Goal: Task Accomplishment & Management: Manage account settings

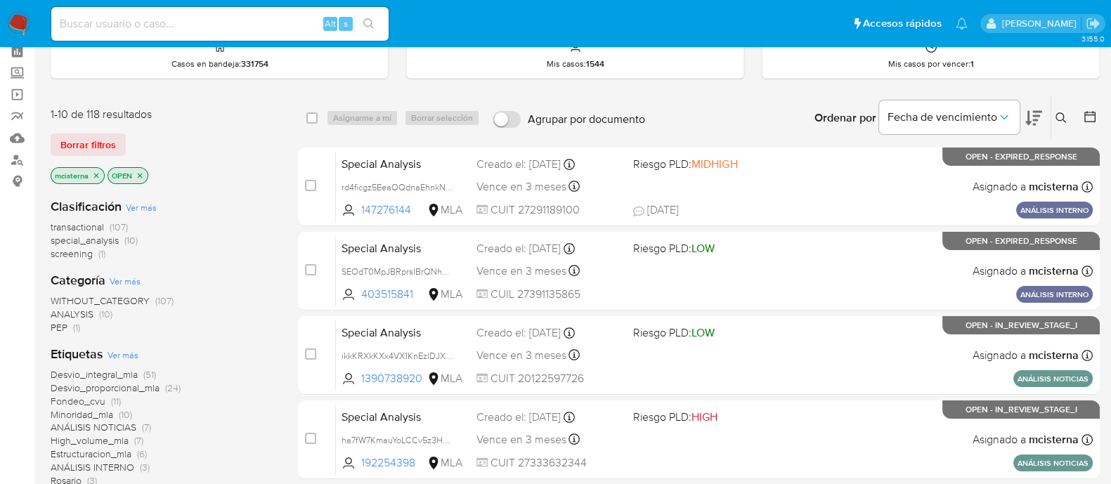
scroll to position [87, 0]
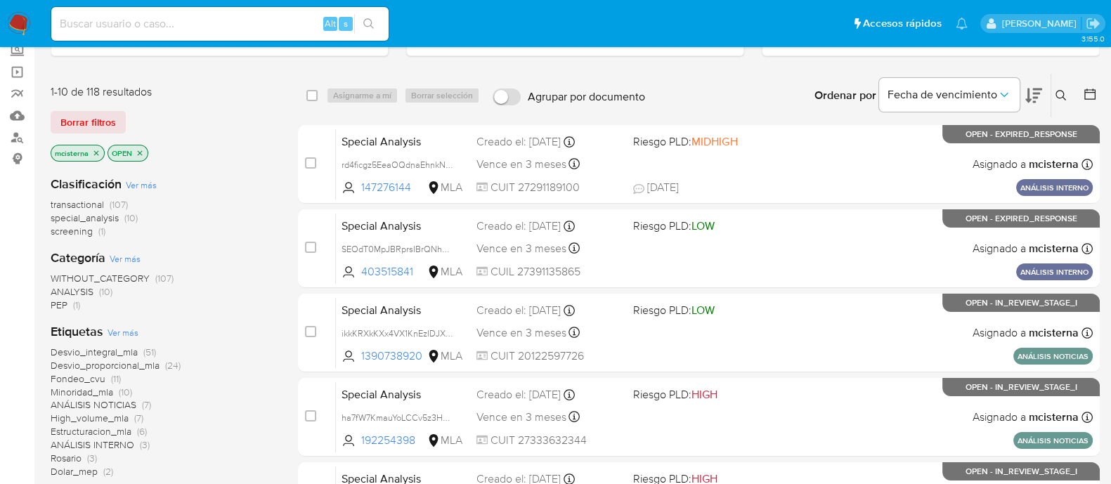
click at [269, 41] on div "Alt s" at bounding box center [219, 23] width 337 height 39
click at [270, 25] on input at bounding box center [219, 24] width 337 height 18
paste input "rd4ficgz5EeaOQdnaEhnkN6g"
type input "rd4ficgz5EeaOQdnaEhnkN6g"
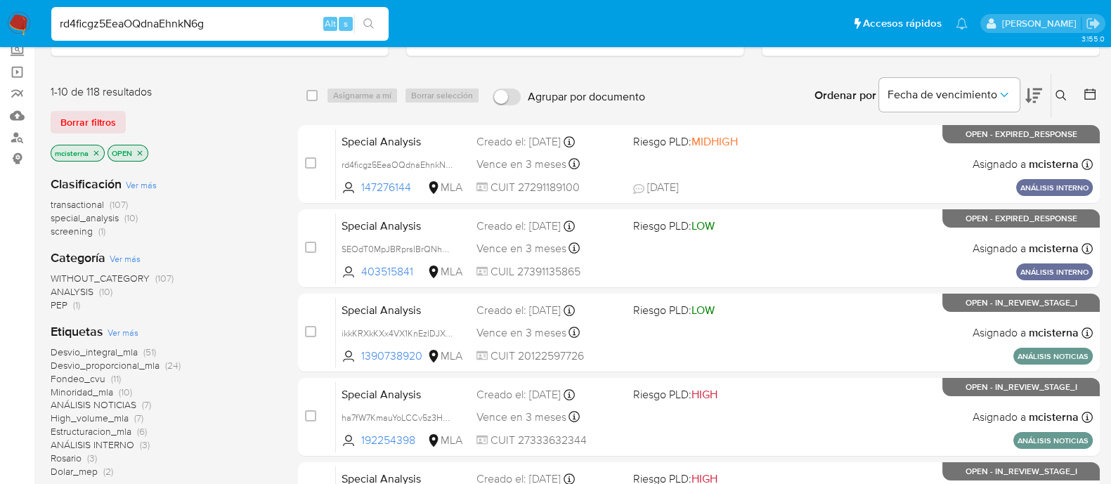
click at [366, 26] on icon "search-icon" at bounding box center [368, 23] width 11 height 11
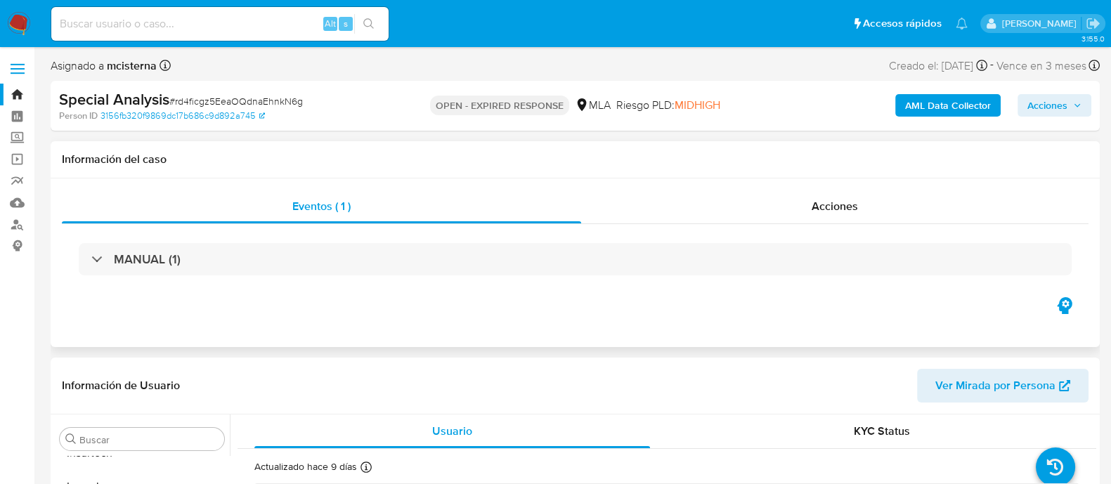
scroll to position [87, 0]
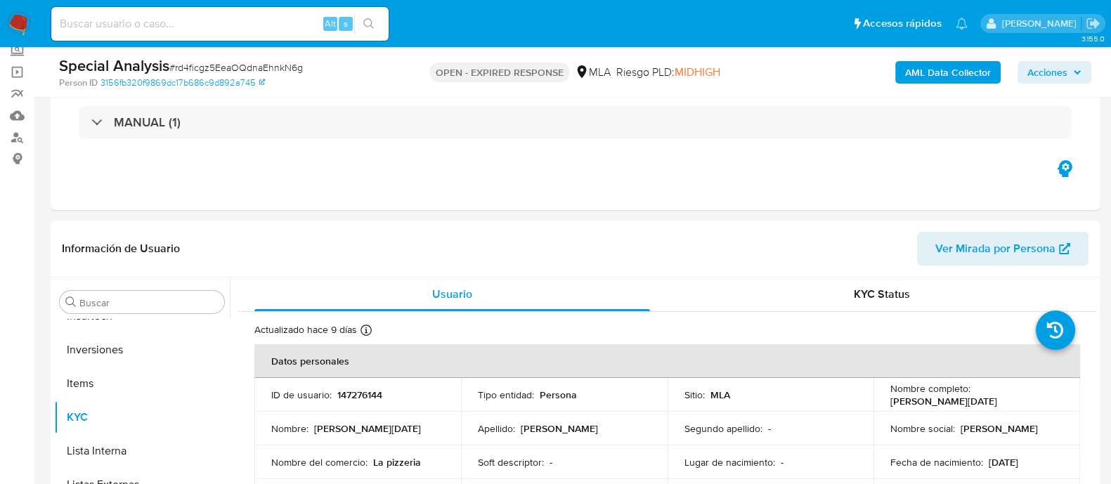
select select "10"
click at [16, 19] on img at bounding box center [19, 24] width 24 height 24
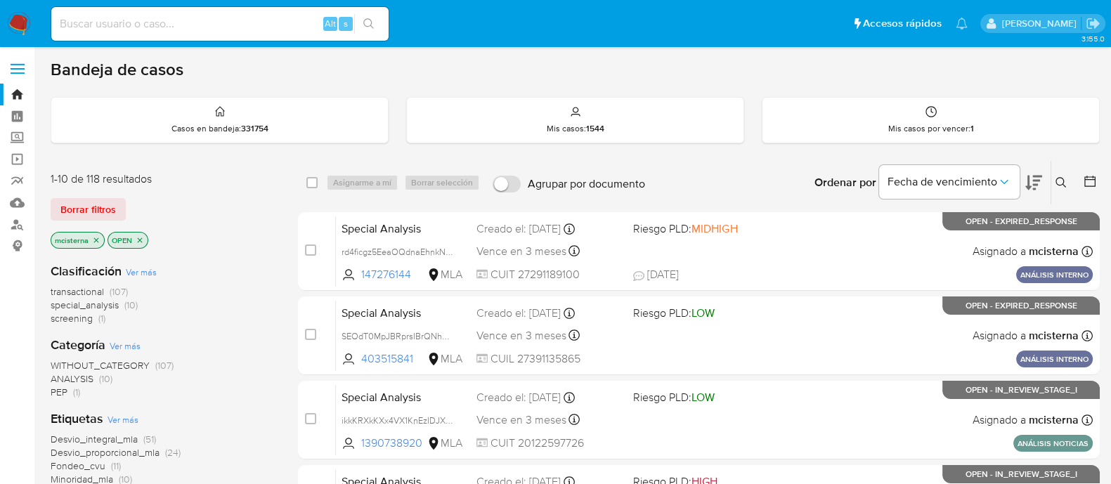
click at [1059, 188] on button at bounding box center [1063, 182] width 23 height 17
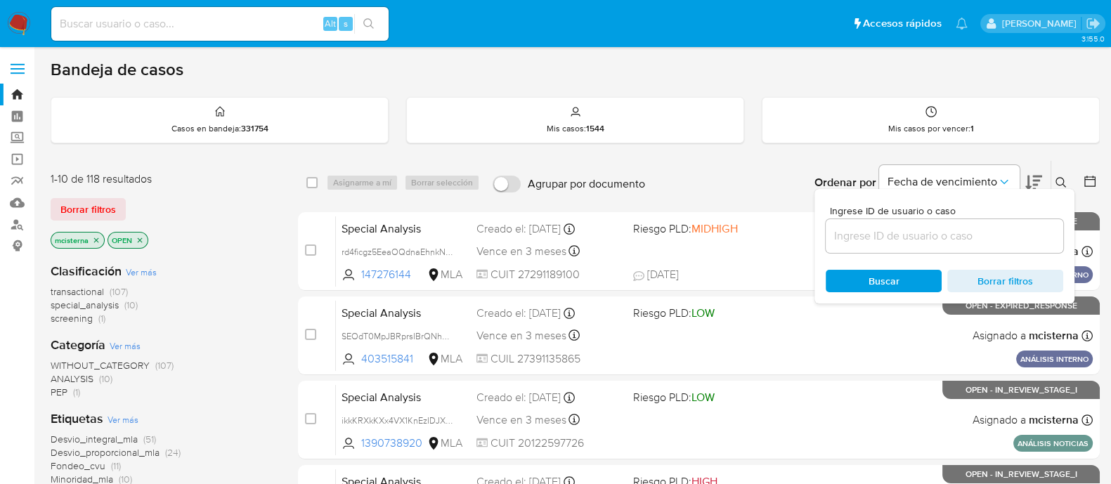
click at [955, 228] on input at bounding box center [945, 236] width 238 height 18
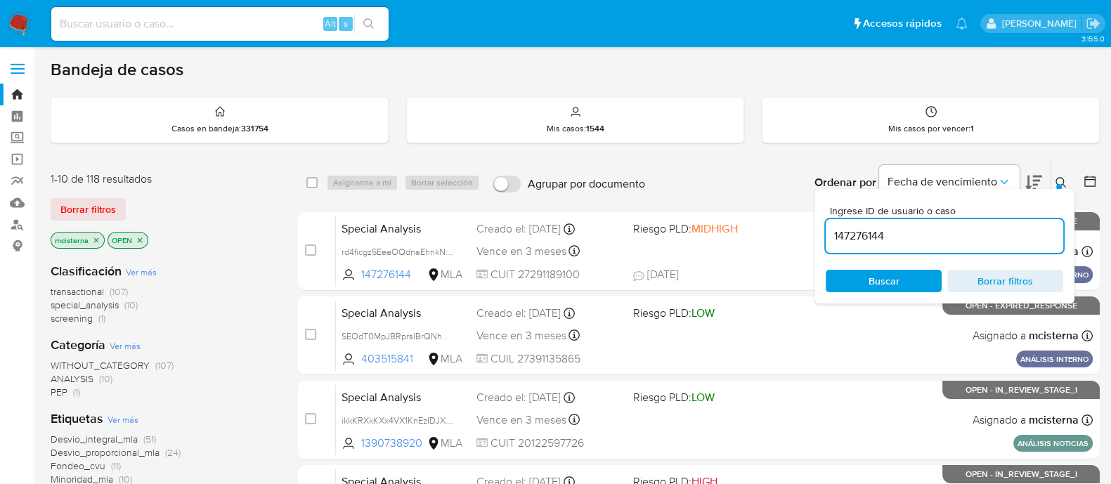
type input "147276144"
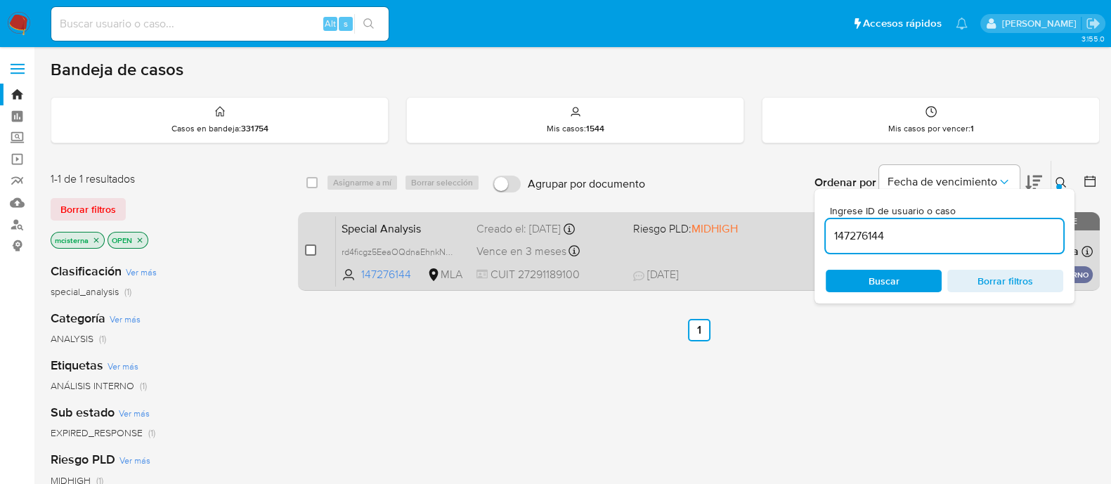
click at [306, 248] on input "checkbox" at bounding box center [310, 250] width 11 height 11
checkbox input "true"
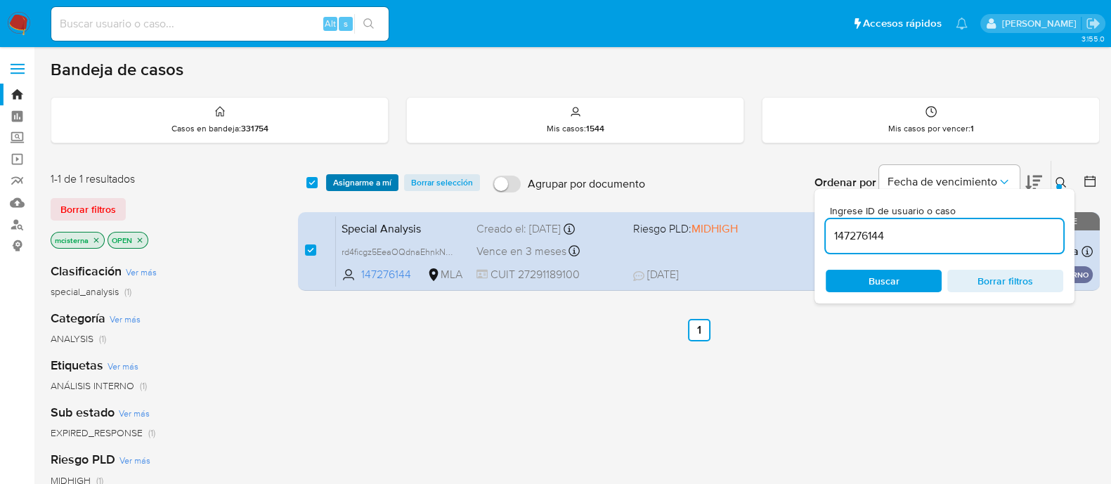
click at [348, 184] on span "Asignarme a mí" at bounding box center [362, 183] width 58 height 14
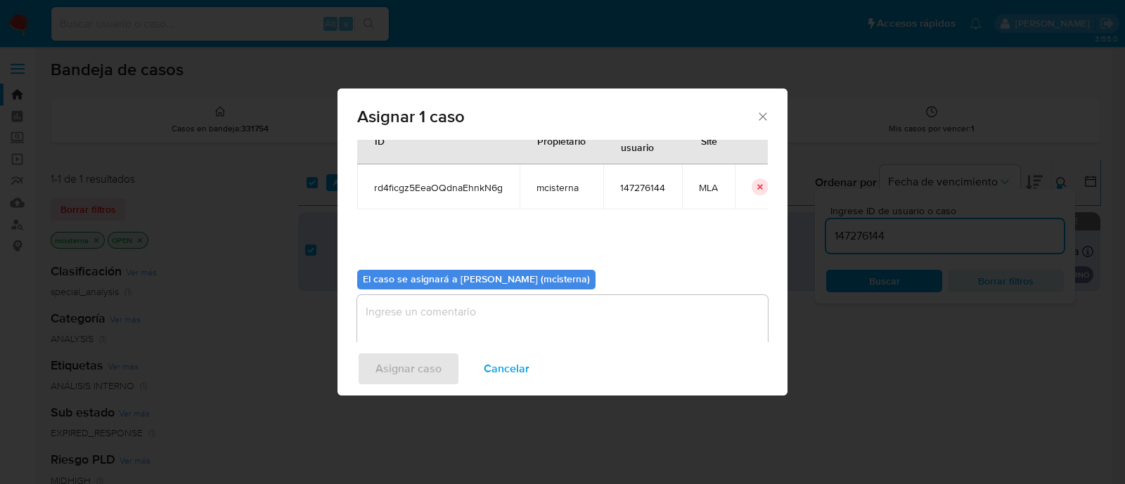
scroll to position [72, 0]
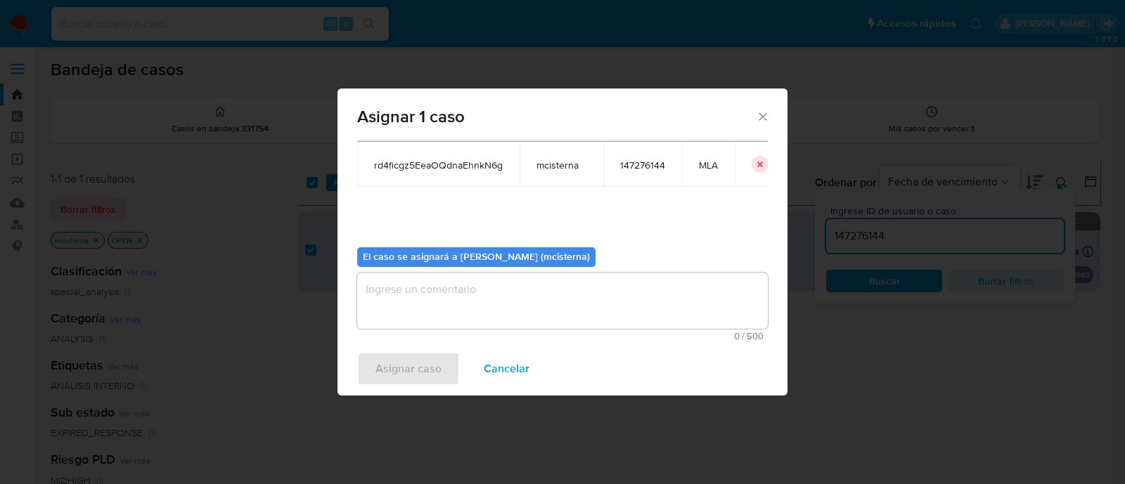
click at [492, 286] on textarea "assign-modal" at bounding box center [562, 301] width 411 height 56
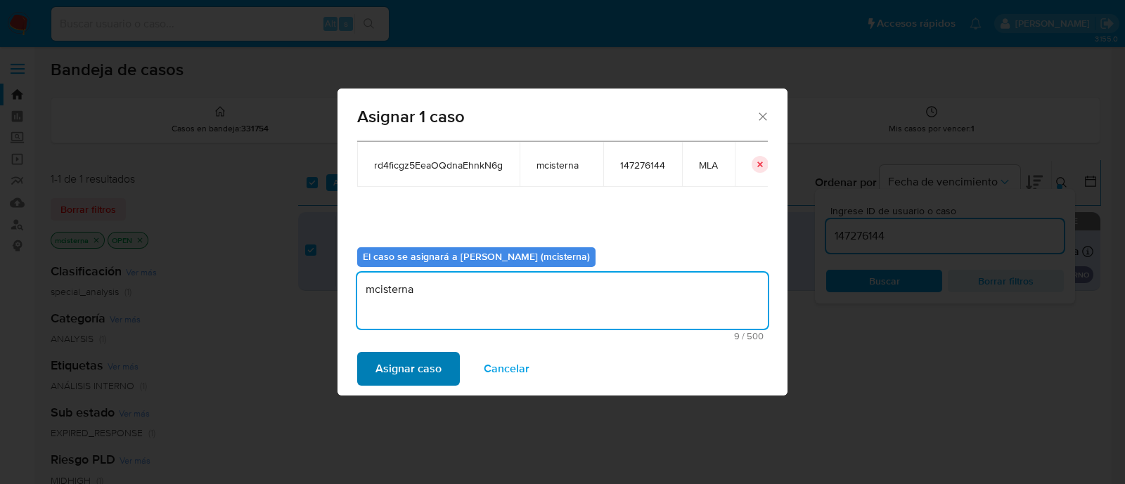
type textarea "mcisterna"
click at [434, 363] on span "Asignar caso" at bounding box center [408, 369] width 66 height 31
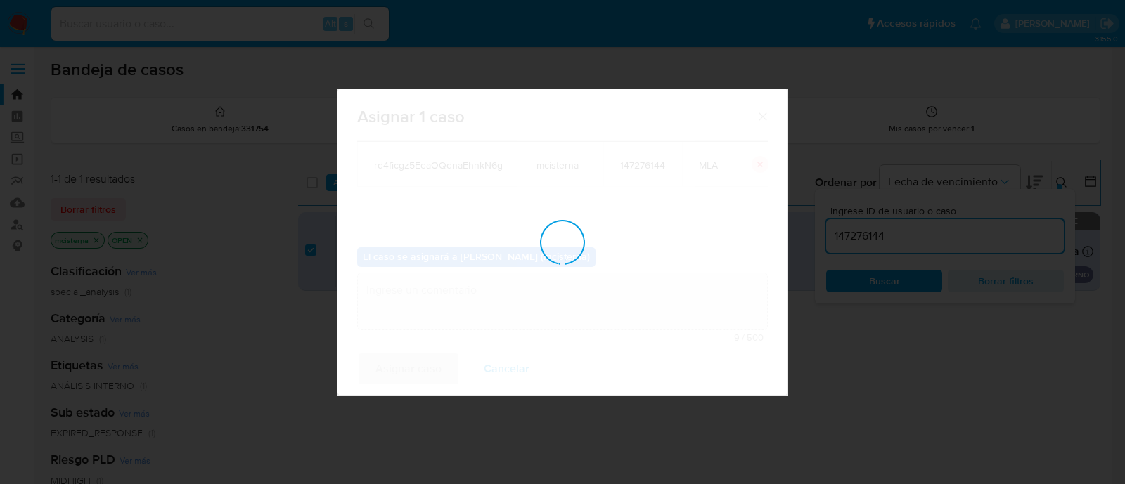
checkbox input "false"
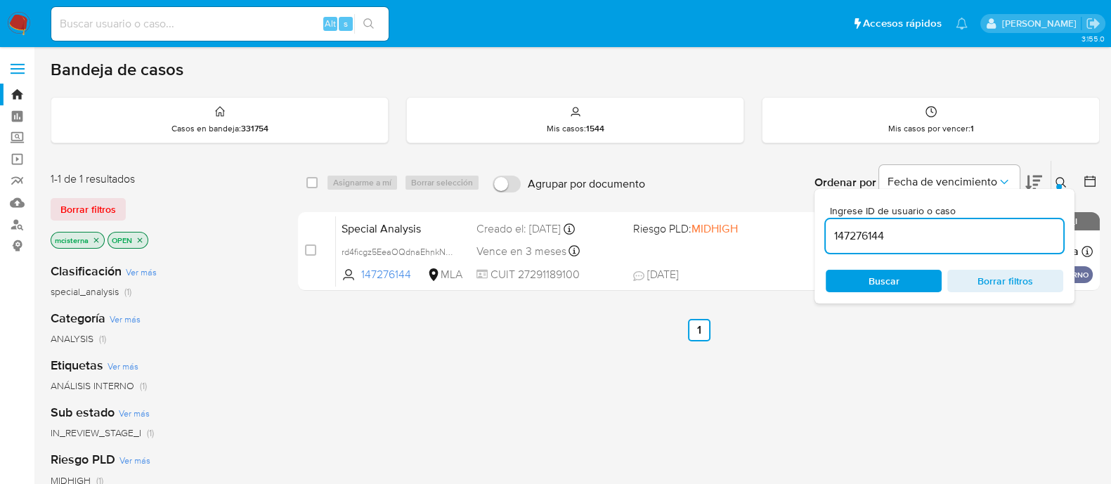
click at [849, 238] on input "147276144" at bounding box center [945, 236] width 238 height 18
paste input "403515841"
type input "403515841"
click at [305, 181] on div "select-all-cases-checkbox Asignarme a mí Borrar selección Agrupar por documento…" at bounding box center [699, 183] width 802 height 44
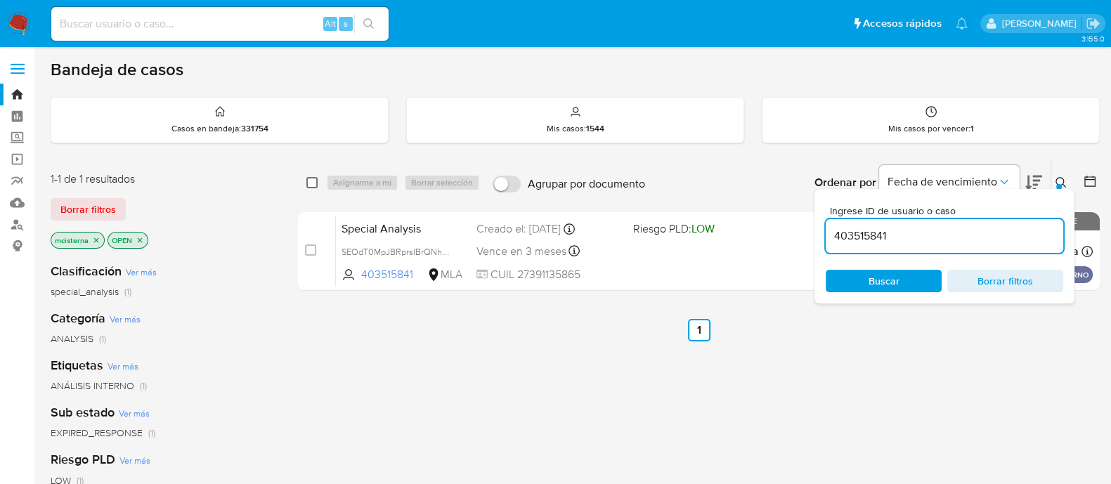
click at [313, 182] on input "checkbox" at bounding box center [311, 182] width 11 height 11
checkbox input "true"
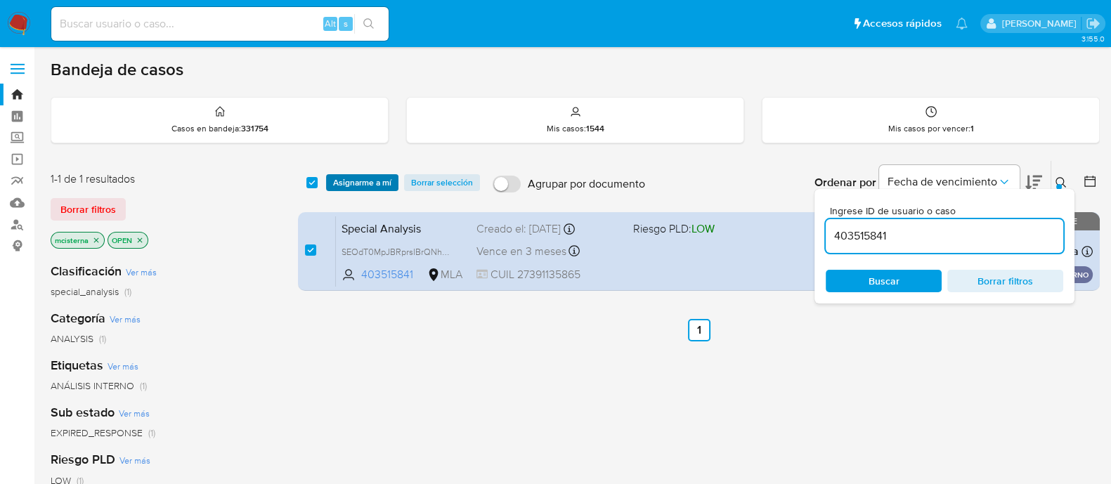
click at [346, 184] on span "Asignarme a mí" at bounding box center [362, 183] width 58 height 14
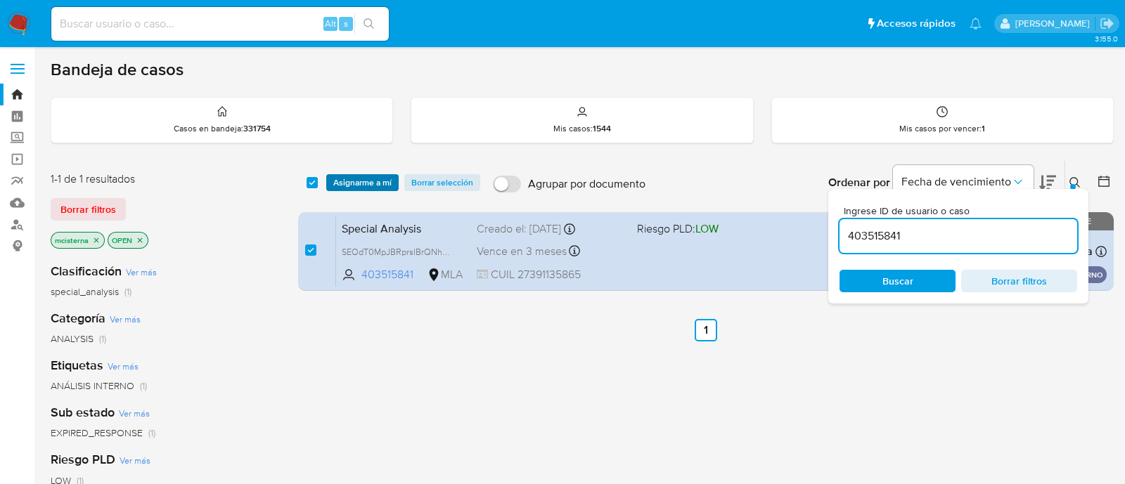
click at [346, 184] on body "Pausado Ver notificaciones Alt s Accesos rápidos Presiona las siguientes teclas…" at bounding box center [562, 403] width 1125 height 806
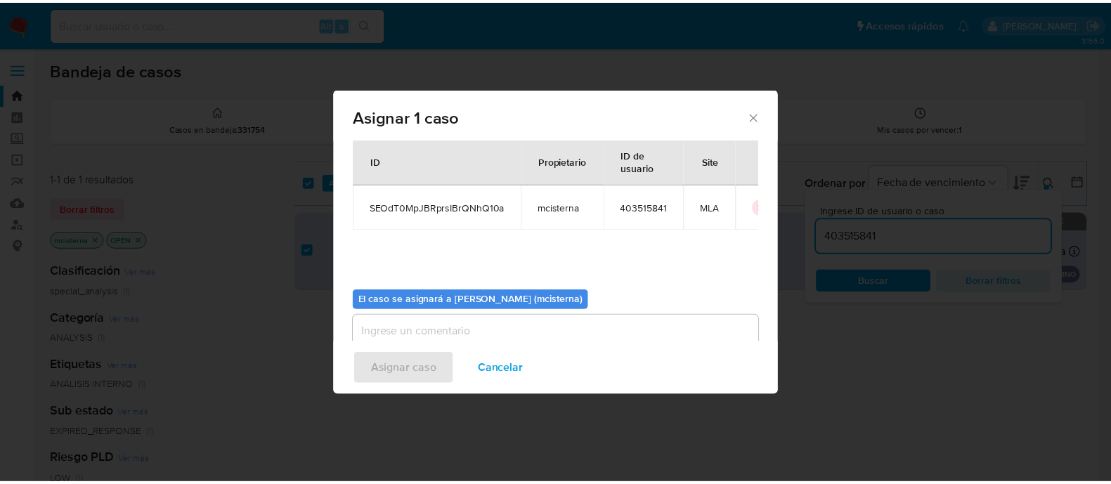
scroll to position [72, 0]
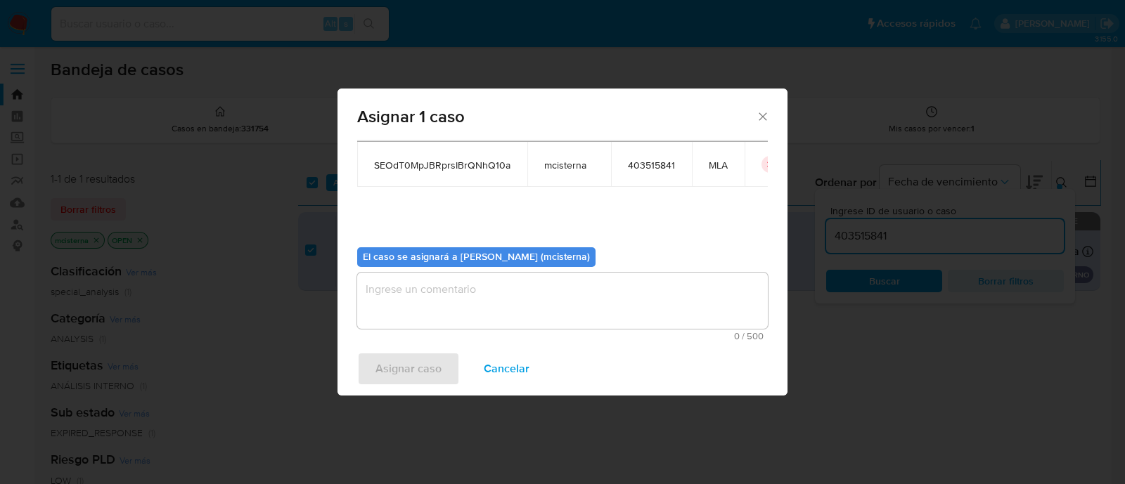
click at [548, 310] on textarea "assign-modal" at bounding box center [562, 301] width 411 height 56
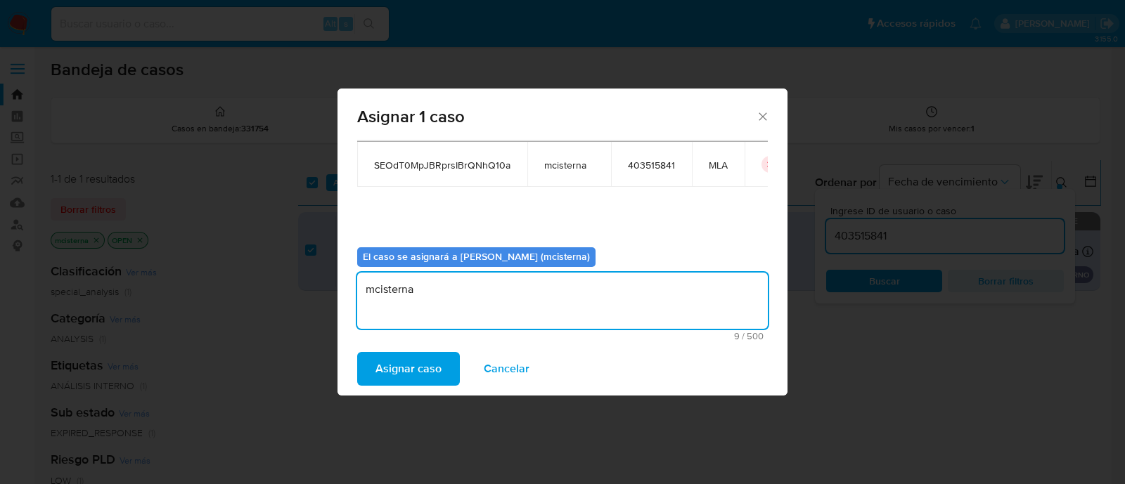
type textarea "mcisterna"
click at [404, 345] on div "Asignar caso Cancelar" at bounding box center [562, 368] width 450 height 53
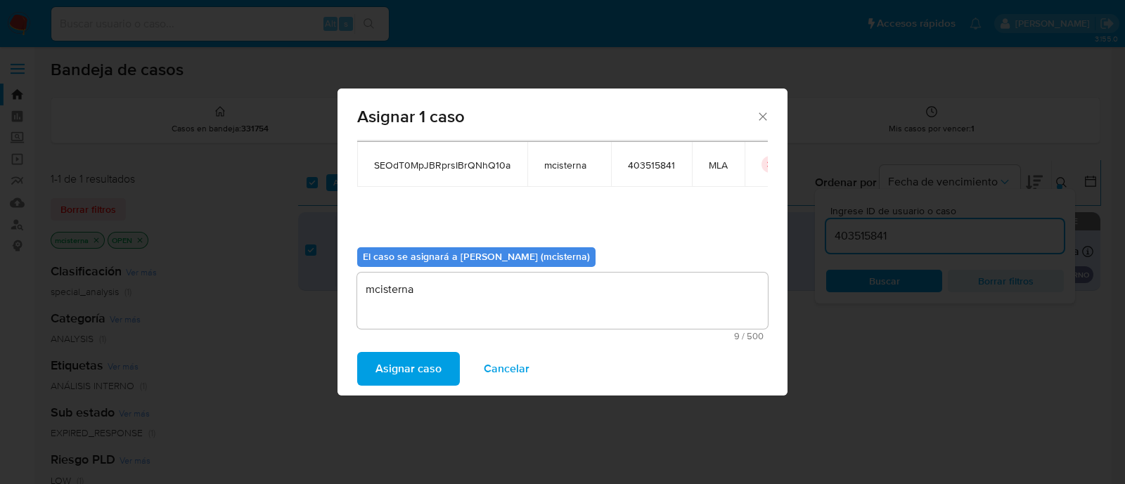
click at [402, 354] on span "Asignar caso" at bounding box center [408, 369] width 66 height 31
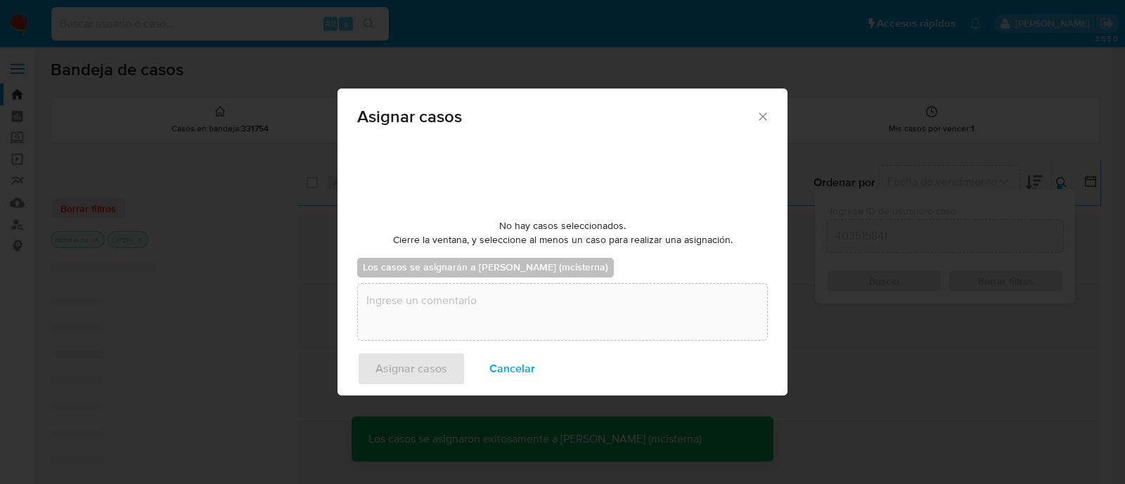
checkbox input "false"
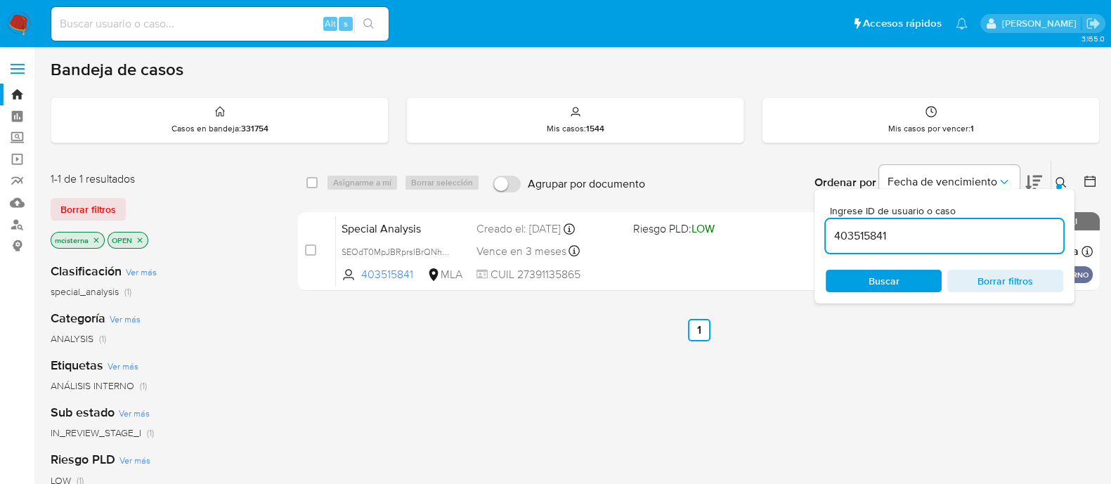
click at [264, 20] on input at bounding box center [219, 24] width 337 height 18
paste input "rd4ficgz5EeaOQdnaEhnkN6g"
type input "rd4ficgz5EeaOQdnaEhnkN6g"
click at [372, 20] on icon "search-icon" at bounding box center [368, 23] width 11 height 11
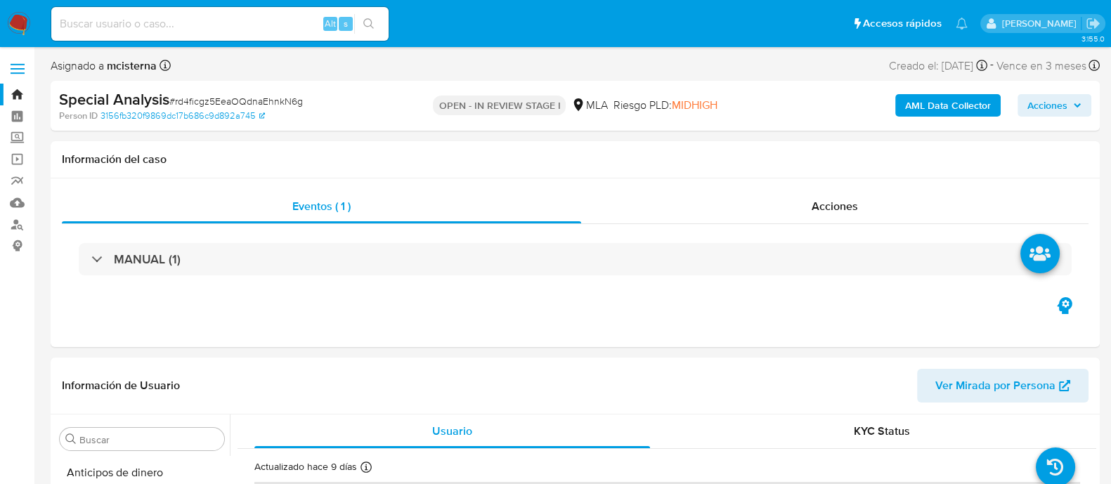
select select "10"
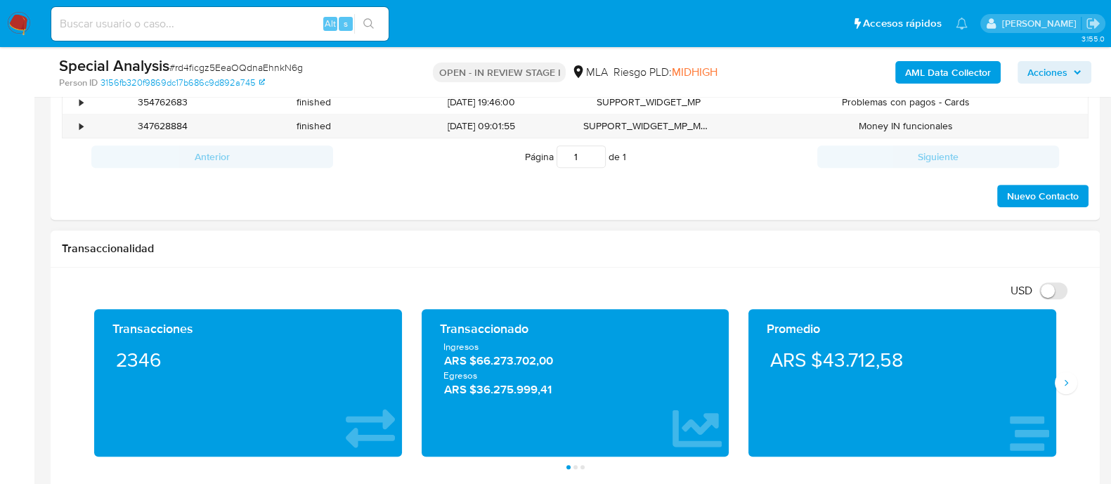
scroll to position [527, 0]
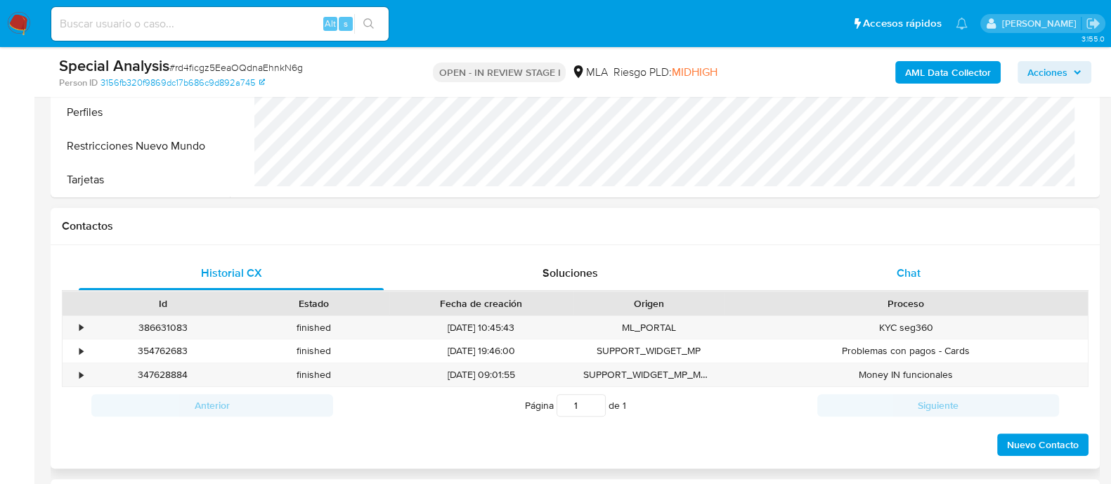
click at [927, 276] on div "Chat" at bounding box center [908, 274] width 305 height 34
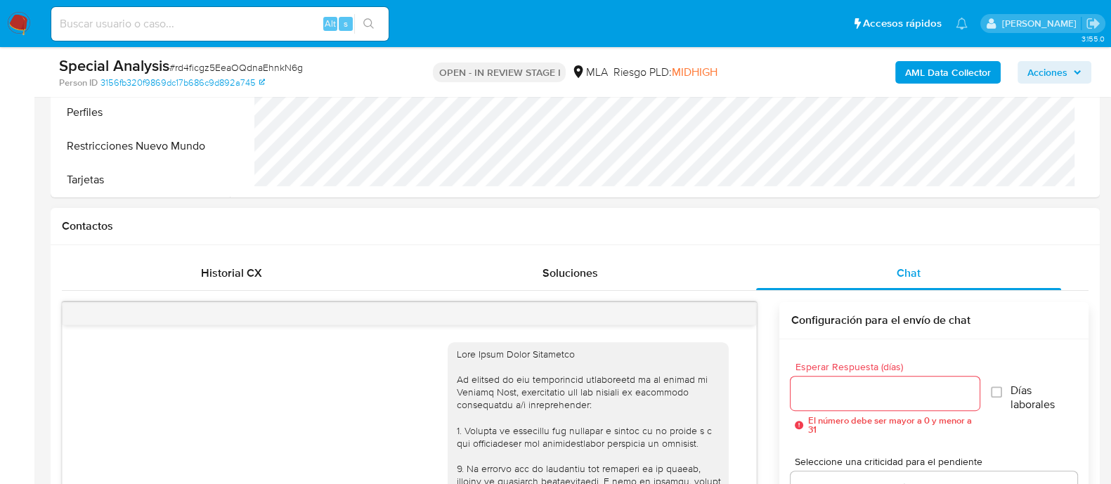
scroll to position [1286, 0]
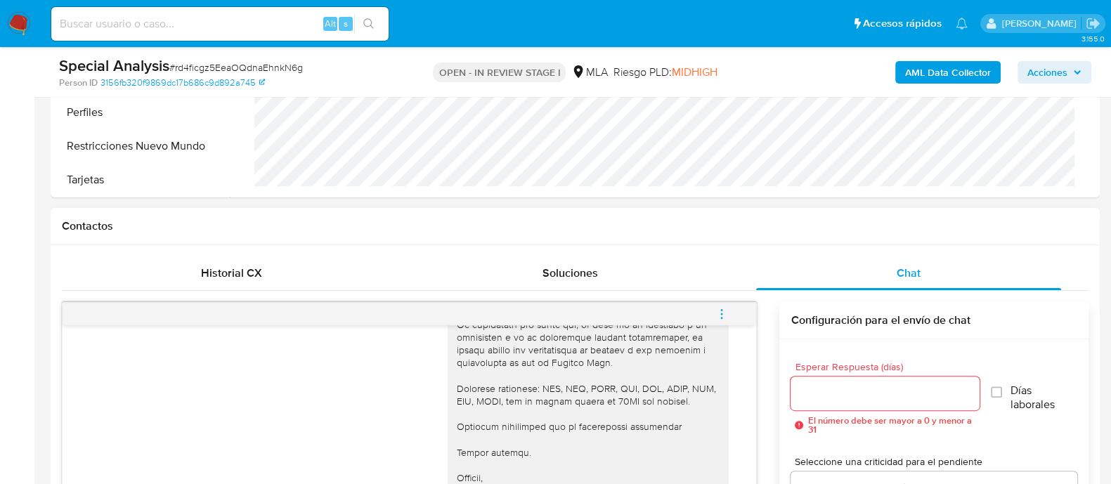
click at [732, 313] on button "menu-action" at bounding box center [722, 314] width 46 height 34
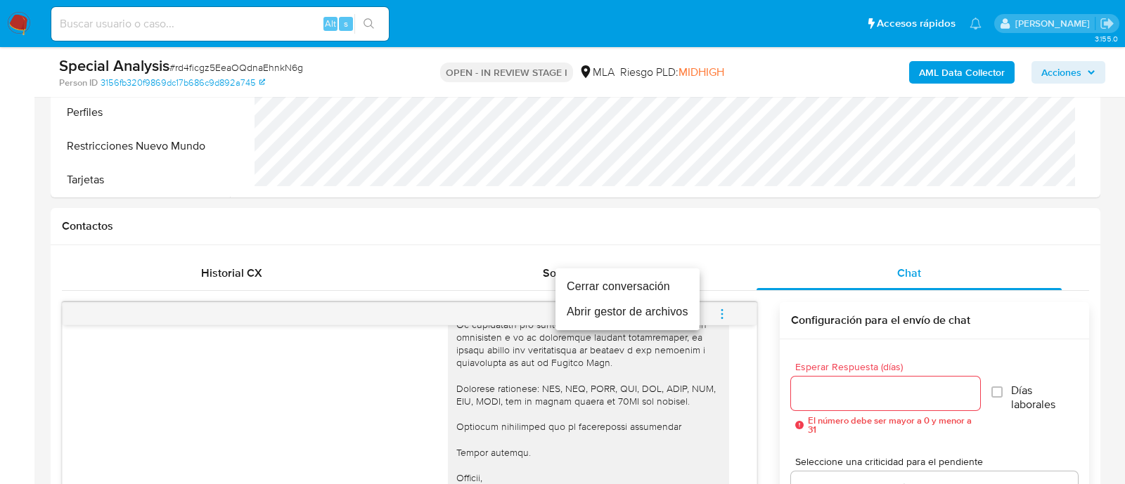
click at [624, 284] on li "Cerrar conversación" at bounding box center [627, 286] width 144 height 25
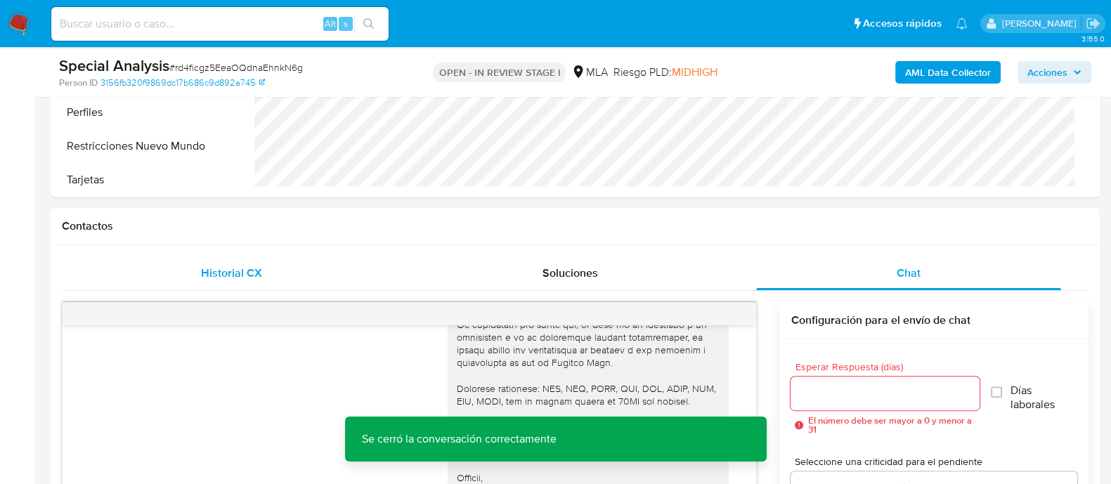
click at [221, 275] on span "Historial CX" at bounding box center [231, 273] width 61 height 16
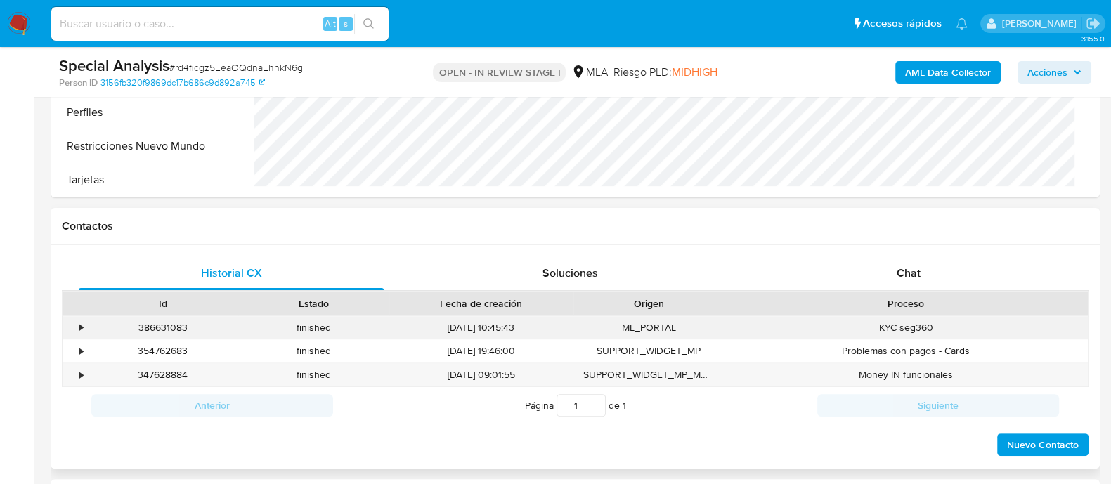
click at [84, 325] on div "•" at bounding box center [75, 327] width 25 height 23
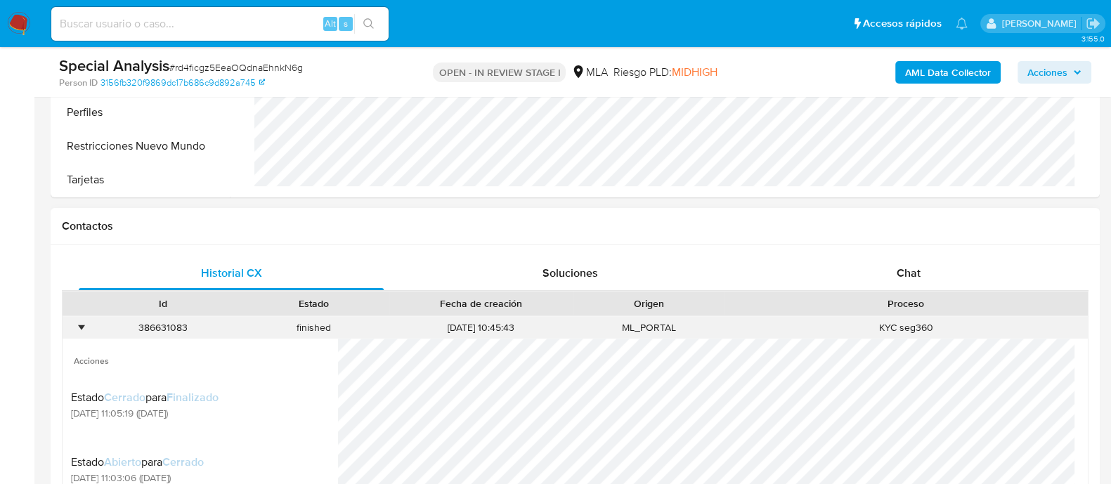
click at [83, 325] on div "•" at bounding box center [81, 327] width 4 height 13
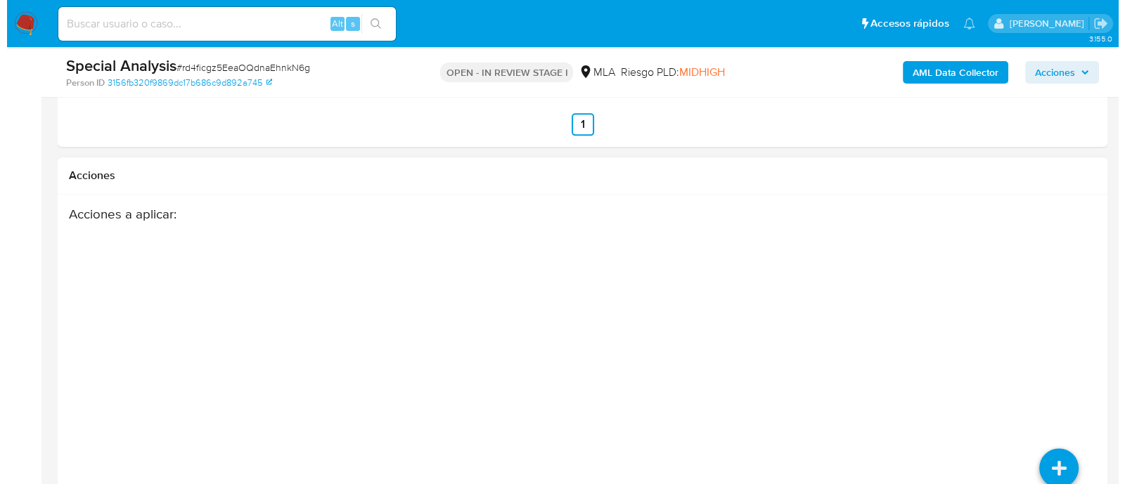
scroll to position [2291, 0]
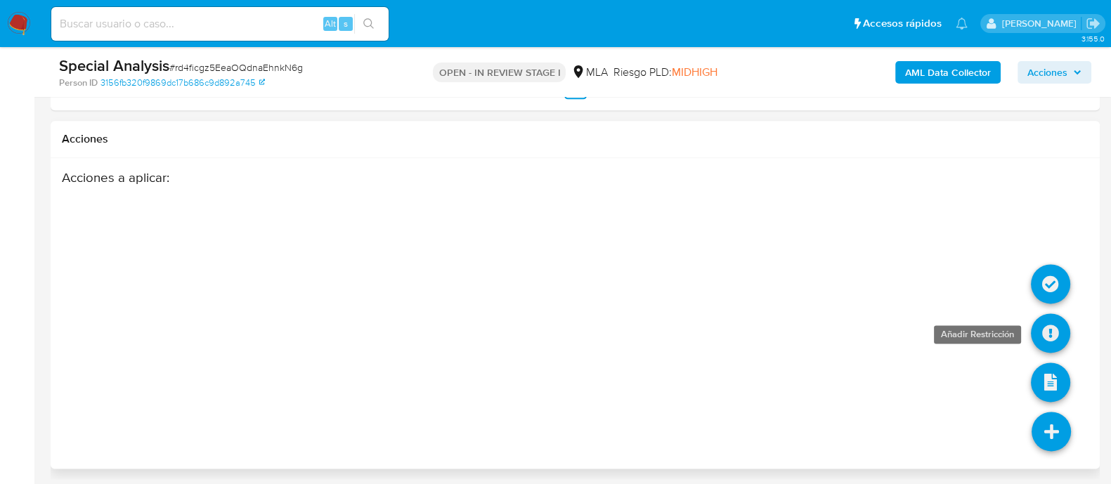
click at [1052, 333] on icon at bounding box center [1050, 333] width 39 height 39
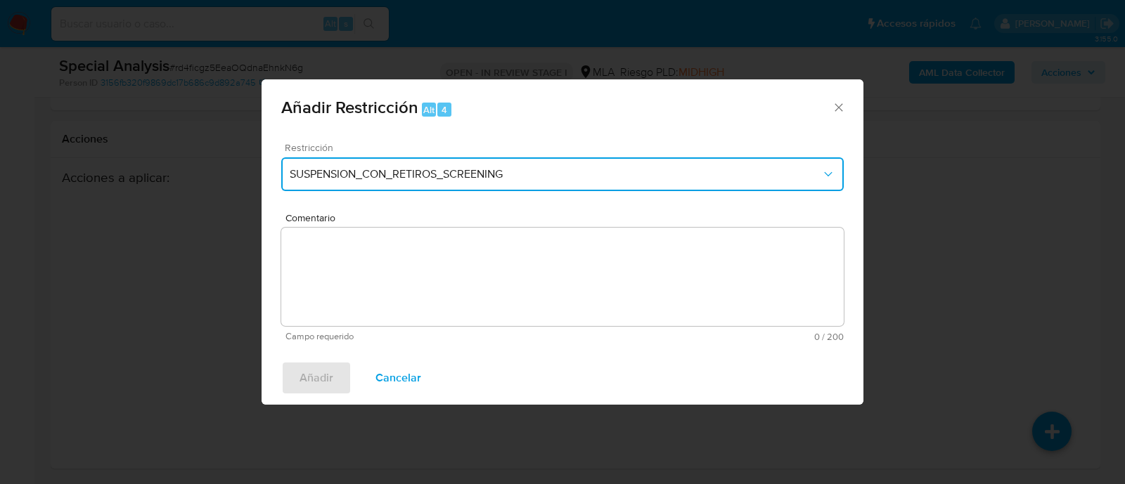
click at [360, 173] on span "SUSPENSION_CON_RETIROS_SCREENING" at bounding box center [555, 174] width 531 height 14
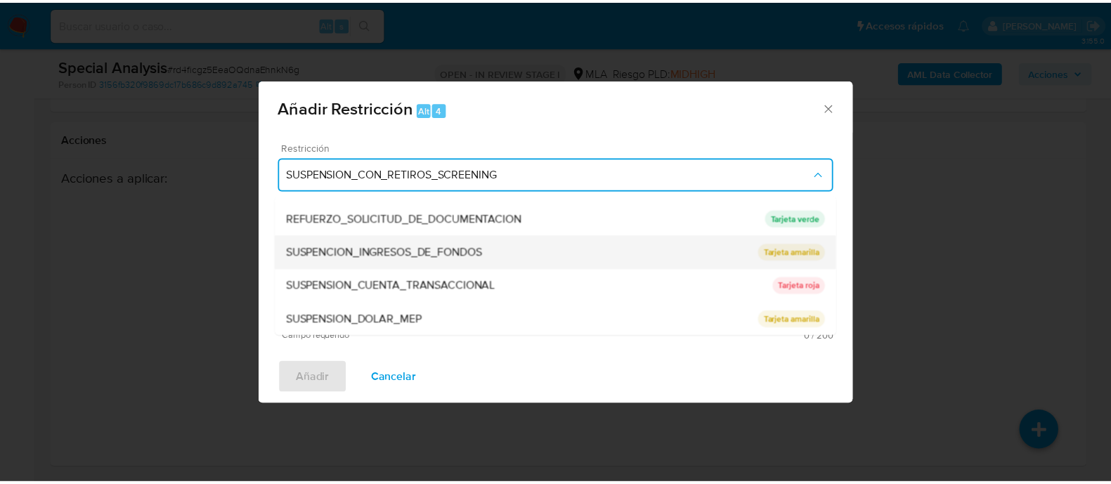
scroll to position [298, 0]
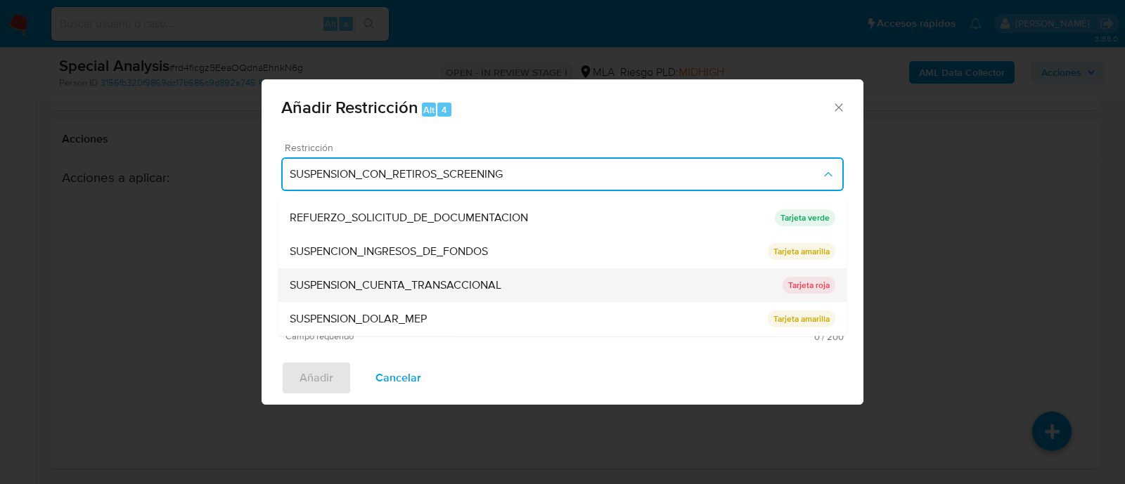
click at [426, 291] on span "SUSPENSION_CUENTA_TRANSACCIONAL" at bounding box center [396, 286] width 212 height 14
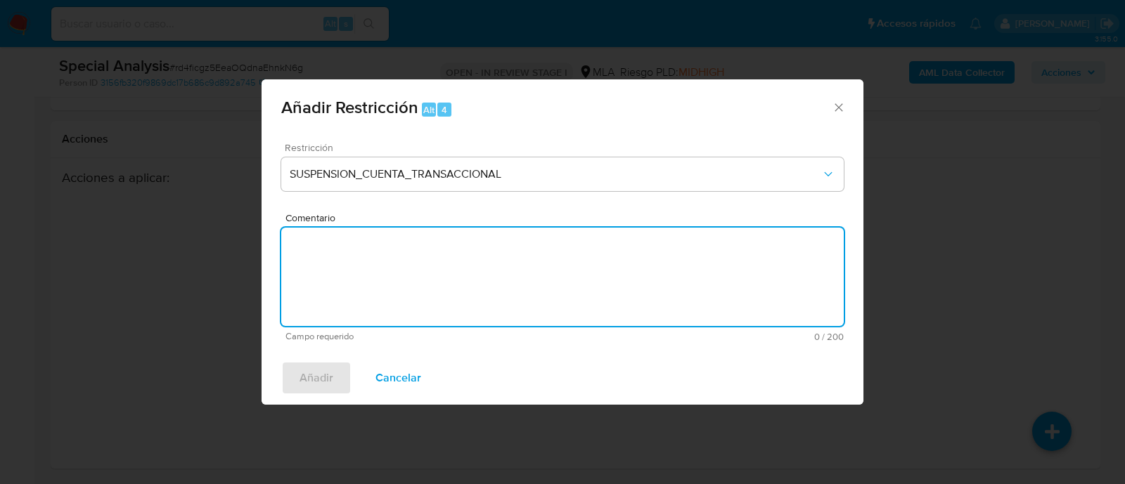
click at [503, 287] on textarea "Comentario" at bounding box center [562, 277] width 562 height 98
type textarea "AML"
click at [301, 380] on span "Añadir" at bounding box center [316, 378] width 34 height 31
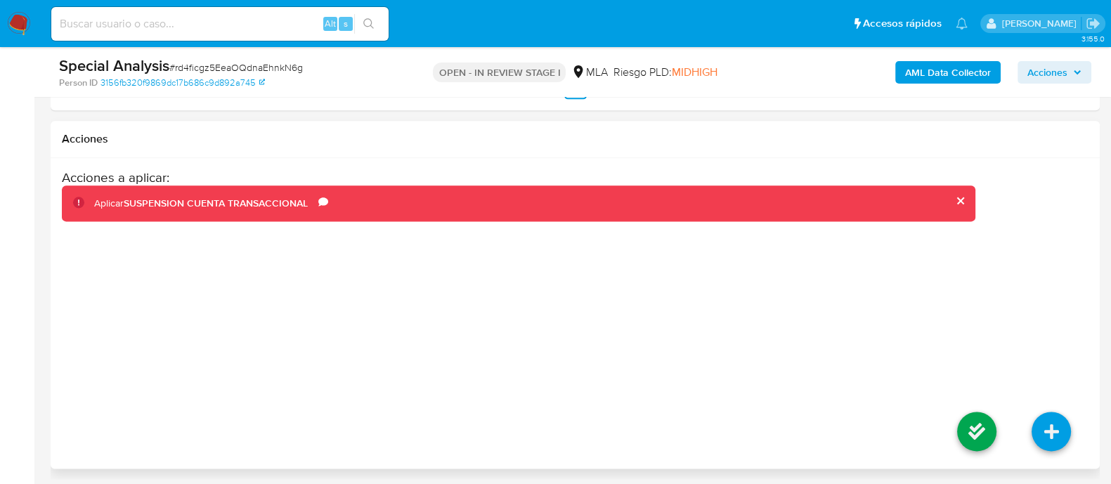
click at [944, 416] on li at bounding box center [977, 433] width 75 height 79
click at [966, 417] on icon at bounding box center [976, 431] width 39 height 39
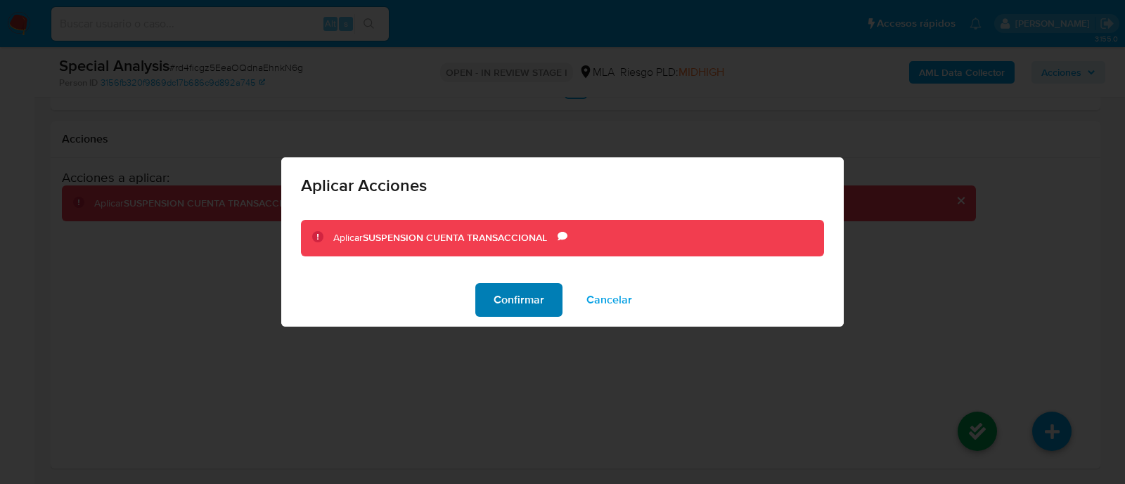
click at [499, 297] on span "Confirmar" at bounding box center [518, 300] width 51 height 31
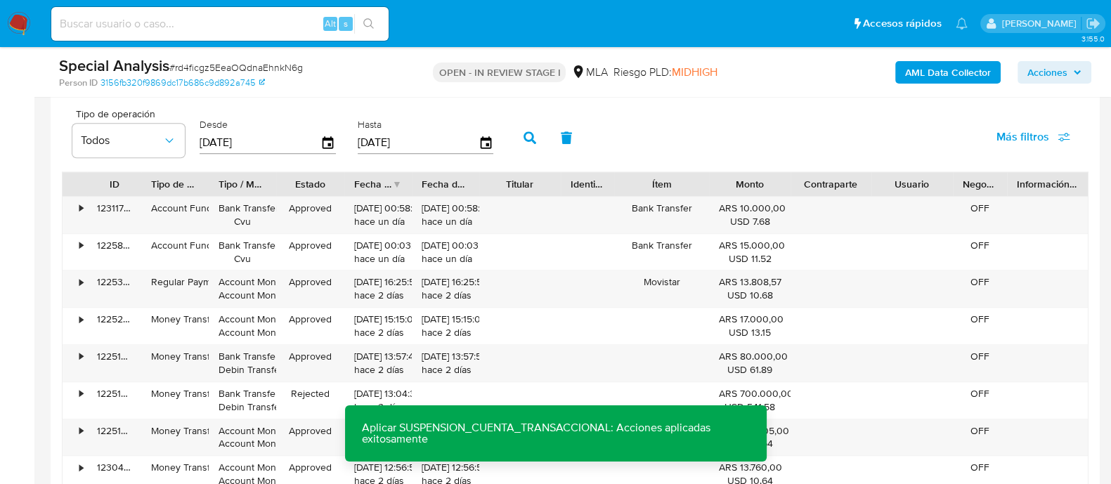
scroll to position [1412, 0]
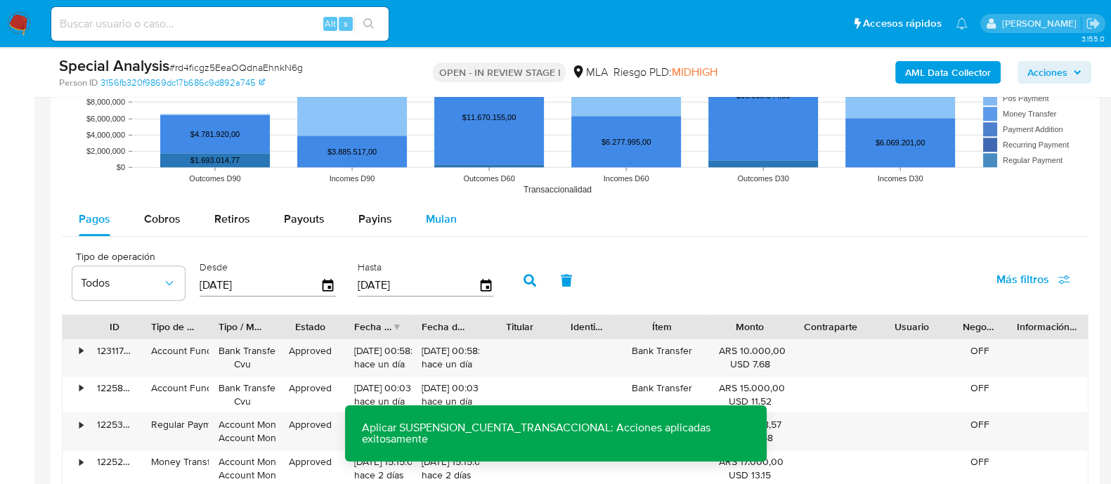
click at [432, 206] on div "Mulan" at bounding box center [441, 219] width 31 height 34
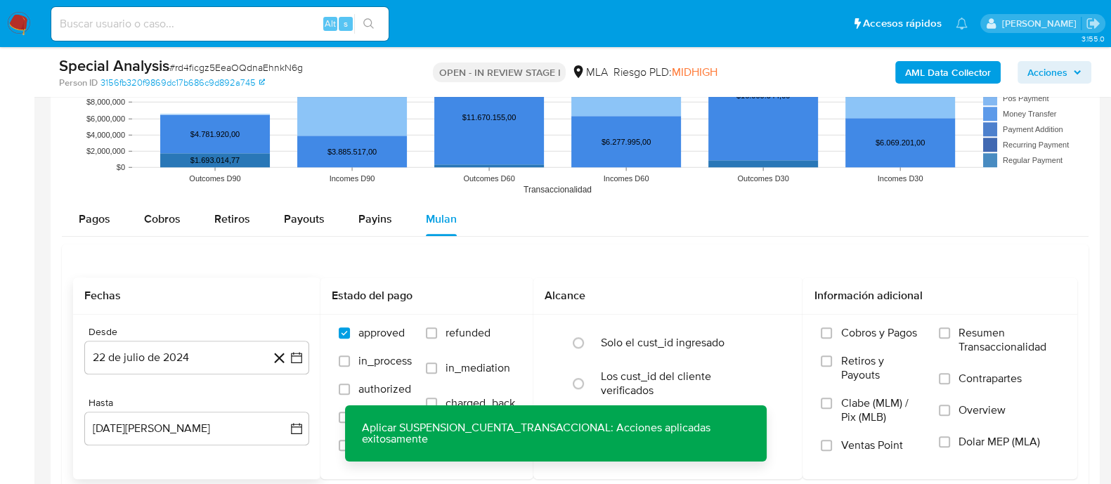
click at [145, 376] on div "Desde 22 de julio de 2024 22-07-2024 Hasta 22 de agosto de 2025 22-08-2025" at bounding box center [196, 397] width 247 height 164
click at [148, 365] on button "22 de julio de 2024" at bounding box center [196, 358] width 225 height 34
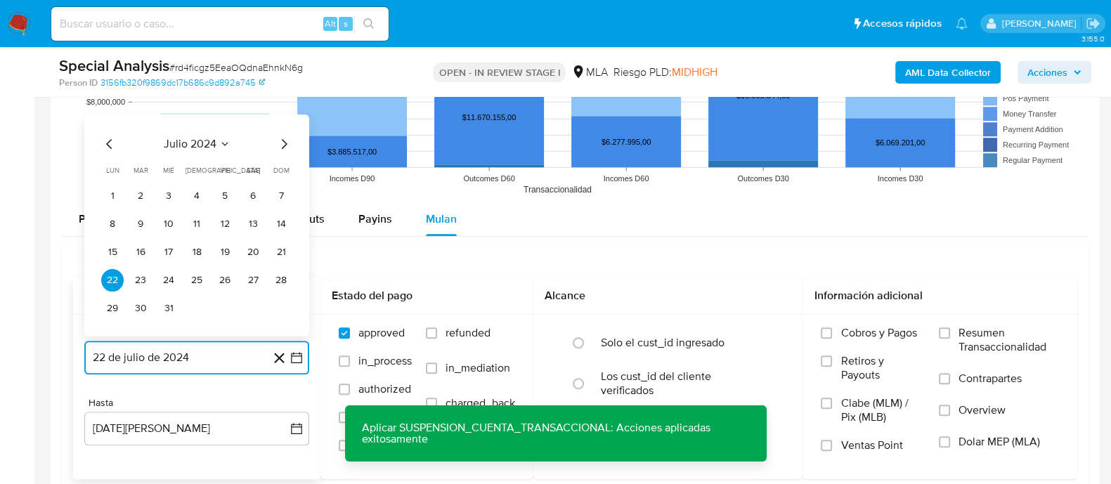
click at [286, 148] on icon "Mes siguiente" at bounding box center [284, 144] width 17 height 17
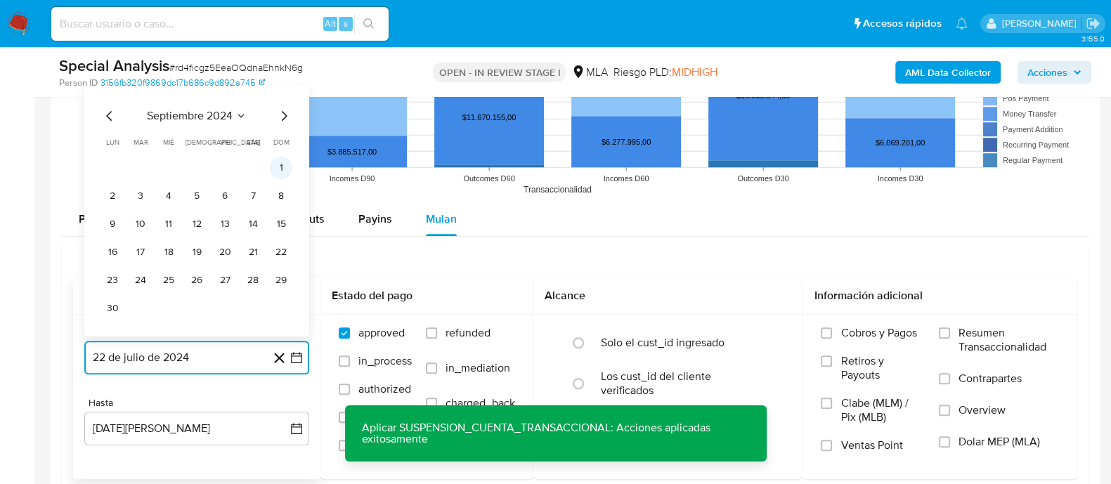
click at [287, 171] on button "1" at bounding box center [281, 168] width 22 height 22
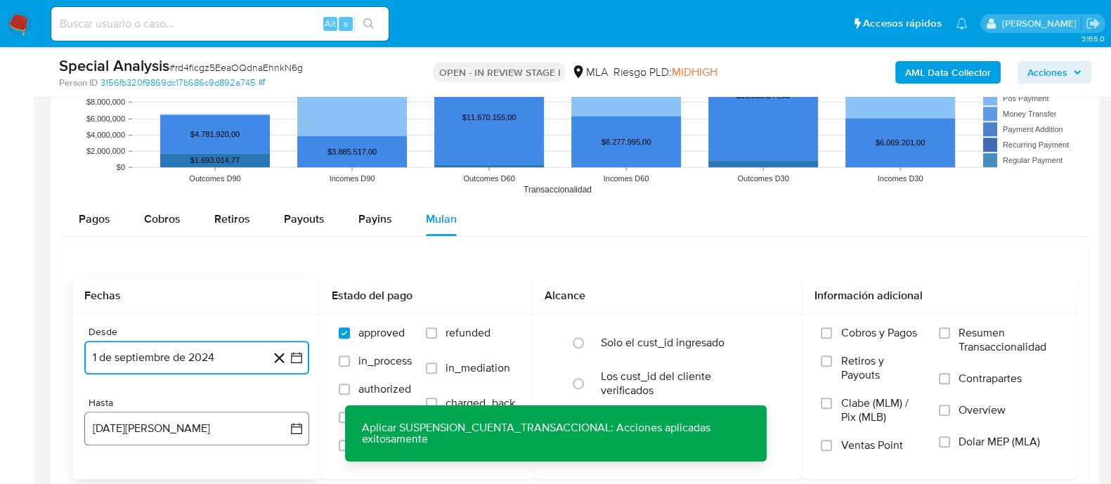
click at [181, 434] on button "22 de agosto de 2025" at bounding box center [196, 429] width 225 height 34
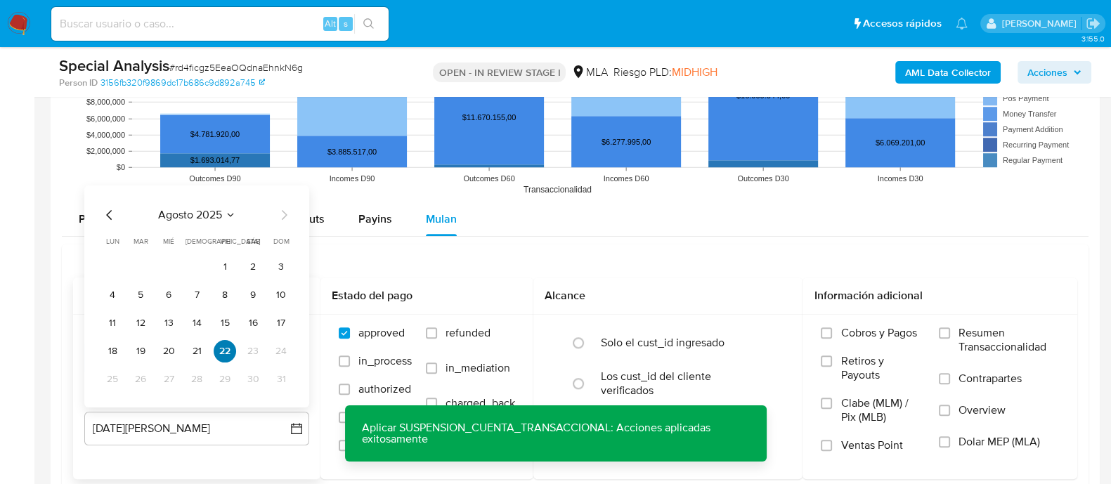
click at [224, 344] on button "22" at bounding box center [225, 351] width 22 height 22
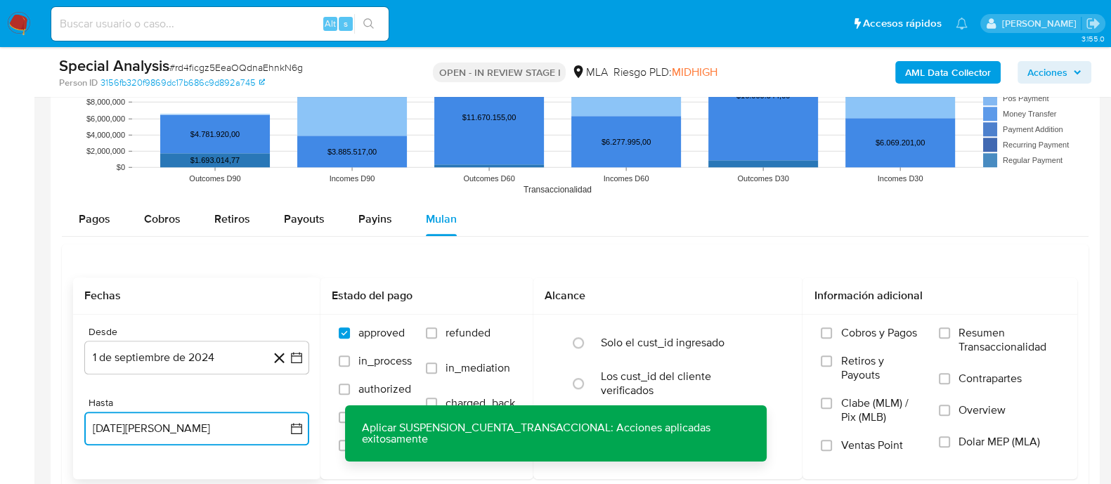
click at [216, 416] on button "22 de agosto de 2025" at bounding box center [196, 429] width 225 height 34
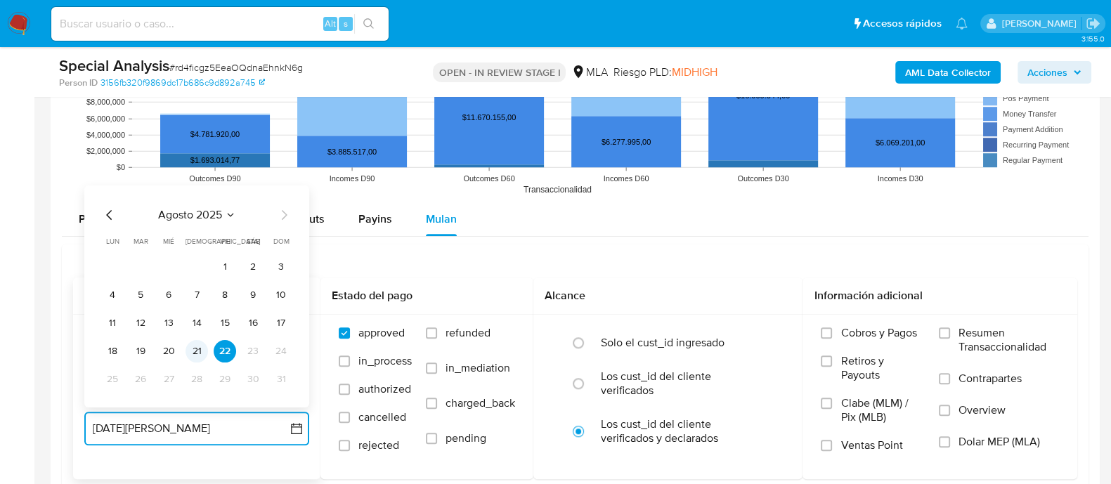
click at [201, 353] on button "21" at bounding box center [197, 351] width 22 height 22
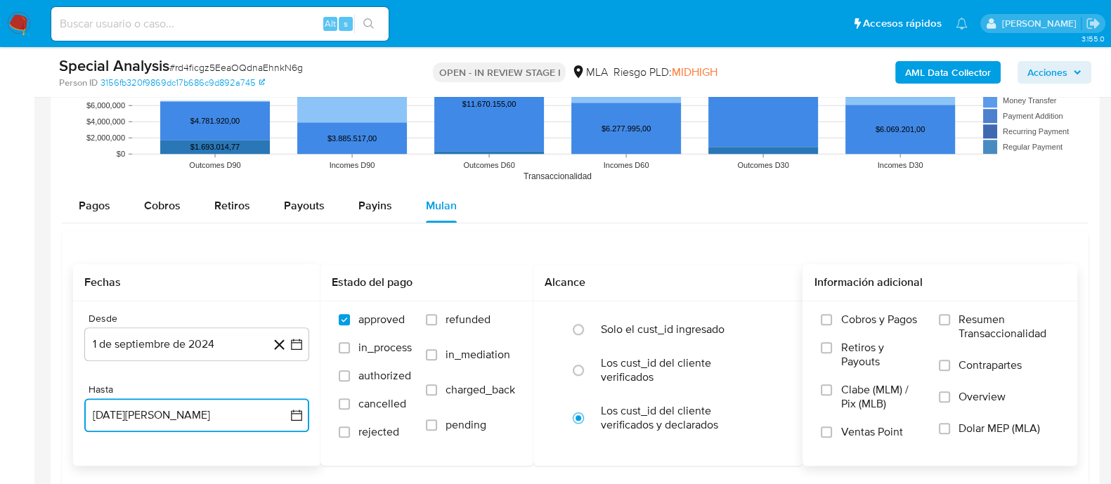
scroll to position [1501, 0]
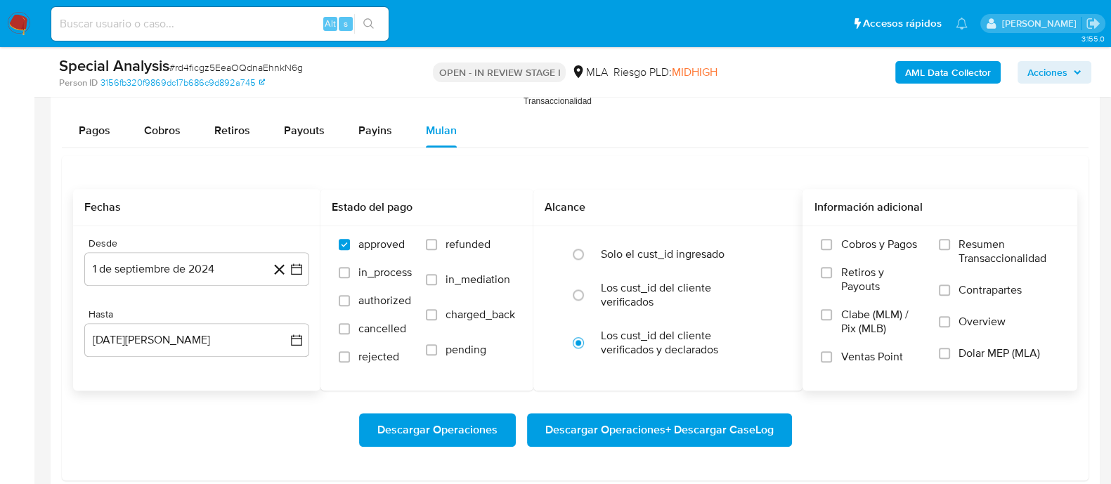
click at [1000, 343] on label "Overview" at bounding box center [999, 331] width 120 height 32
click at [950, 328] on input "Overview" at bounding box center [944, 321] width 11 height 11
click at [966, 319] on span "Overview" at bounding box center [982, 322] width 47 height 14
click at [950, 319] on input "Overview" at bounding box center [944, 321] width 11 height 11
click at [964, 347] on span "Dolar MEP (MLA)" at bounding box center [1000, 354] width 82 height 14
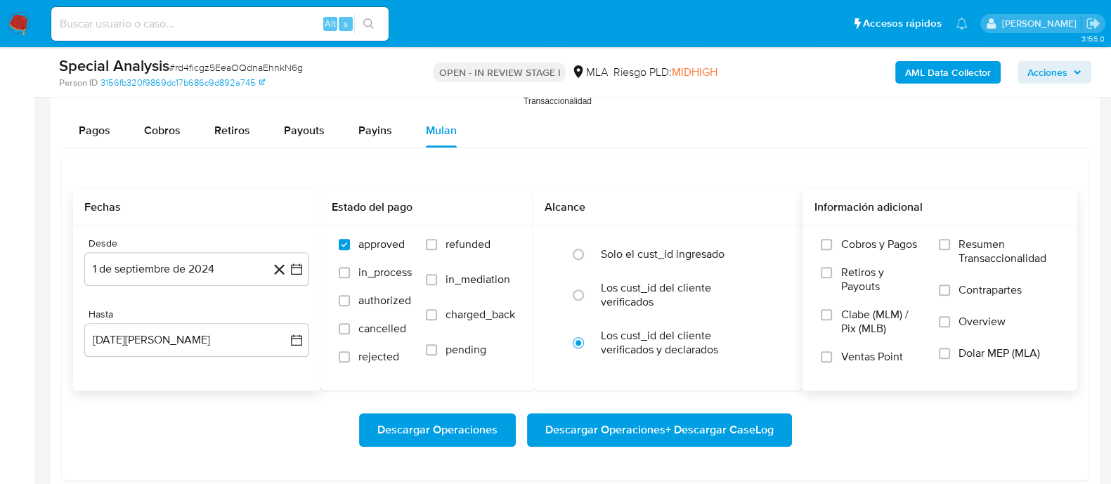
click at [950, 348] on input "Dolar MEP (MLA)" at bounding box center [944, 353] width 11 height 11
click at [594, 424] on span "Descargar Operaciones + Descargar CaseLog" at bounding box center [659, 430] width 228 height 31
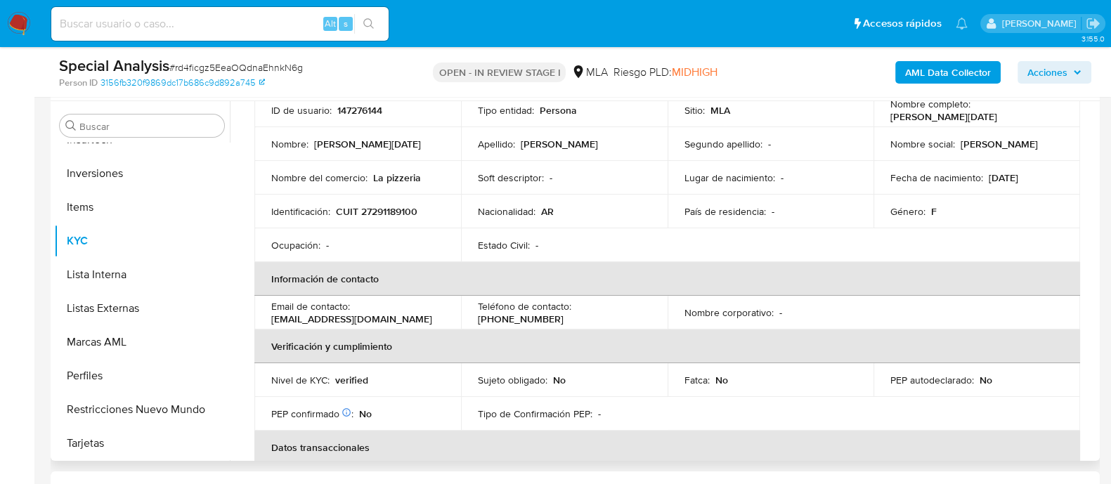
scroll to position [0, 0]
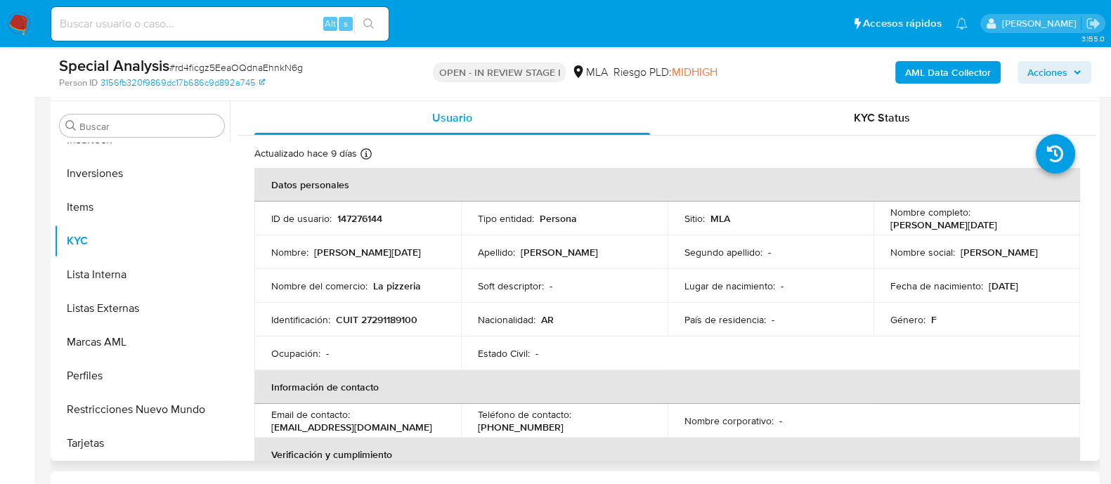
click at [395, 323] on p "CUIT 27291189100" at bounding box center [377, 320] width 82 height 13
copy p "27291189100"
click at [375, 220] on p "147276144" at bounding box center [359, 218] width 45 height 13
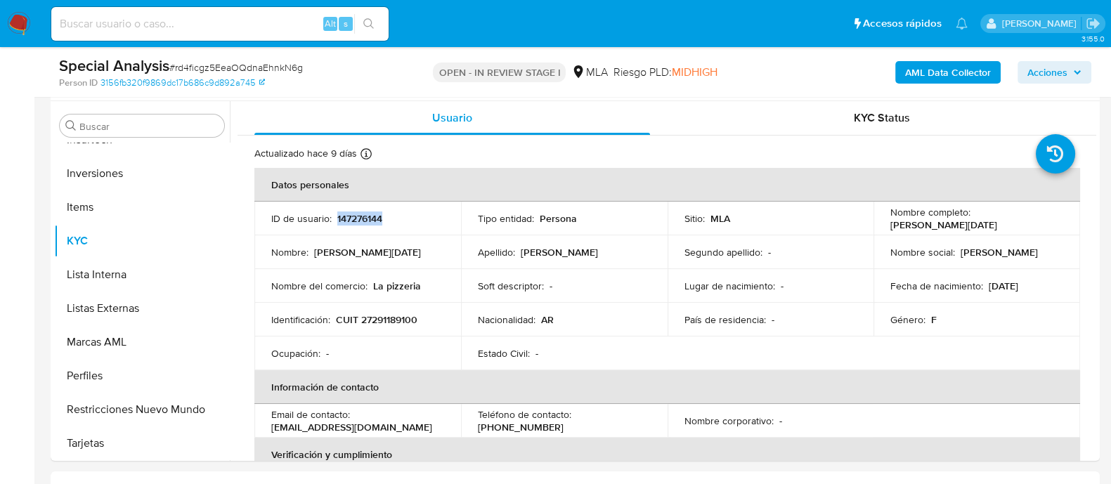
copy p "147276144"
drag, startPoint x: 889, startPoint y: 226, endPoint x: 1007, endPoint y: 226, distance: 118.8
click at [1007, 226] on div "Nombre completo : Nimia Lucia Rodriguez" at bounding box center [977, 218] width 173 height 25
copy p "Nimia Lucia Rodriguez"
click at [371, 323] on p "CUIT 27291189100" at bounding box center [377, 320] width 82 height 13
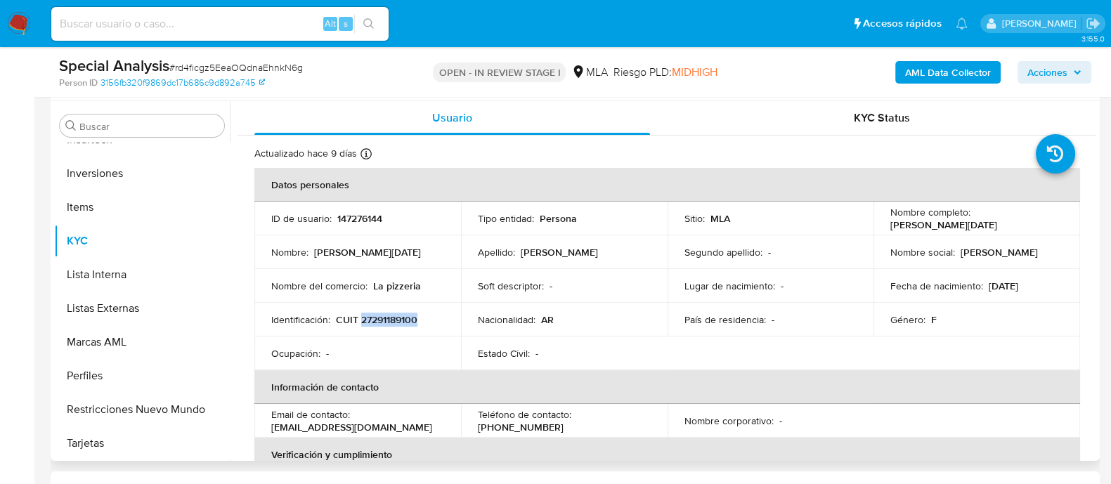
click at [371, 323] on p "CUIT 27291189100" at bounding box center [377, 320] width 82 height 13
copy p "27291189100"
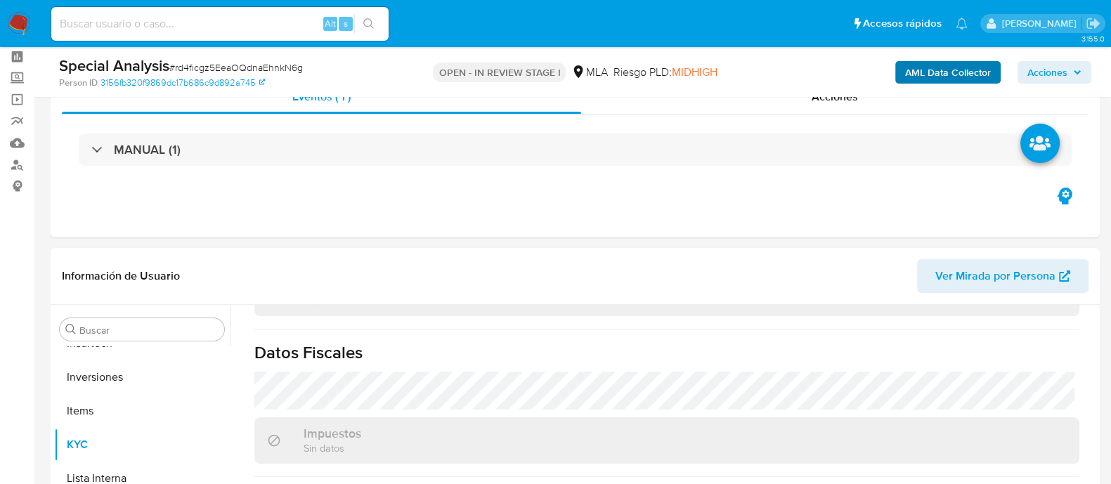
scroll to position [87, 0]
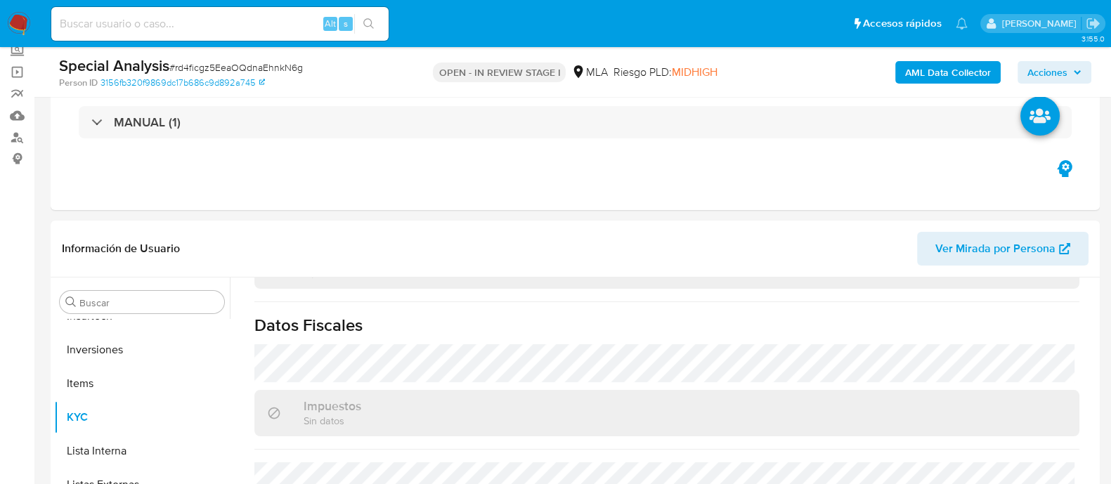
click at [907, 65] on b "AML Data Collector" at bounding box center [948, 72] width 86 height 22
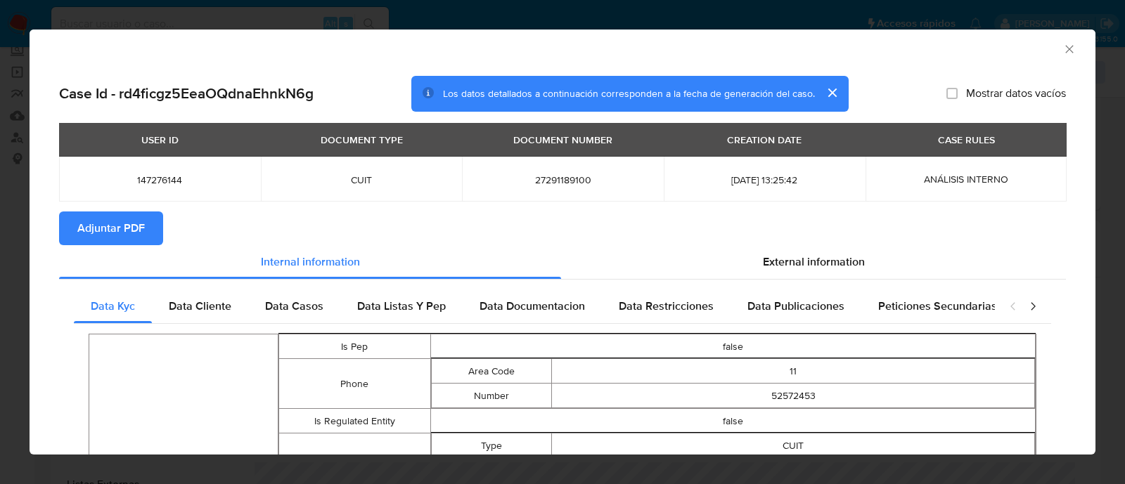
click at [112, 228] on span "Adjuntar PDF" at bounding box center [110, 228] width 67 height 31
click at [1062, 47] on icon "Cerrar ventana" at bounding box center [1069, 49] width 14 height 14
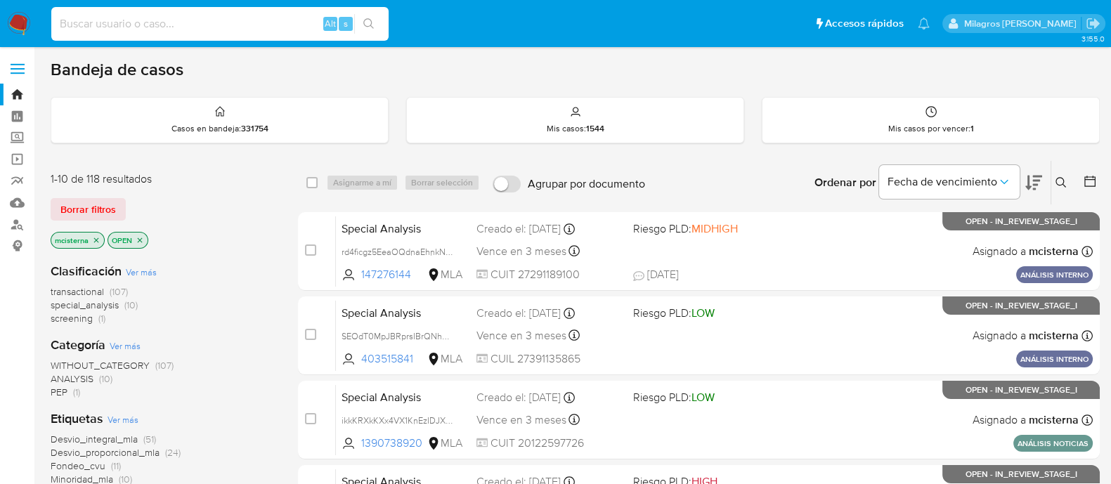
click at [290, 15] on input at bounding box center [219, 24] width 337 height 18
click at [278, 25] on input at bounding box center [219, 24] width 337 height 18
paste input "SEOdT0MpJBRprsIBrQNhQ10a"
type input "SEOdT0MpJBRprsIBrQNhQ10a"
click at [369, 22] on icon "search-icon" at bounding box center [368, 23] width 11 height 11
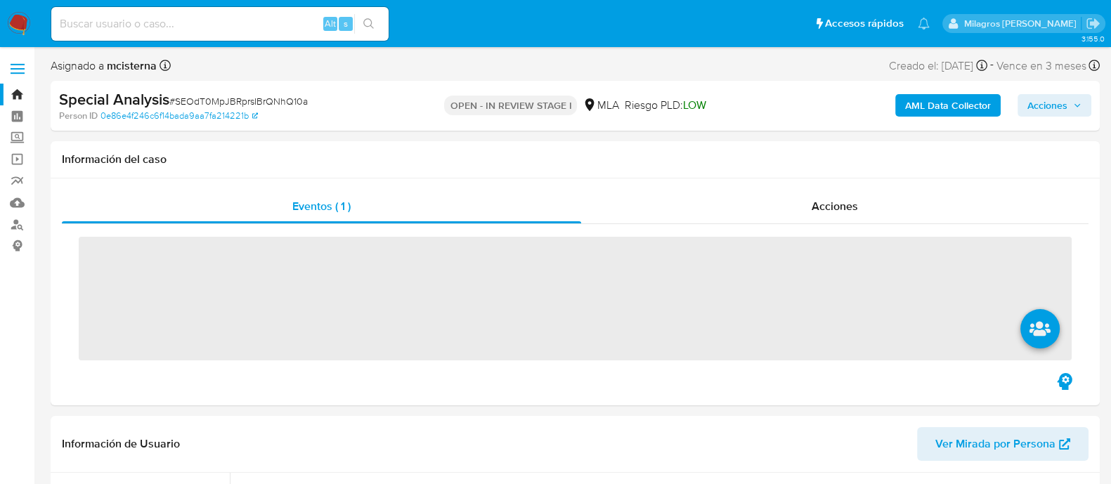
scroll to position [236, 0]
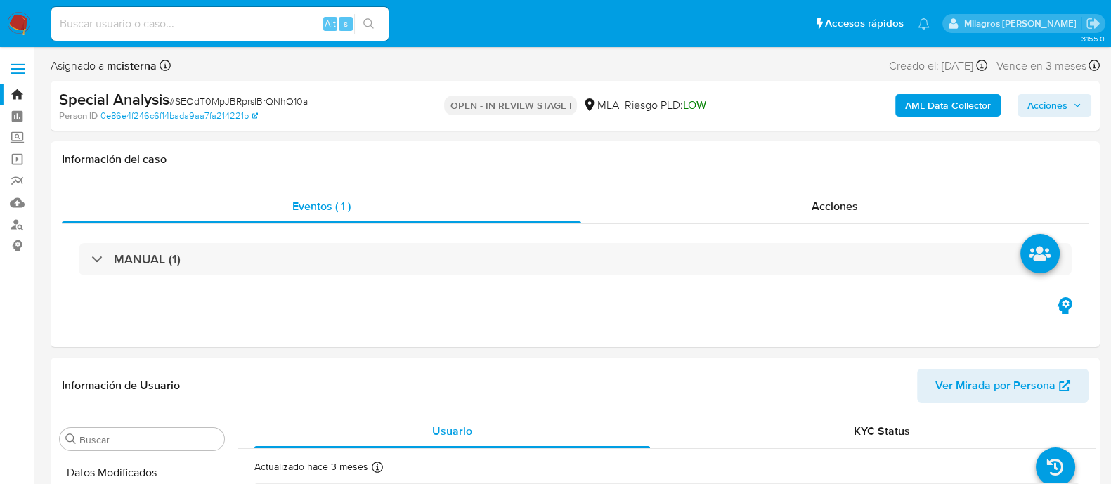
select select "10"
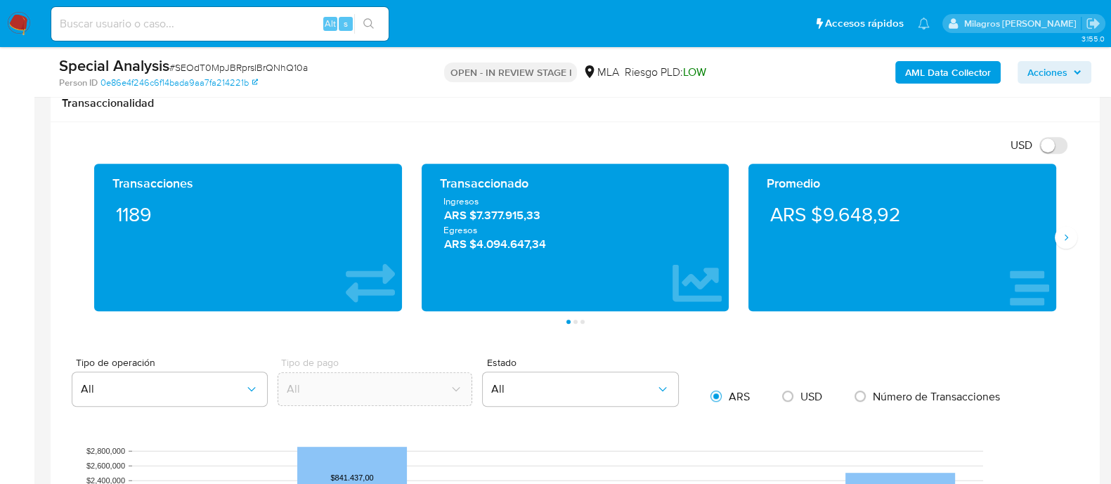
scroll to position [702, 0]
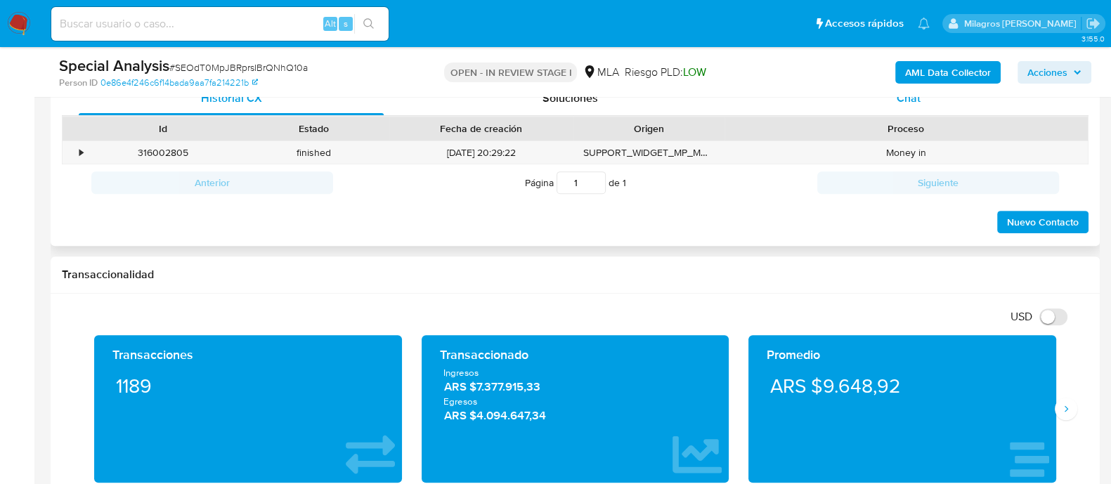
click at [897, 102] on span "Chat" at bounding box center [909, 98] width 24 height 16
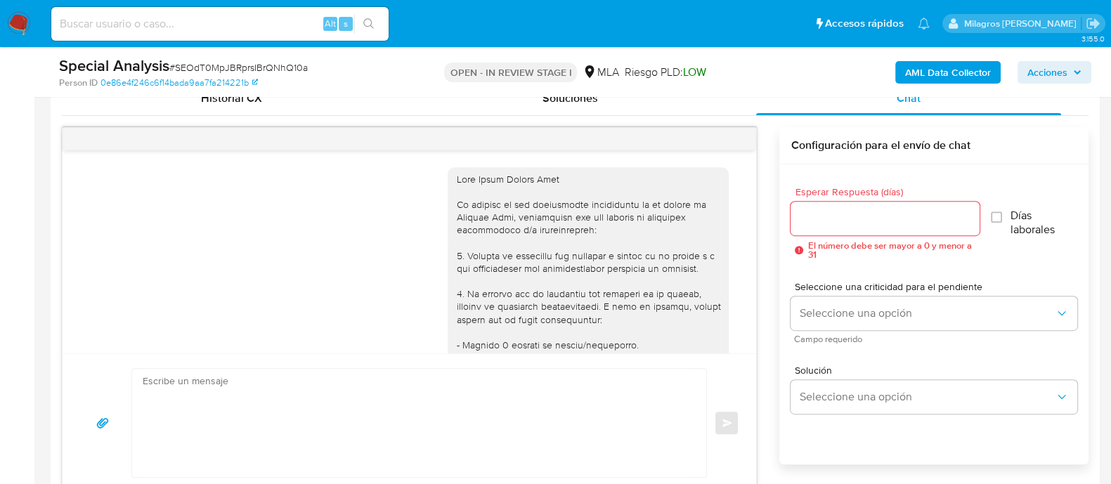
scroll to position [516, 0]
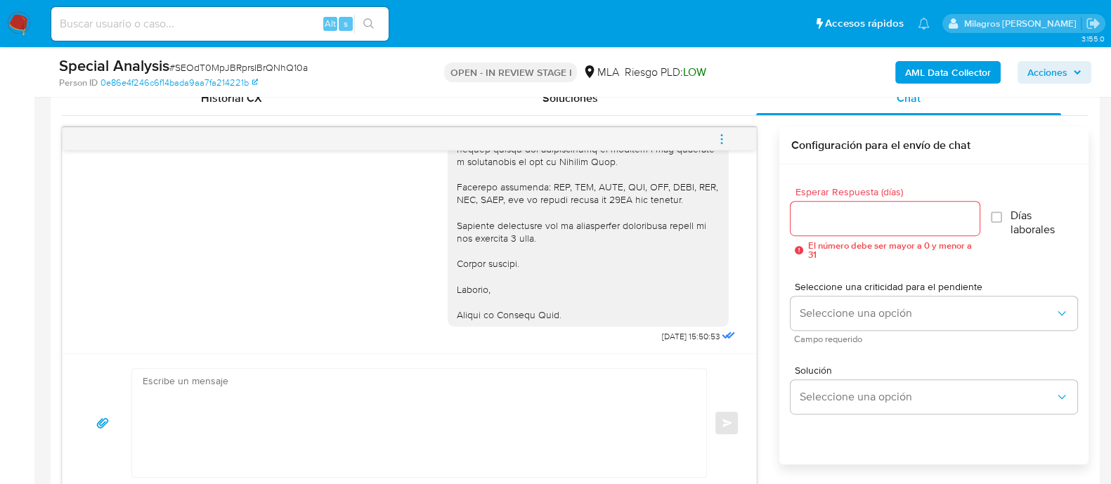
click at [732, 135] on button "menu-action" at bounding box center [722, 139] width 46 height 34
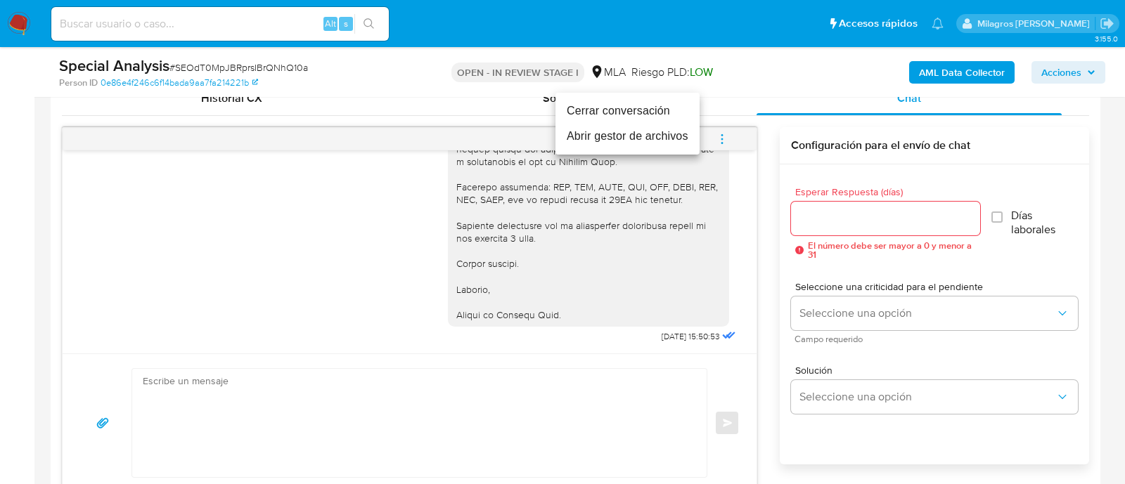
click at [645, 104] on li "Cerrar conversación" at bounding box center [627, 110] width 144 height 25
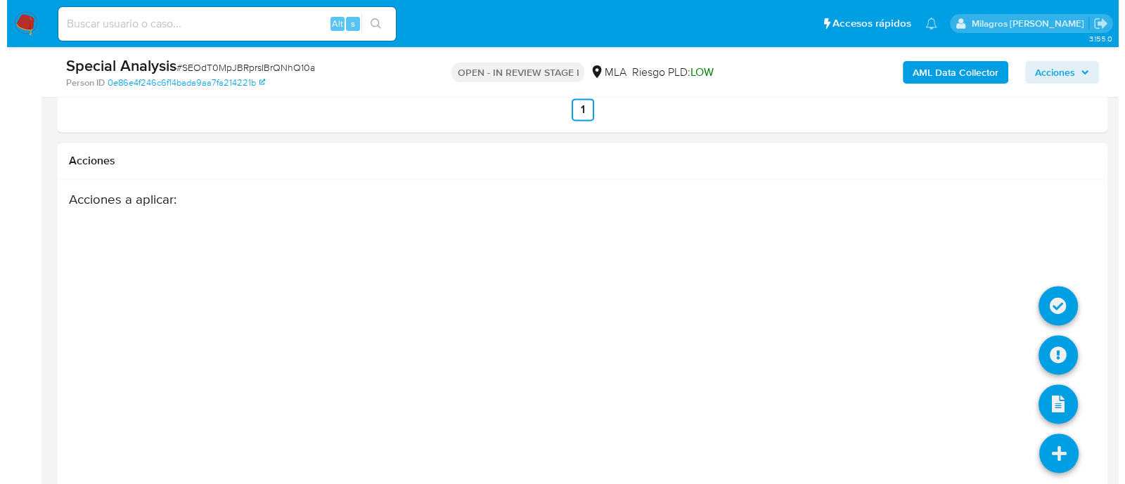
scroll to position [2650, 0]
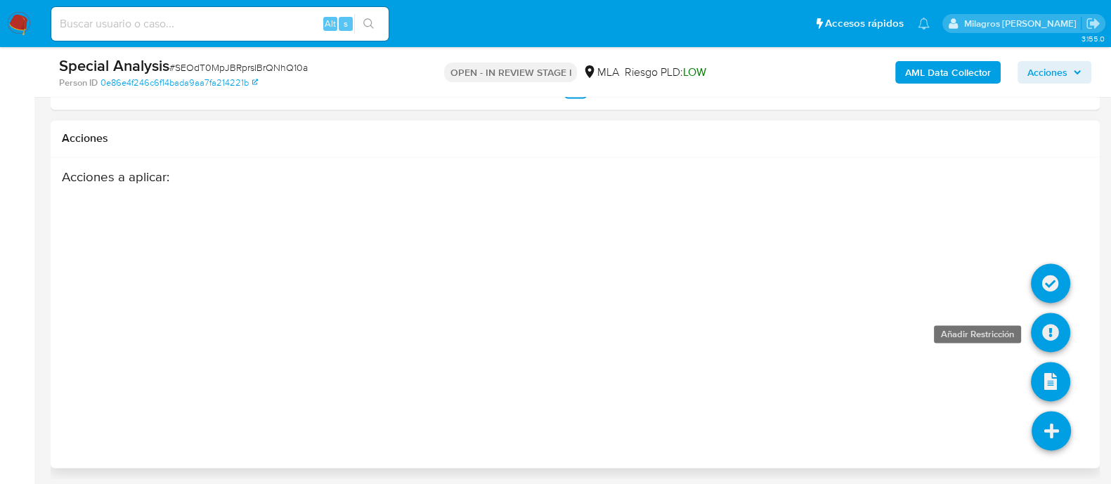
click at [1045, 318] on icon at bounding box center [1050, 332] width 39 height 39
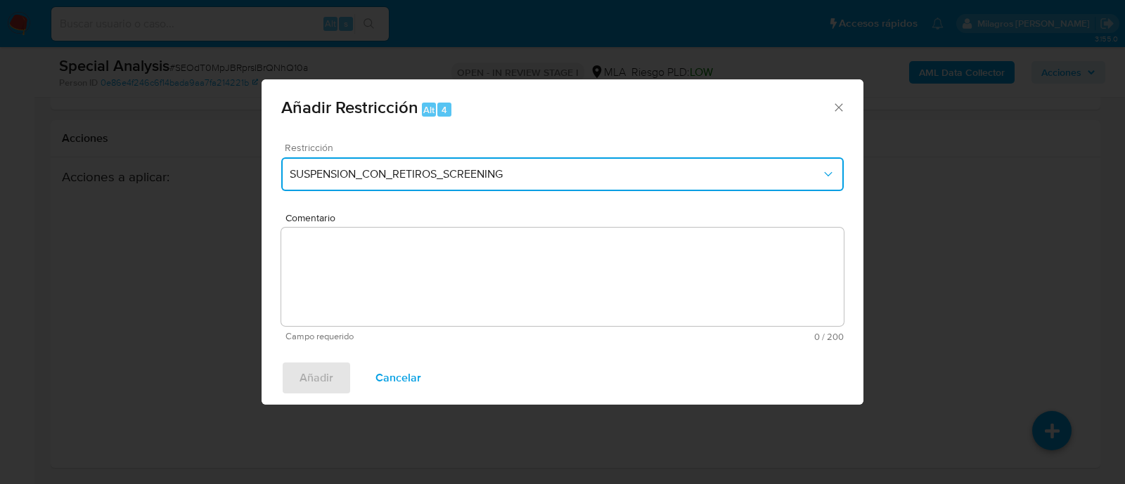
click at [409, 178] on span "SUSPENSION_CON_RETIROS_SCREENING" at bounding box center [555, 174] width 531 height 14
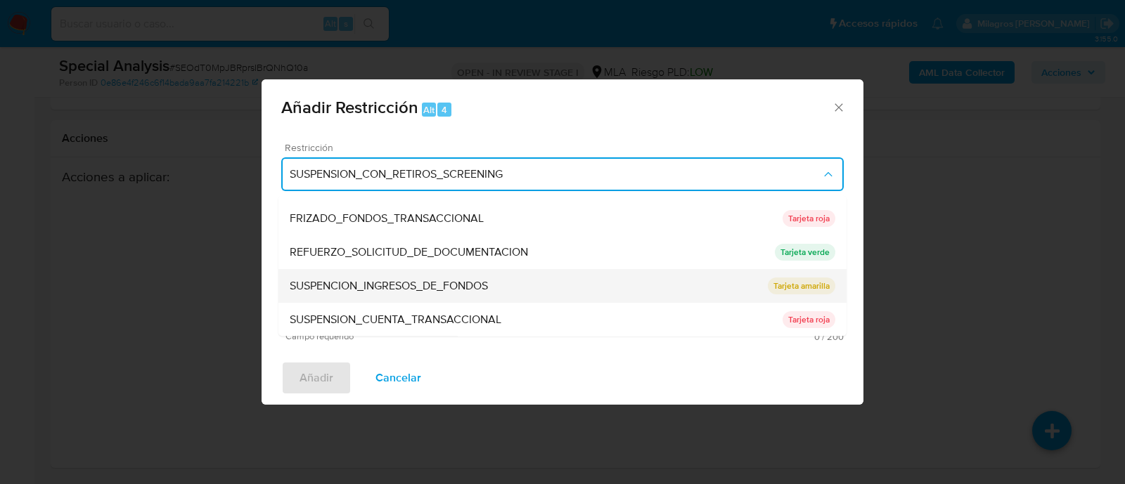
scroll to position [298, 0]
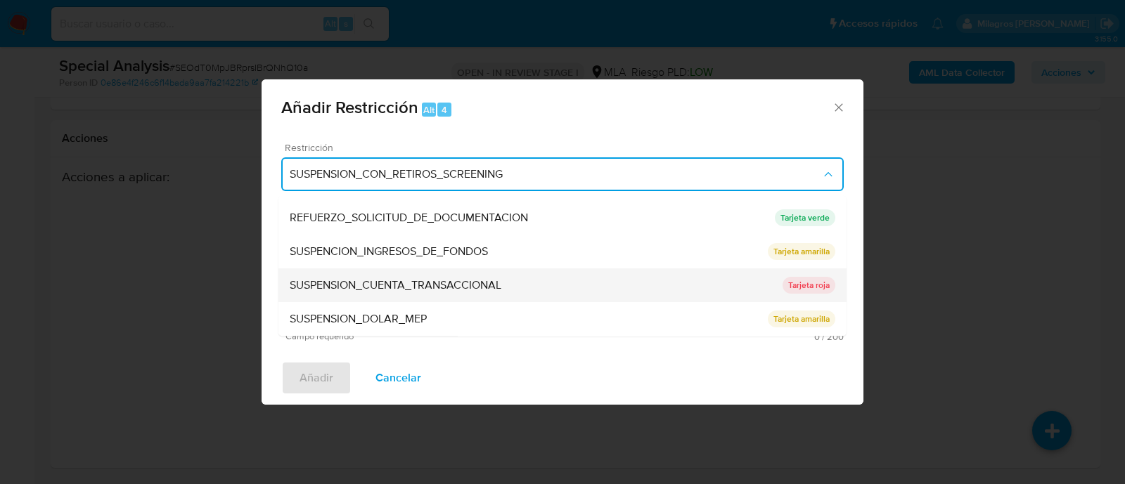
click at [447, 283] on span "SUSPENSION_CUENTA_TRANSACCIONAL" at bounding box center [396, 286] width 212 height 14
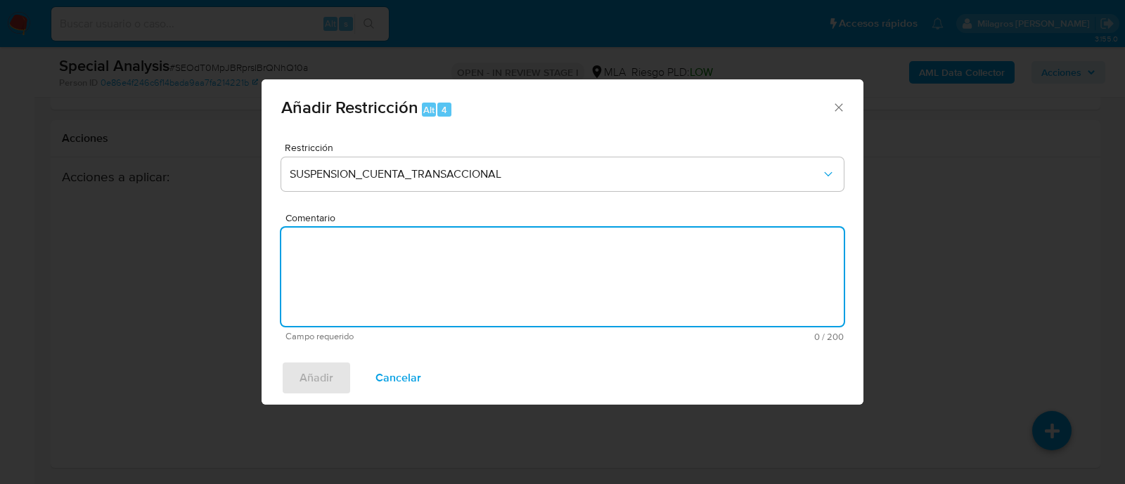
click at [501, 283] on textarea "Comentario" at bounding box center [562, 277] width 562 height 98
type textarea "AML"
click at [289, 366] on button "Añadir" at bounding box center [316, 378] width 70 height 34
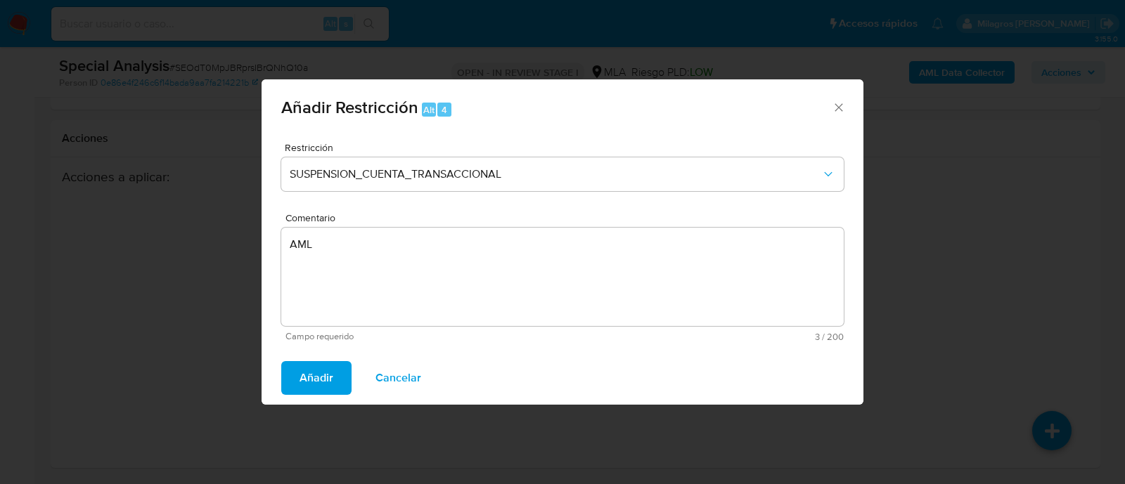
click at [287, 356] on div "Añadir Cancelar" at bounding box center [562, 377] width 602 height 53
click at [300, 373] on span "Añadir" at bounding box center [316, 378] width 34 height 31
click at [326, 370] on span "Añadir" at bounding box center [316, 378] width 34 height 31
click at [323, 391] on span "Añadir" at bounding box center [316, 378] width 34 height 31
click at [319, 380] on span "Añadir" at bounding box center [316, 378] width 34 height 31
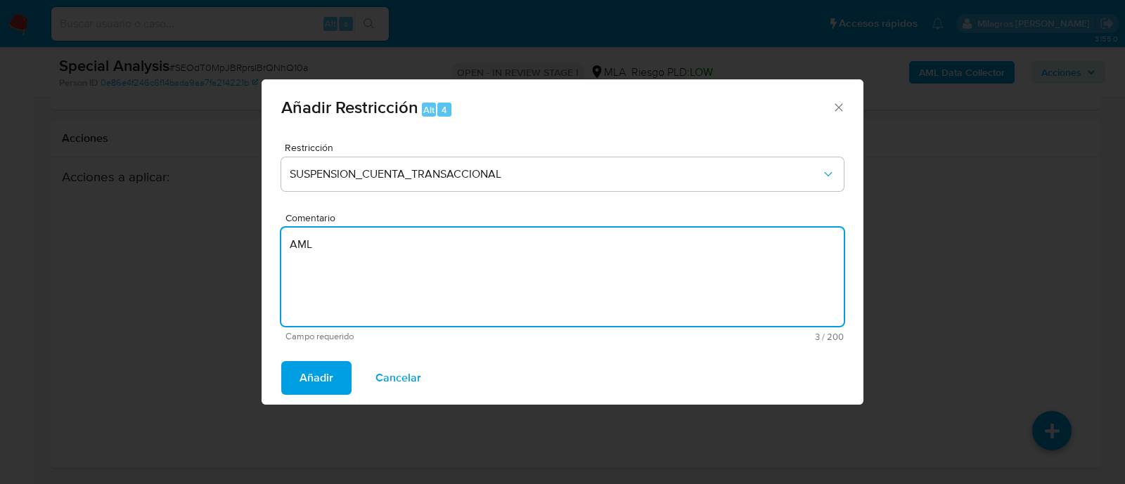
click at [406, 273] on textarea "AML" at bounding box center [562, 277] width 562 height 98
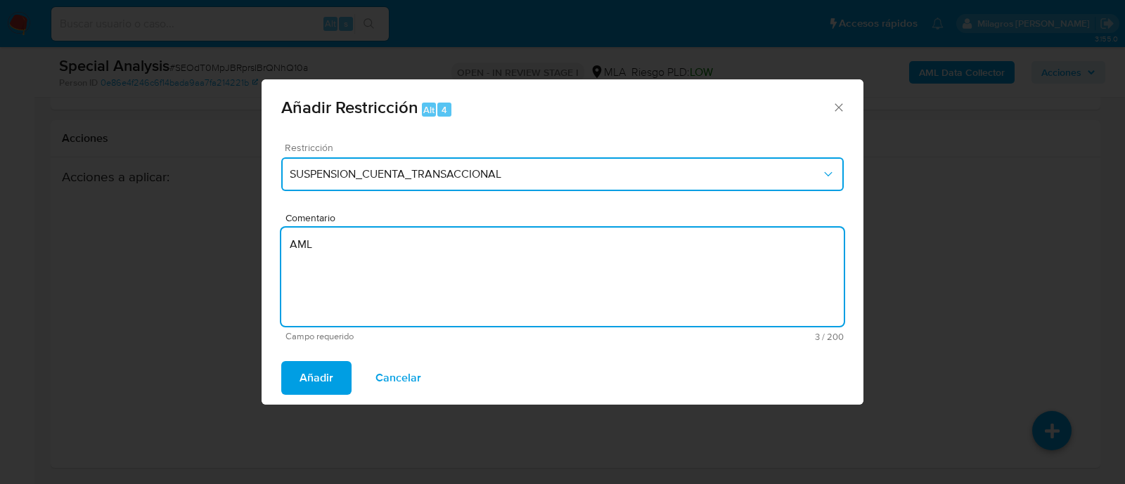
click at [366, 171] on span "SUSPENSION_CUENTA_TRANSACCIONAL" at bounding box center [555, 174] width 531 height 14
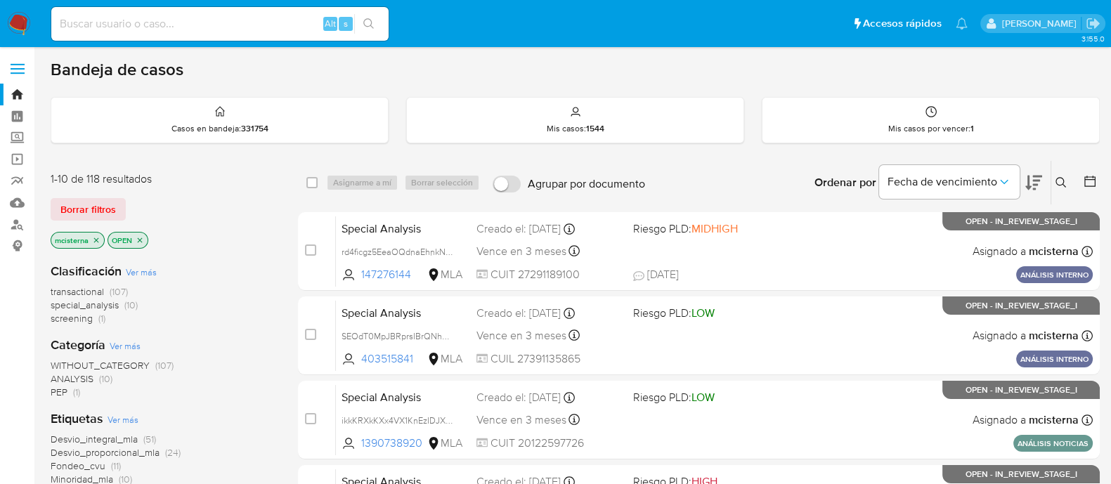
click at [253, 22] on input at bounding box center [219, 24] width 337 height 18
paste input "pWLyTTaNEoC3DyELI2SZY270"
type input "pWLyTTaNEoC3DyELI2SZY270"
click at [370, 25] on icon "search-icon" at bounding box center [368, 23] width 11 height 11
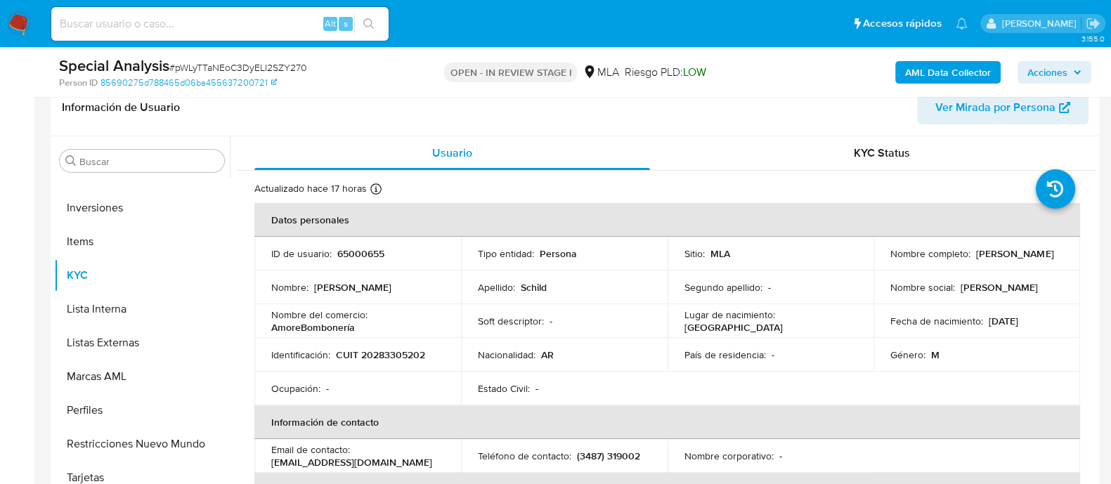
scroll to position [264, 0]
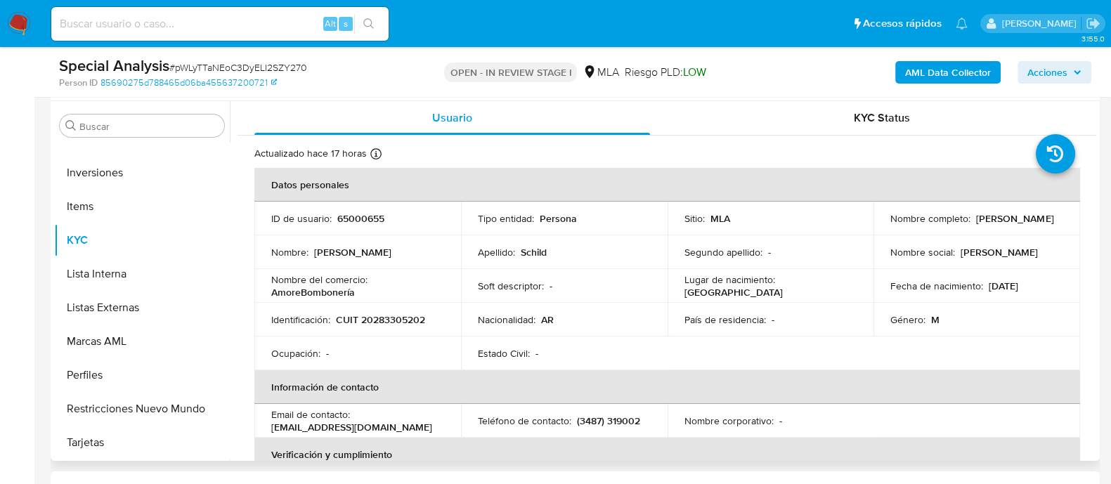
select select "10"
drag, startPoint x: 208, startPoint y: 240, endPoint x: 209, endPoint y: 130, distance: 110.4
click at [209, 131] on div "Buscar Anticipos de dinero Aprobados Archivos adjuntos CBT CVU Cruces y Relacio…" at bounding box center [142, 282] width 176 height 358
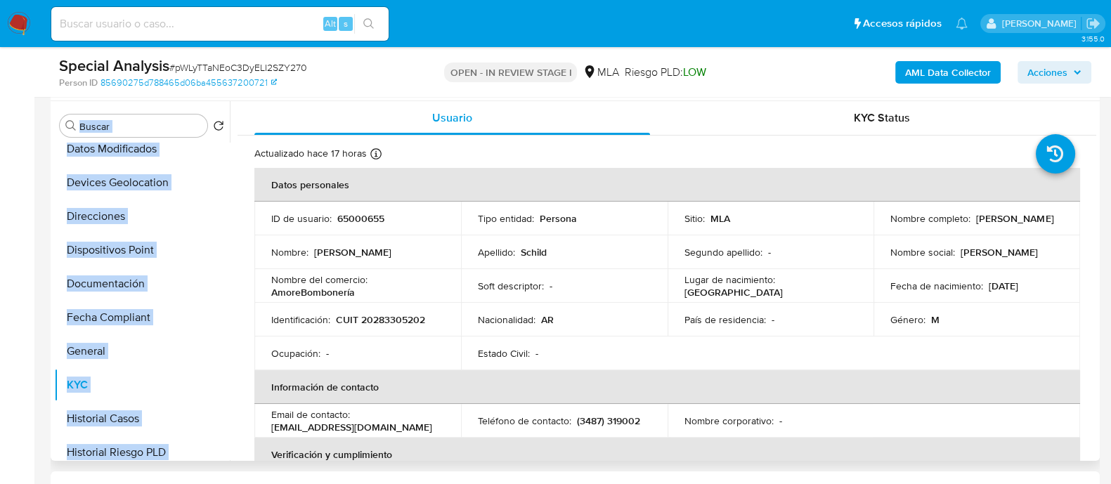
click at [279, 370] on th "Información de contacto" at bounding box center [667, 387] width 826 height 34
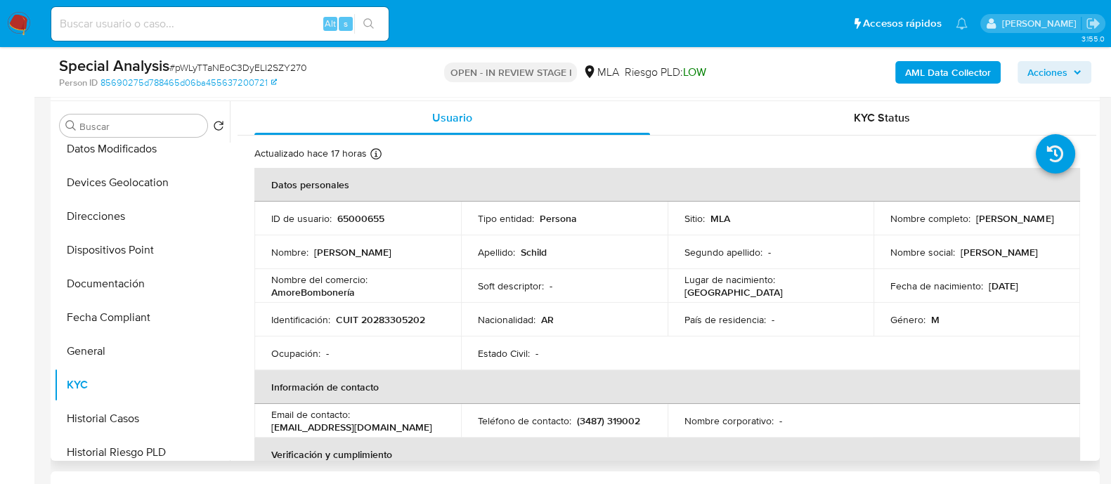
click at [279, 370] on th "Información de contacto" at bounding box center [667, 387] width 826 height 34
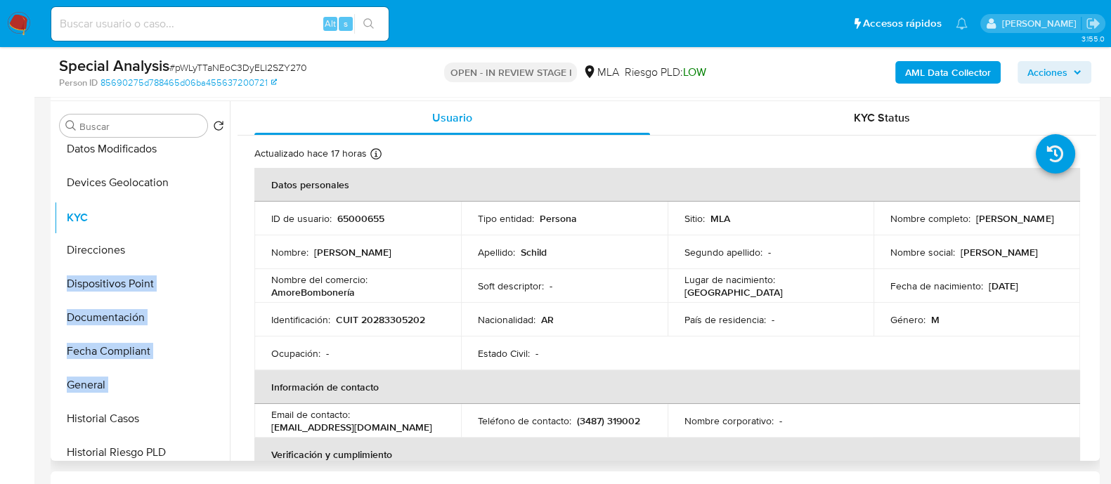
scroll to position [0, 0]
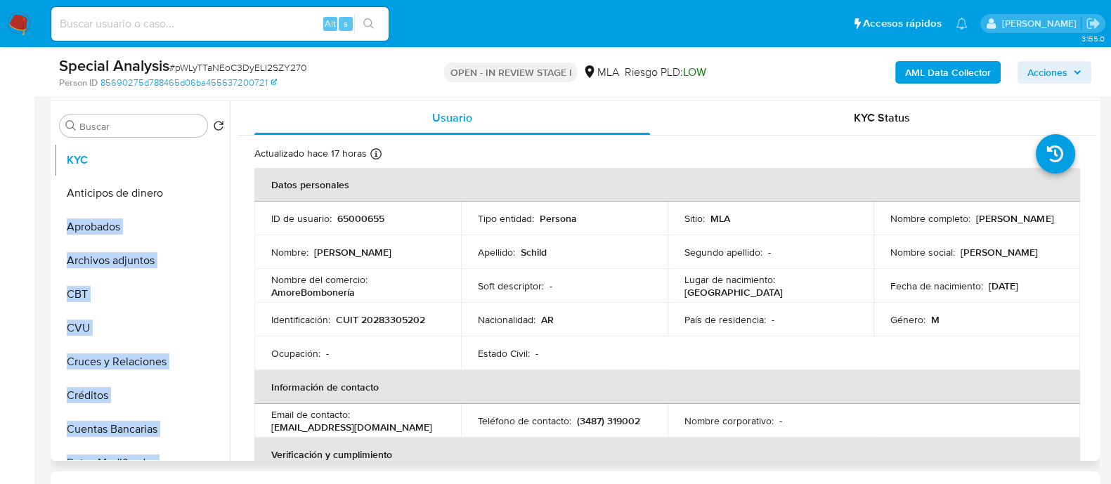
drag, startPoint x: 208, startPoint y: 387, endPoint x: 274, endPoint y: 219, distance: 179.9
click at [198, 164] on ul "Anticipos de dinero Aprobados Archivos adjuntos CBT CVU Cruces y Relaciones Cré…" at bounding box center [142, 301] width 176 height 317
click at [347, 225] on p "65000655" at bounding box center [360, 218] width 47 height 13
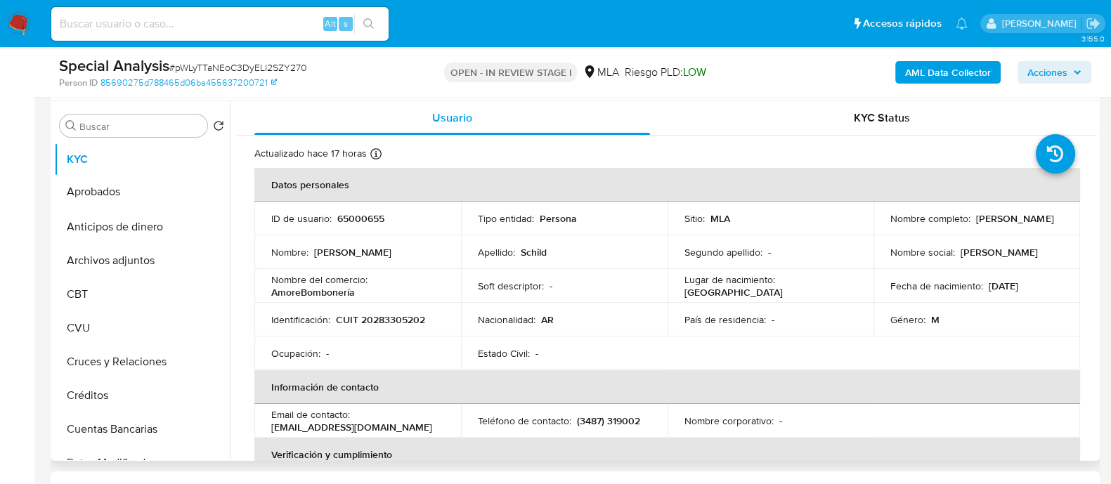
drag, startPoint x: 207, startPoint y: 225, endPoint x: 204, endPoint y: 190, distance: 35.3
click at [204, 190] on ul "KYC Anticipos de dinero Aprobados Archivos adjuntos CBT CVU Cruces y Relaciones…" at bounding box center [142, 301] width 176 height 317
click at [316, 206] on td "ID de usuario : 65000655" at bounding box center [357, 219] width 207 height 34
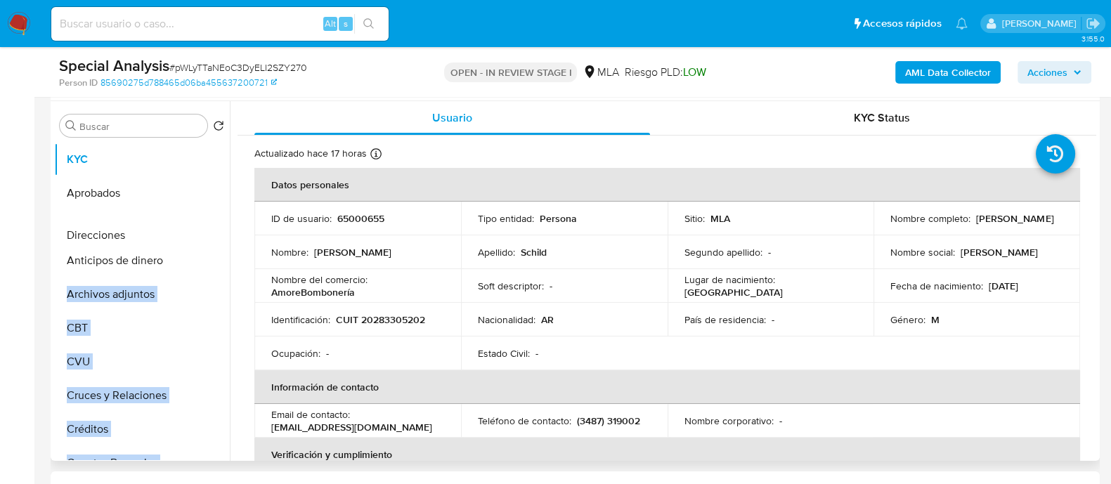
drag, startPoint x: 207, startPoint y: 353, endPoint x: 200, endPoint y: 234, distance: 119.0
click at [200, 234] on ul "KYC Aprobados Anticipos de dinero Archivos adjuntos CBT CVU Cruces y Relaciones…" at bounding box center [142, 301] width 176 height 317
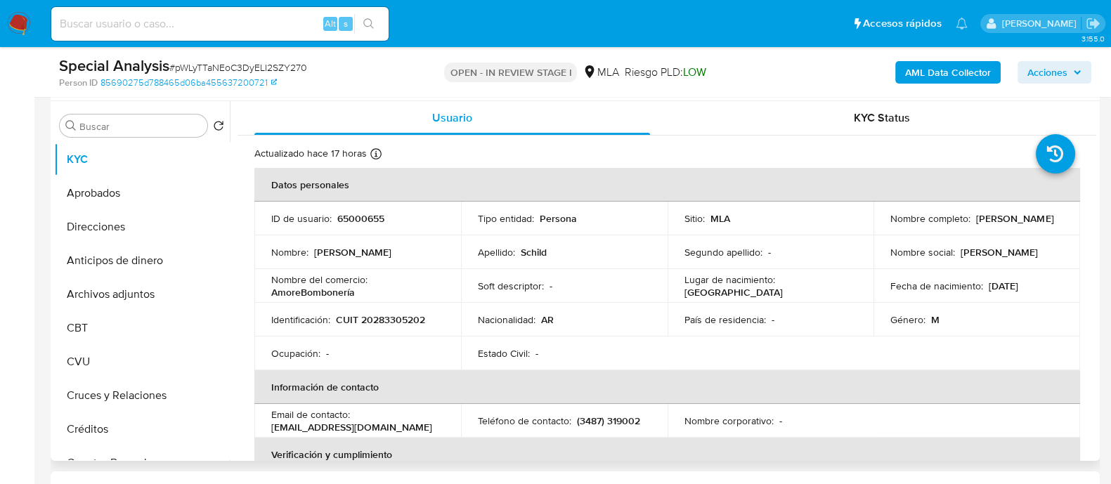
click at [308, 233] on td "ID de usuario : 65000655" at bounding box center [357, 219] width 207 height 34
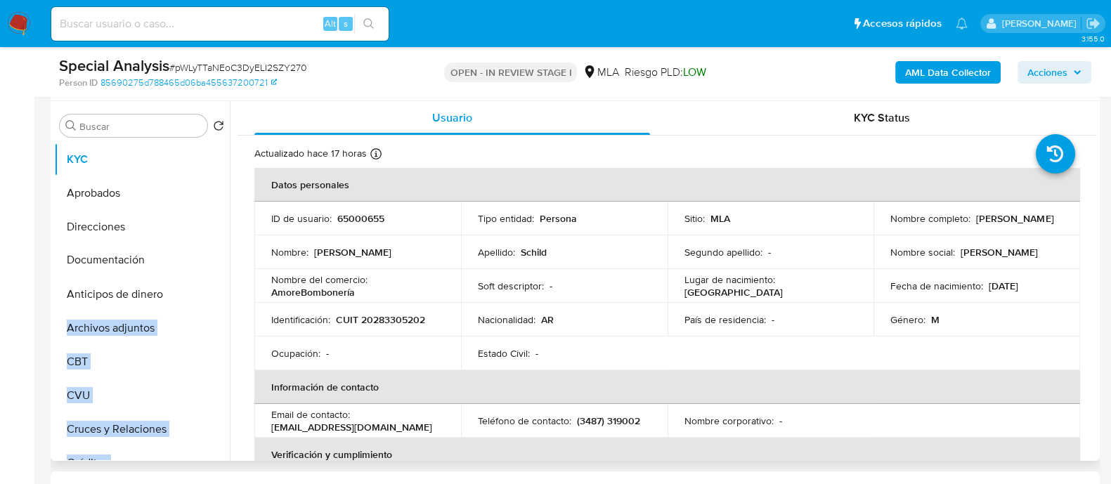
drag, startPoint x: 211, startPoint y: 335, endPoint x: 210, endPoint y: 261, distance: 73.8
click at [210, 261] on ul "KYC Aprobados Direcciones Anticipos de dinero Archivos adjuntos CBT CVU Cruces …" at bounding box center [142, 301] width 176 height 317
click at [288, 261] on td "Nombre : Emanuel Esteban" at bounding box center [357, 252] width 207 height 34
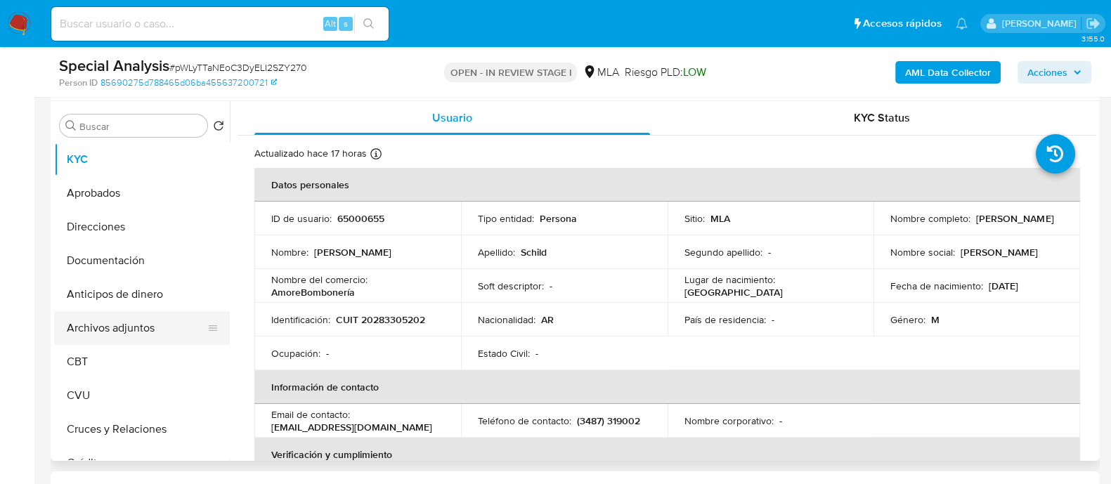
click at [213, 330] on icon at bounding box center [212, 328] width 11 height 11
drag, startPoint x: 213, startPoint y: 316, endPoint x: 211, endPoint y: 299, distance: 17.0
click at [213, 307] on ul "KYC Aprobados Direcciones Documentación Anticipos de dinero Archivos adjuntos C…" at bounding box center [142, 301] width 176 height 317
click at [267, 289] on td "Nombre del comercio : AmoreBombonería" at bounding box center [357, 286] width 207 height 34
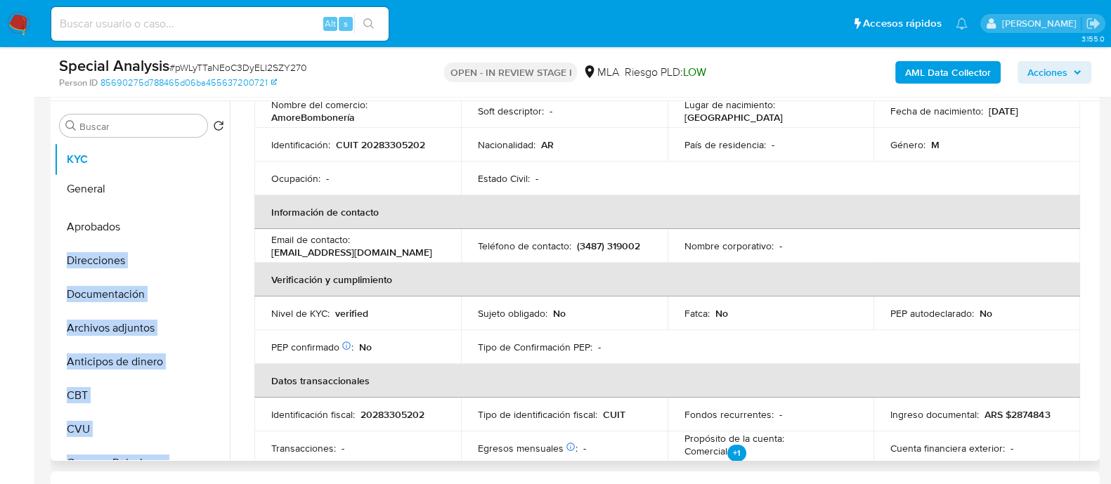
drag, startPoint x: 207, startPoint y: 401, endPoint x: 186, endPoint y: 188, distance: 213.4
click at [186, 188] on ul "KYC Aprobados Direcciones Documentación Archivos adjuntos Anticipos de dinero C…" at bounding box center [142, 301] width 176 height 317
click at [369, 174] on div "Ocupación : -" at bounding box center [357, 178] width 173 height 13
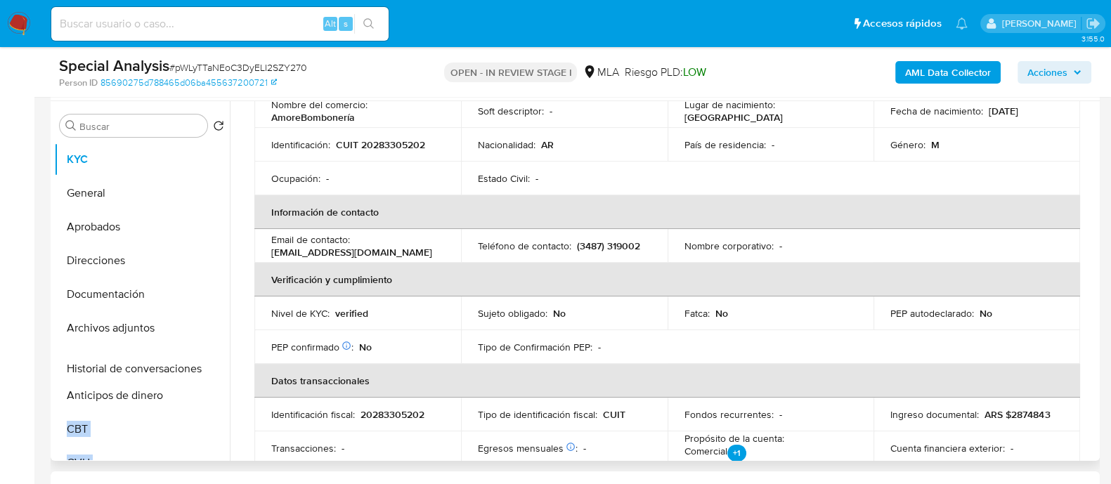
drag, startPoint x: 207, startPoint y: 331, endPoint x: 193, endPoint y: 373, distance: 44.5
click at [193, 373] on ul "KYC General Aprobados Direcciones Documentación Archivos adjuntos Anticipos de …" at bounding box center [142, 301] width 176 height 317
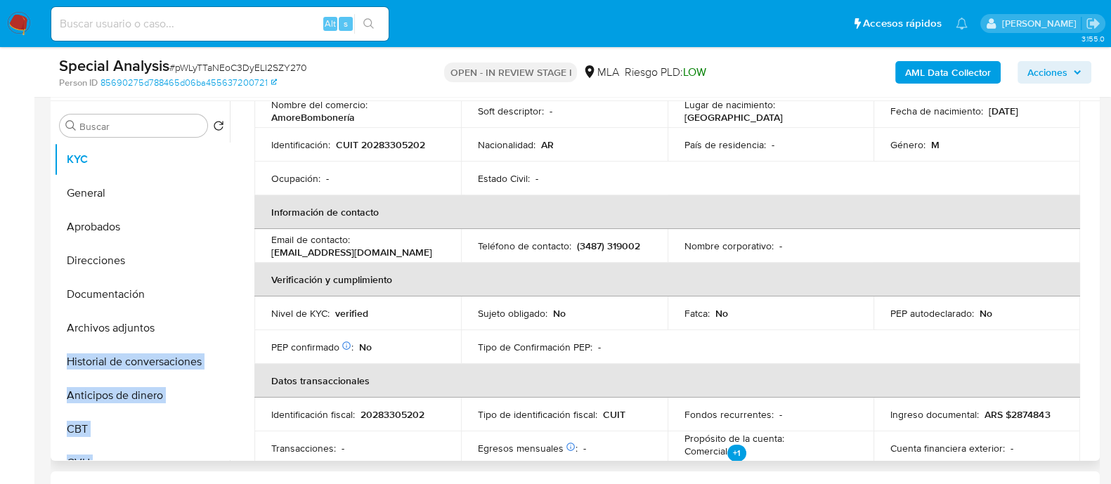
click at [303, 325] on td "Nivel de KYC : verified" at bounding box center [357, 314] width 207 height 34
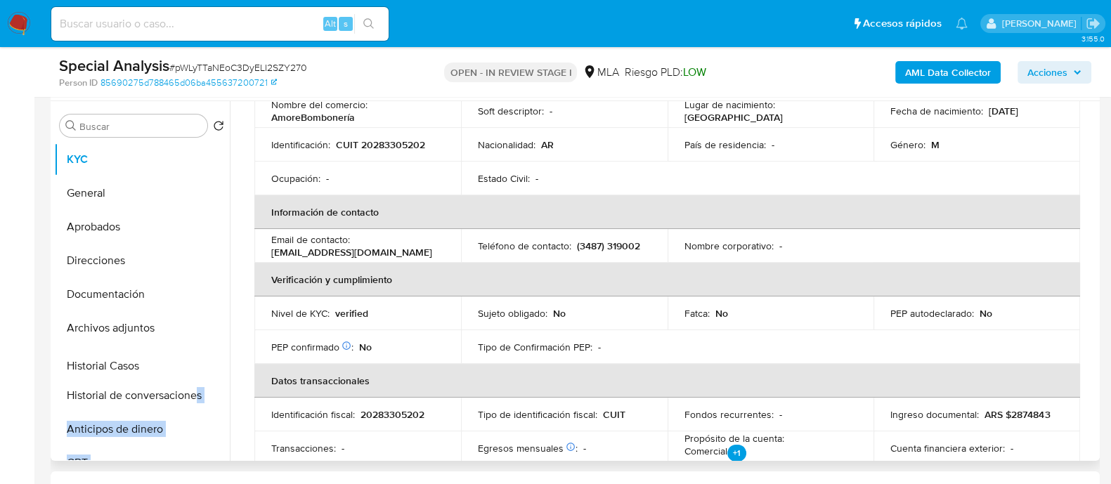
drag, startPoint x: 205, startPoint y: 206, endPoint x: 198, endPoint y: 368, distance: 161.9
click at [198, 368] on ul "KYC General Aprobados Direcciones Documentación Archivos adjuntos Historial de …" at bounding box center [142, 301] width 176 height 317
click at [267, 340] on td "PEP confirmado Obtenido de listas internas : No" at bounding box center [357, 347] width 207 height 34
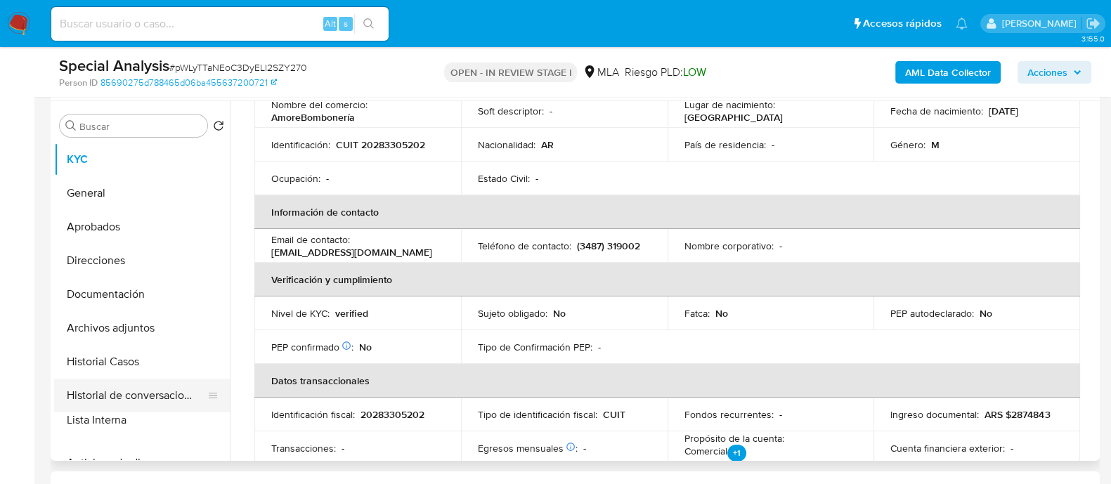
drag, startPoint x: 211, startPoint y: 273, endPoint x: 188, endPoint y: 420, distance: 148.0
click at [188, 420] on ul "KYC General Aprobados Direcciones Documentación Archivos adjuntos Historial Cas…" at bounding box center [142, 301] width 176 height 317
click at [274, 349] on p "PEP confirmado Obtenido de listas internas :" at bounding box center [312, 347] width 82 height 13
drag, startPoint x: 211, startPoint y: 410, endPoint x: 196, endPoint y: 431, distance: 25.7
click at [196, 431] on ul "KYC General Aprobados Direcciones Documentación Archivos adjuntos Historial Cas…" at bounding box center [142, 301] width 176 height 317
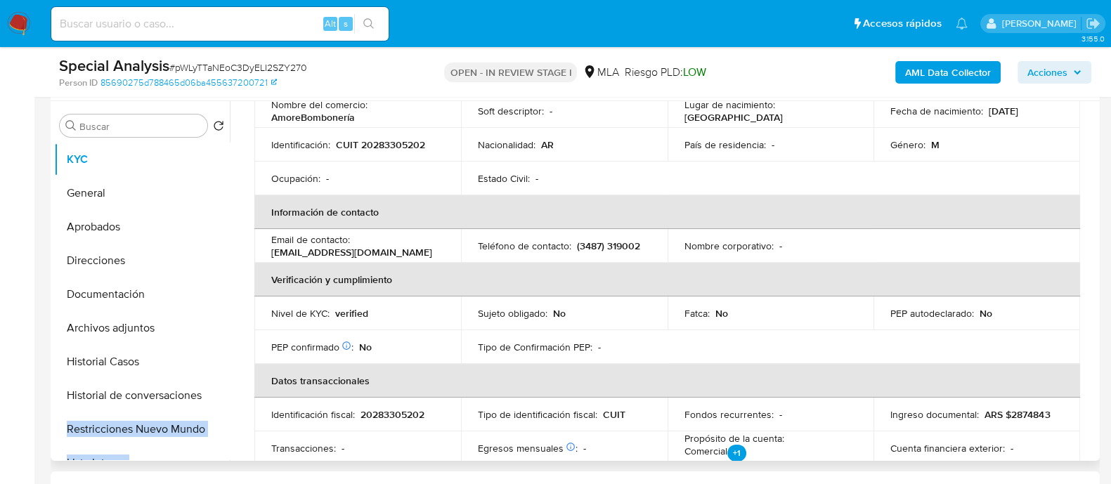
click at [313, 388] on th "Datos transaccionales" at bounding box center [667, 381] width 826 height 34
click at [158, 365] on button "Historial Casos" at bounding box center [136, 362] width 164 height 34
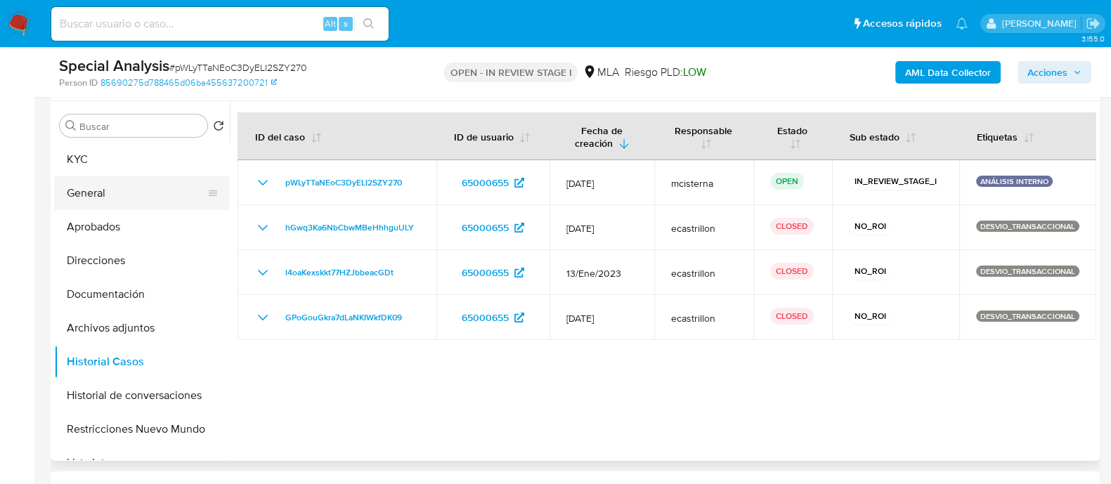
click at [105, 187] on button "General" at bounding box center [136, 193] width 164 height 34
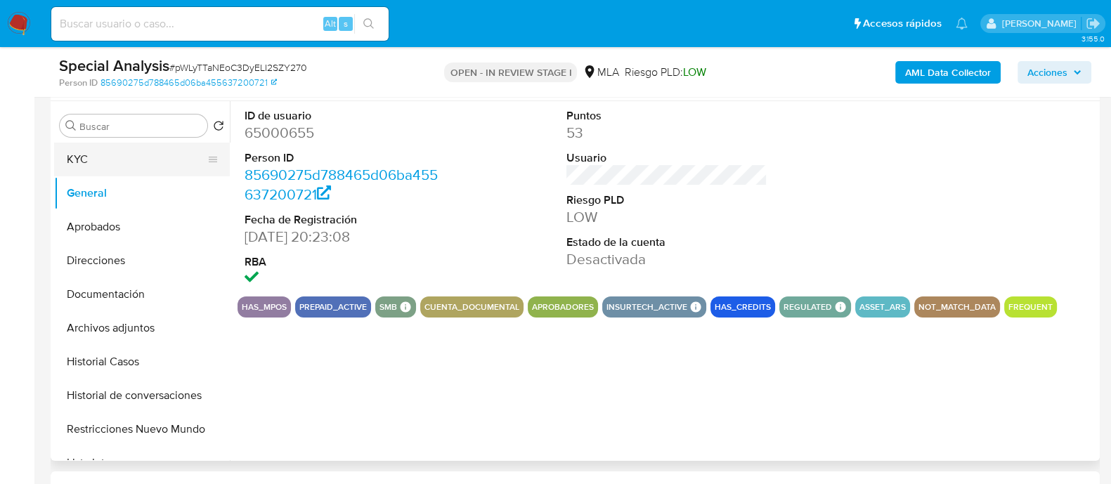
click at [110, 147] on button "KYC" at bounding box center [136, 160] width 164 height 34
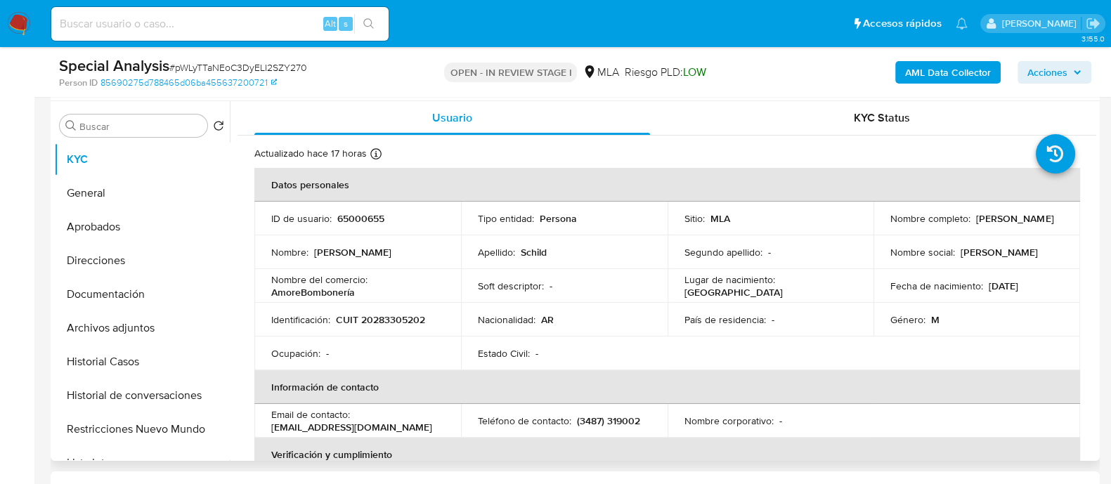
drag, startPoint x: 890, startPoint y: 230, endPoint x: 1002, endPoint y: 228, distance: 112.5
click at [1002, 225] on div "Nombre completo : Emanuel Esteban Schild" at bounding box center [977, 218] width 173 height 13
click at [976, 225] on p "Emanuel Esteban Schild" at bounding box center [1014, 218] width 77 height 13
drag, startPoint x: 878, startPoint y: 228, endPoint x: 1002, endPoint y: 226, distance: 123.7
click at [1002, 226] on td "Nombre completo : Emanuel Esteban Schild" at bounding box center [977, 219] width 207 height 34
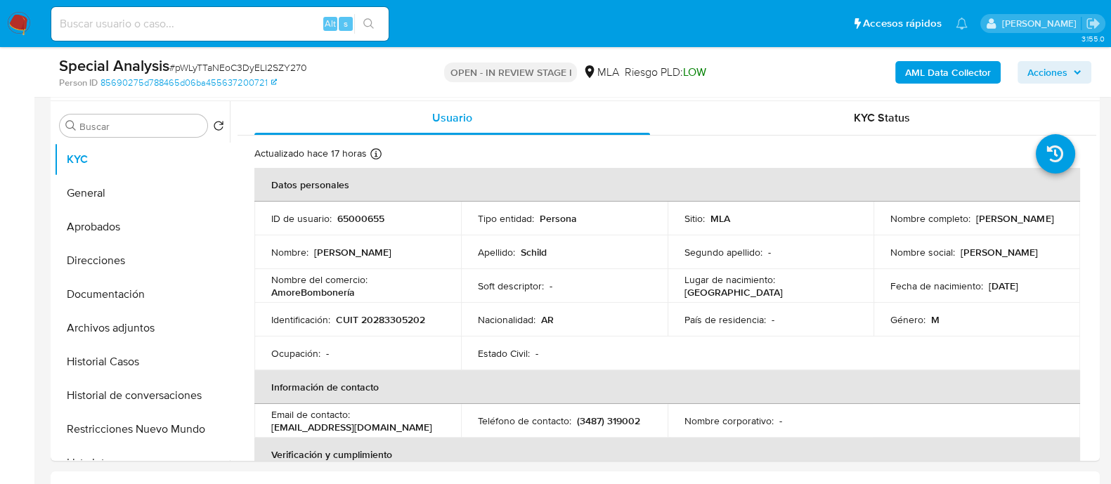
copy p "[PERSON_NAME]"
click at [149, 296] on button "Documentación" at bounding box center [136, 295] width 164 height 34
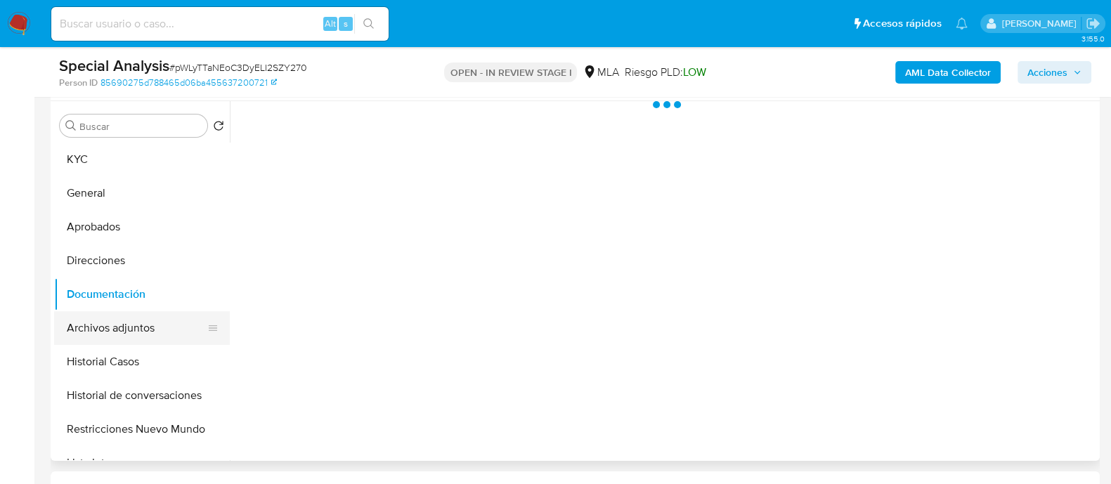
click at [151, 322] on button "Archivos adjuntos" at bounding box center [136, 328] width 164 height 34
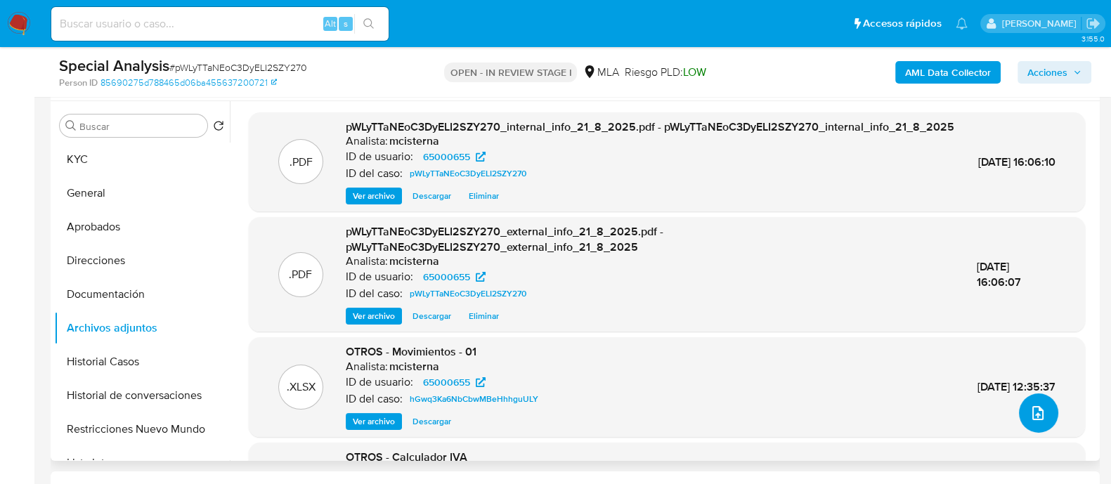
click at [1037, 416] on icon "upload-file" at bounding box center [1038, 413] width 11 height 14
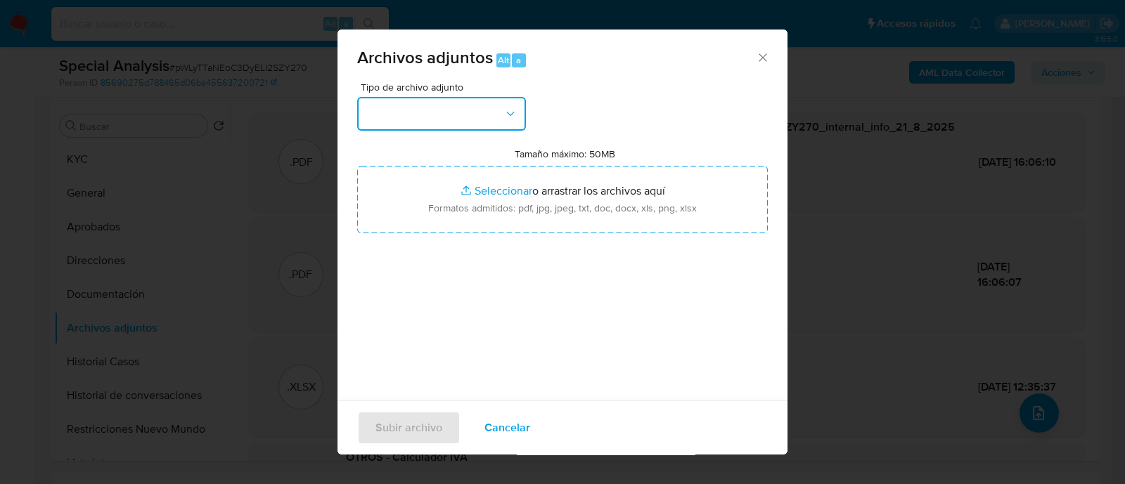
click at [482, 110] on button "button" at bounding box center [441, 114] width 169 height 34
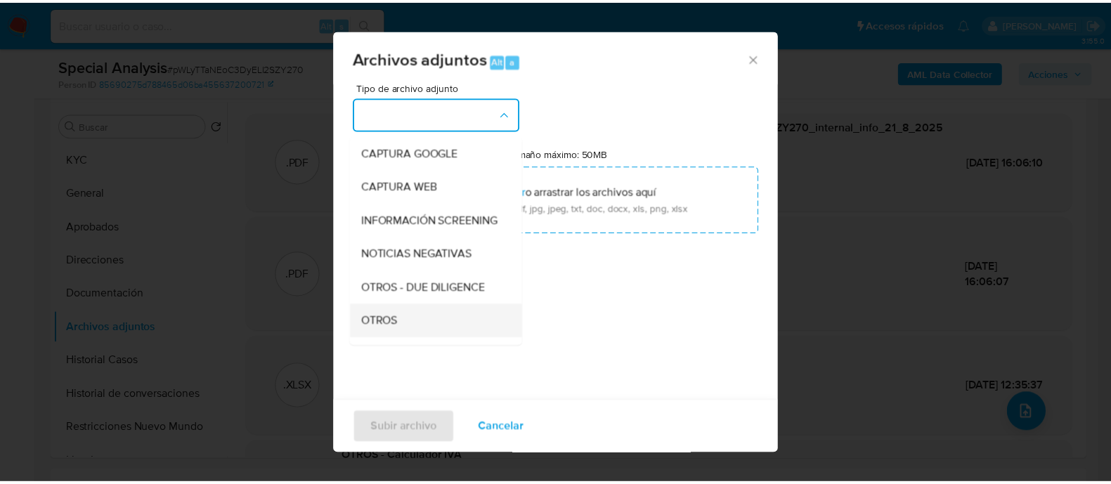
scroll to position [175, 0]
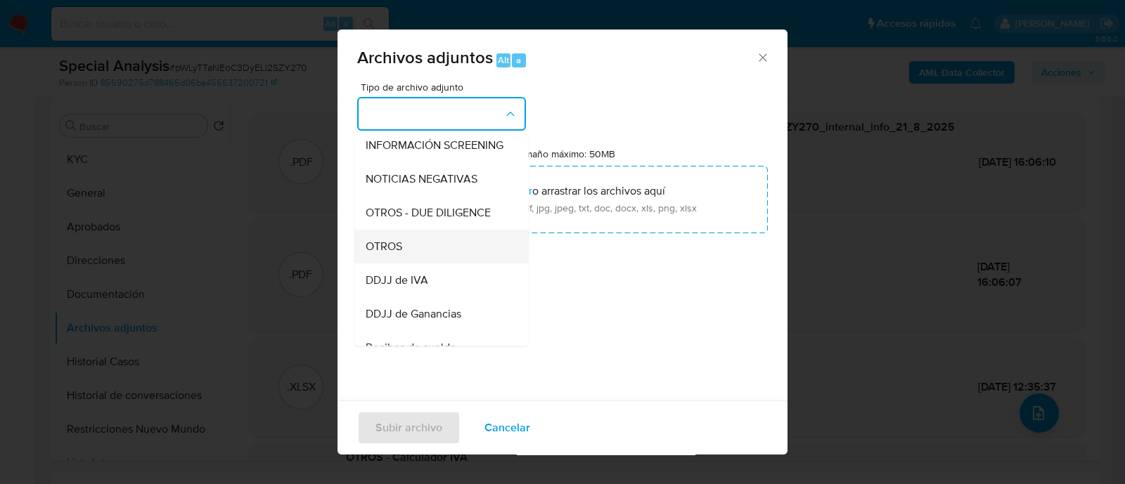
click at [443, 263] on div "OTROS" at bounding box center [437, 247] width 143 height 34
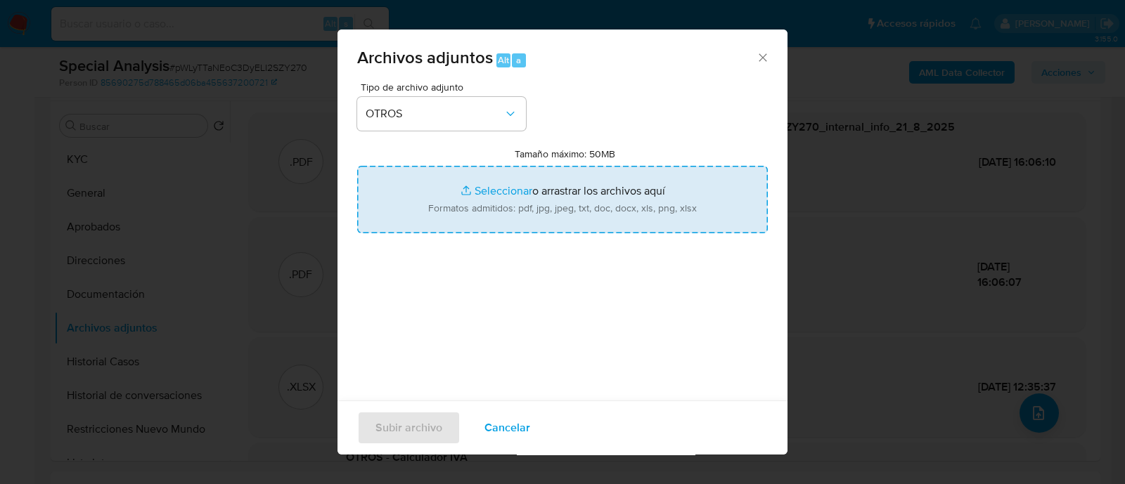
type input "C:\fakepath\Correo electrónico.pdf"
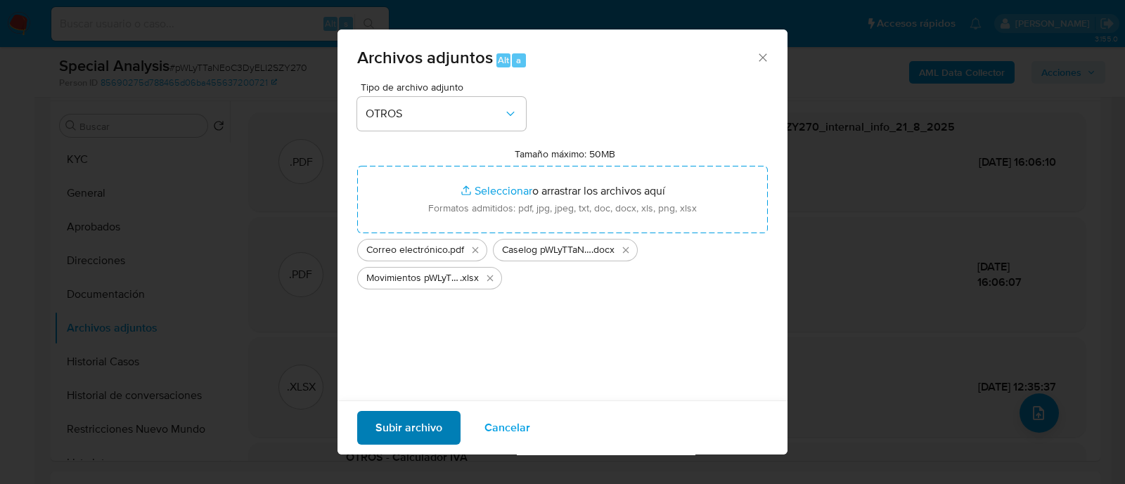
click at [411, 410] on div "Subir archivo Cancelar" at bounding box center [562, 428] width 450 height 54
click at [437, 420] on span "Subir archivo" at bounding box center [408, 428] width 67 height 31
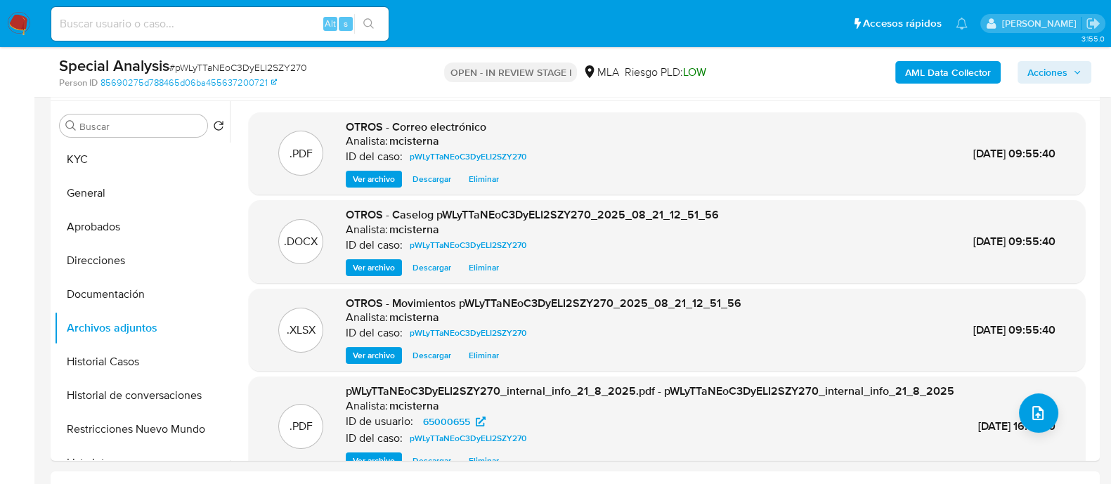
click at [1042, 67] on span "Acciones" at bounding box center [1048, 72] width 40 height 22
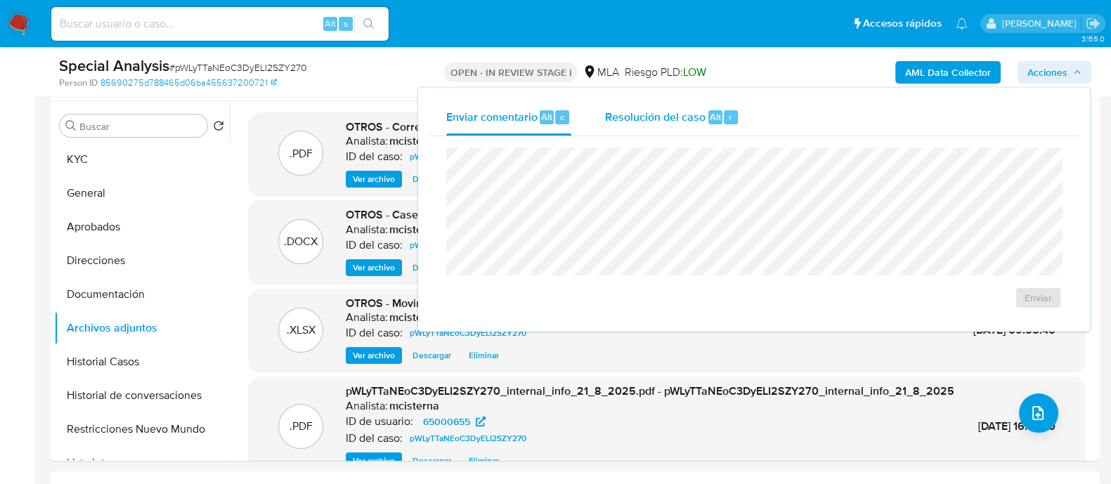
click at [714, 127] on div "Resolución del caso Alt r" at bounding box center [672, 117] width 134 height 37
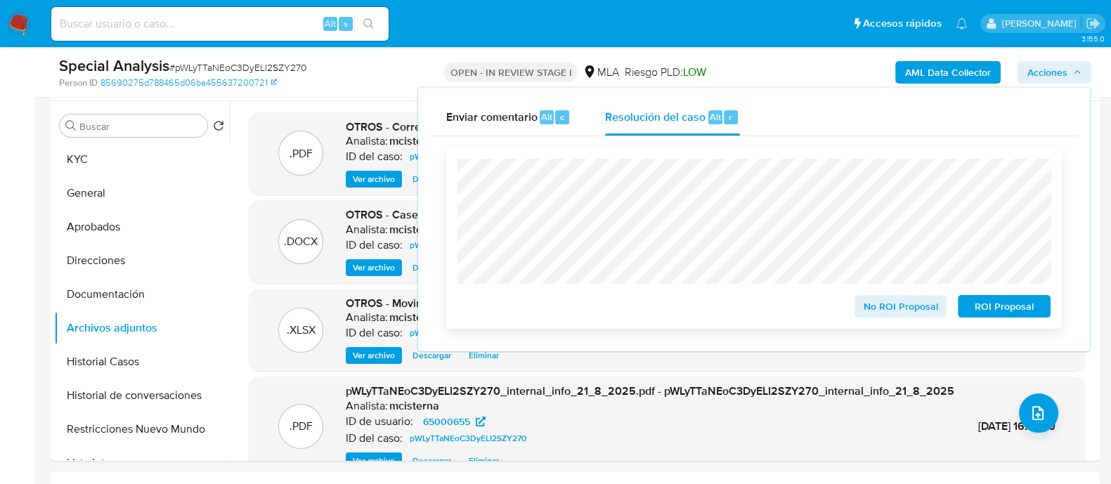
click at [976, 316] on span "ROI Proposal" at bounding box center [1004, 307] width 73 height 20
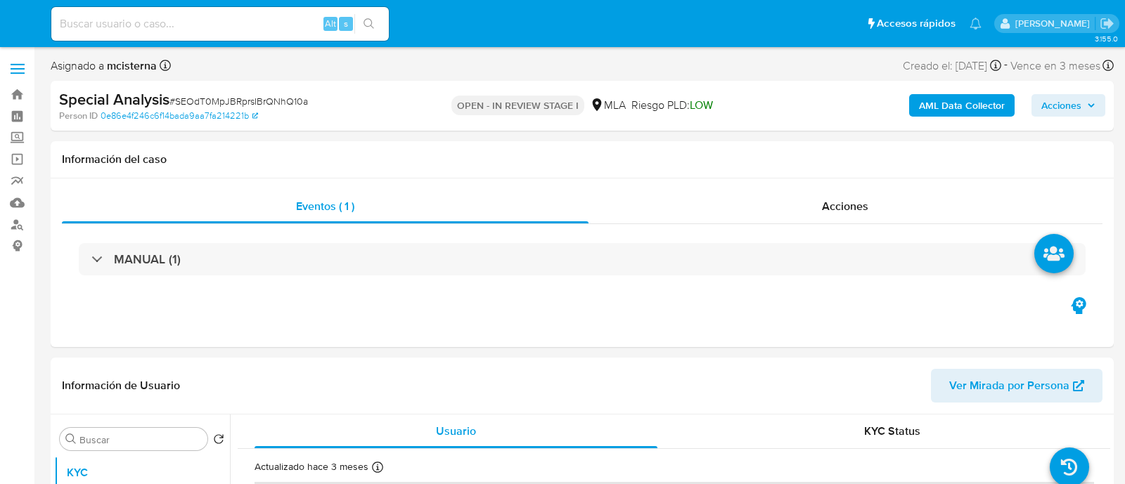
select select "10"
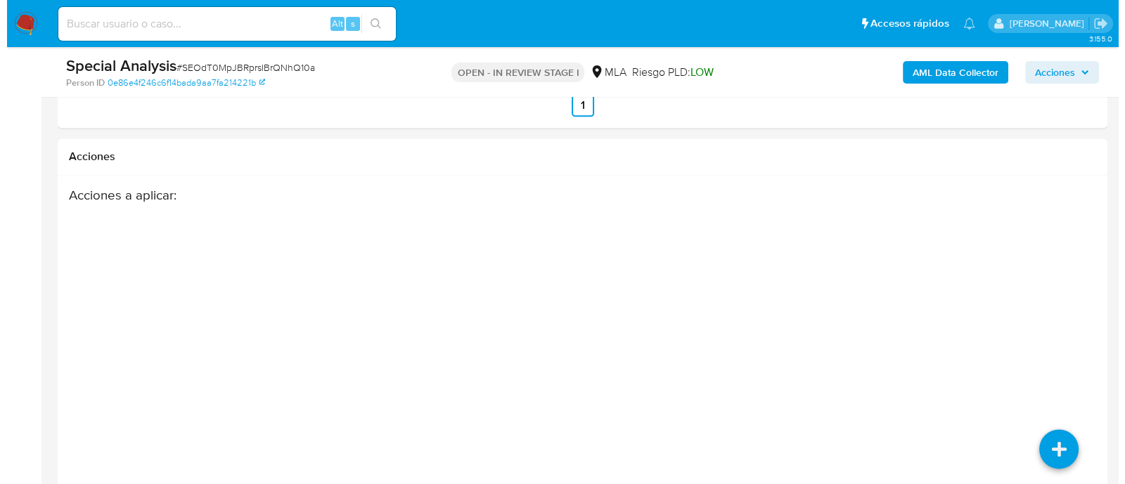
scroll to position [2393, 0]
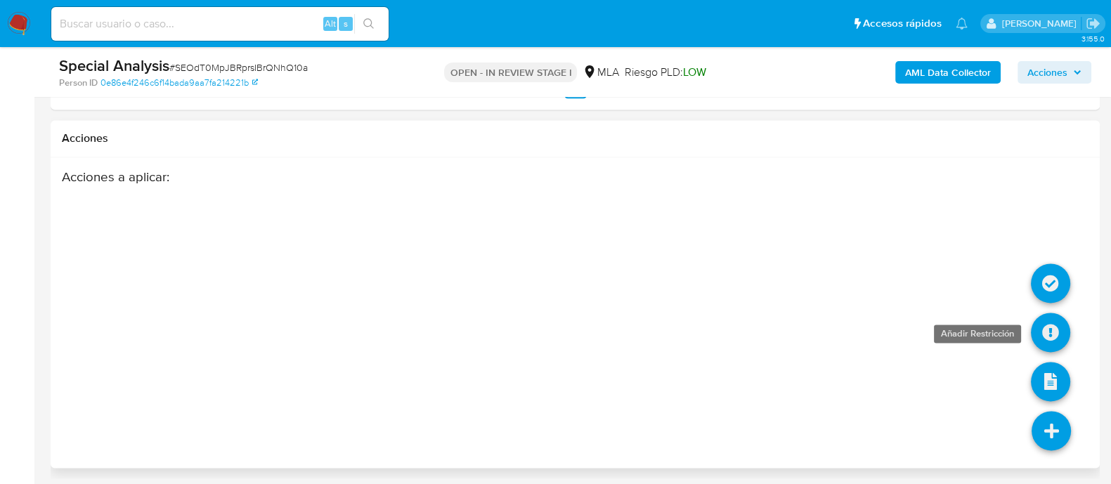
click at [1042, 327] on icon at bounding box center [1050, 332] width 39 height 39
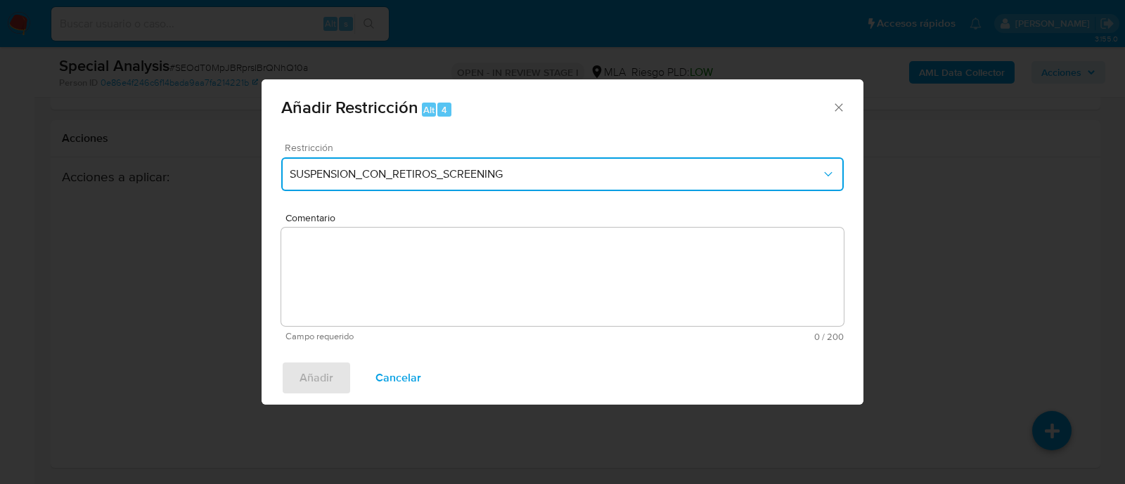
click at [447, 169] on span "SUSPENSION_CON_RETIROS_SCREENING" at bounding box center [555, 174] width 531 height 14
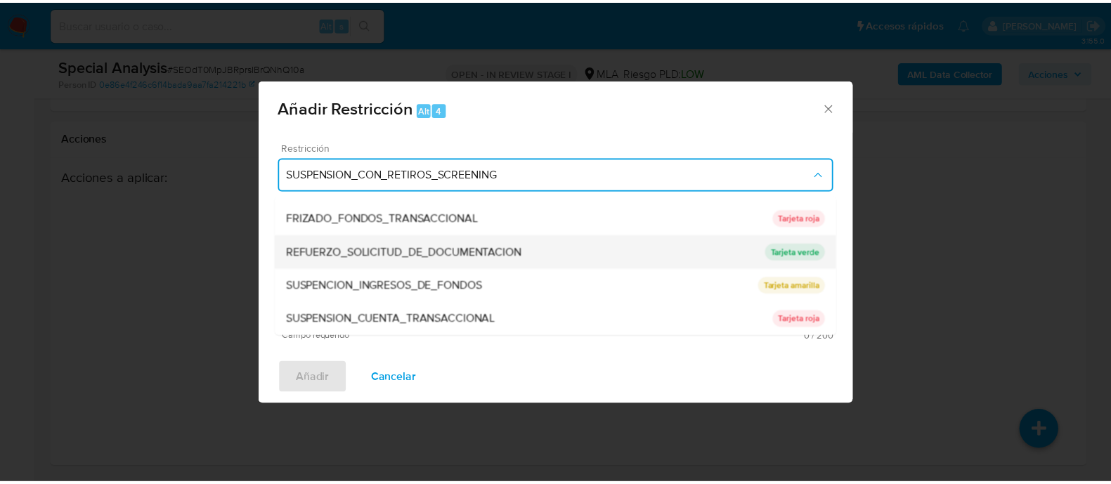
scroll to position [298, 0]
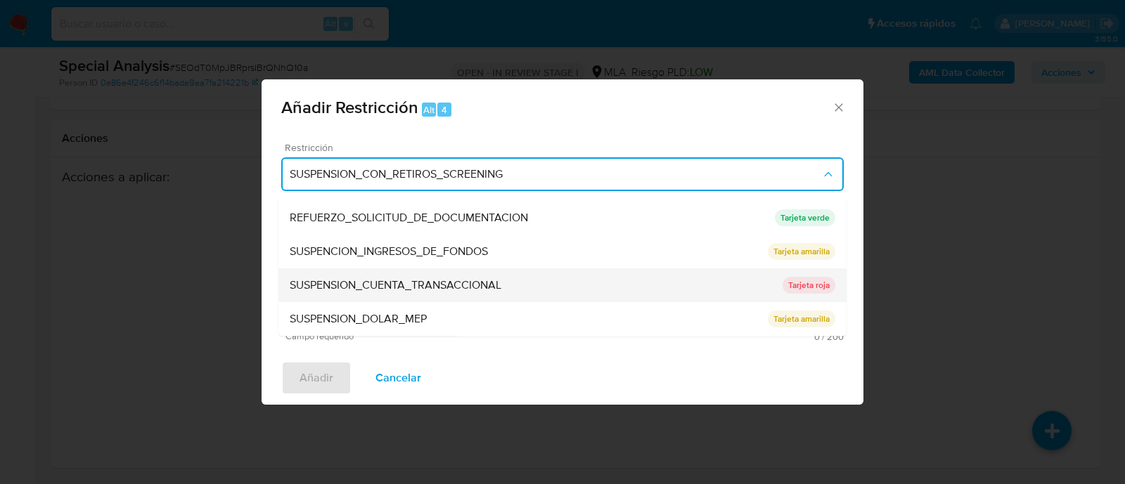
click at [464, 279] on span "SUSPENSION_CUENTA_TRANSACCIONAL" at bounding box center [396, 286] width 212 height 14
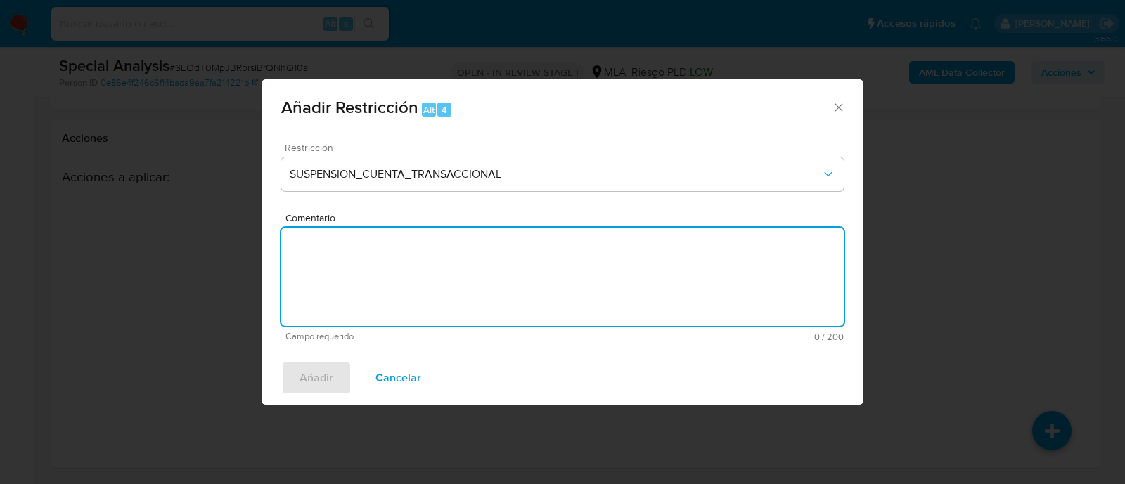
click at [522, 282] on textarea "Comentario" at bounding box center [562, 277] width 562 height 98
type textarea "AML"
click at [276, 381] on div "Añadir Cancelar" at bounding box center [562, 377] width 602 height 53
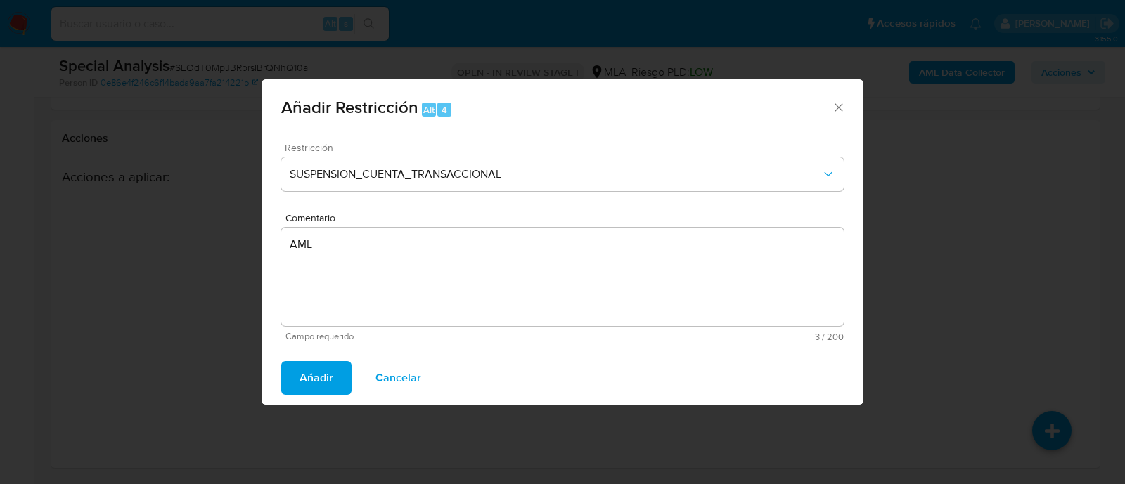
click at [321, 369] on span "Añadir" at bounding box center [316, 378] width 34 height 31
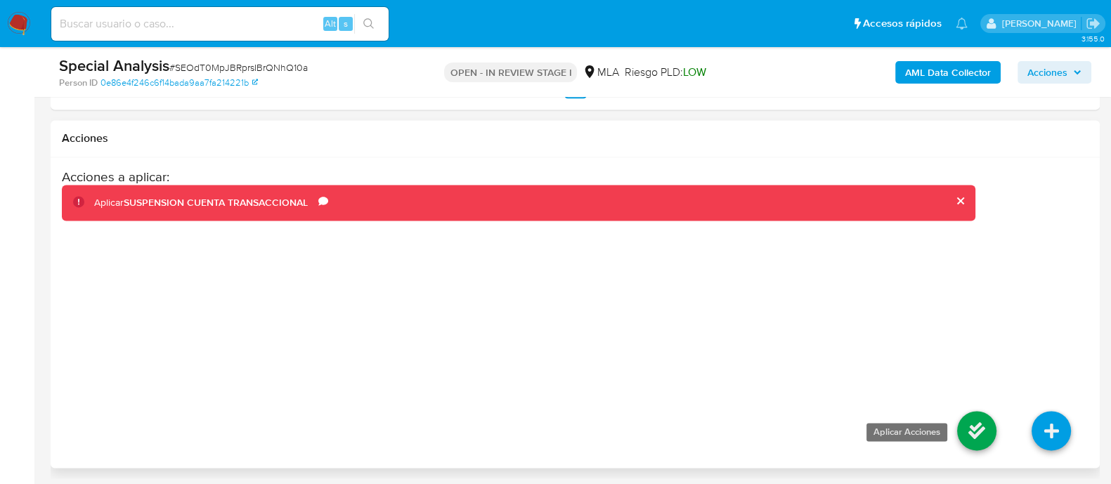
click at [972, 430] on icon at bounding box center [976, 430] width 39 height 39
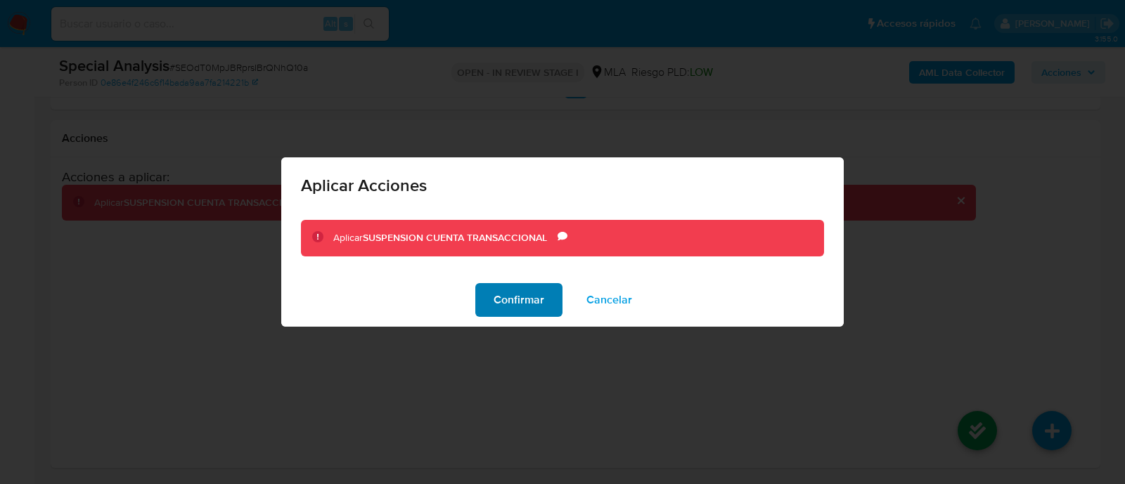
click at [531, 299] on span "Confirmar" at bounding box center [518, 300] width 51 height 31
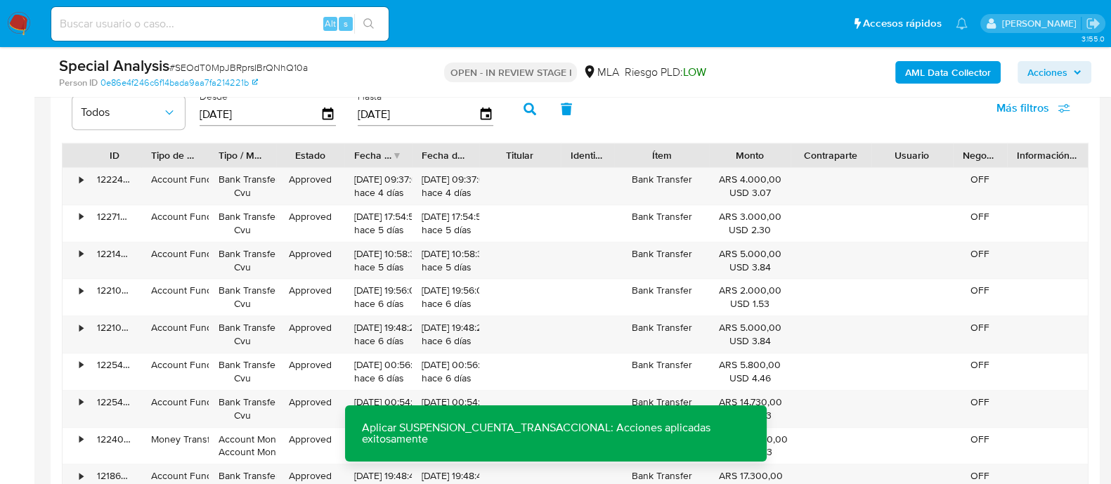
scroll to position [1251, 0]
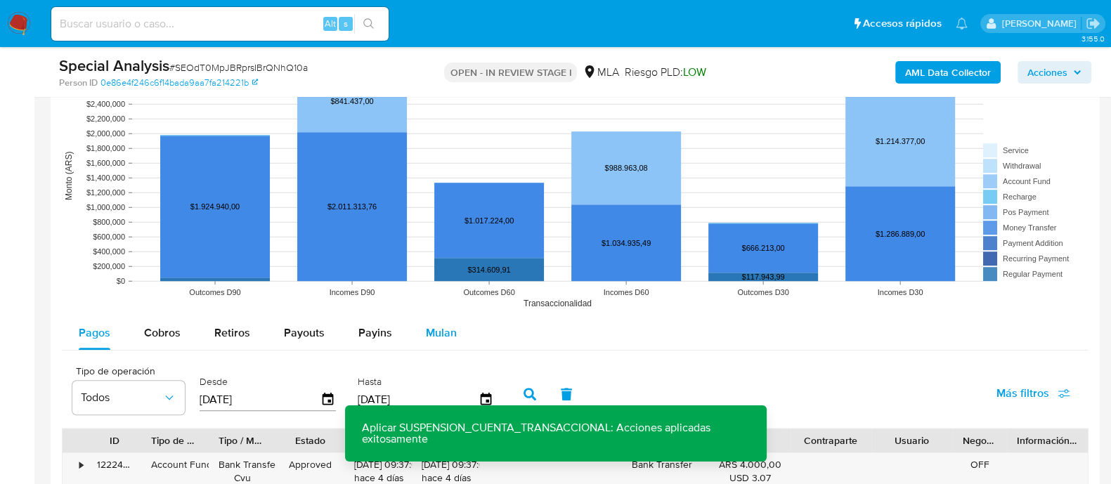
click at [418, 330] on button "Mulan" at bounding box center [441, 333] width 65 height 34
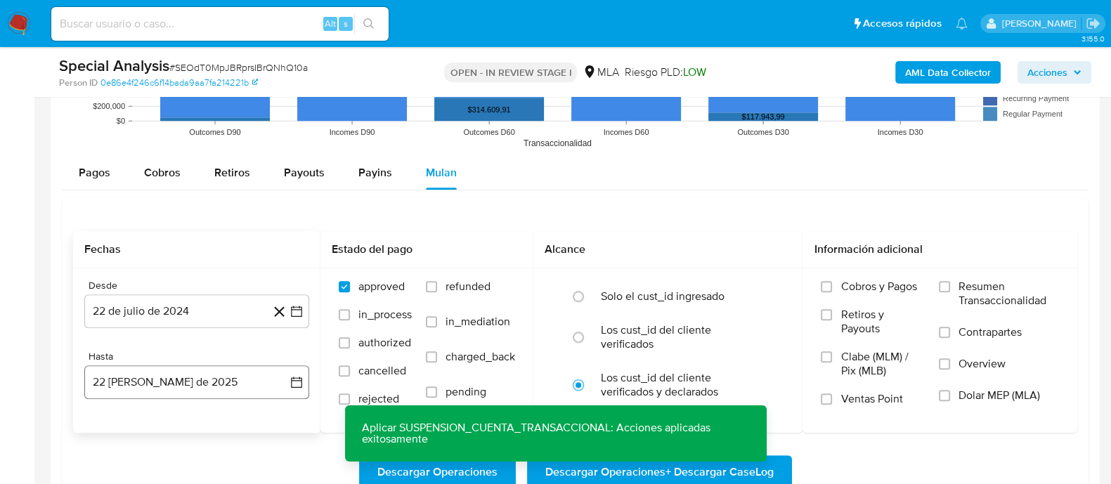
scroll to position [1514, 0]
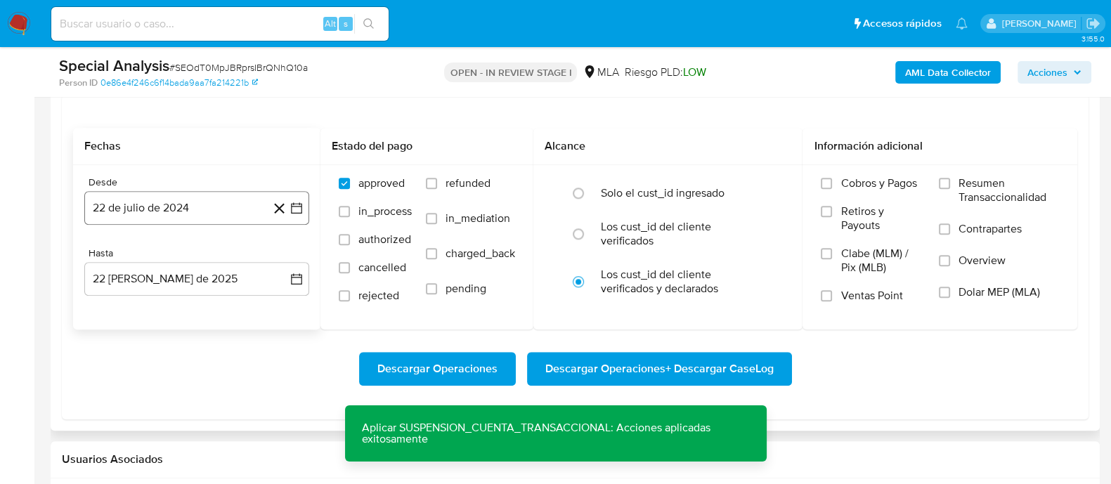
click at [193, 219] on button "22 de julio de 2024" at bounding box center [196, 208] width 225 height 34
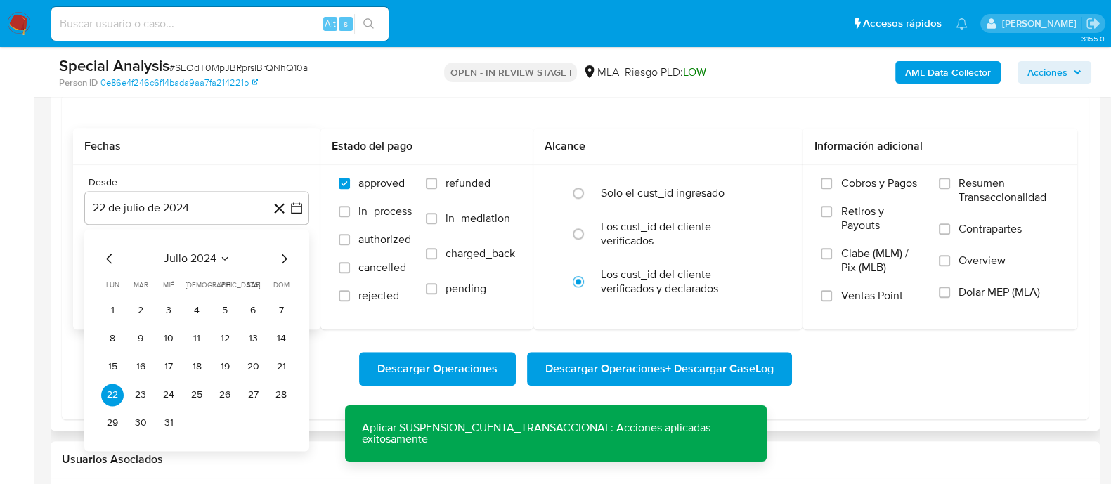
click at [286, 254] on icon "Mes siguiente" at bounding box center [284, 258] width 17 height 17
click at [276, 306] on button "1" at bounding box center [281, 310] width 22 height 22
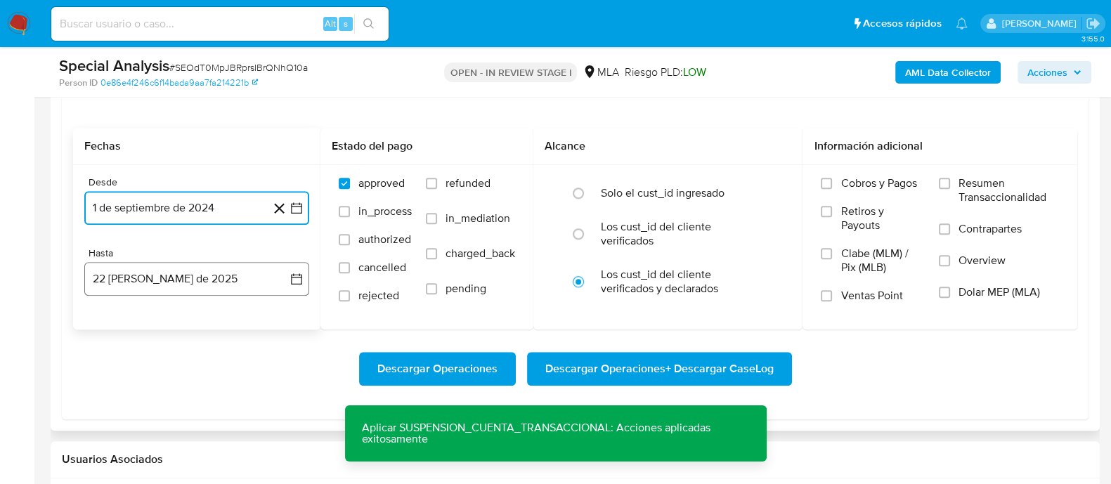
click at [158, 264] on button "22 de agosto de 2025" at bounding box center [196, 279] width 225 height 34
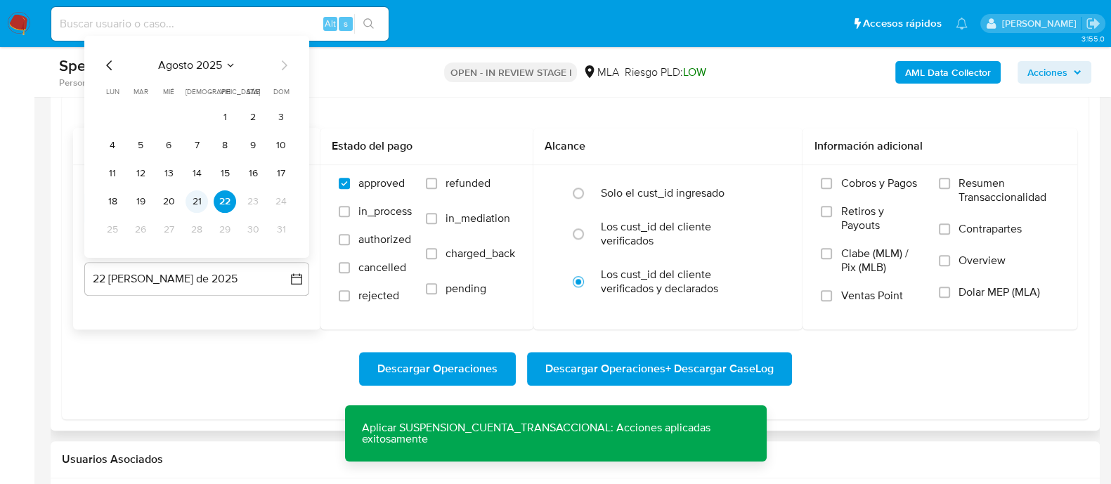
click at [194, 205] on button "21" at bounding box center [197, 201] width 22 height 22
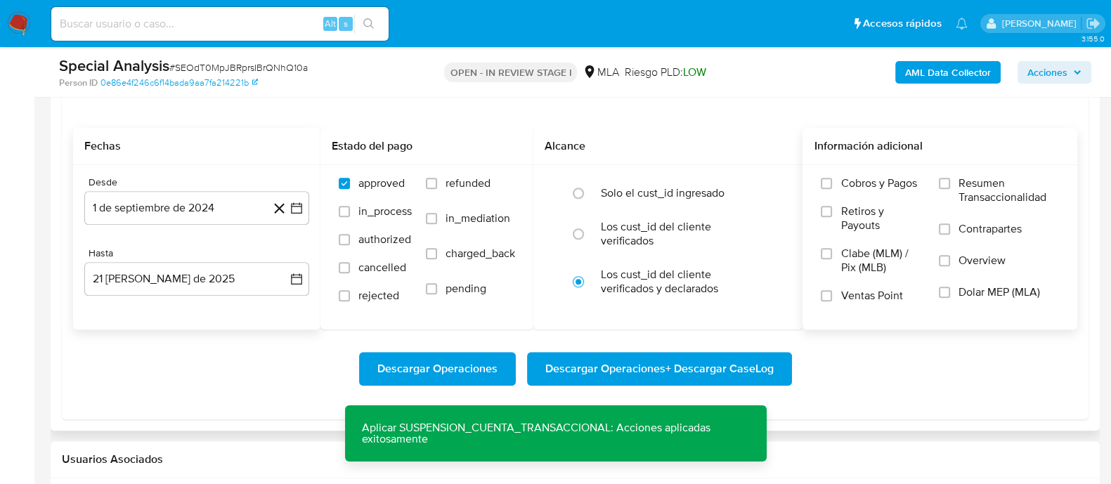
click at [956, 286] on label "Dolar MEP (MLA)" at bounding box center [999, 301] width 120 height 32
click at [950, 287] on input "Dolar MEP (MLA)" at bounding box center [944, 292] width 11 height 11
click at [731, 364] on span "Descargar Operaciones + Descargar CaseLog" at bounding box center [659, 369] width 228 height 31
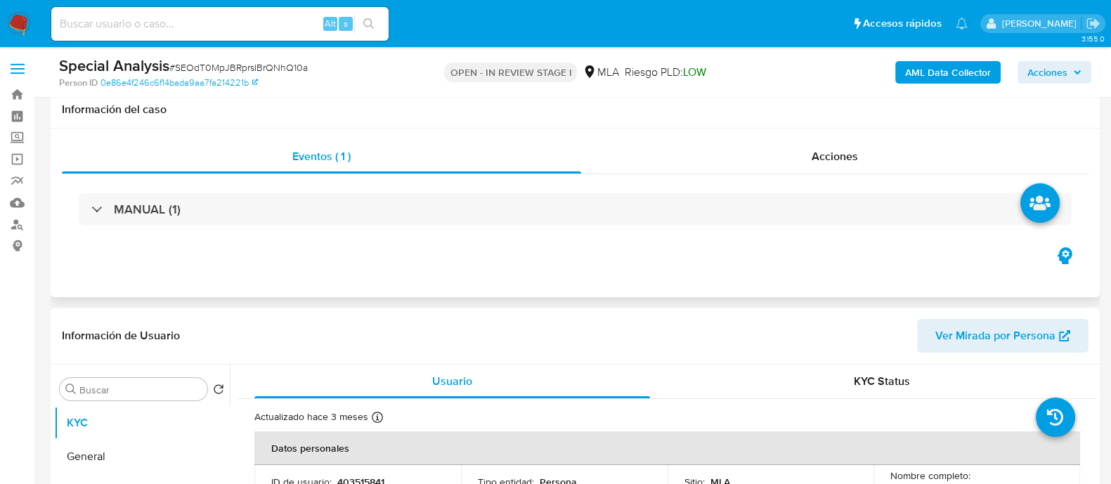
scroll to position [175, 0]
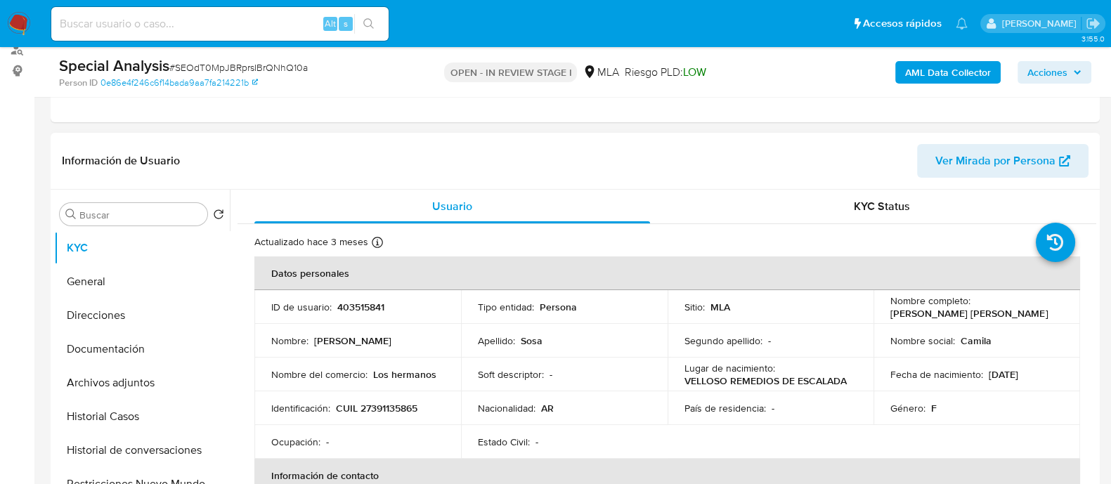
click at [392, 403] on p "CUIL 27391135865" at bounding box center [377, 408] width 82 height 13
copy p "27391135865"
click at [351, 307] on p "403515841" at bounding box center [360, 307] width 47 height 13
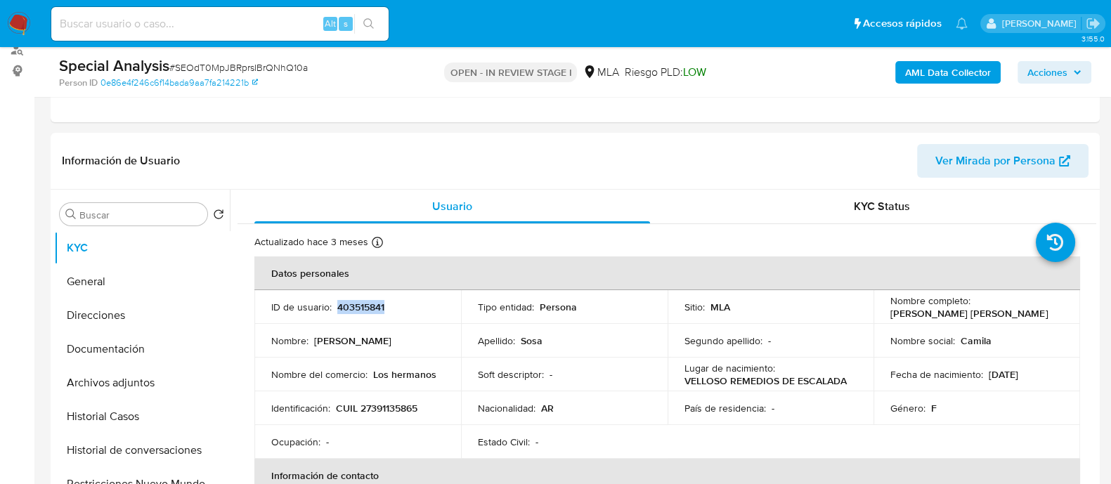
copy p "403515841"
click at [945, 312] on p "Joana Camila Sosa" at bounding box center [969, 313] width 157 height 13
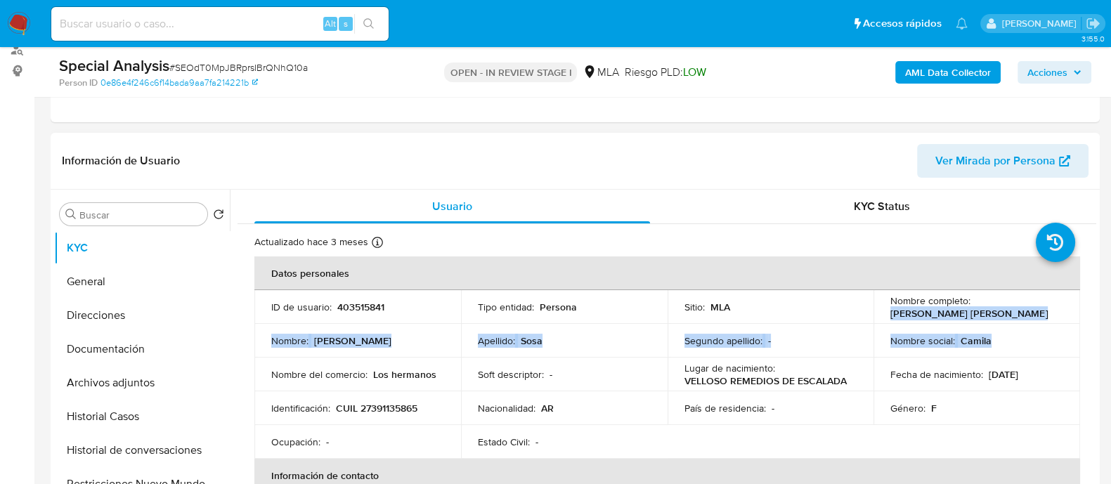
drag, startPoint x: 872, startPoint y: 312, endPoint x: 1009, endPoint y: 323, distance: 137.5
click at [1009, 323] on tbody "ID de usuario : 403515841 Tipo entidad : Persona Sitio : MLA Nombre completo : …" at bounding box center [667, 374] width 826 height 169
click at [964, 307] on p "Joana Camila Sosa" at bounding box center [969, 313] width 157 height 13
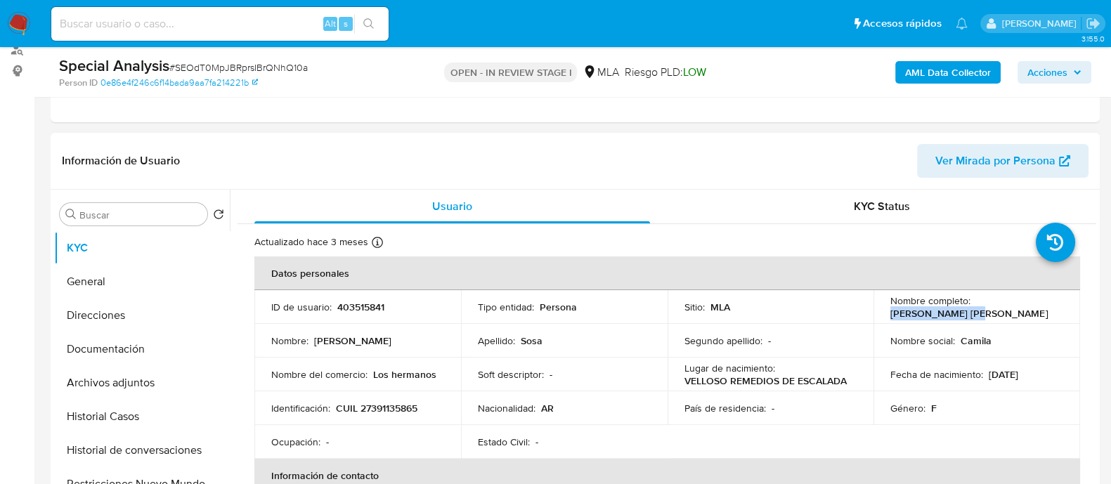
drag, startPoint x: 978, startPoint y: 314, endPoint x: 886, endPoint y: 315, distance: 91.4
click at [891, 315] on div "Nombre completo : Joana Camila Sosa" at bounding box center [977, 307] width 173 height 25
copy p "Joana Camila Sosa"
click at [382, 402] on p "CUIL 27391135865" at bounding box center [377, 408] width 82 height 13
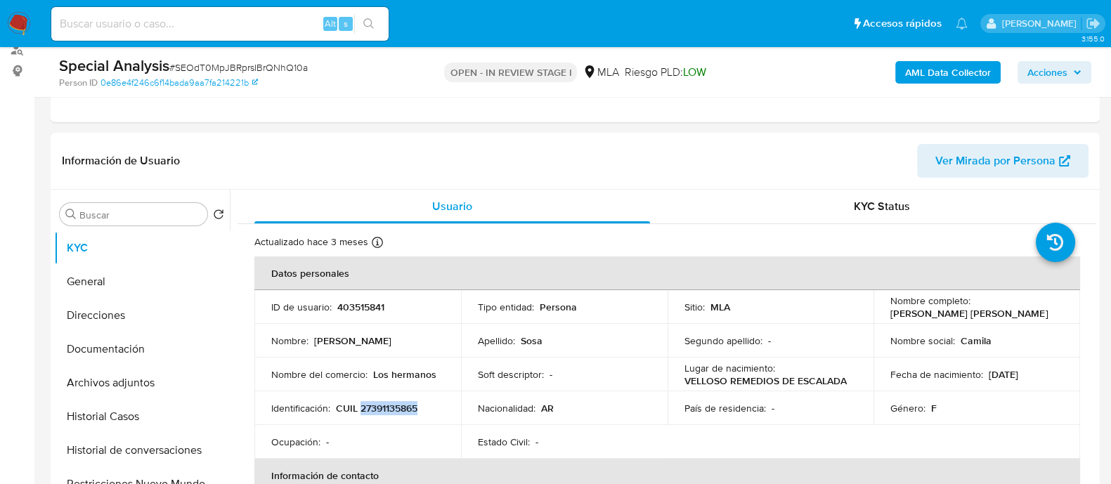
copy p "27391135865"
click at [123, 409] on button "Historial Casos" at bounding box center [136, 417] width 164 height 34
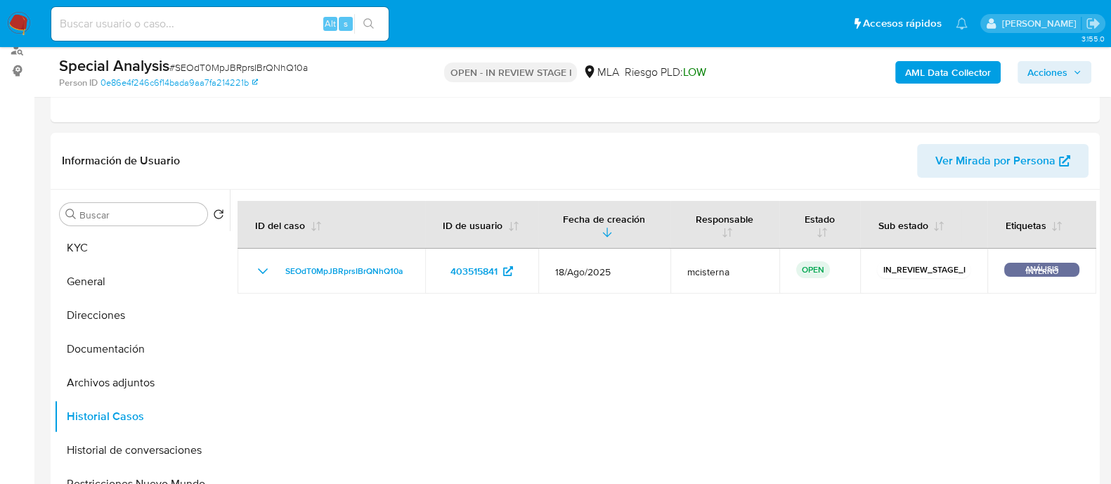
click at [950, 65] on b "AML Data Collector" at bounding box center [948, 72] width 86 height 22
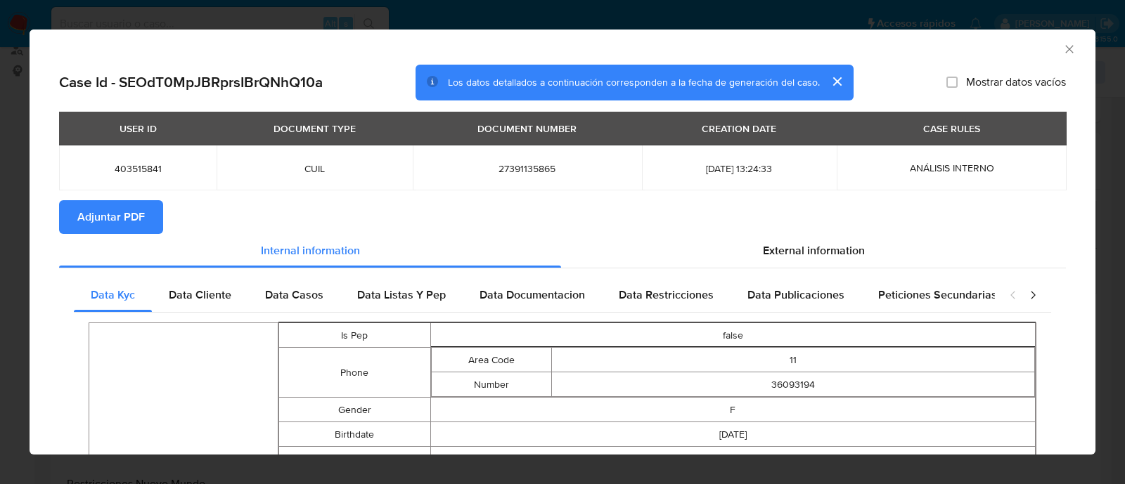
click at [111, 199] on div "USER ID DOCUMENT TYPE DOCUMENT NUMBER CREATION DATE CASE RULES 403515841 CUIL 2…" at bounding box center [562, 156] width 1007 height 89
click at [111, 202] on span "Adjuntar PDF" at bounding box center [110, 217] width 67 height 31
click at [1065, 51] on icon "Cerrar ventana" at bounding box center [1069, 49] width 8 height 8
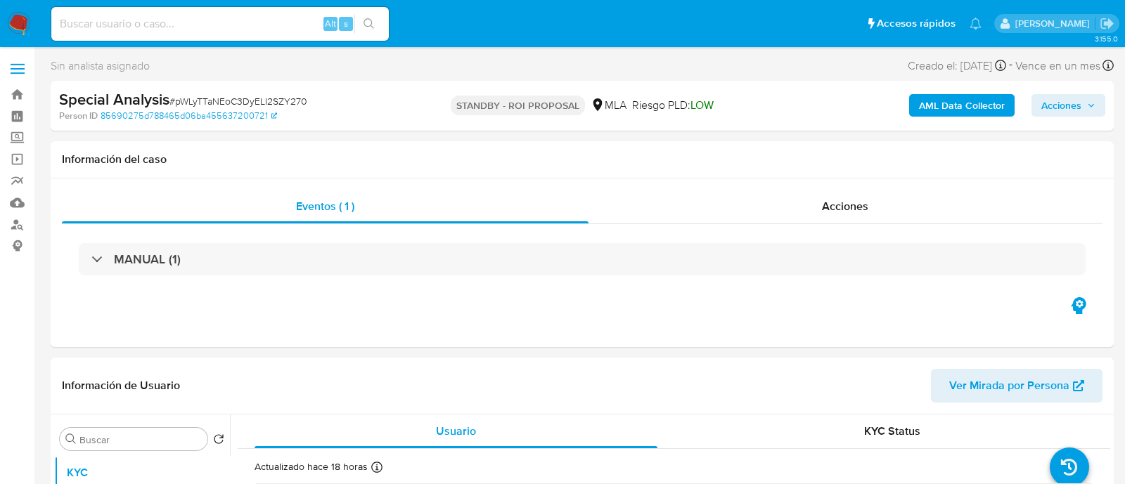
select select "10"
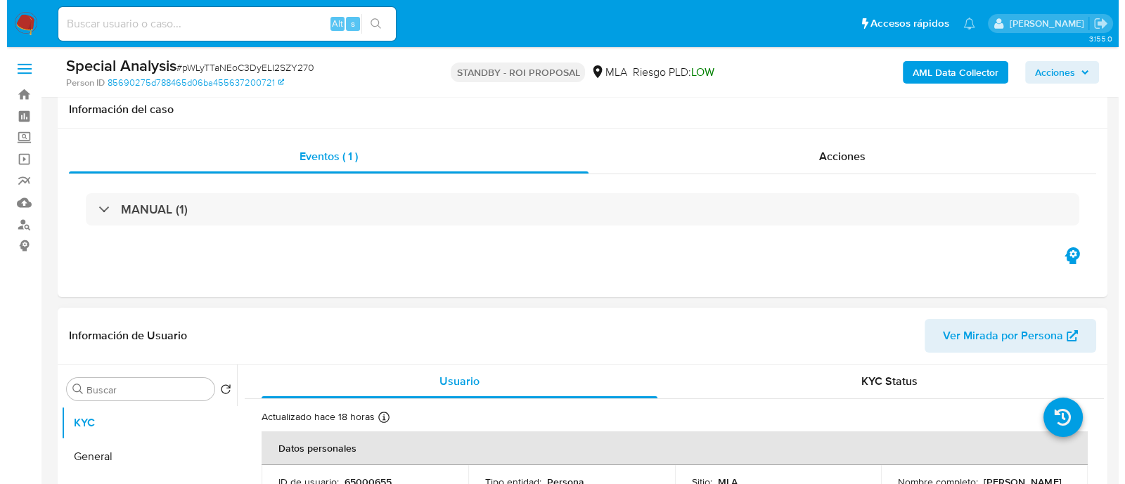
scroll to position [175, 0]
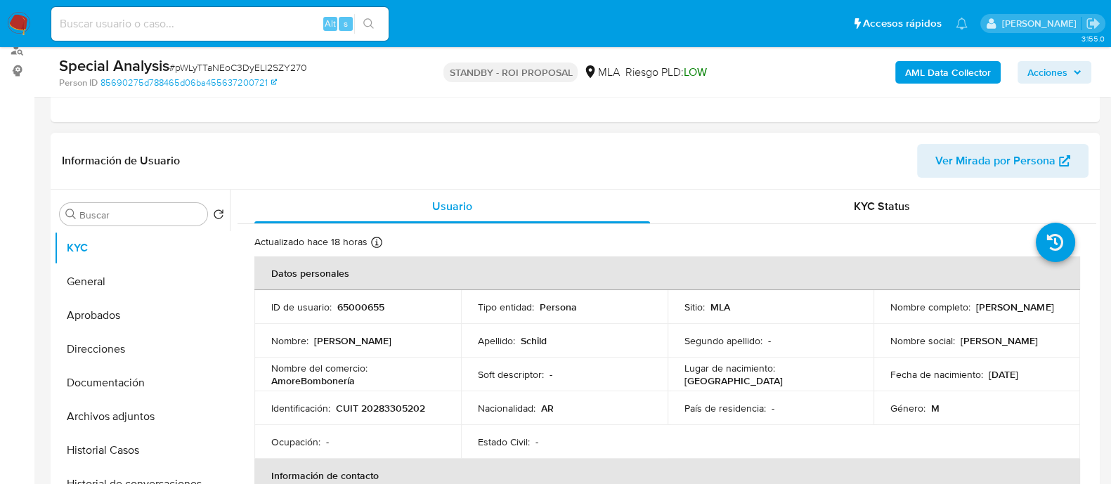
drag, startPoint x: 879, startPoint y: 316, endPoint x: 1034, endPoint y: 316, distance: 154.6
click at [1034, 316] on td "Nombre completo : [PERSON_NAME]" at bounding box center [977, 307] width 207 height 34
copy p "[PERSON_NAME]"
click at [379, 411] on p "CUIT 20283305202" at bounding box center [380, 408] width 89 height 13
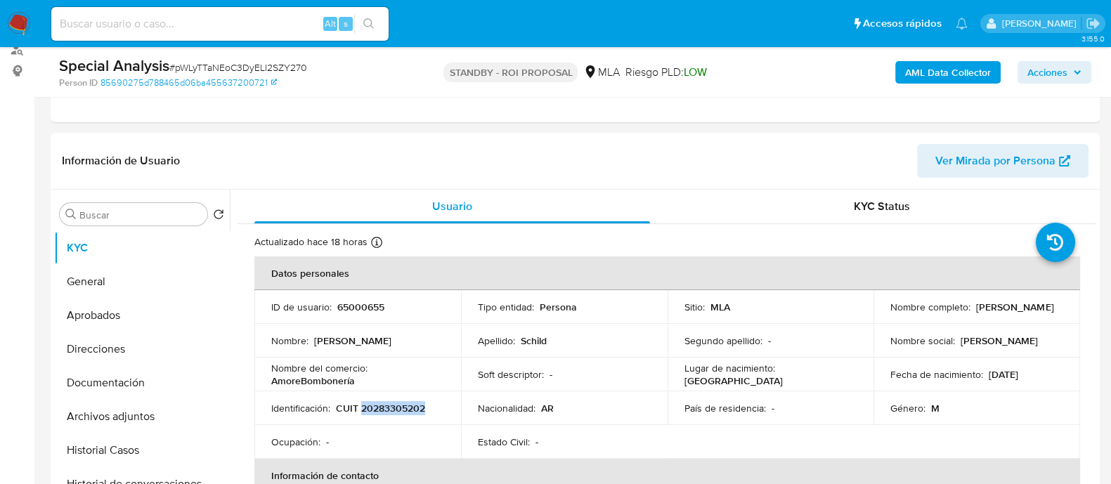
copy p "20283305202"
click at [358, 314] on td "ID de usuario : 65000655" at bounding box center [357, 307] width 207 height 34
click at [358, 304] on p "65000655" at bounding box center [360, 307] width 47 height 13
copy p "65000655"
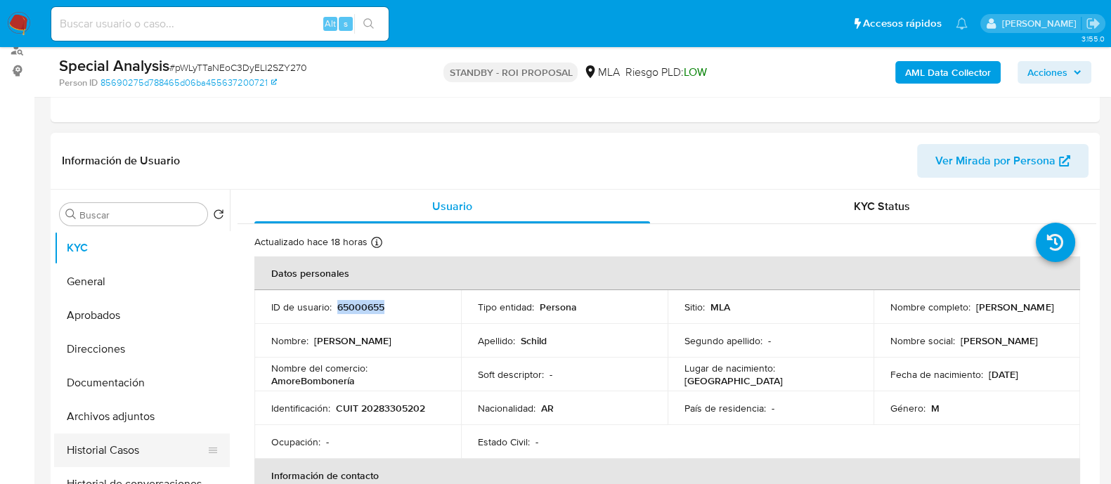
click at [112, 453] on button "Historial Casos" at bounding box center [136, 451] width 164 height 34
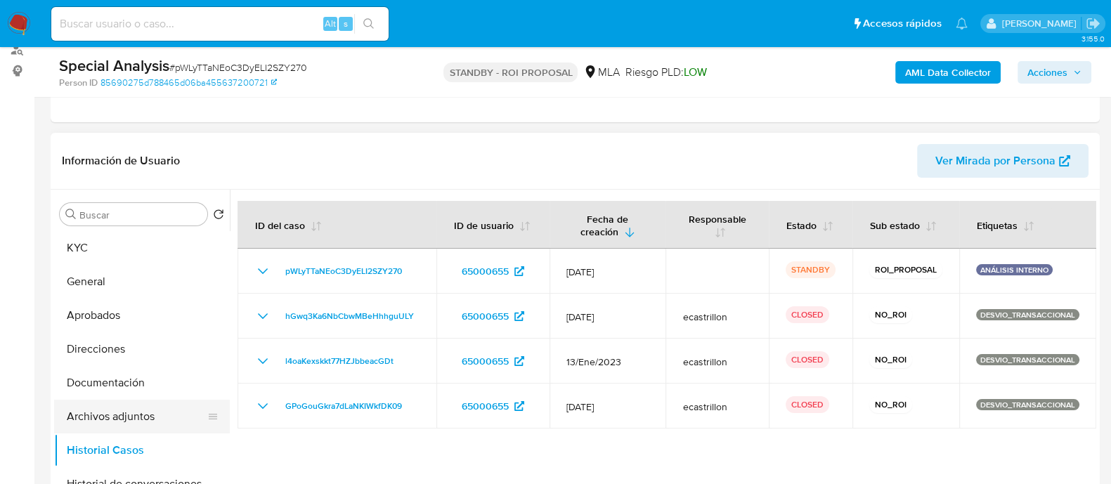
click at [155, 416] on button "Archivos adjuntos" at bounding box center [136, 417] width 164 height 34
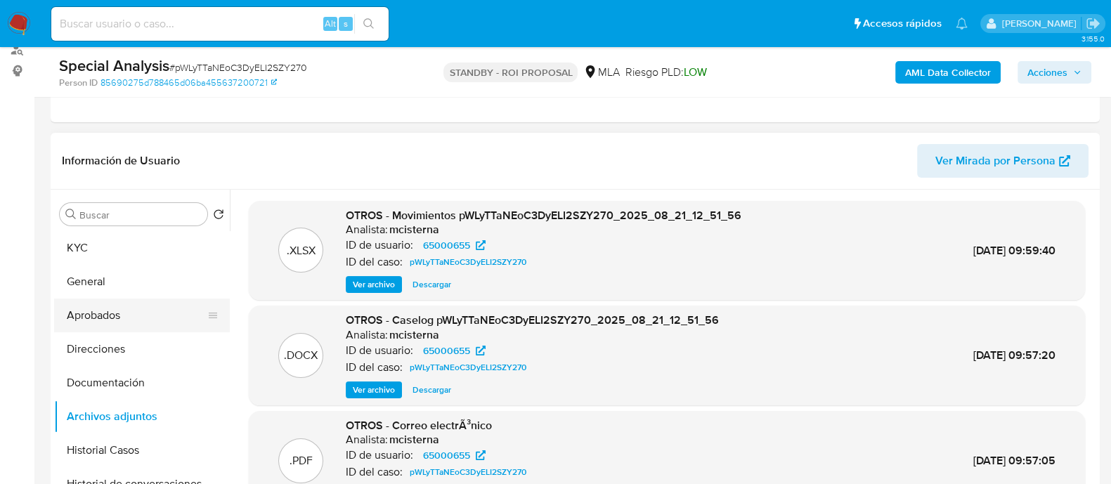
click at [134, 316] on button "Aprobados" at bounding box center [136, 316] width 164 height 34
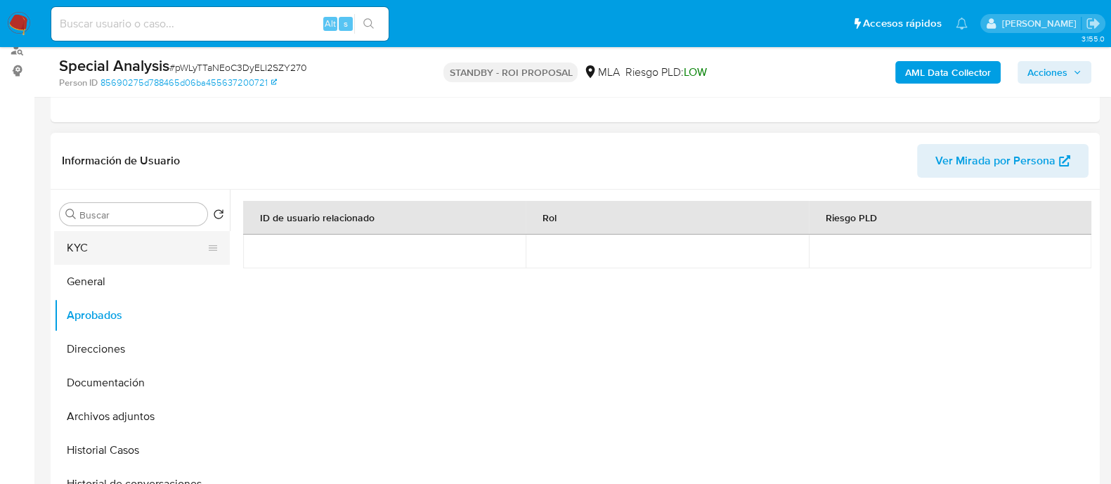
click at [181, 254] on button "KYC" at bounding box center [136, 248] width 164 height 34
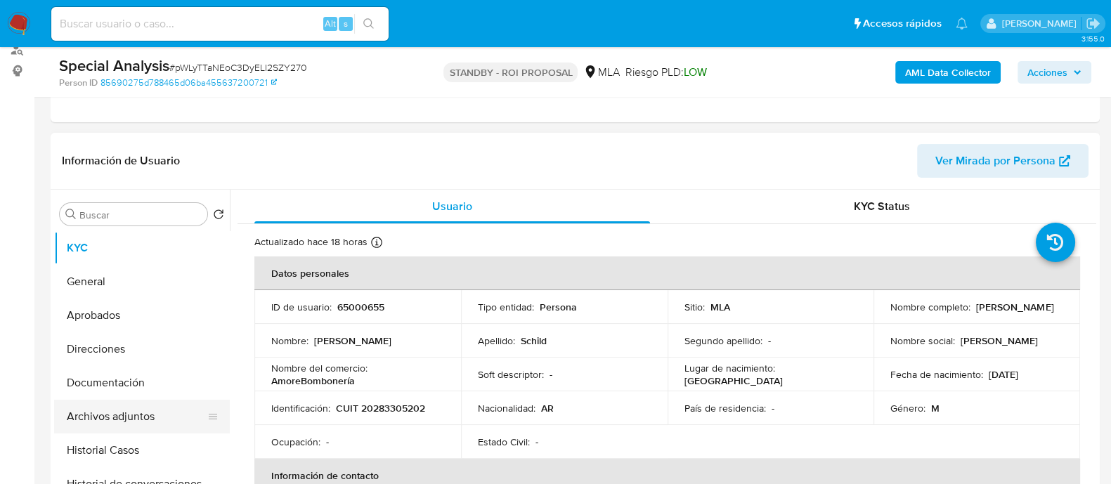
click at [151, 401] on button "Archivos adjuntos" at bounding box center [136, 417] width 164 height 34
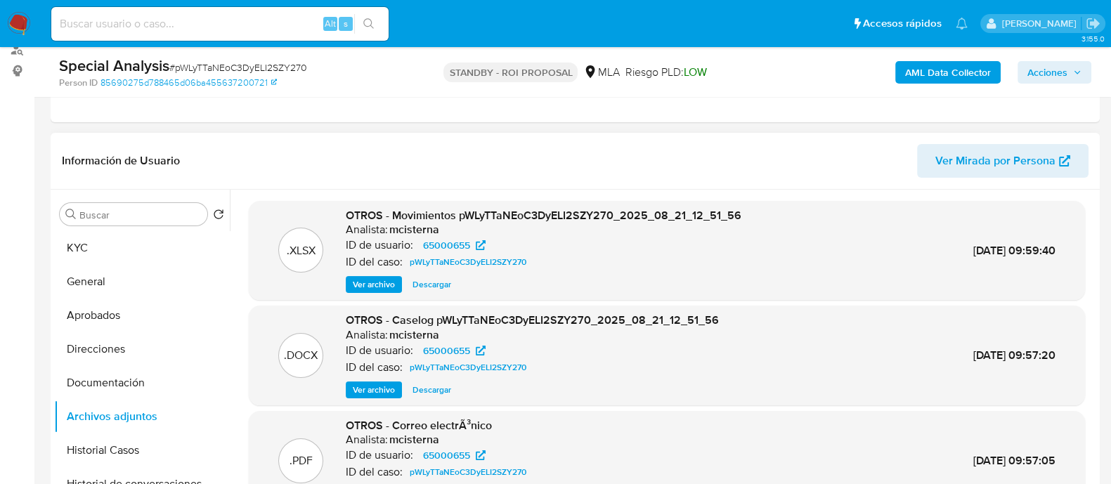
click at [377, 395] on span "Ver archivo" at bounding box center [374, 390] width 42 height 14
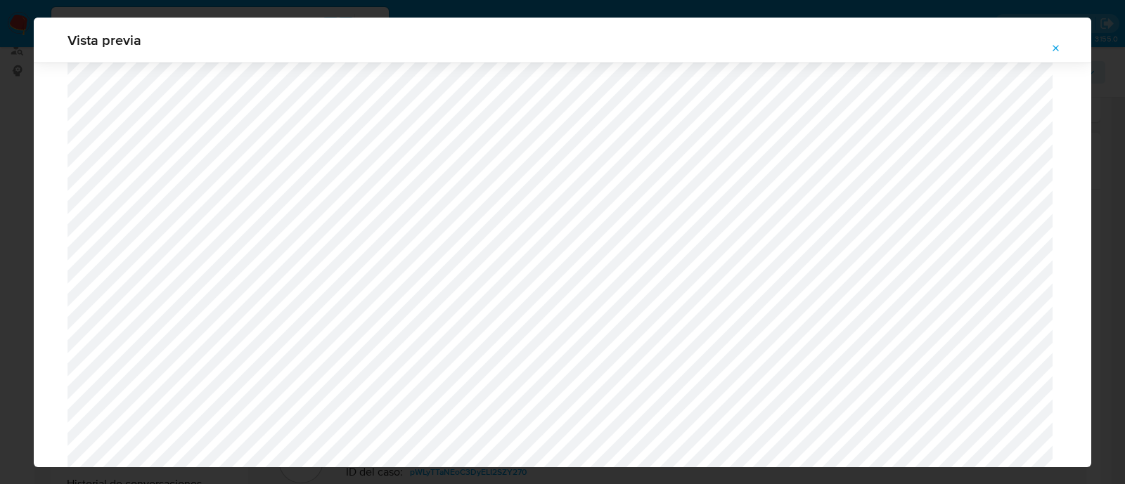
scroll to position [763, 0]
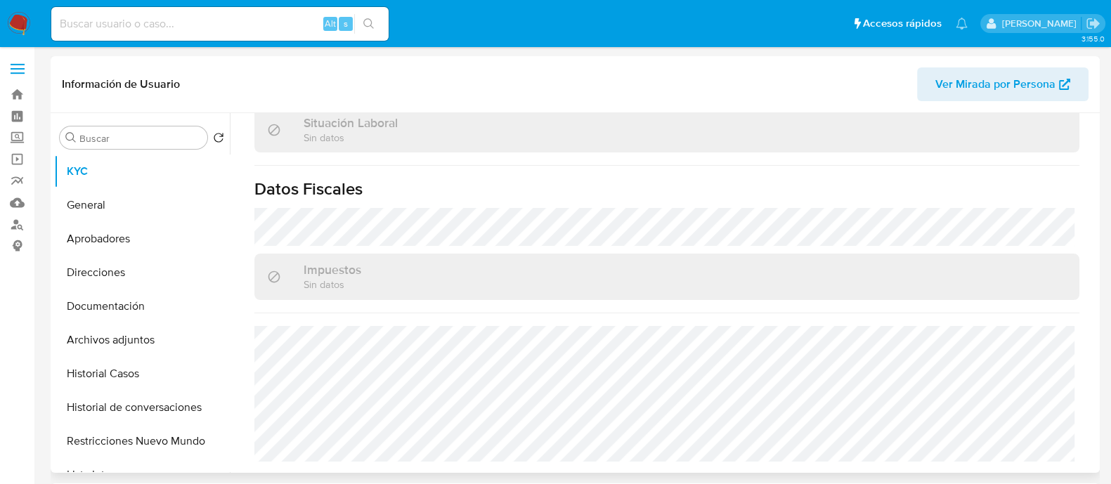
scroll to position [752, 0]
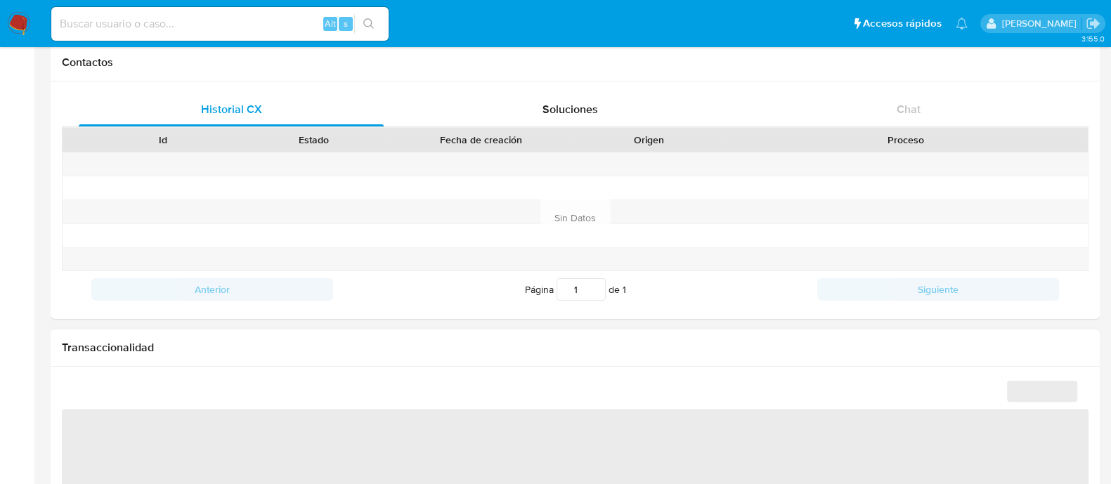
select select "10"
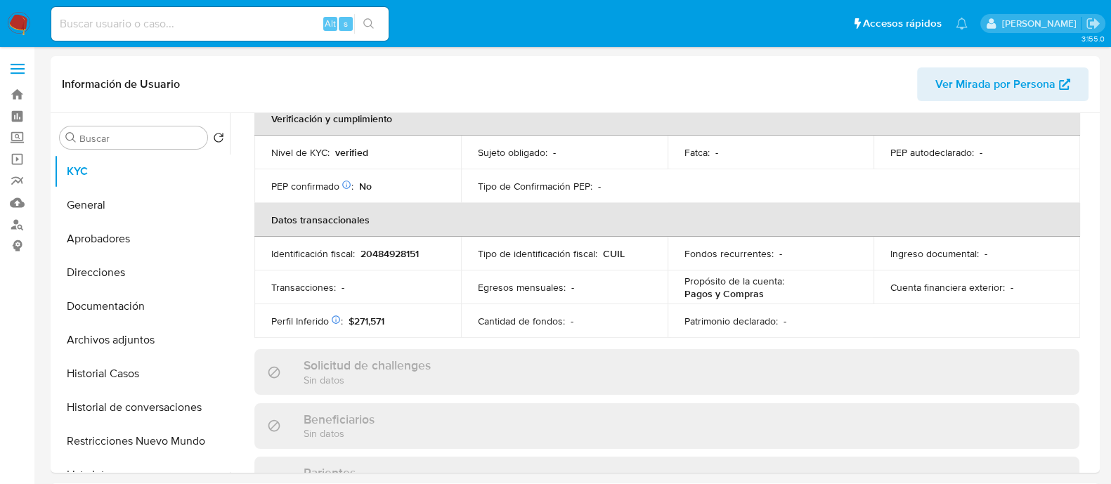
scroll to position [313, 0]
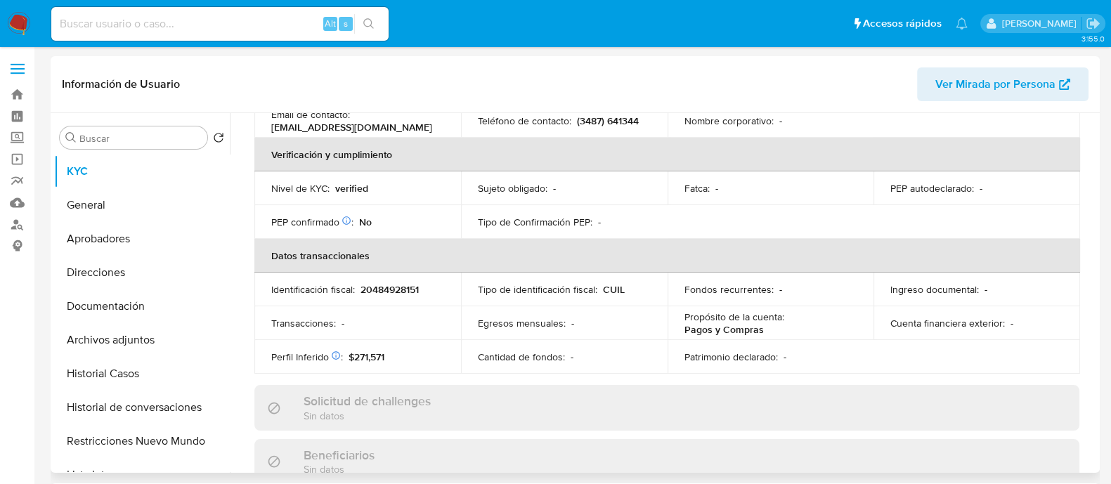
click at [402, 286] on p "20484928151" at bounding box center [390, 289] width 58 height 13
copy p "20484928151"
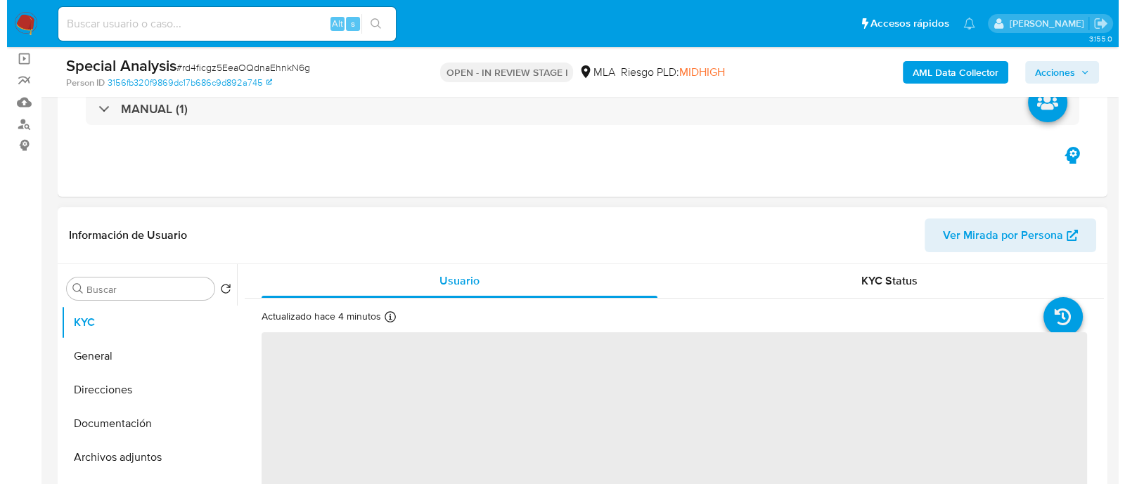
scroll to position [264, 0]
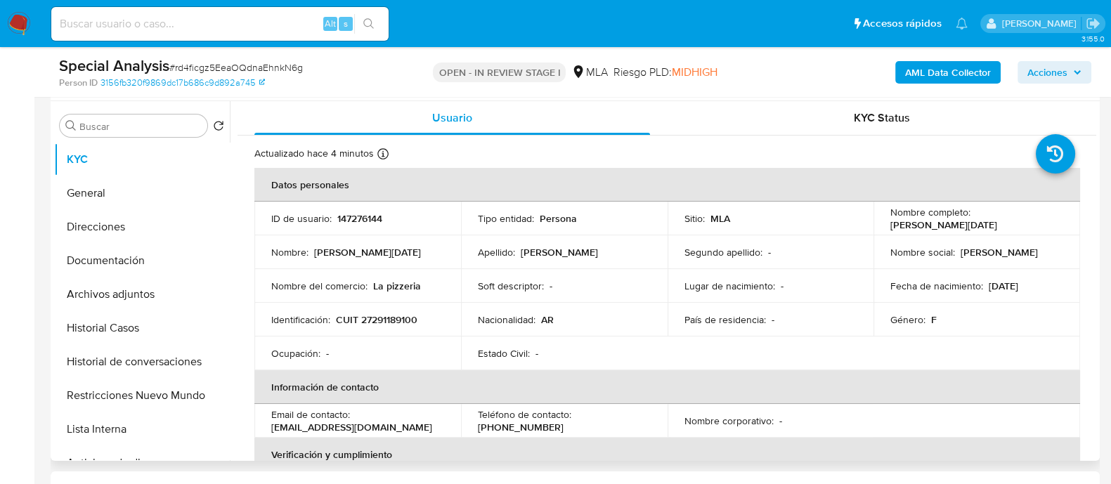
select select "10"
click at [176, 291] on button "Archivos adjuntos" at bounding box center [136, 295] width 164 height 34
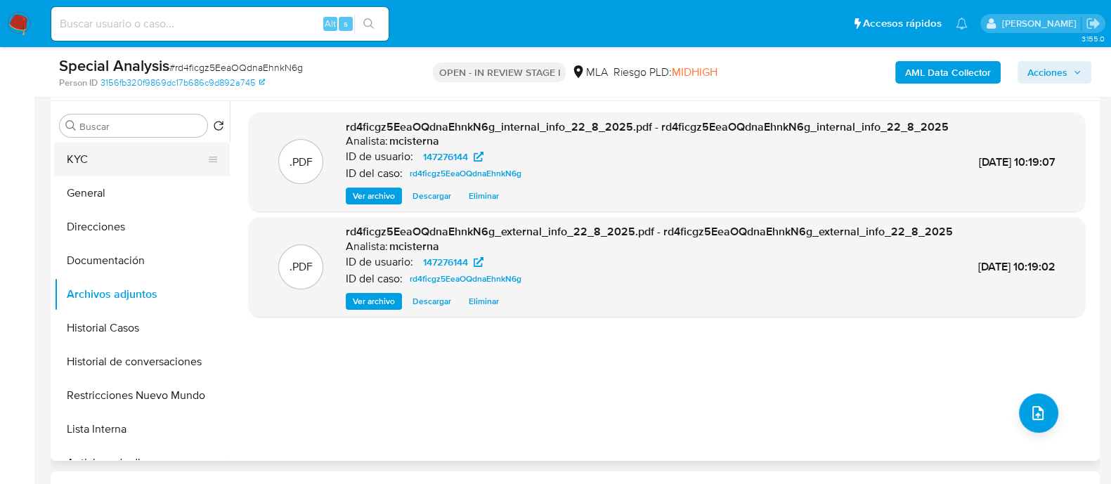
click at [141, 156] on button "KYC" at bounding box center [136, 160] width 164 height 34
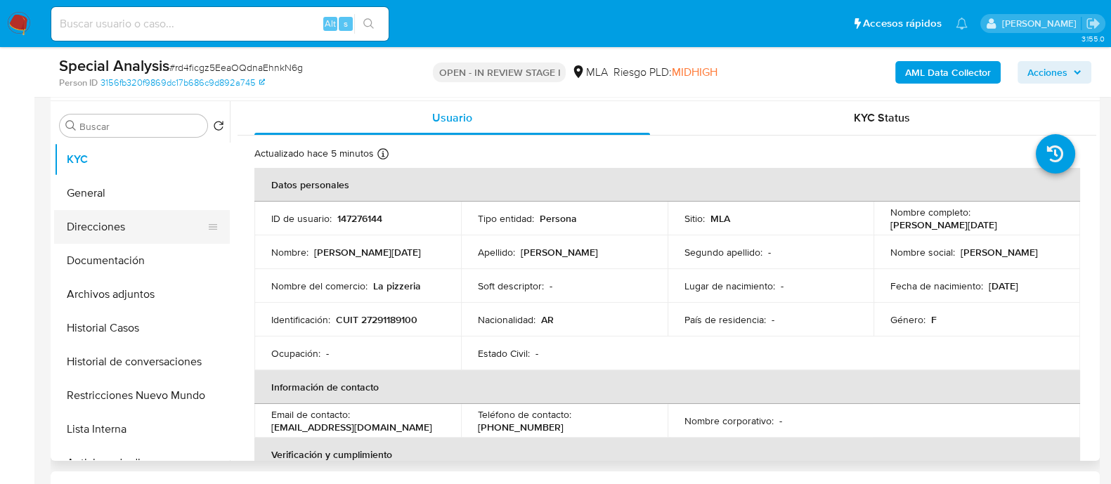
click at [150, 233] on button "Direcciones" at bounding box center [136, 227] width 164 height 34
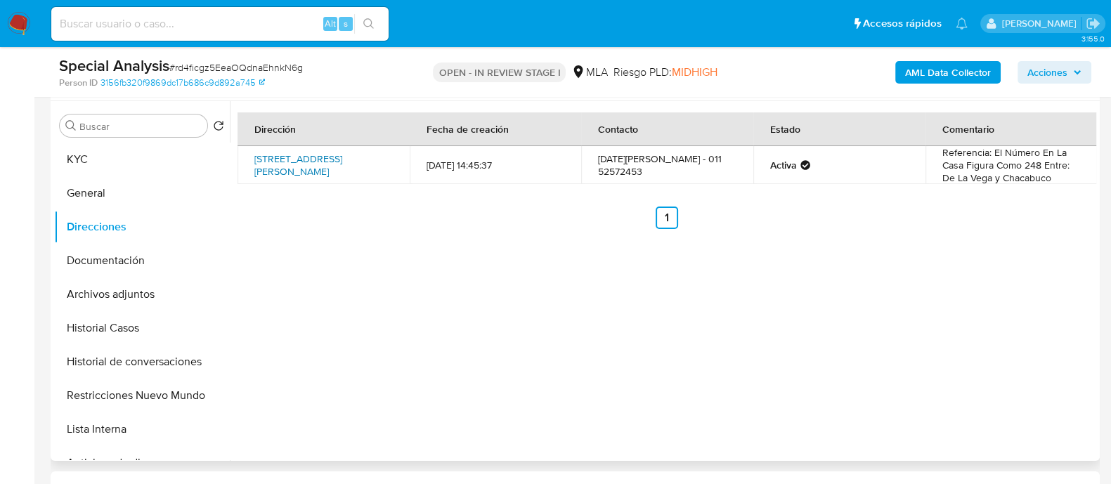
click at [305, 169] on link "Ameghino 2348, Moreno, Buenos Aires, 1744, Argentina 2348" at bounding box center [298, 165] width 88 height 27
click at [137, 157] on button "KYC" at bounding box center [136, 160] width 164 height 34
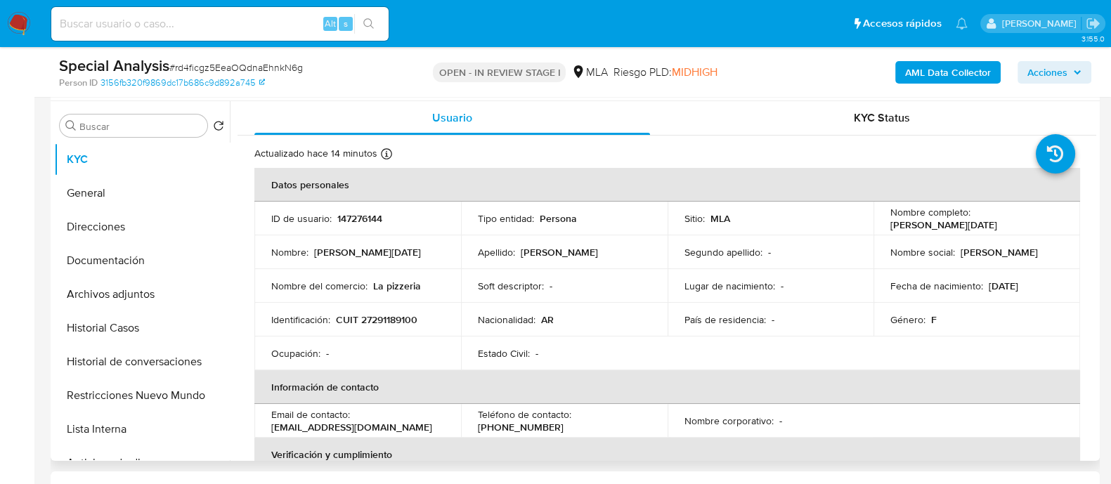
click at [379, 315] on p "CUIT 27291189100" at bounding box center [377, 320] width 82 height 13
copy p "27291189100"
click at [179, 366] on button "Historial de conversaciones" at bounding box center [136, 362] width 164 height 34
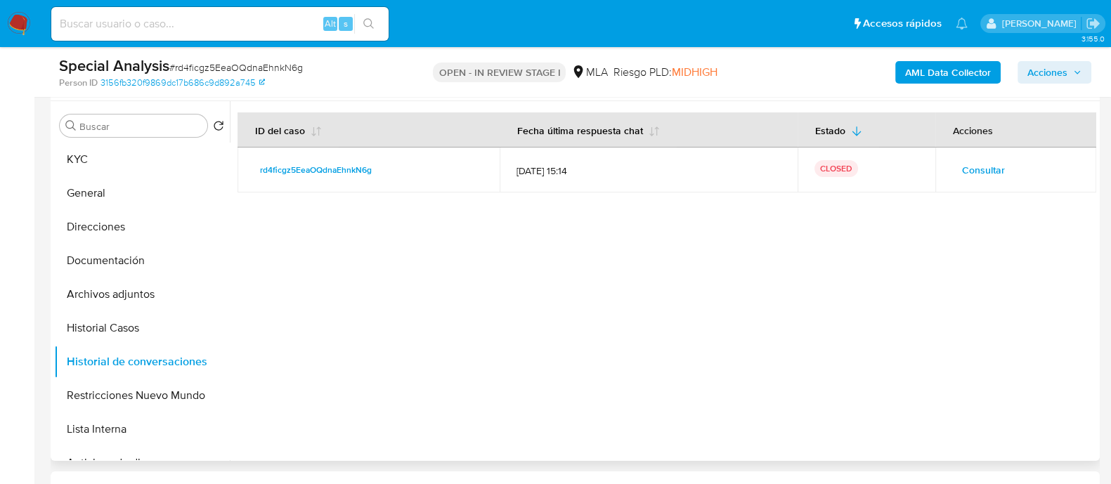
click at [995, 164] on span "Consultar" at bounding box center [983, 170] width 43 height 20
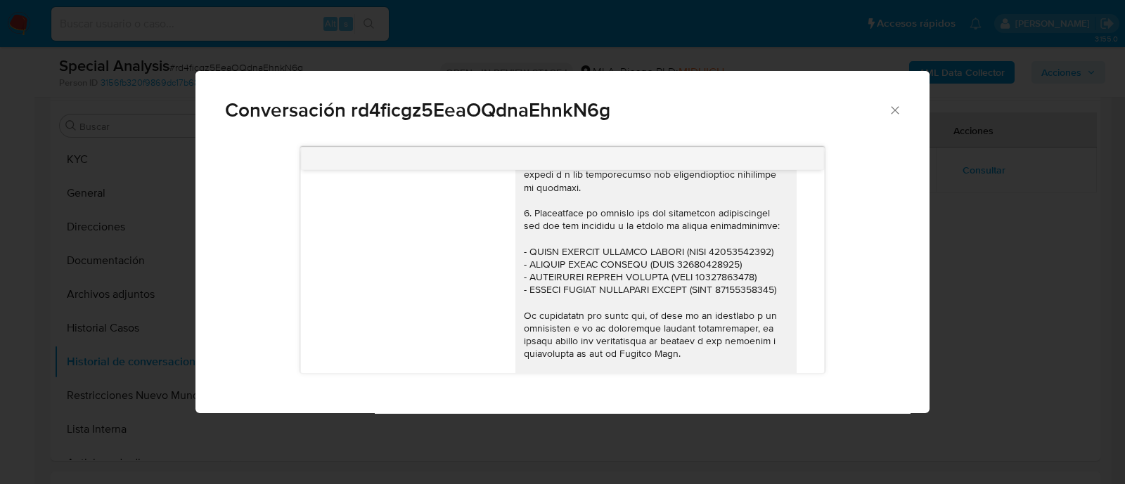
scroll to position [1317, 0]
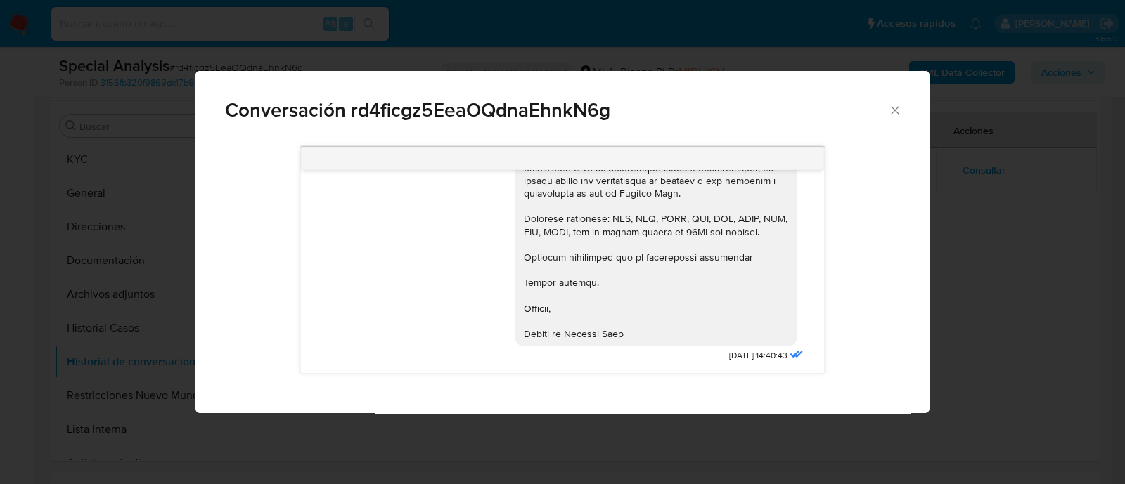
click at [896, 110] on icon "Cerrar" at bounding box center [895, 110] width 14 height 14
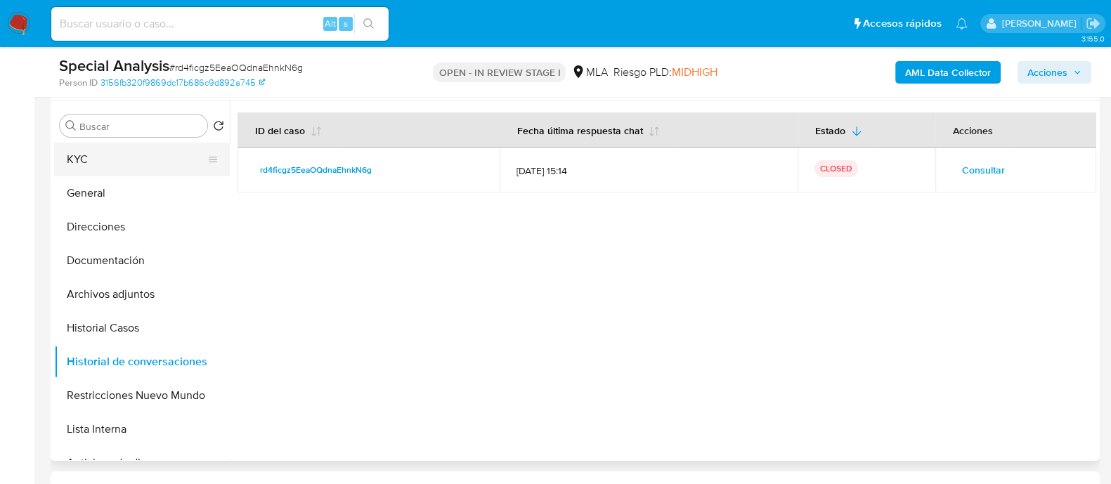
click at [108, 159] on button "KYC" at bounding box center [136, 160] width 164 height 34
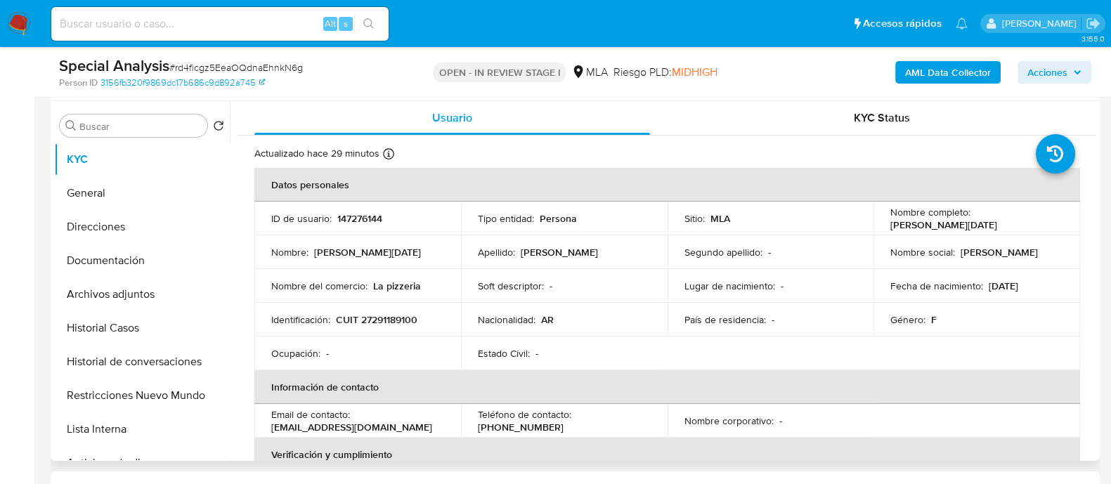
click at [796, 362] on table "Datos personales ID de usuario : 147276144 Tipo entidad : Persona Sitio : MLA N…" at bounding box center [667, 421] width 826 height 506
click at [155, 257] on button "Documentación" at bounding box center [136, 261] width 164 height 34
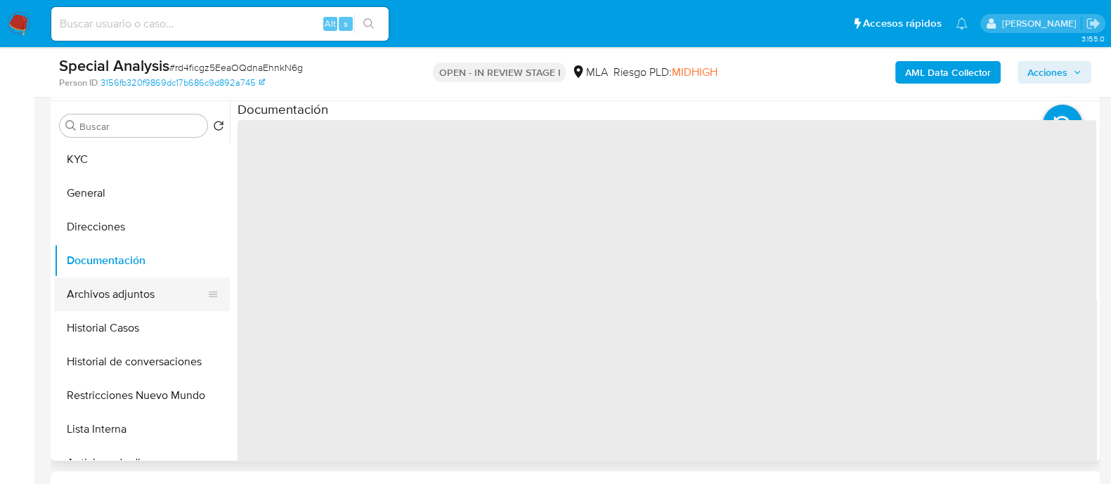
click at [164, 300] on button "Archivos adjuntos" at bounding box center [136, 295] width 164 height 34
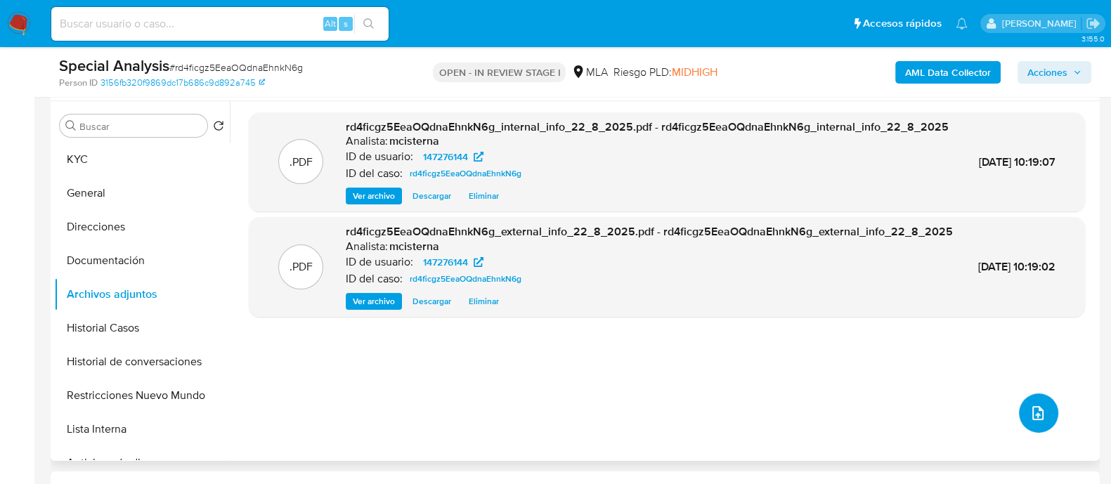
click at [1041, 415] on button "upload-file" at bounding box center [1038, 413] width 39 height 39
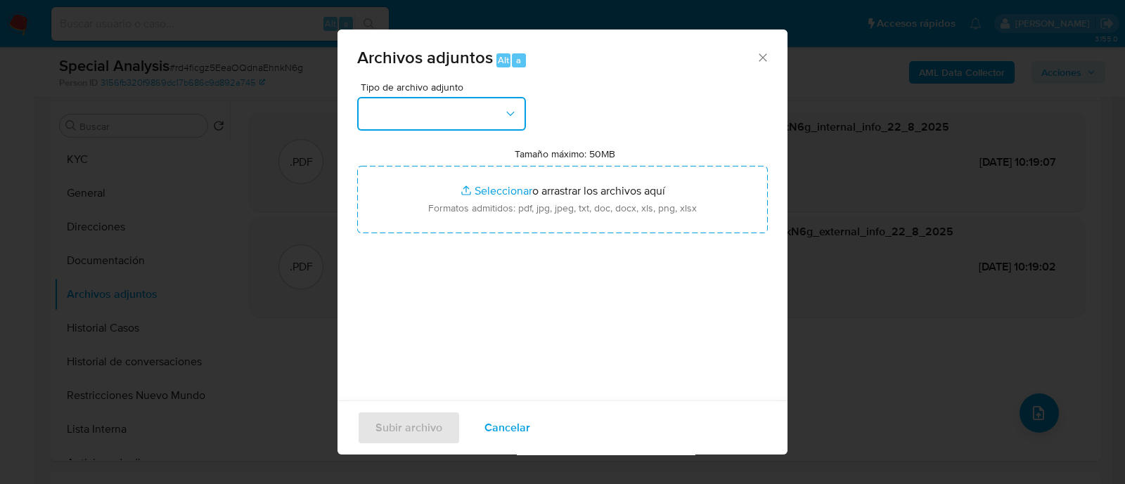
click at [487, 117] on button "button" at bounding box center [441, 114] width 169 height 34
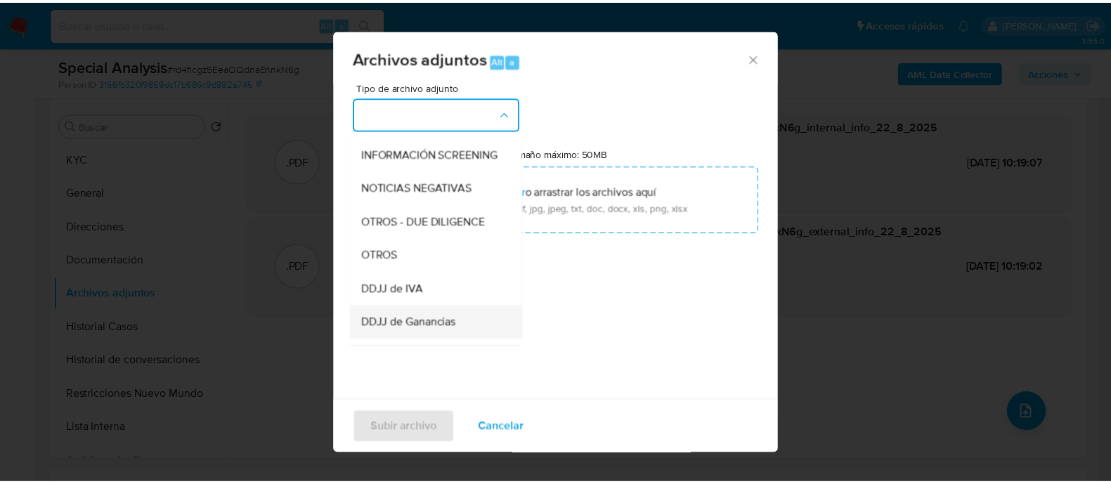
scroll to position [264, 0]
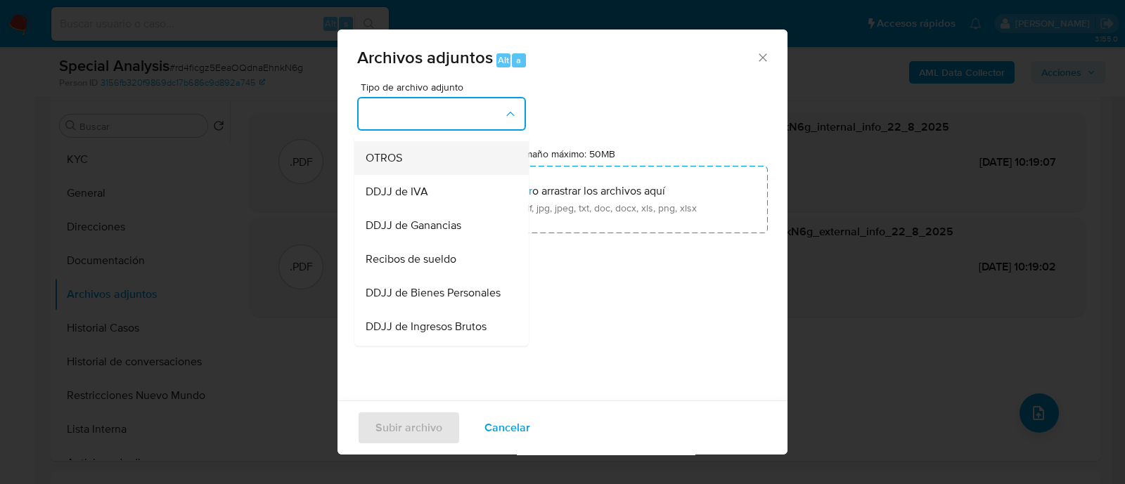
click at [415, 174] on div "OTROS" at bounding box center [437, 158] width 143 height 34
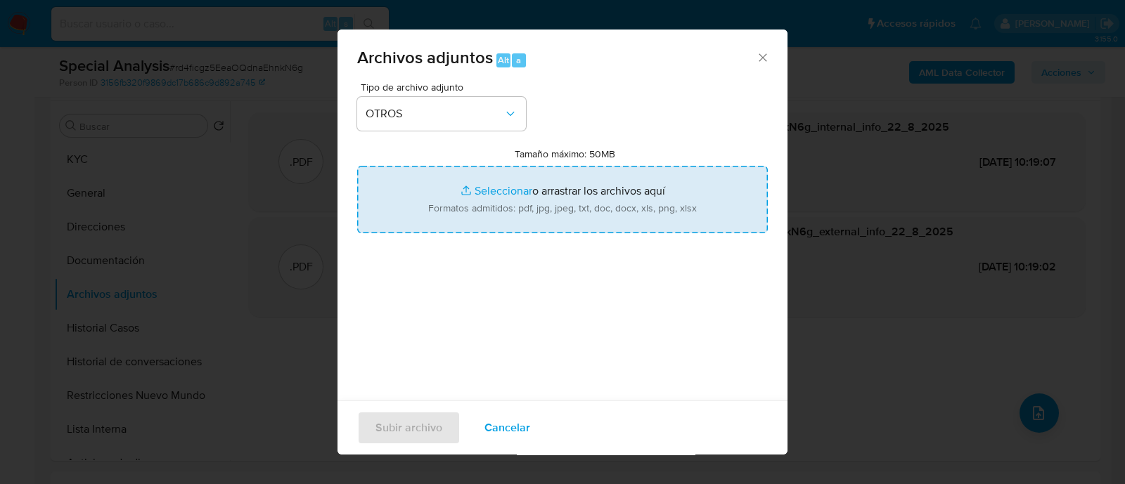
type input "C:\fakepath\Movimientos rd4ficgz5EeaOQdnaEhnkN6g_2025_08_22_09_25_23.xlsx"
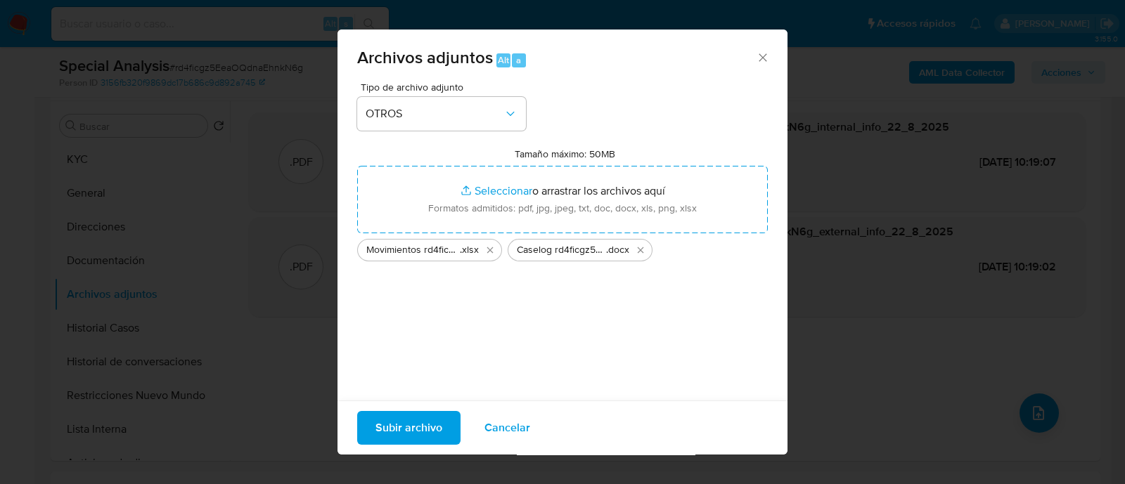
click at [414, 418] on span "Subir archivo" at bounding box center [408, 428] width 67 height 31
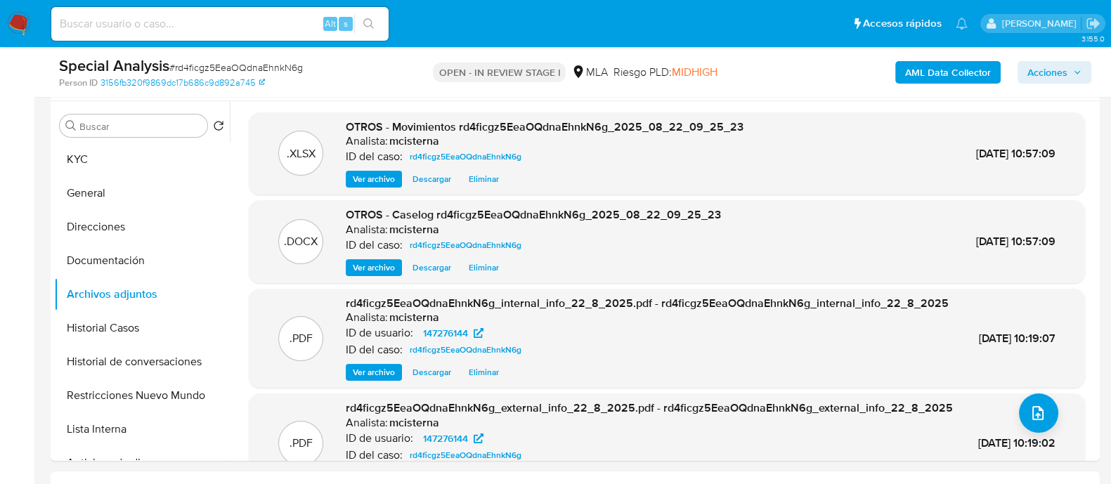
click at [1054, 74] on span "Acciones" at bounding box center [1048, 72] width 40 height 22
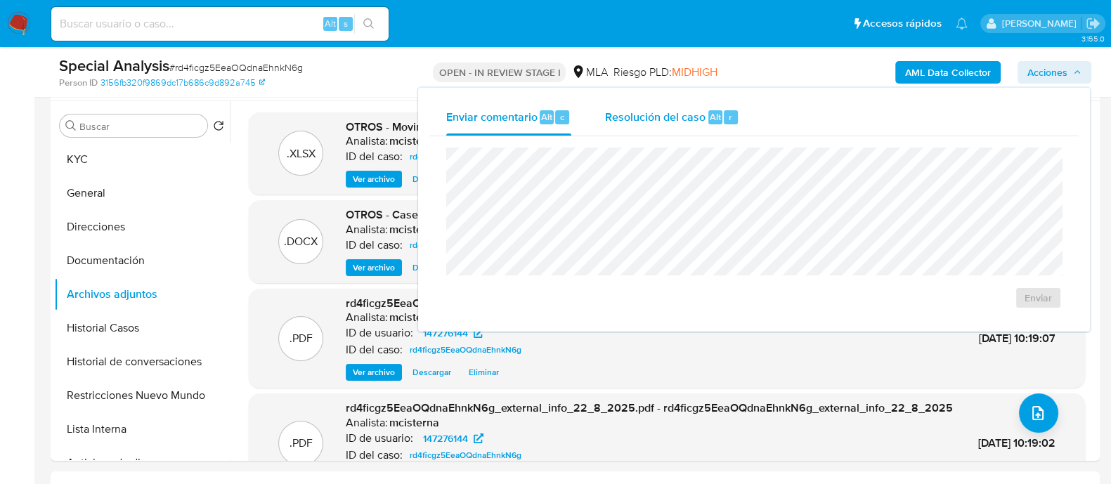
click at [675, 127] on div "Resolución del caso Alt r" at bounding box center [672, 117] width 134 height 37
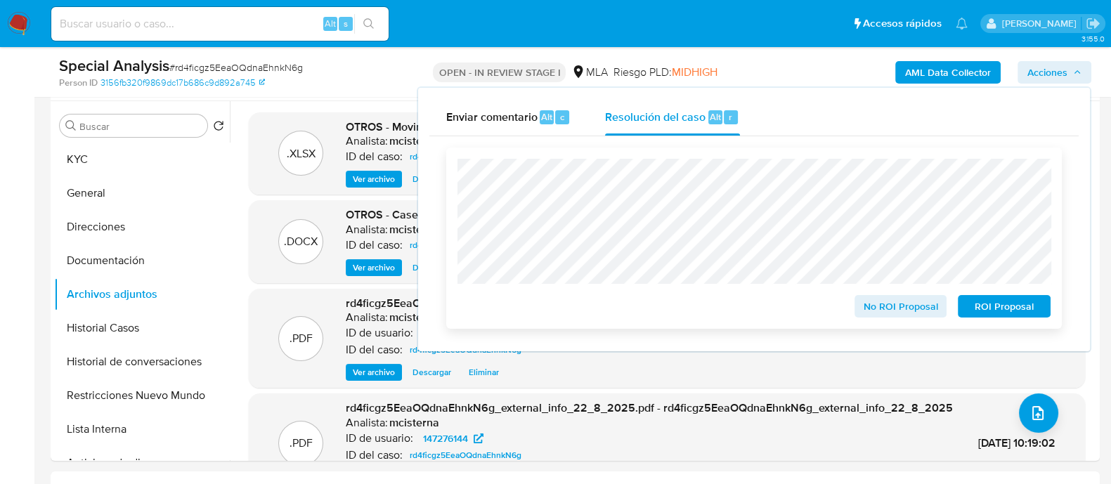
click at [1010, 316] on span "ROI Proposal" at bounding box center [1004, 307] width 73 height 20
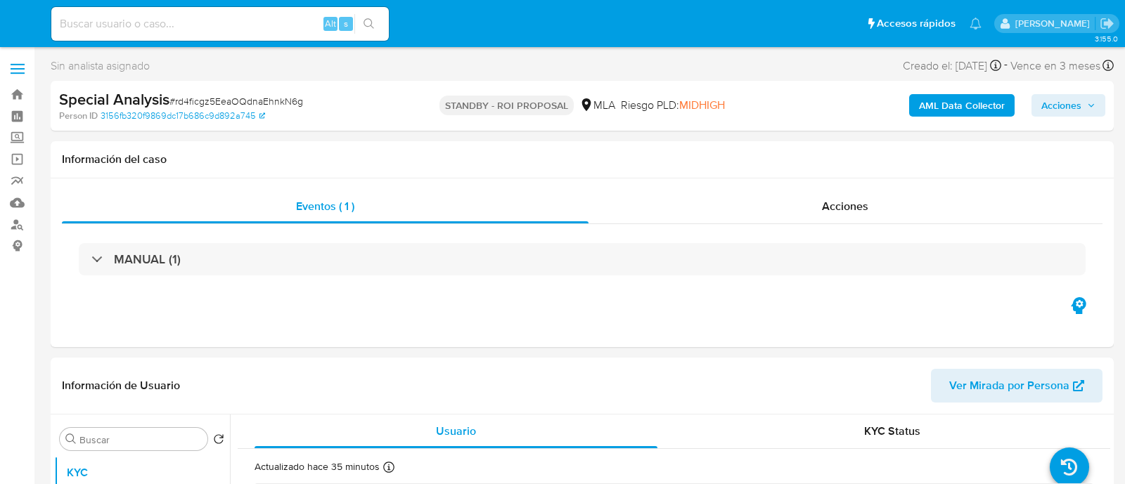
select select "10"
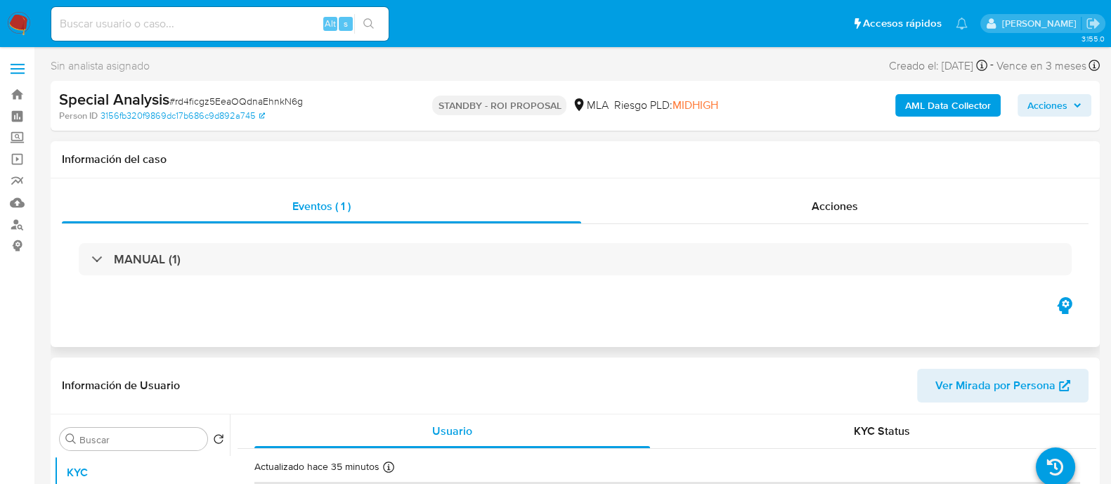
drag, startPoint x: 797, startPoint y: 316, endPoint x: 749, endPoint y: 316, distance: 48.5
click at [797, 316] on div "Eventos ( 1 ) Acciones MANUAL (1)" at bounding box center [576, 263] width 1050 height 169
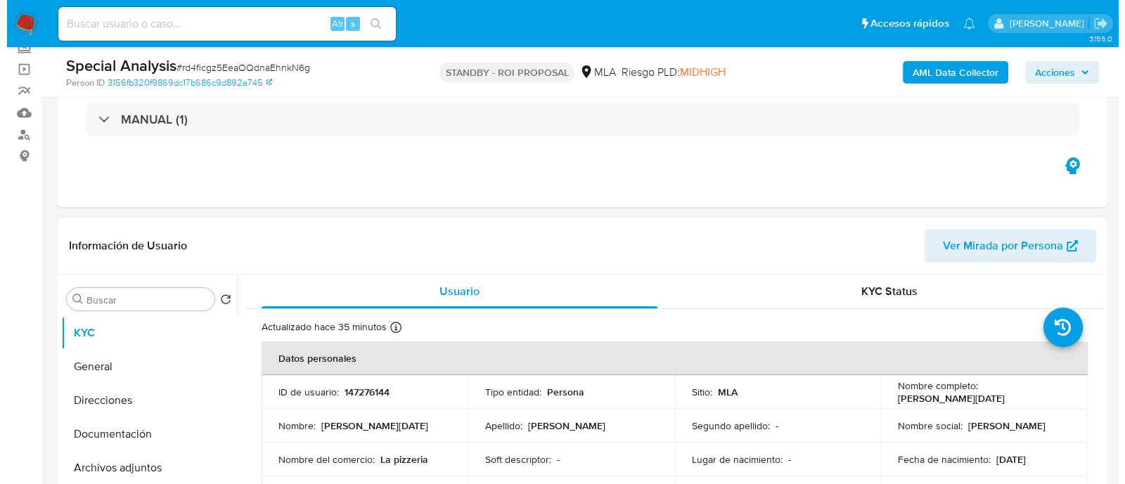
scroll to position [175, 0]
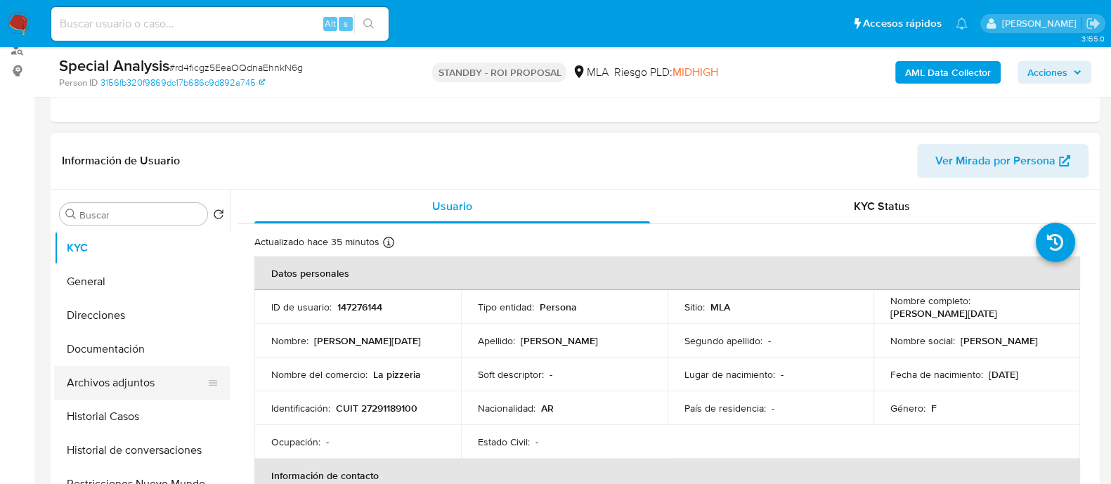
click at [179, 382] on button "Archivos adjuntos" at bounding box center [136, 383] width 164 height 34
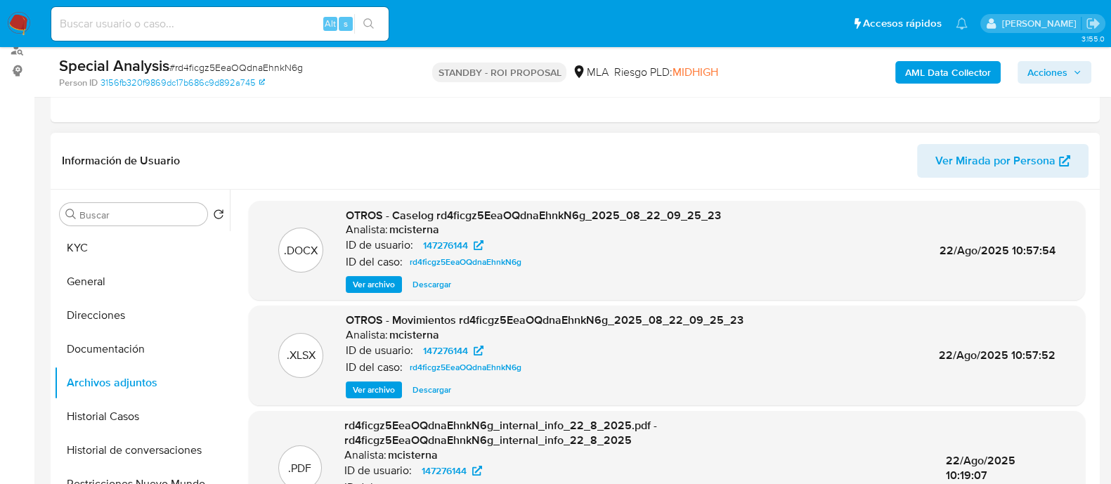
click at [377, 283] on span "Ver archivo" at bounding box center [374, 285] width 42 height 14
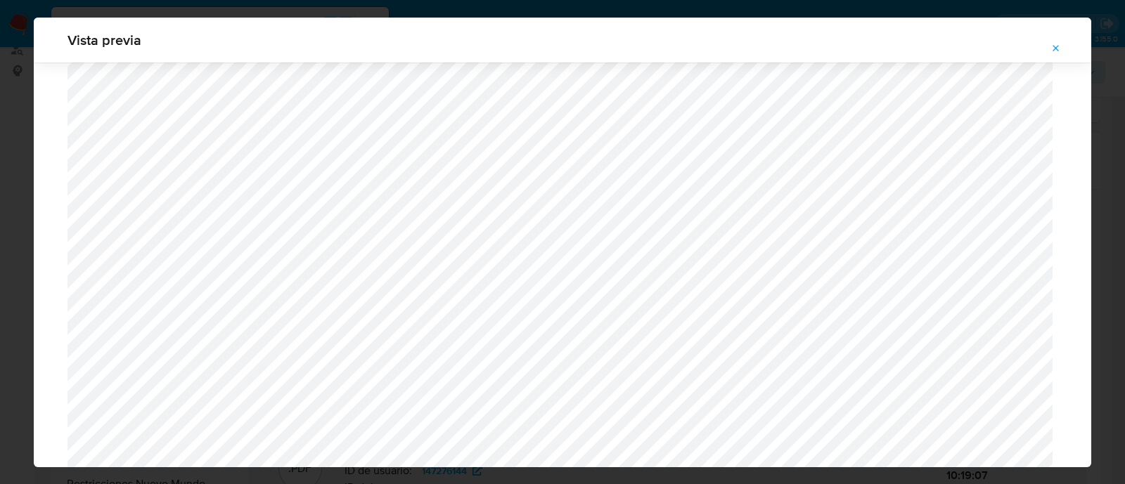
scroll to position [763, 0]
click at [1050, 45] on button "Attachment preview" at bounding box center [1055, 48] width 31 height 22
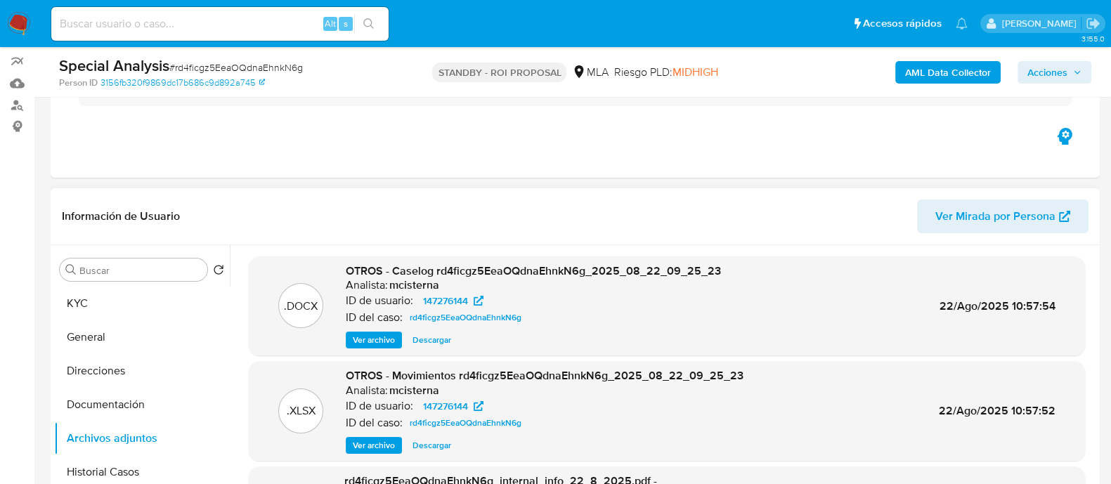
scroll to position [0, 0]
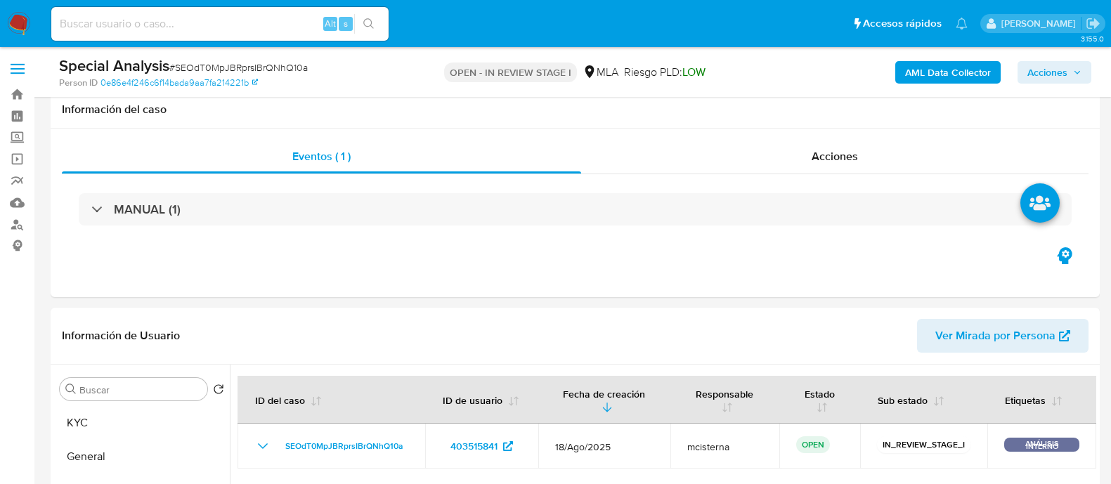
scroll to position [175, 0]
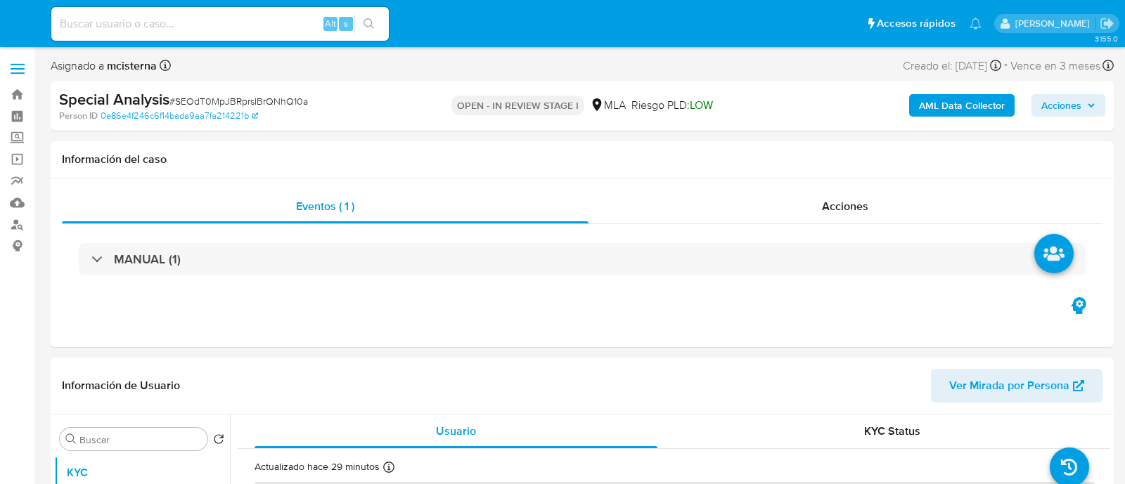
select select "10"
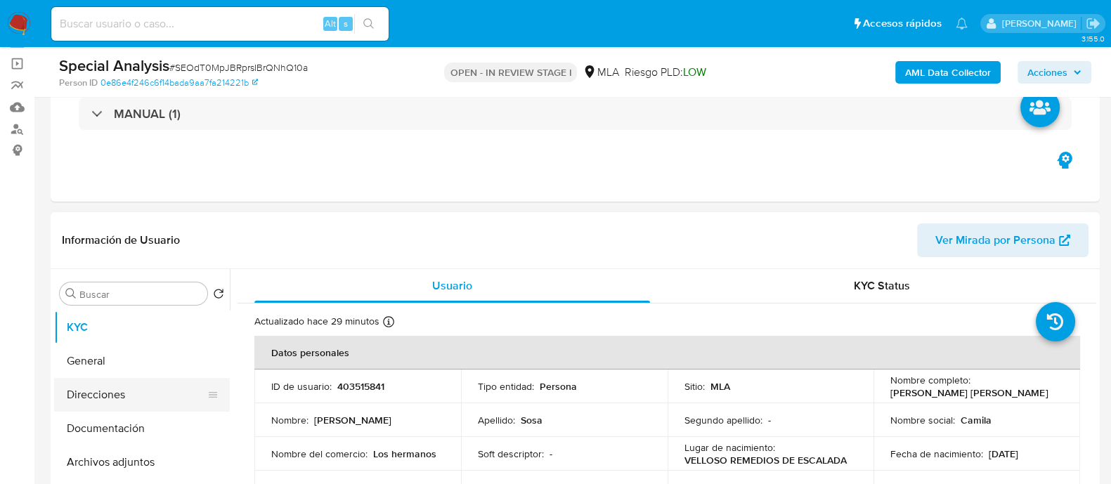
scroll to position [175, 0]
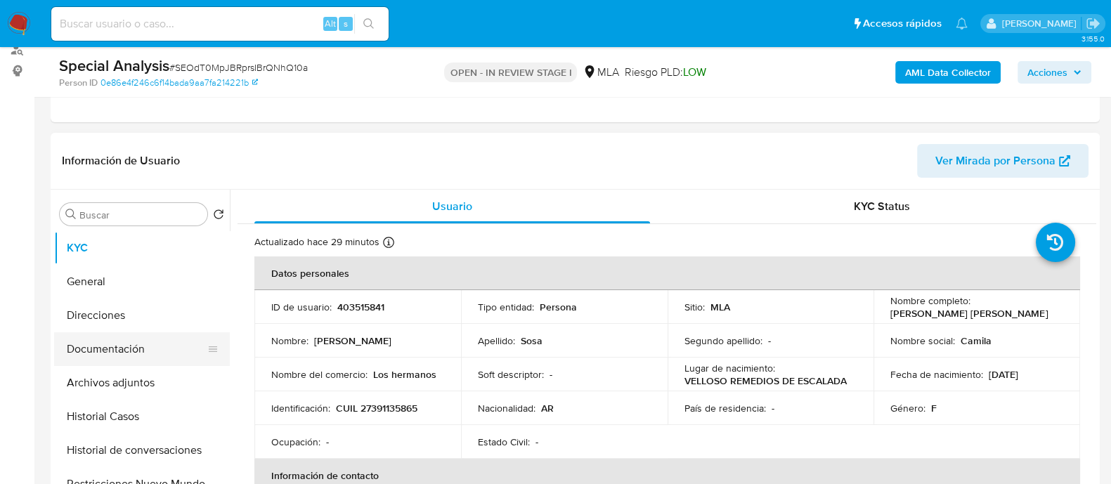
click at [158, 342] on button "Documentación" at bounding box center [136, 349] width 164 height 34
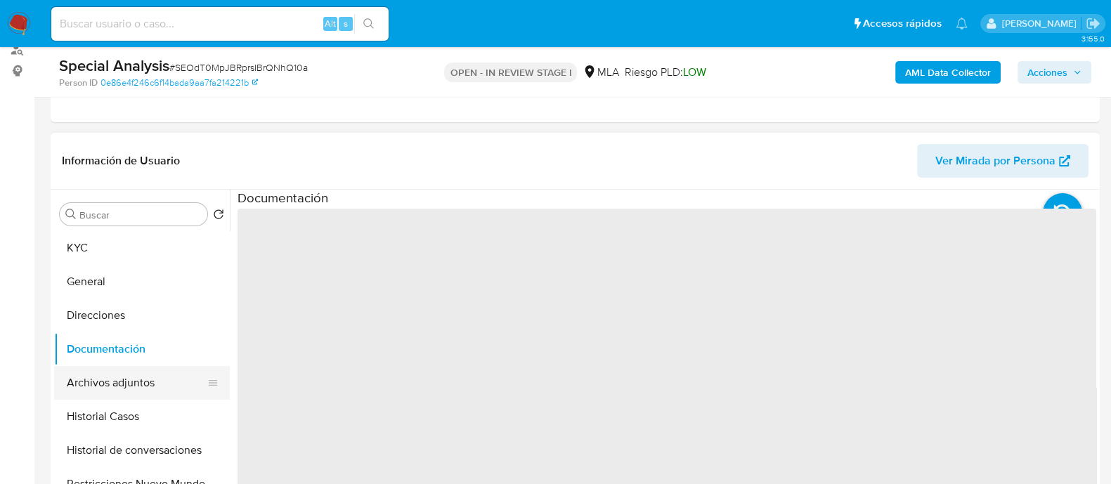
click at [163, 375] on button "Archivos adjuntos" at bounding box center [136, 383] width 164 height 34
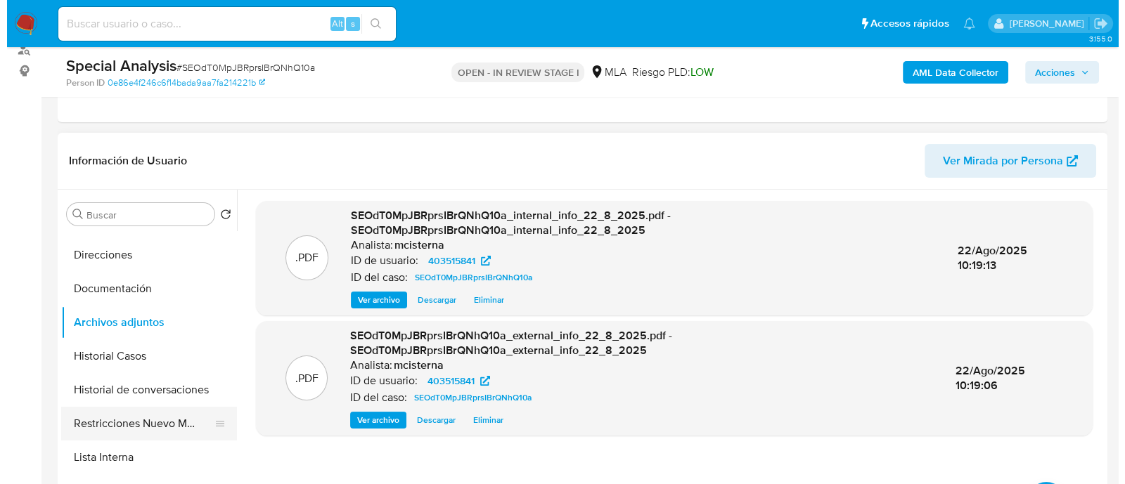
scroll to position [87, 0]
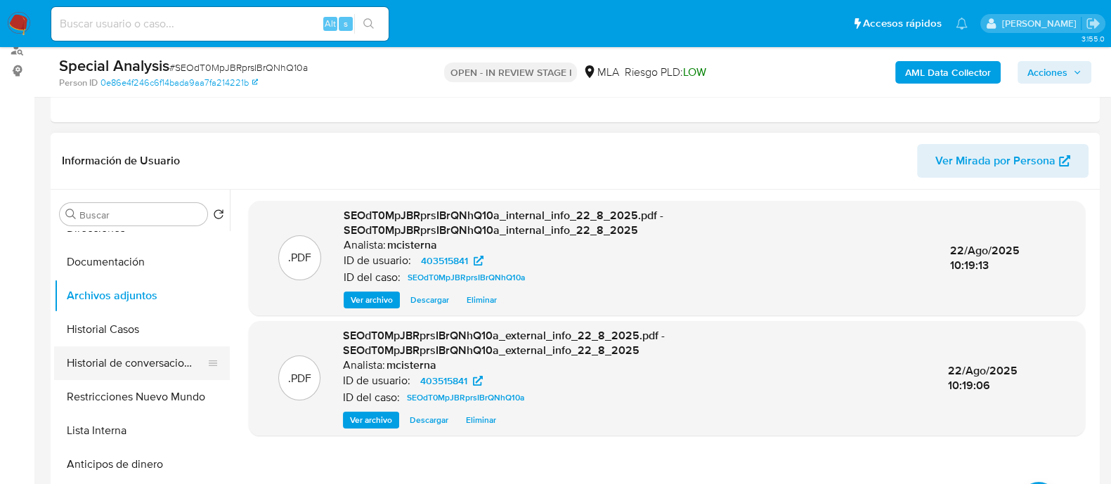
click at [145, 360] on button "Historial de conversaciones" at bounding box center [136, 364] width 164 height 34
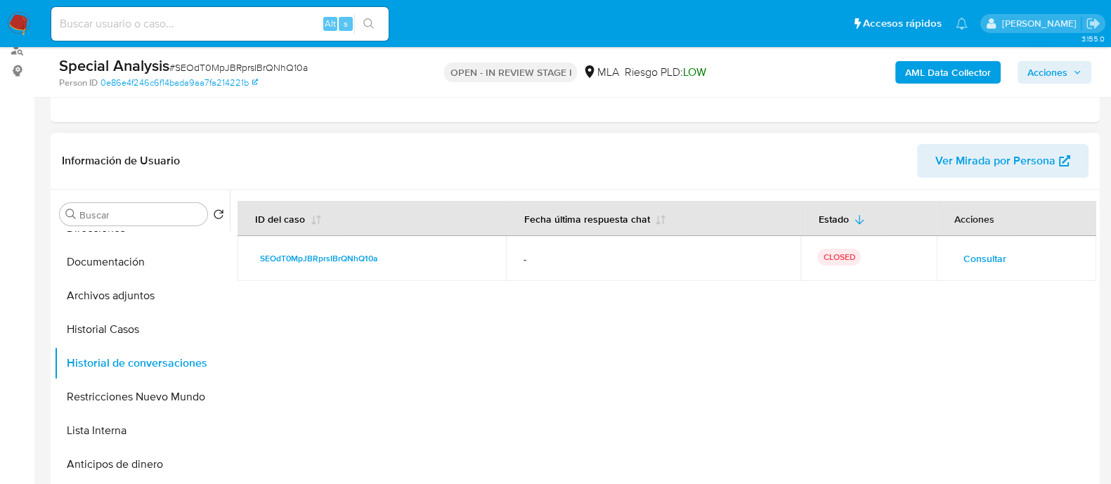
click at [987, 250] on span "Consultar" at bounding box center [985, 259] width 43 height 20
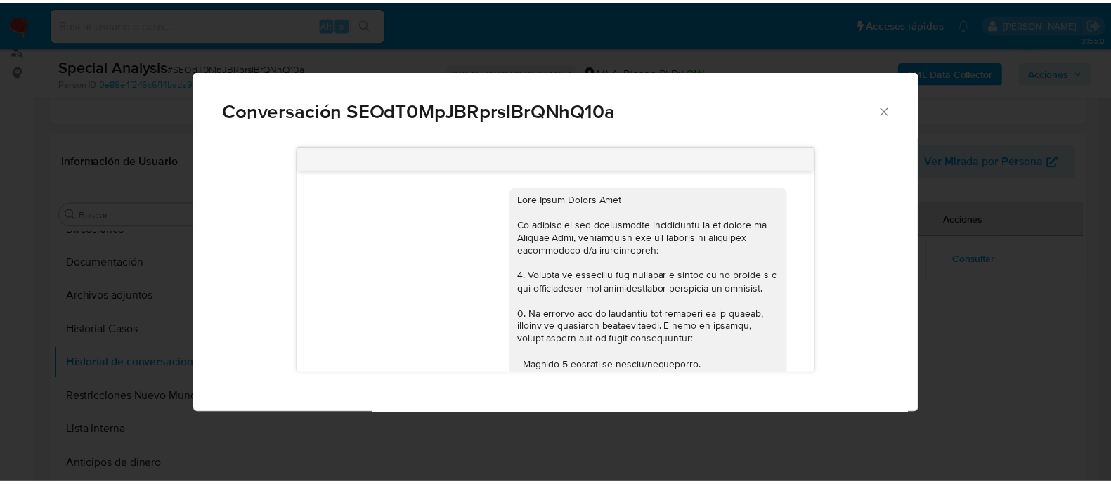
scroll to position [517, 0]
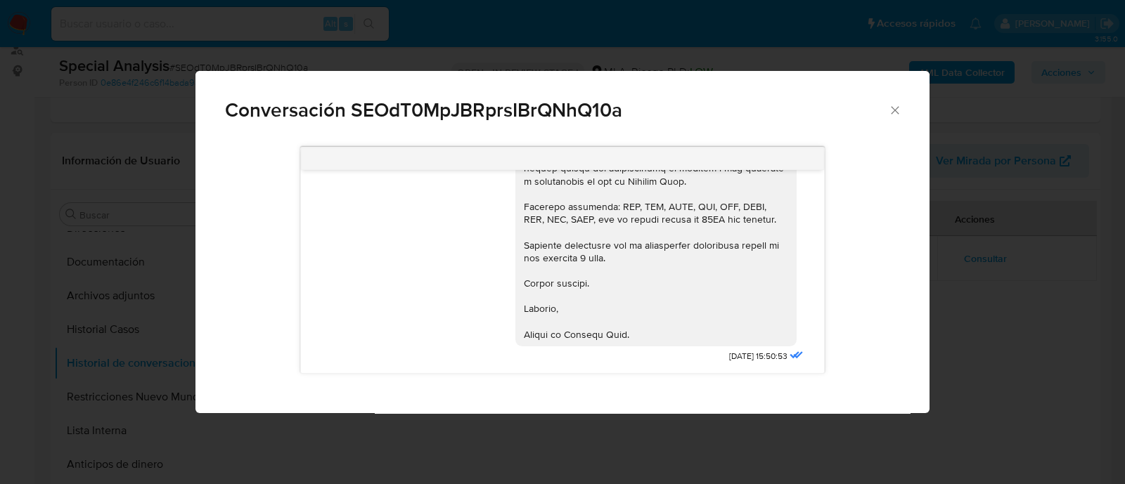
click at [893, 106] on icon "Cerrar" at bounding box center [895, 110] width 14 height 14
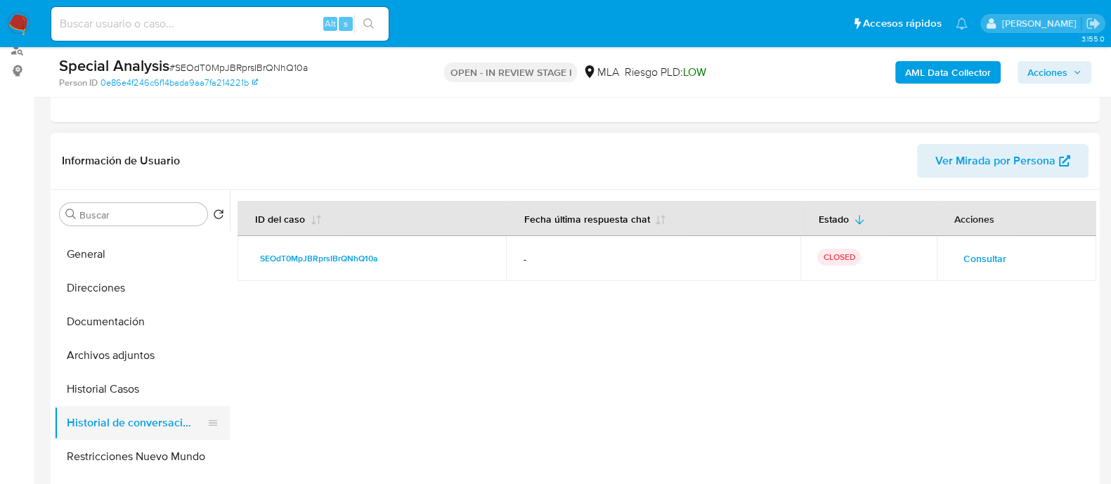
scroll to position [0, 0]
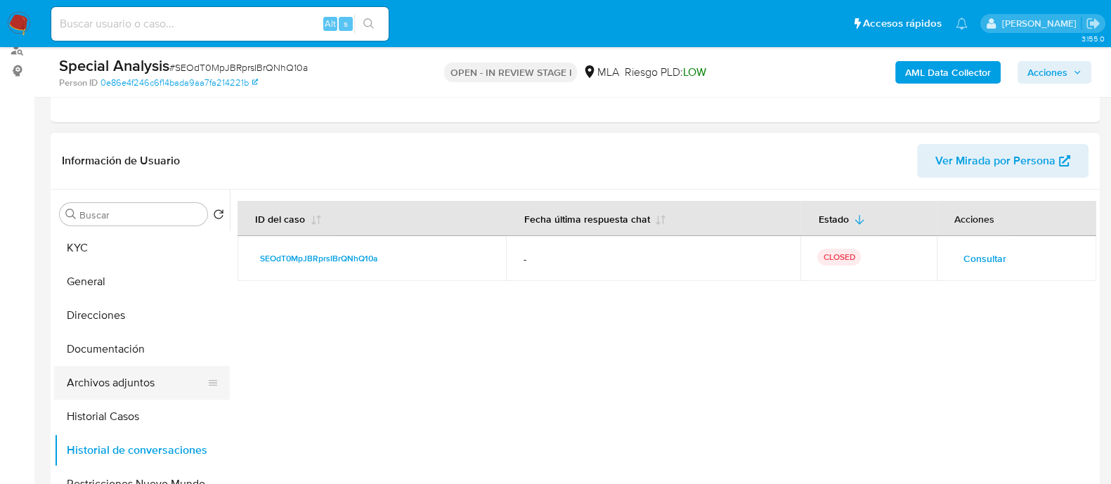
click at [155, 382] on button "Archivos adjuntos" at bounding box center [136, 383] width 164 height 34
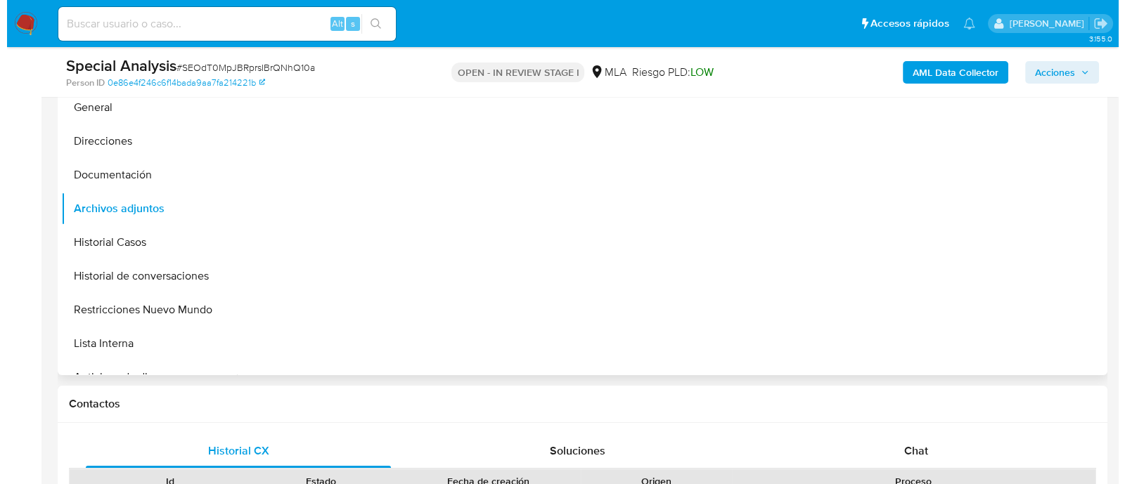
scroll to position [351, 0]
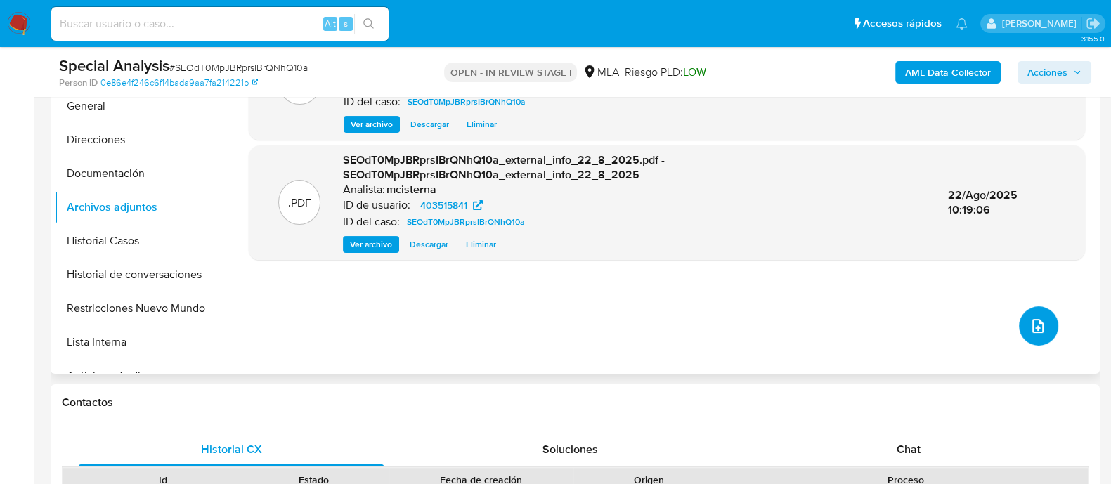
click at [1038, 325] on icon "upload-file" at bounding box center [1038, 326] width 11 height 14
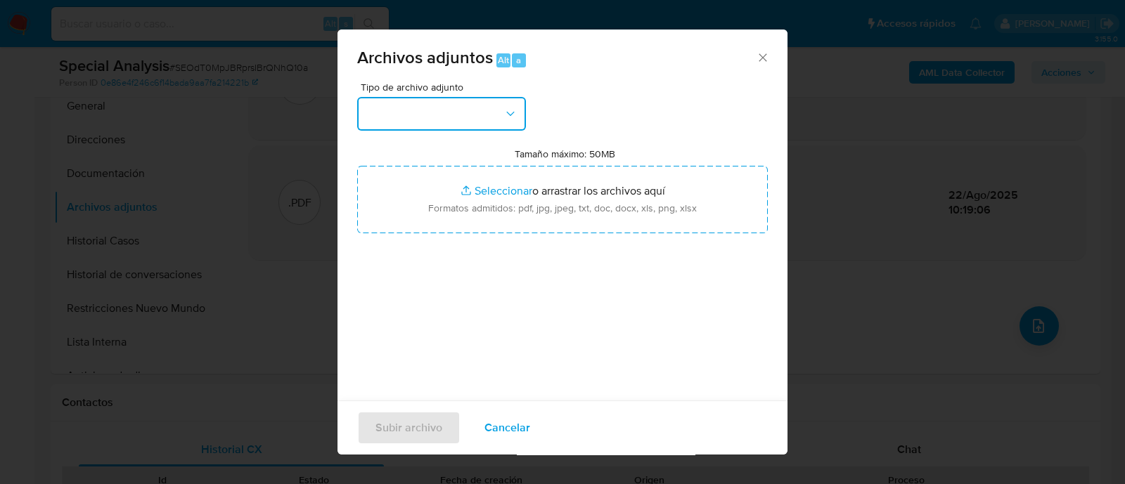
click at [405, 100] on button "button" at bounding box center [441, 114] width 169 height 34
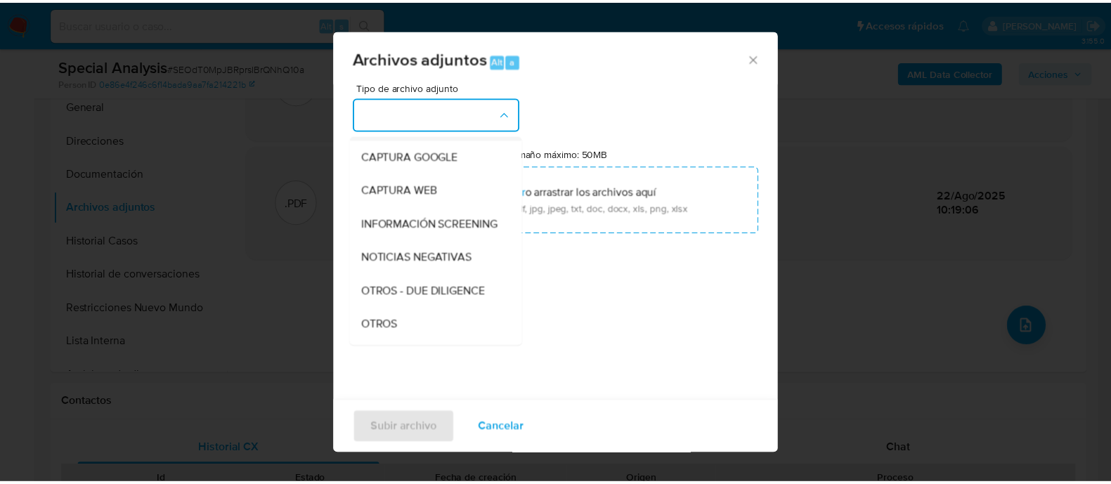
scroll to position [175, 0]
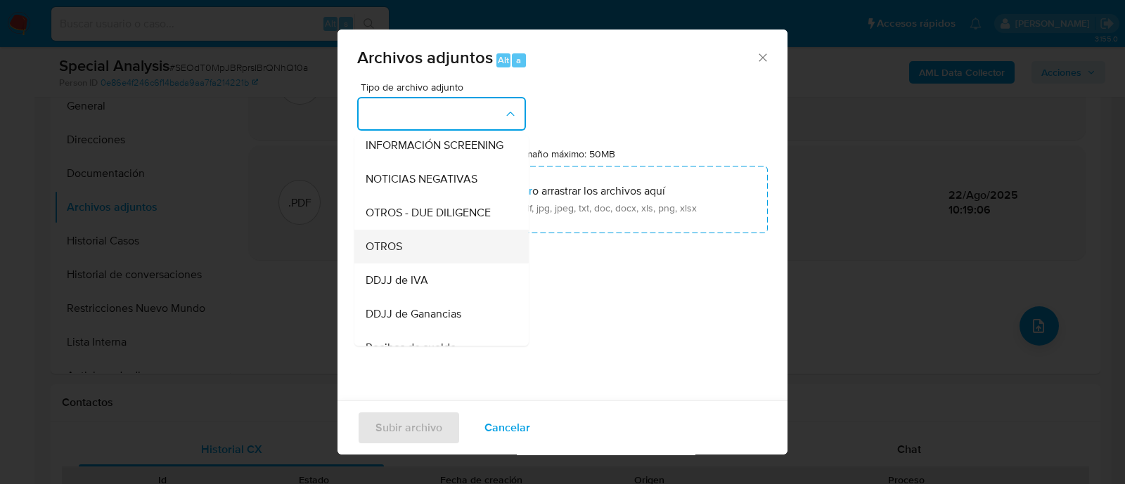
click at [464, 263] on div "OTROS" at bounding box center [437, 247] width 143 height 34
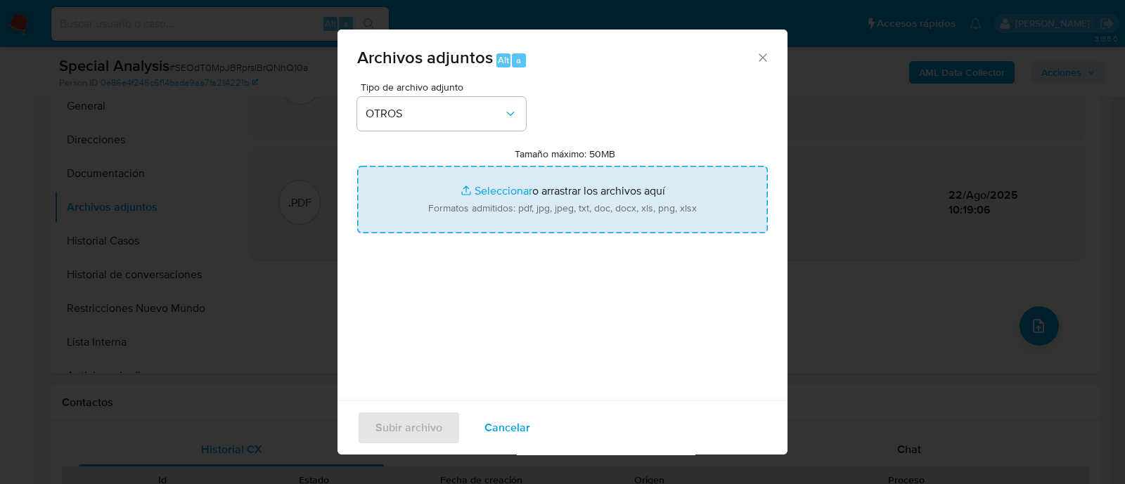
type input "C:\fakepath\Movimientos SEOdT0MpJBRprsIBrQNhQ10a_2025_08_22_09_25_28.xlsx"
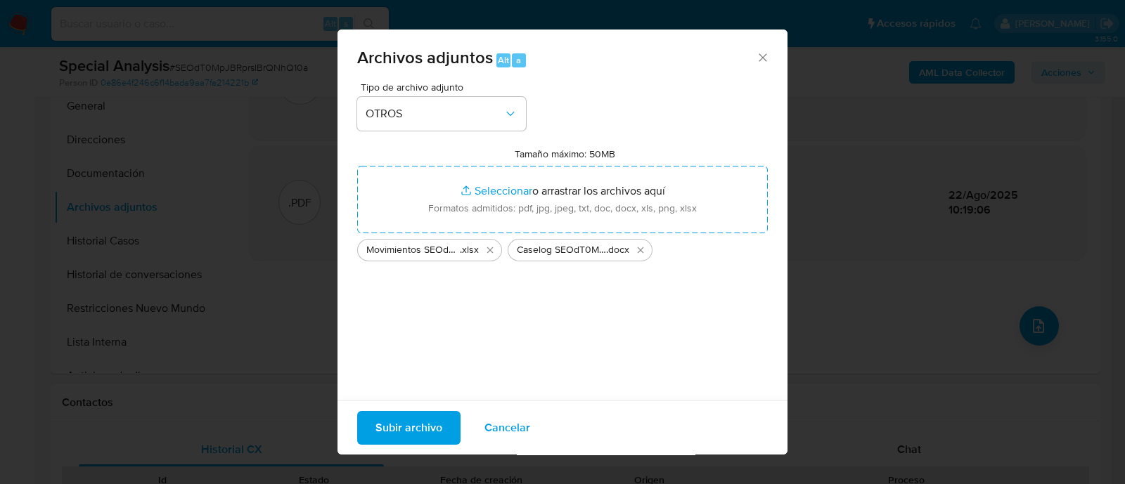
click at [427, 422] on span "Subir archivo" at bounding box center [408, 428] width 67 height 31
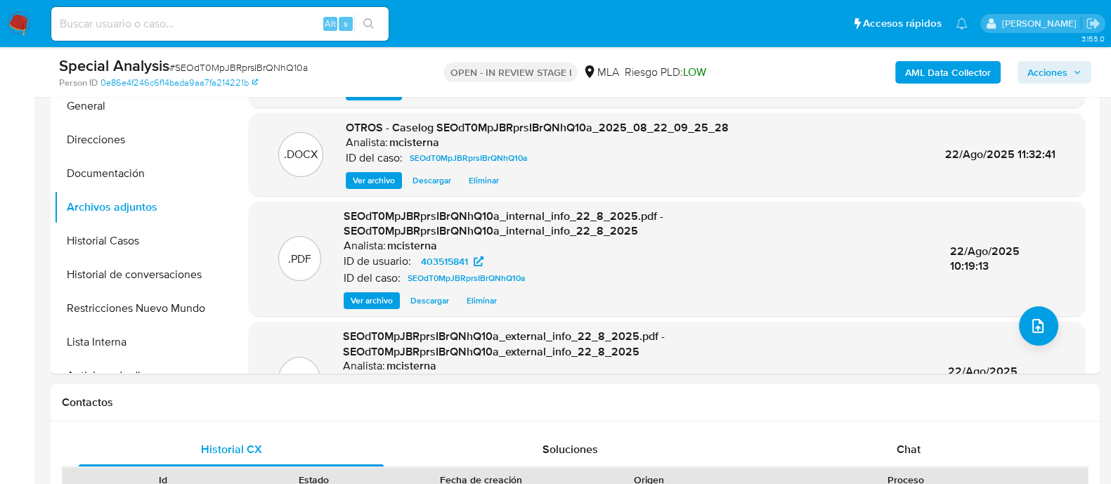
click at [1037, 70] on span "Acciones" at bounding box center [1048, 72] width 40 height 22
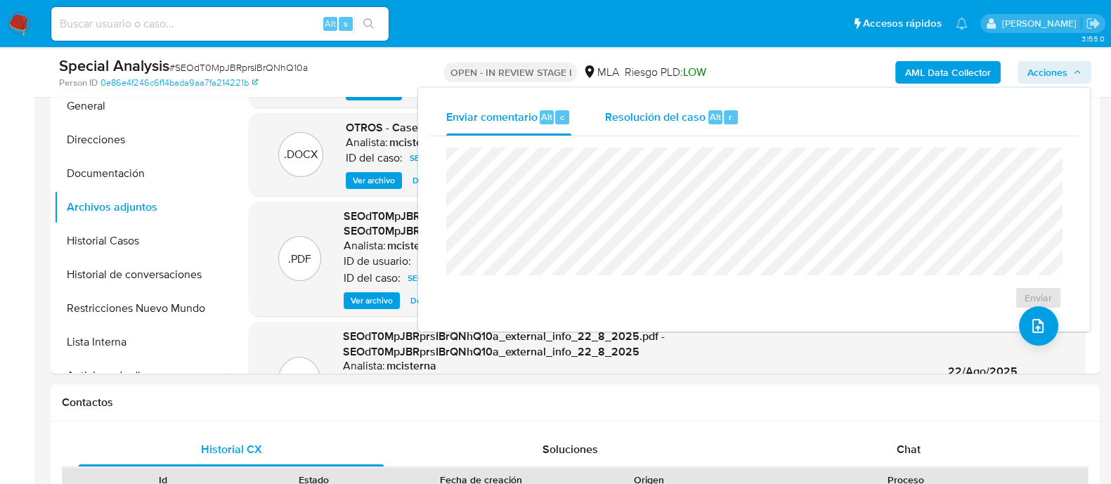
click at [688, 114] on span "Resolución del caso" at bounding box center [655, 116] width 101 height 16
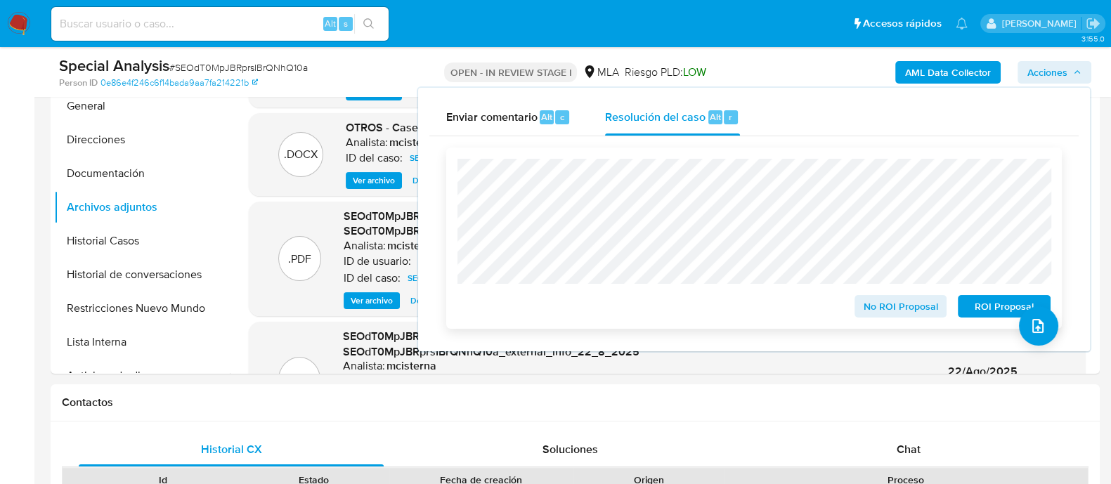
click at [989, 307] on span "ROI Proposal" at bounding box center [1004, 307] width 73 height 20
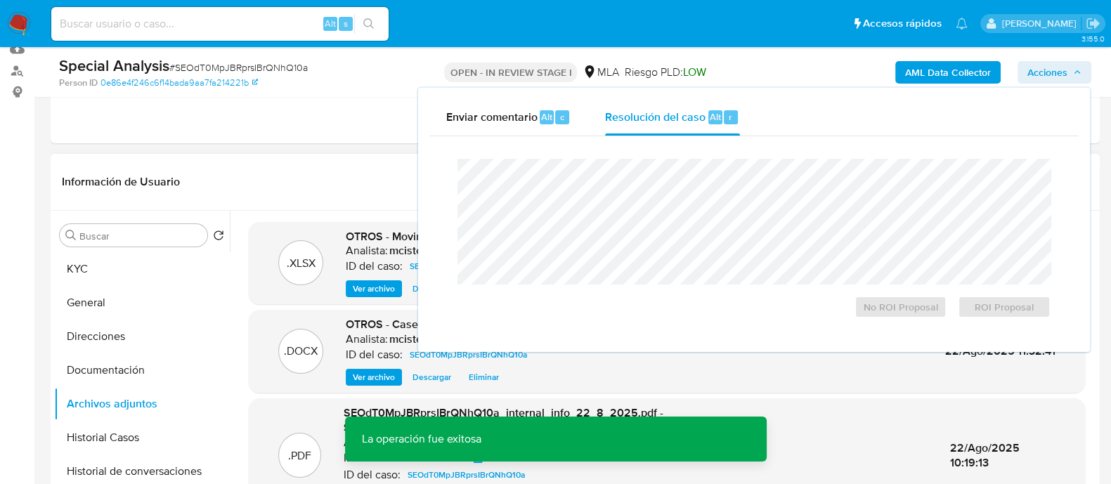
scroll to position [264, 0]
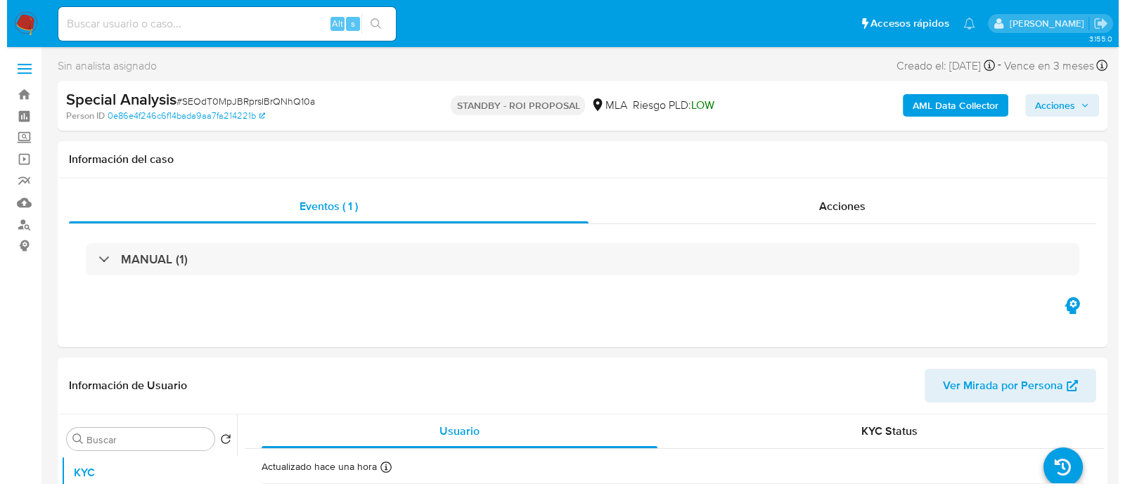
scroll to position [175, 0]
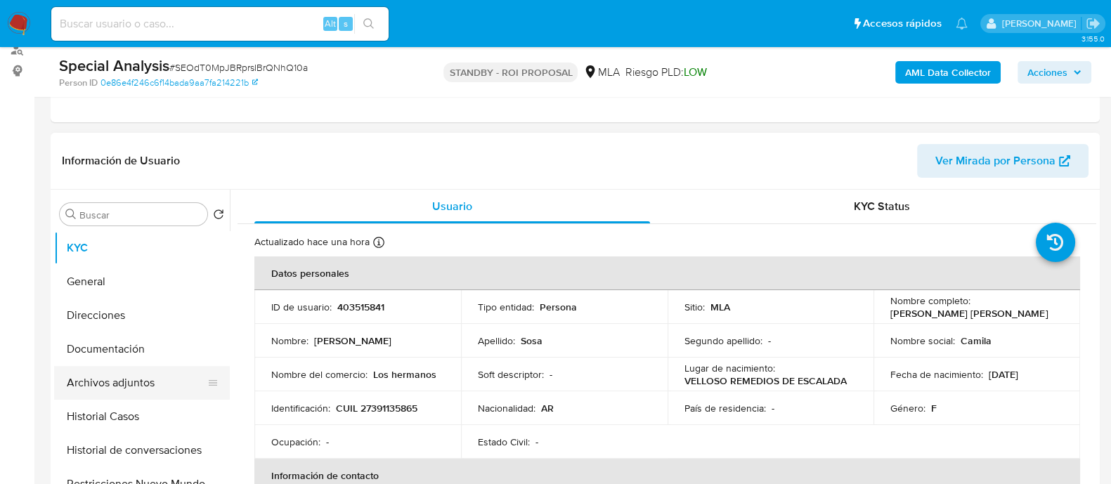
select select "10"
click at [133, 378] on button "Archivos adjuntos" at bounding box center [136, 383] width 164 height 34
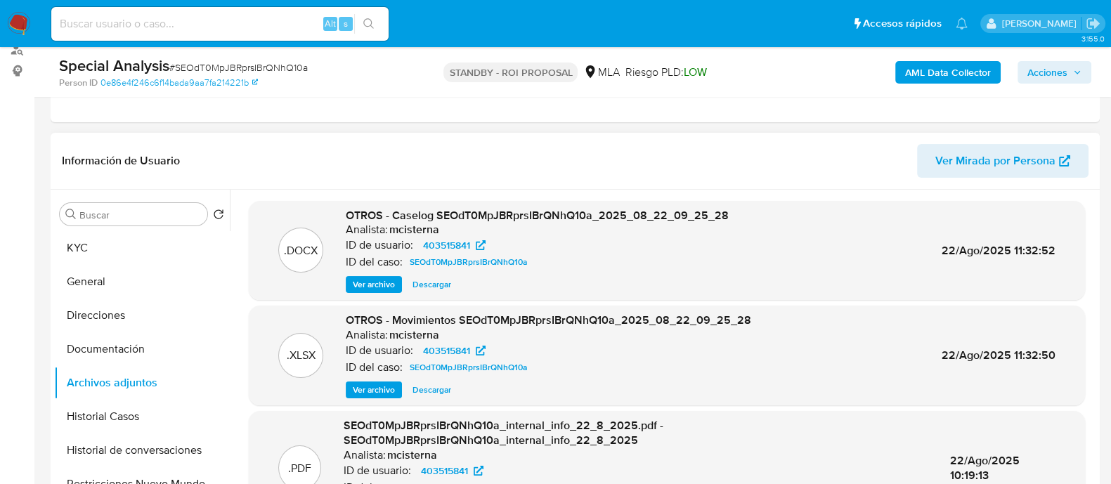
click at [377, 284] on span "Ver archivo" at bounding box center [374, 285] width 42 height 14
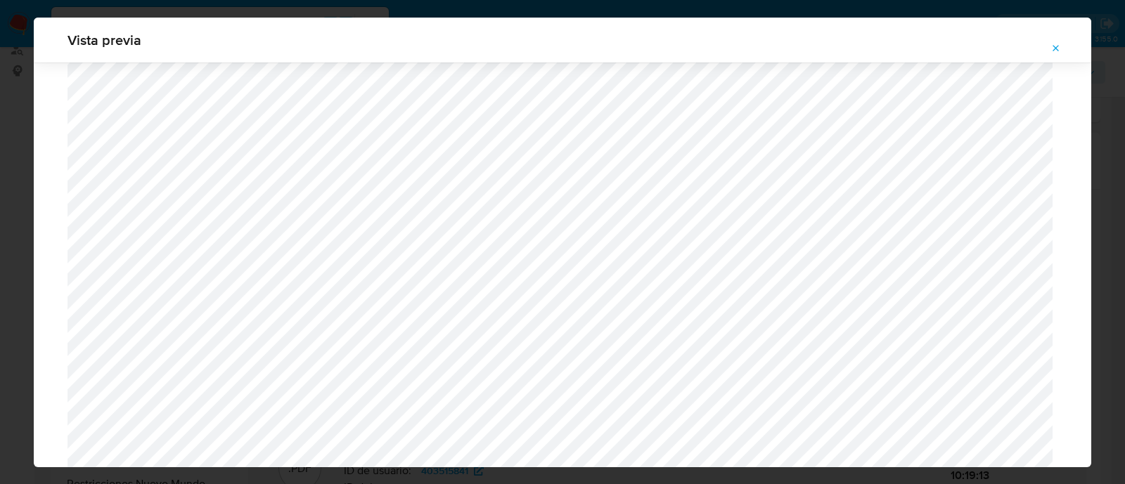
scroll to position [674, 0]
click at [1059, 47] on icon "Attachment preview" at bounding box center [1055, 48] width 11 height 11
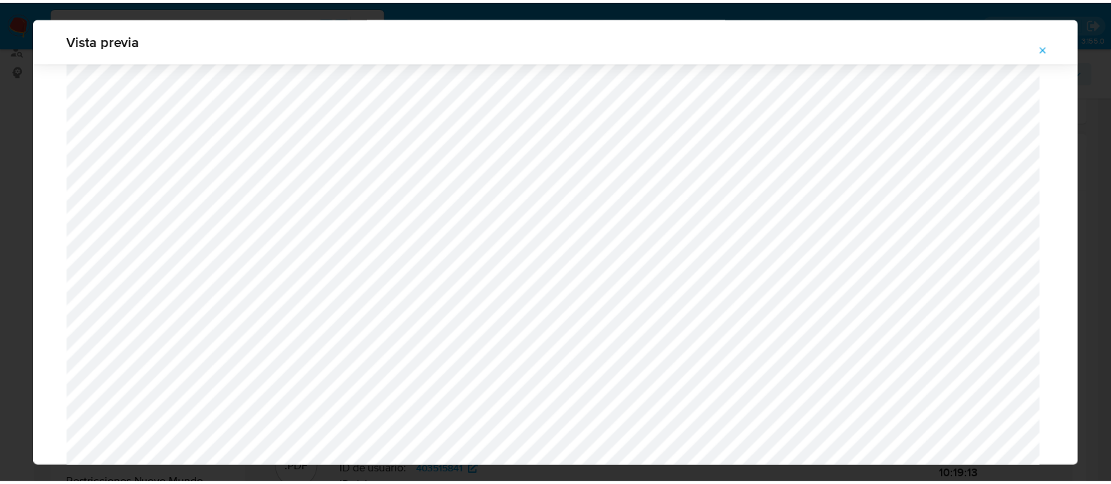
scroll to position [45, 0]
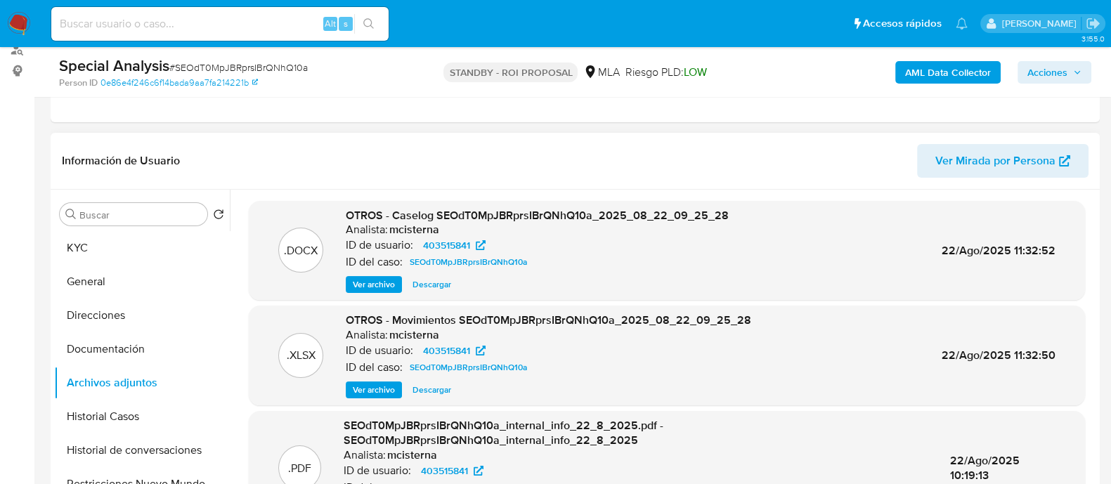
click at [260, 20] on input at bounding box center [219, 24] width 337 height 18
paste input "Gr6Ngrwihe7tesKlHuzYlZZG"
type input "Gr6Ngrwihe7tesKlHuzYlZZG"
click at [376, 24] on button "search-icon" at bounding box center [368, 24] width 29 height 20
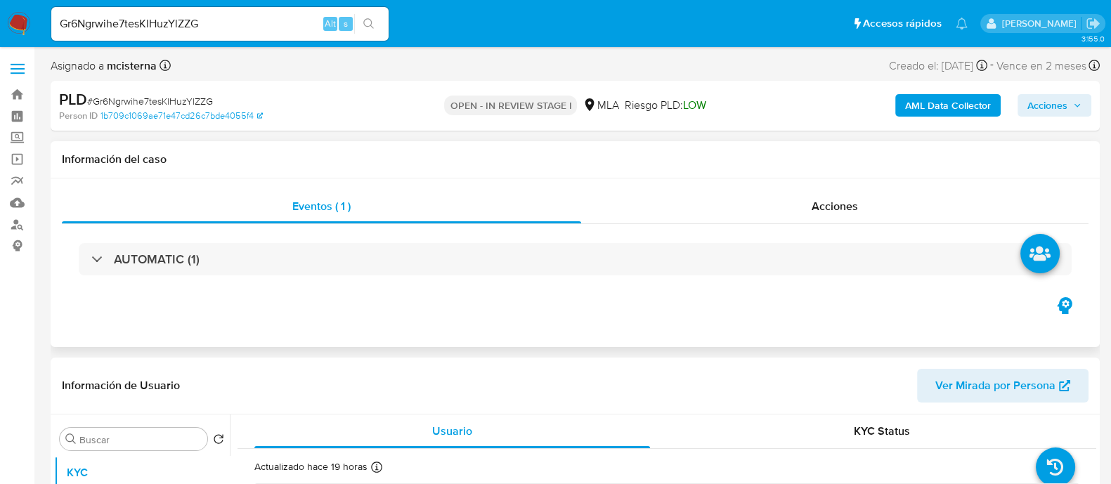
scroll to position [264, 0]
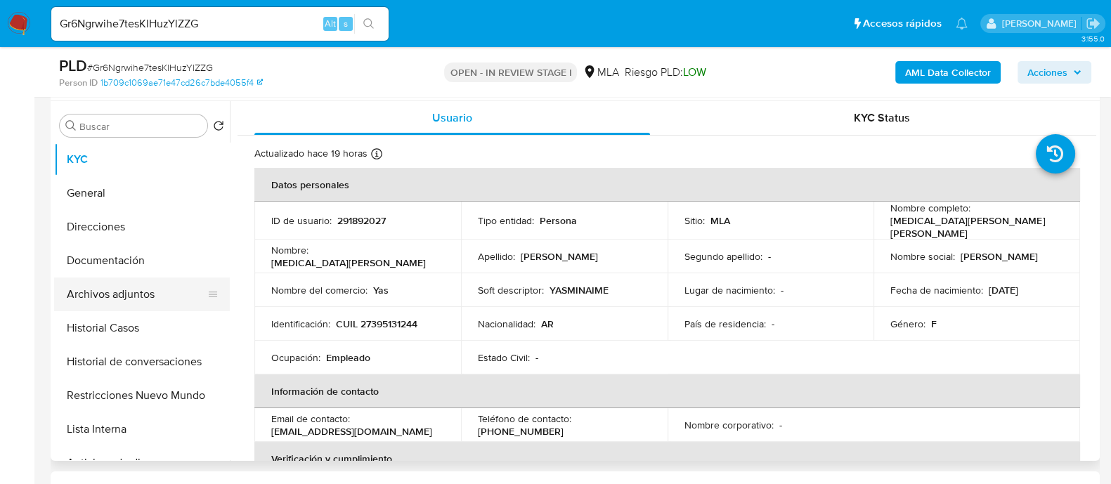
select select "10"
click at [140, 326] on button "Historial Casos" at bounding box center [136, 328] width 164 height 34
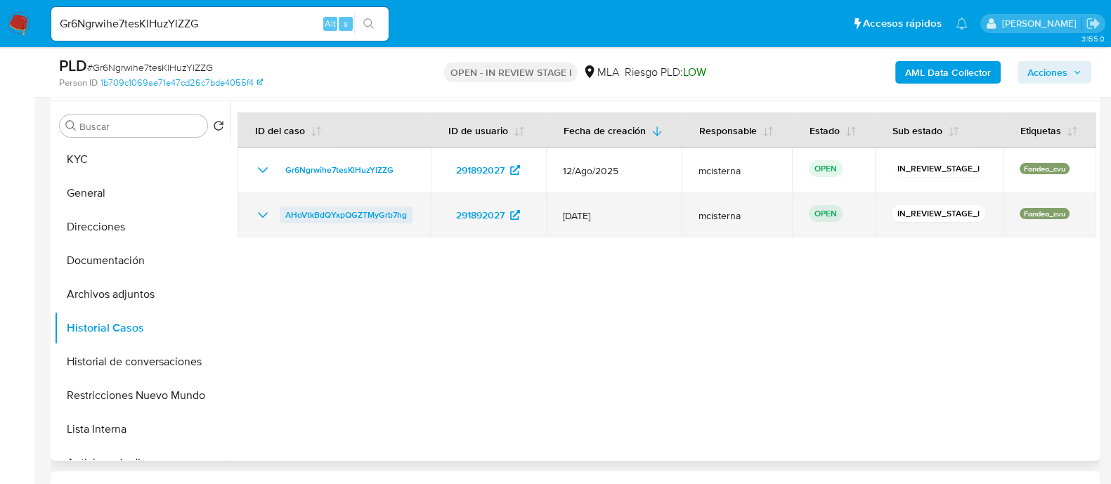
click at [385, 210] on span "AHoVtkBdQYxpQGZTMyGrb7hg" at bounding box center [346, 215] width 122 height 17
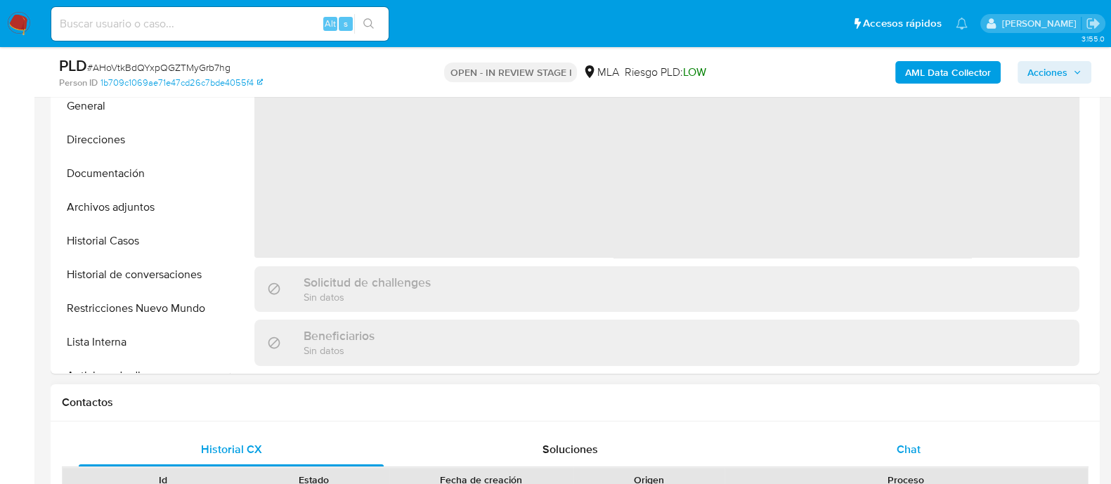
click at [908, 441] on span "Chat" at bounding box center [909, 449] width 24 height 16
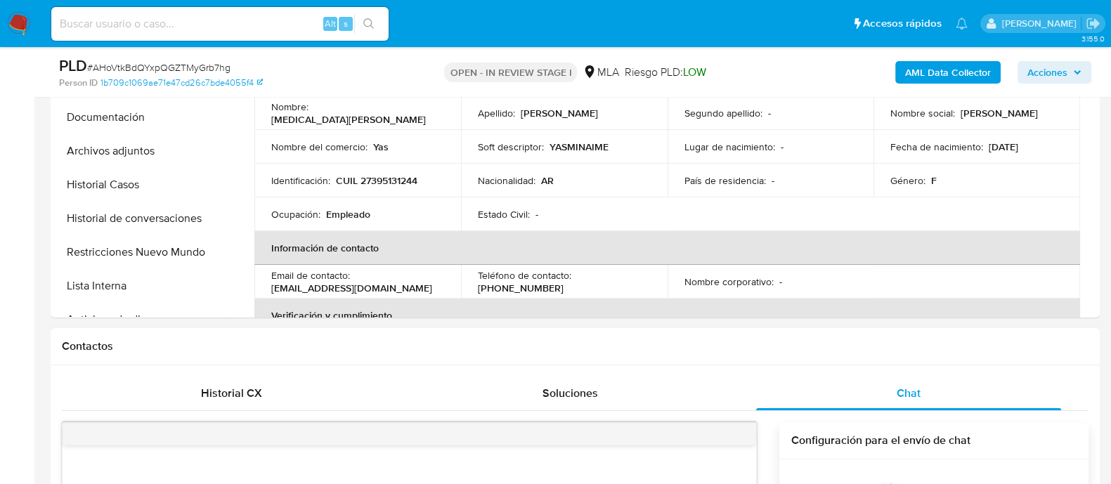
scroll to position [527, 0]
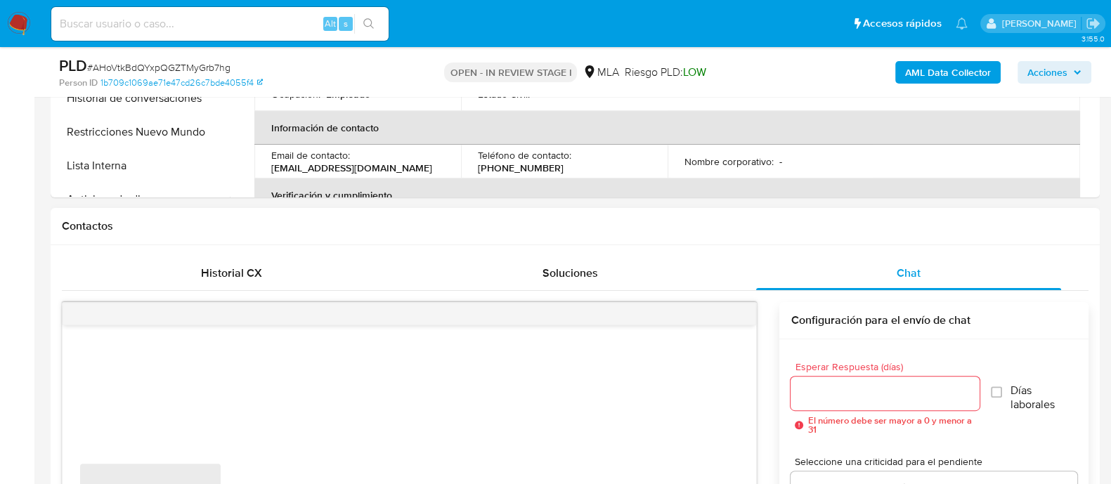
select select "10"
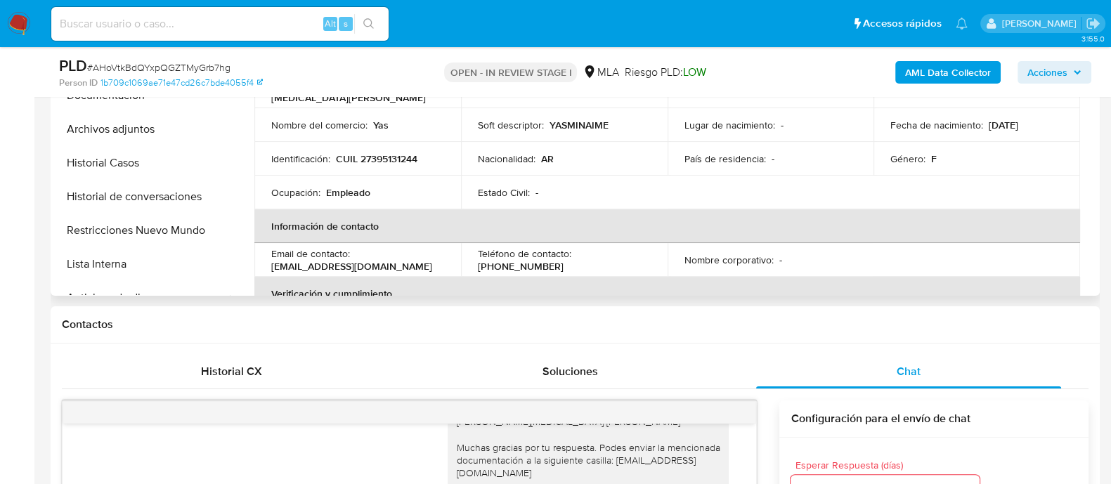
scroll to position [351, 0]
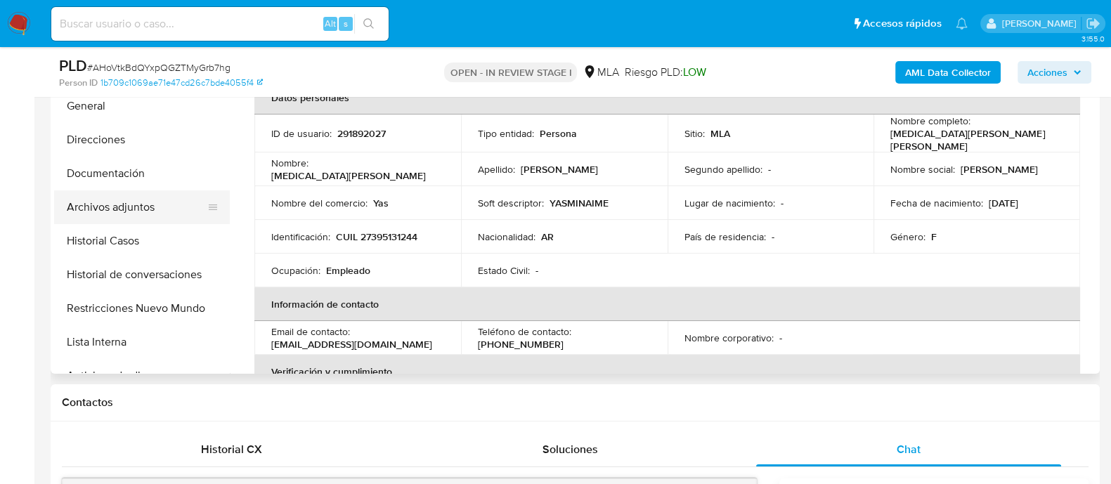
click at [140, 212] on button "Archivos adjuntos" at bounding box center [136, 207] width 164 height 34
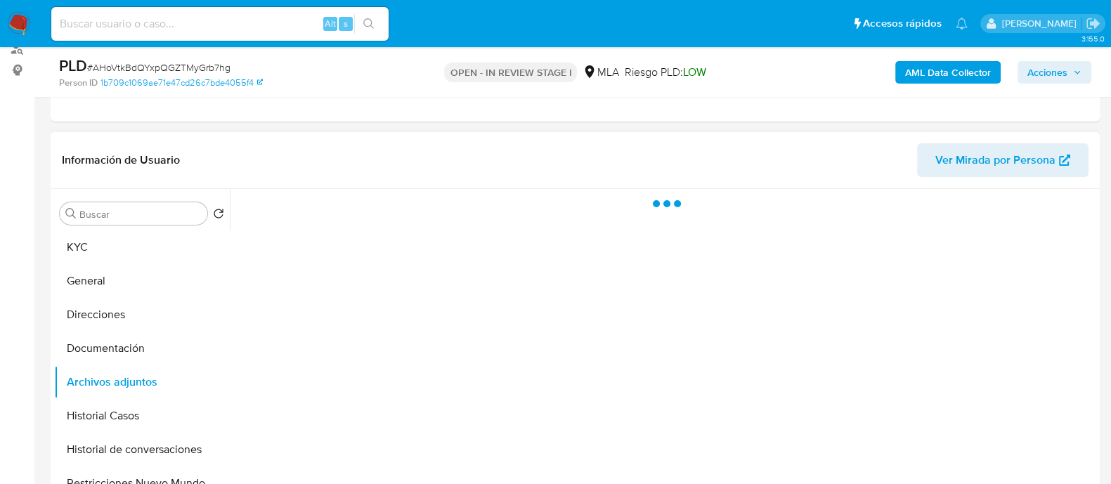
scroll to position [175, 0]
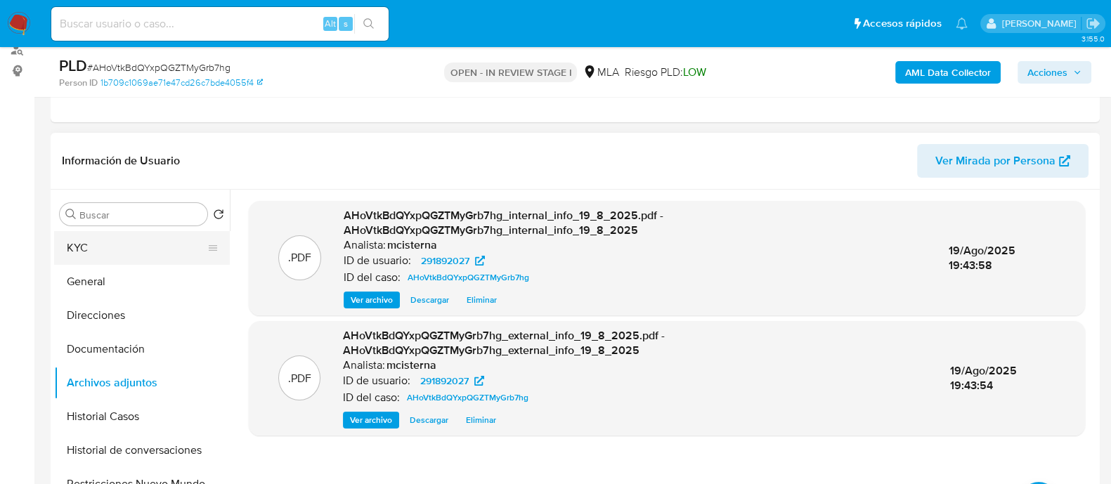
click at [142, 247] on button "KYC" at bounding box center [136, 248] width 164 height 34
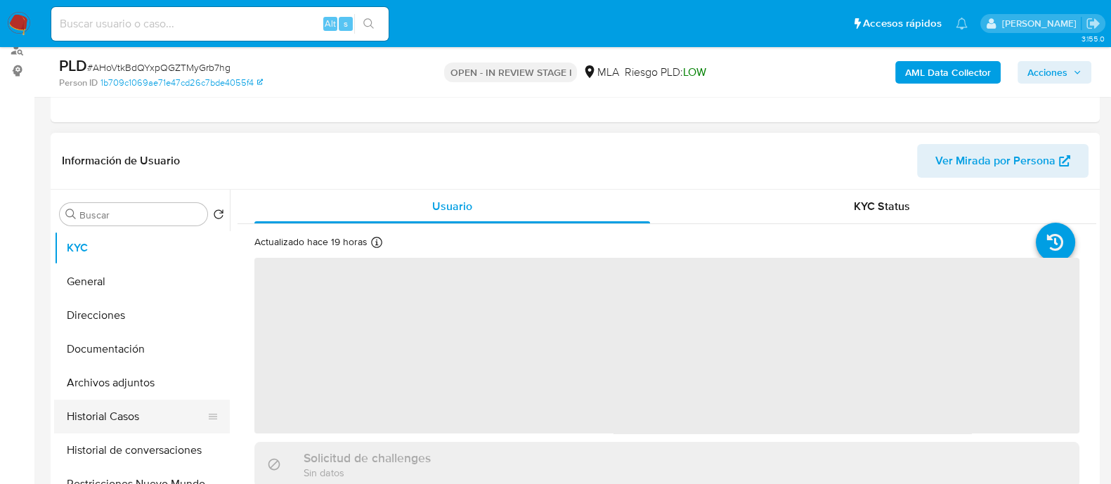
click at [186, 418] on button "Historial Casos" at bounding box center [136, 417] width 164 height 34
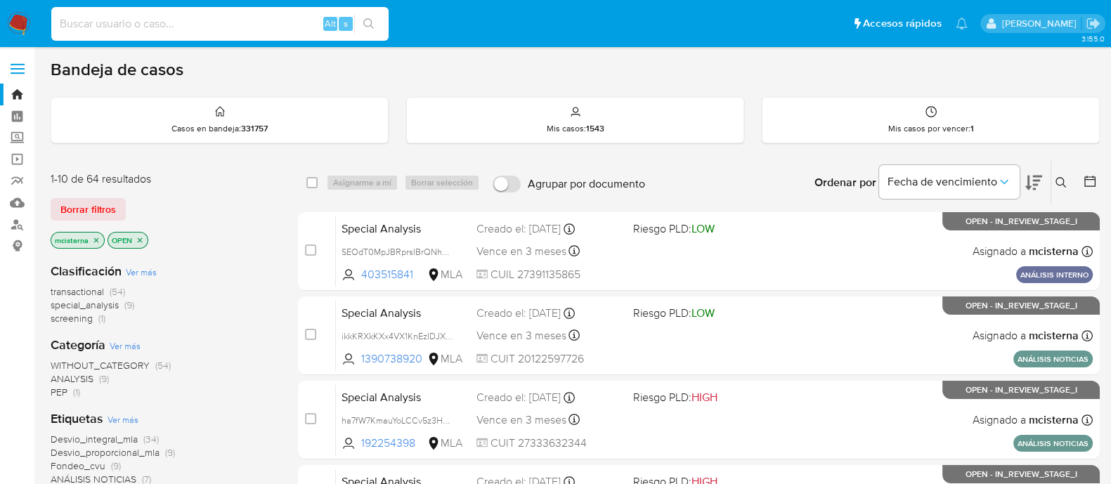
click at [252, 15] on input at bounding box center [219, 24] width 337 height 18
paste input "pWLyTTaNEoC3DyELI2SZY270"
type input "pWLyTTaNEoC3DyELI2SZY270"
click at [367, 20] on icon "search-icon" at bounding box center [368, 23] width 11 height 11
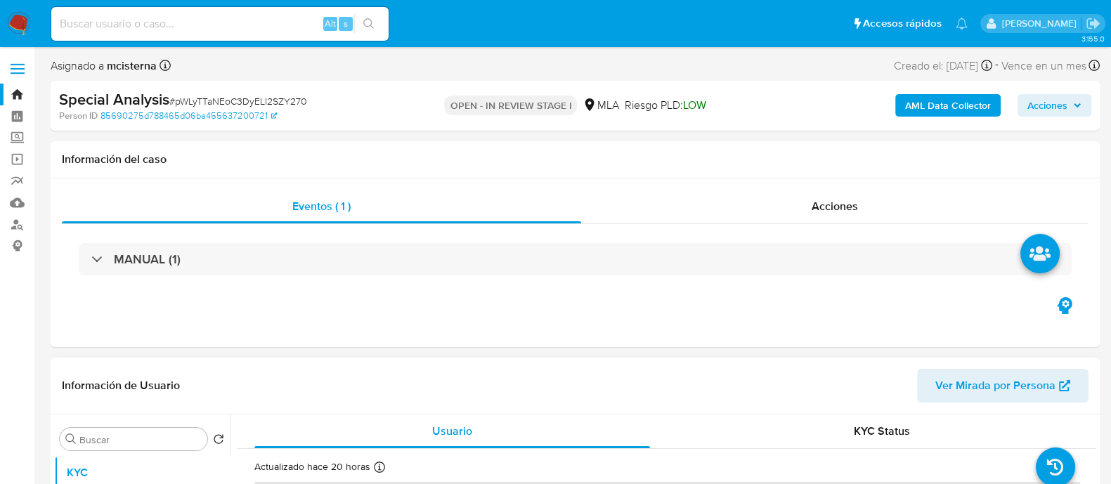
select select "10"
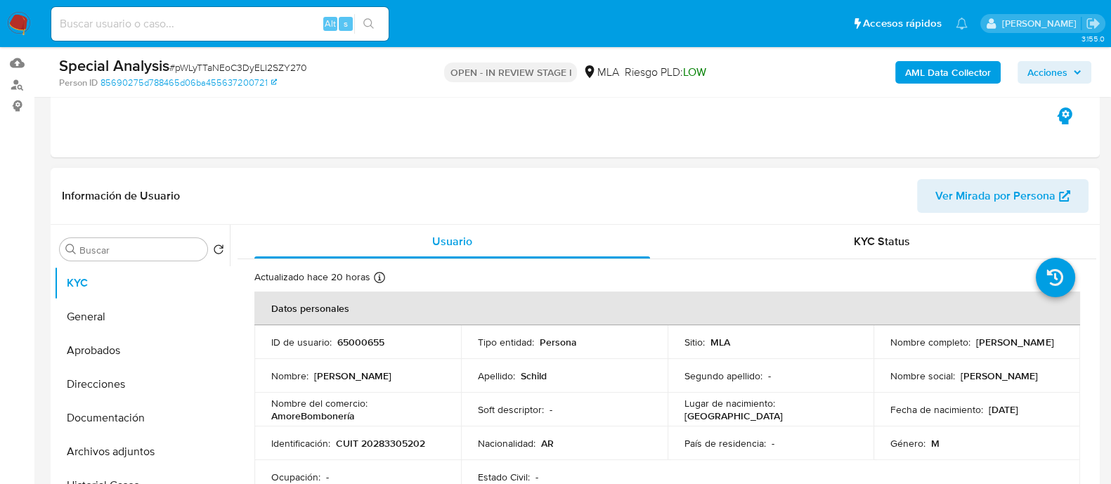
scroll to position [175, 0]
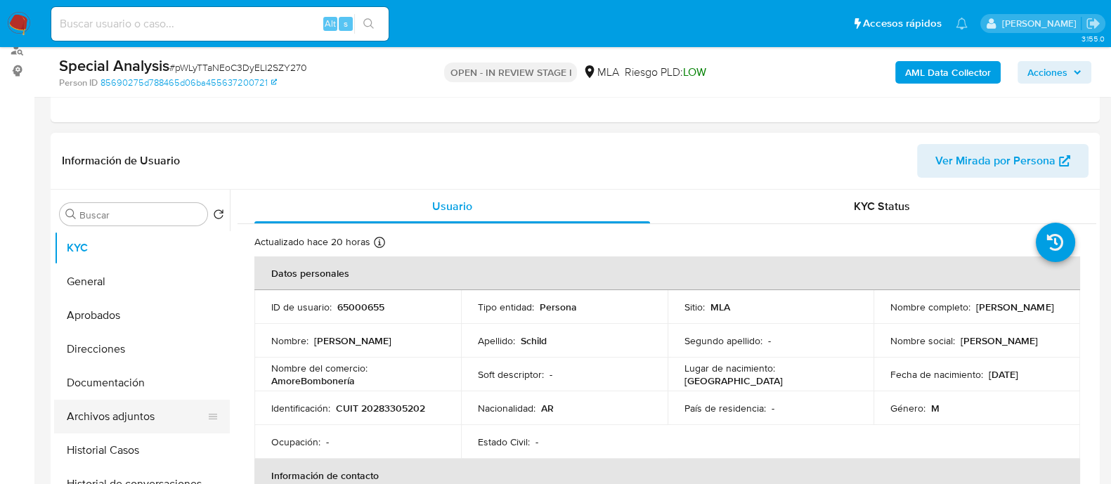
click at [153, 411] on button "Archivos adjuntos" at bounding box center [136, 417] width 164 height 34
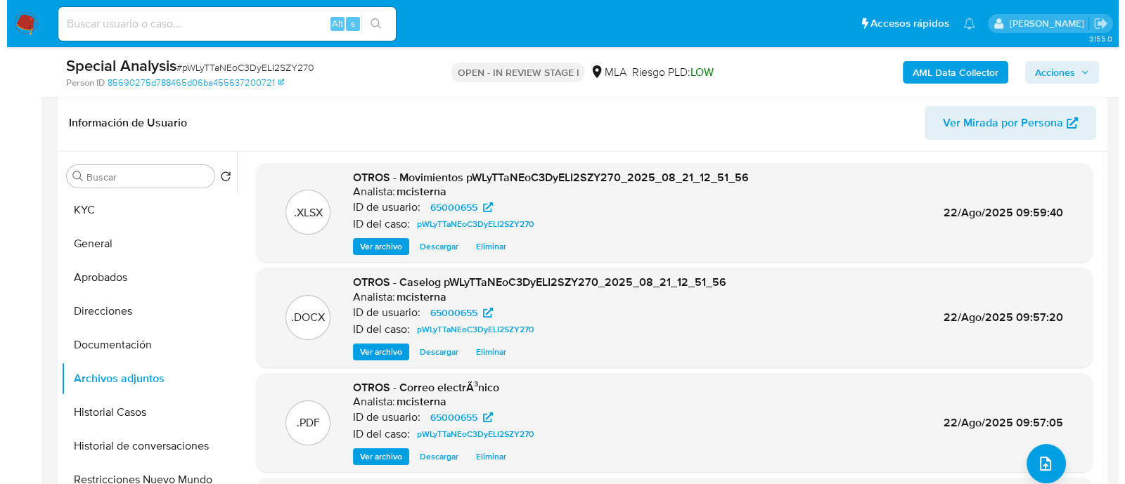
scroll to position [264, 0]
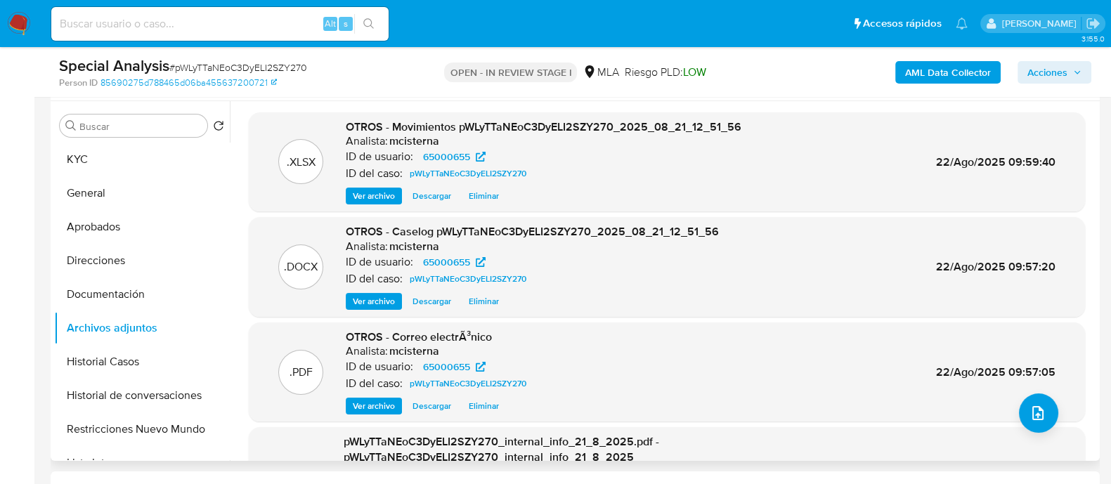
click at [481, 298] on span "Eliminar" at bounding box center [484, 302] width 30 height 14
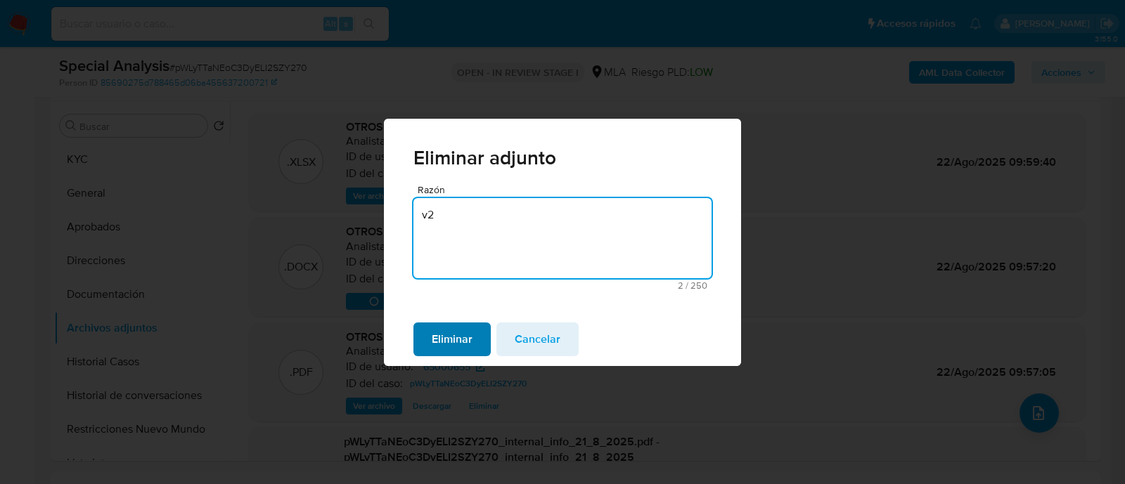
type textarea "v2"
click at [464, 348] on span "Eliminar" at bounding box center [452, 339] width 41 height 31
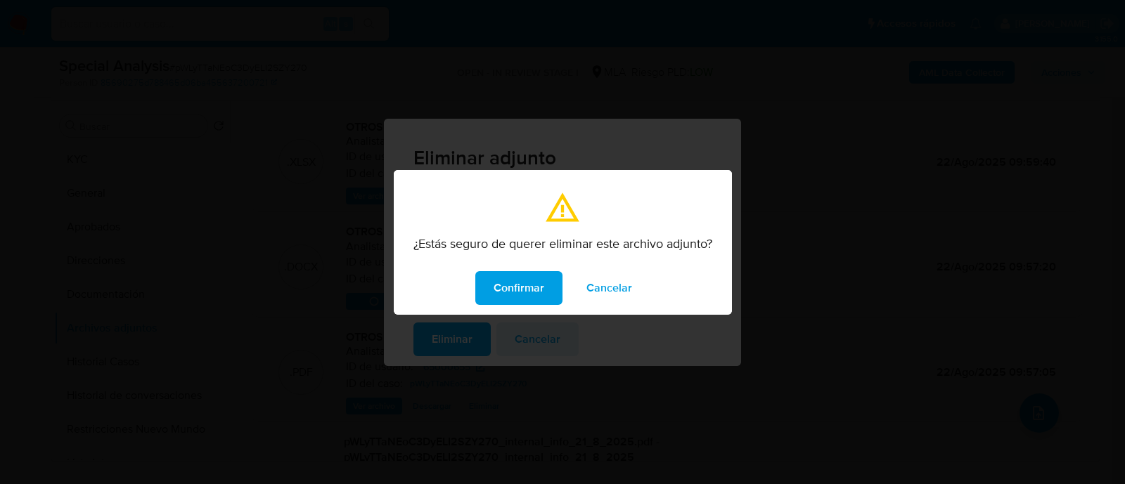
click at [531, 263] on div "Confirmar Cancelar" at bounding box center [563, 287] width 338 height 53
click at [496, 267] on div "Confirmar Cancelar" at bounding box center [563, 287] width 338 height 53
click at [499, 289] on span "Confirmar" at bounding box center [518, 288] width 51 height 31
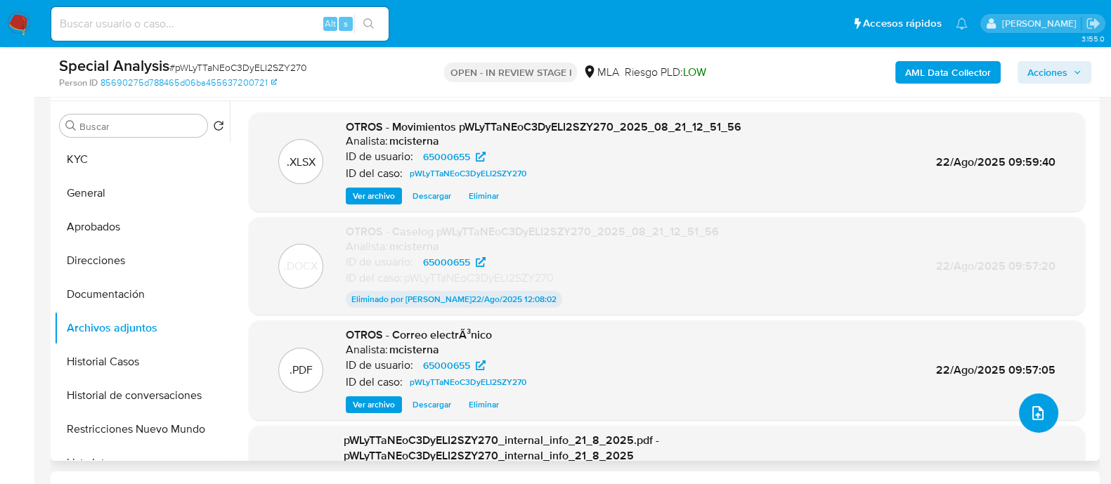
click at [1047, 415] on button "upload-file" at bounding box center [1038, 413] width 39 height 39
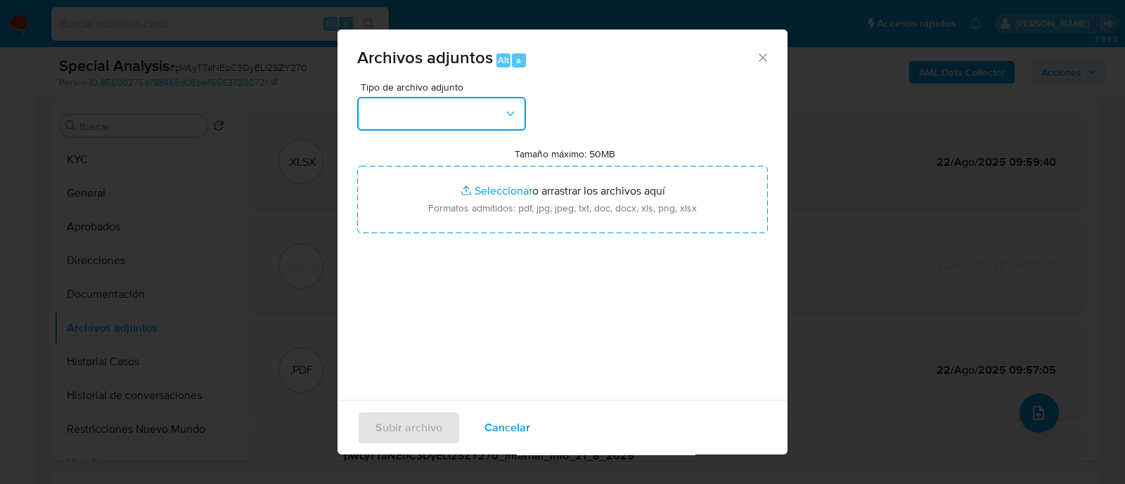
click at [424, 119] on button "button" at bounding box center [441, 114] width 169 height 34
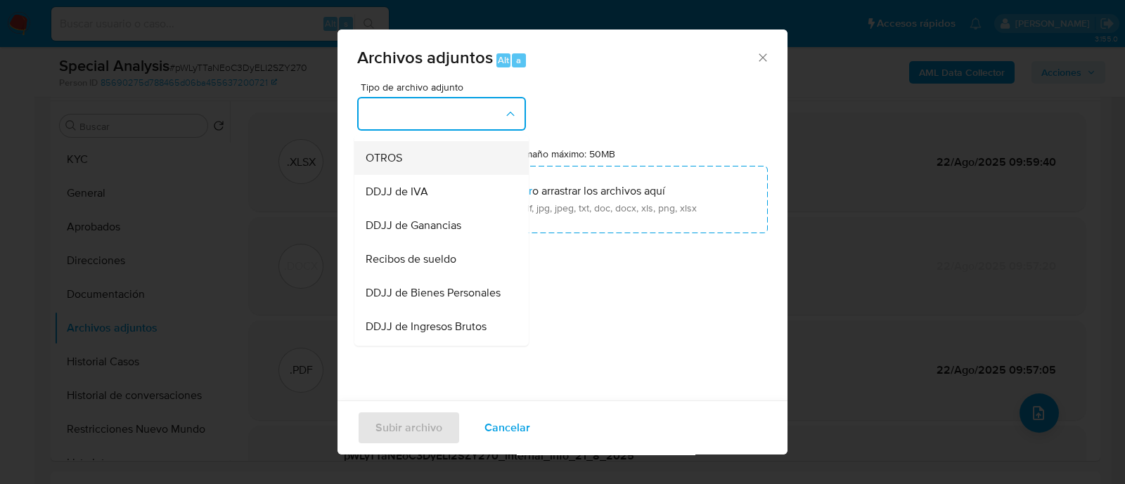
click at [424, 174] on div "OTROS" at bounding box center [437, 158] width 143 height 34
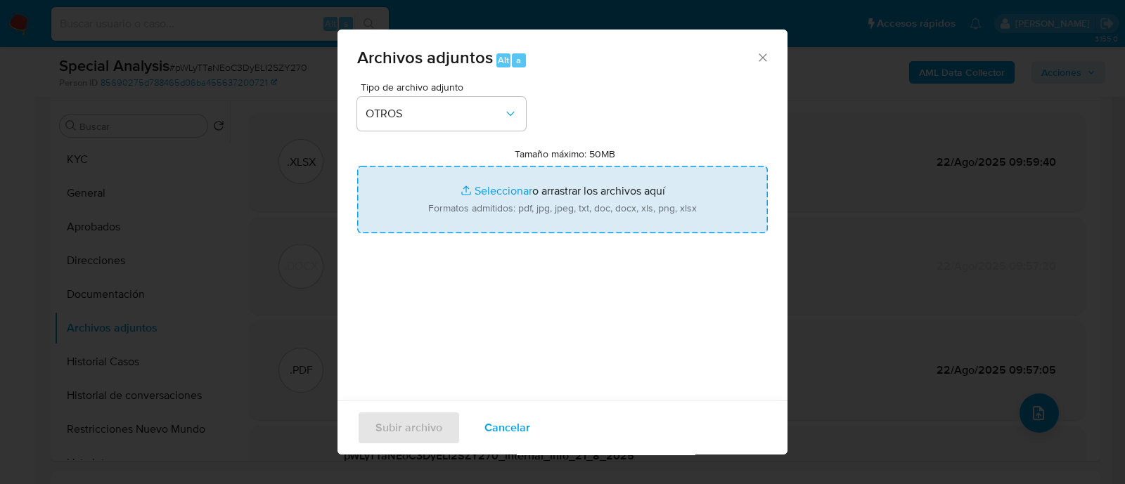
type input "C:\fakepath\Caselog pWLyTTaNEoC3DyELI2SZY270_2025_08_21_12_51_56 (V2).docx"
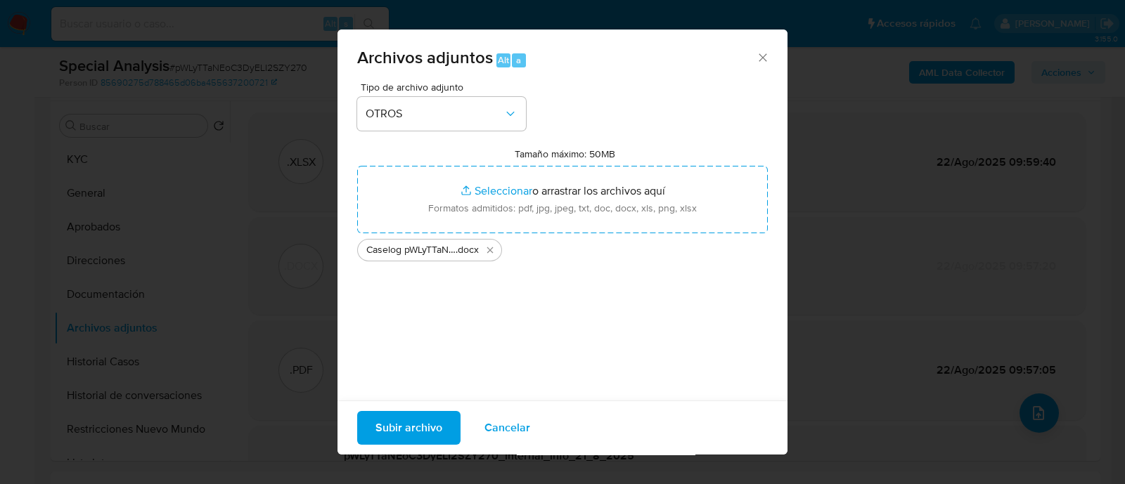
click at [412, 428] on span "Subir archivo" at bounding box center [408, 428] width 67 height 31
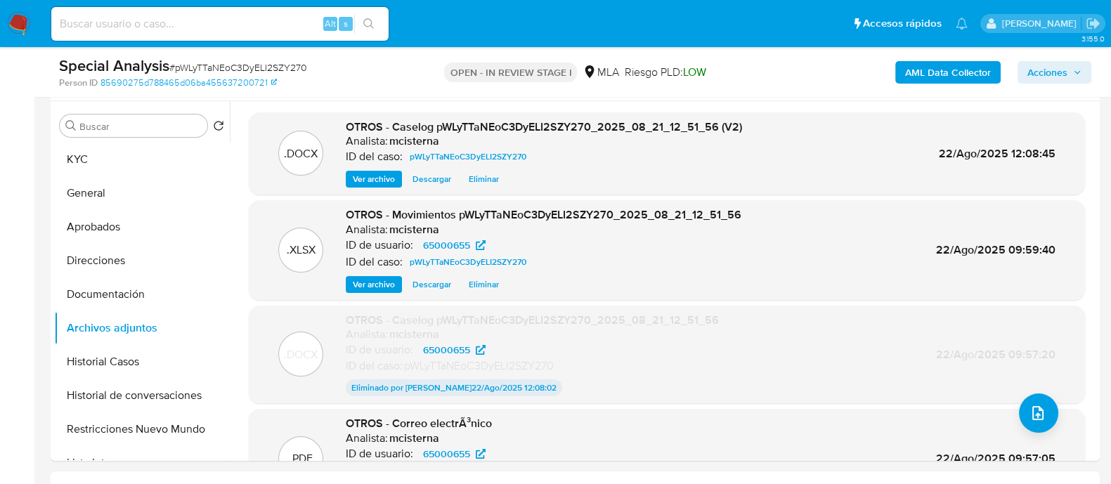
click at [1034, 72] on span "Acciones" at bounding box center [1048, 72] width 40 height 22
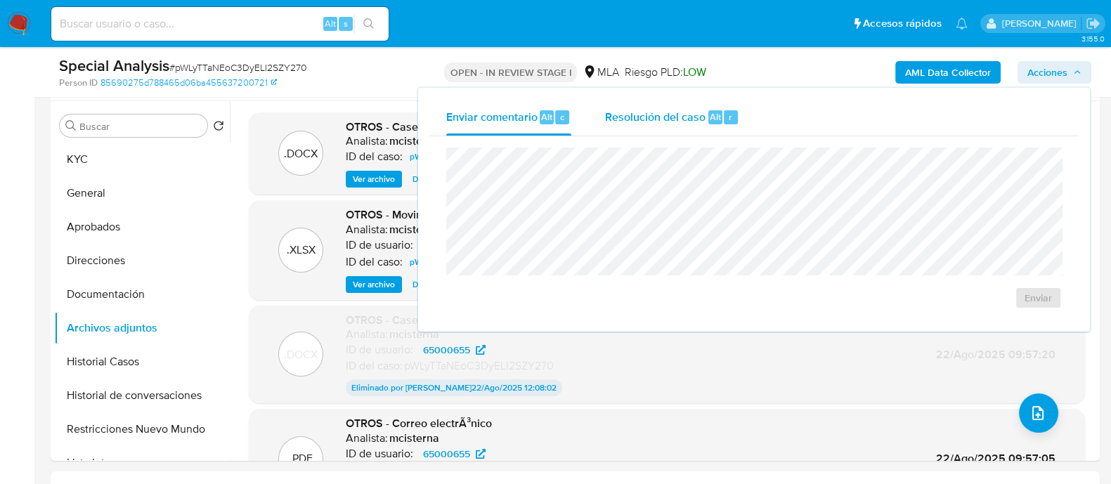
click at [626, 112] on span "Resolución del caso" at bounding box center [655, 116] width 101 height 16
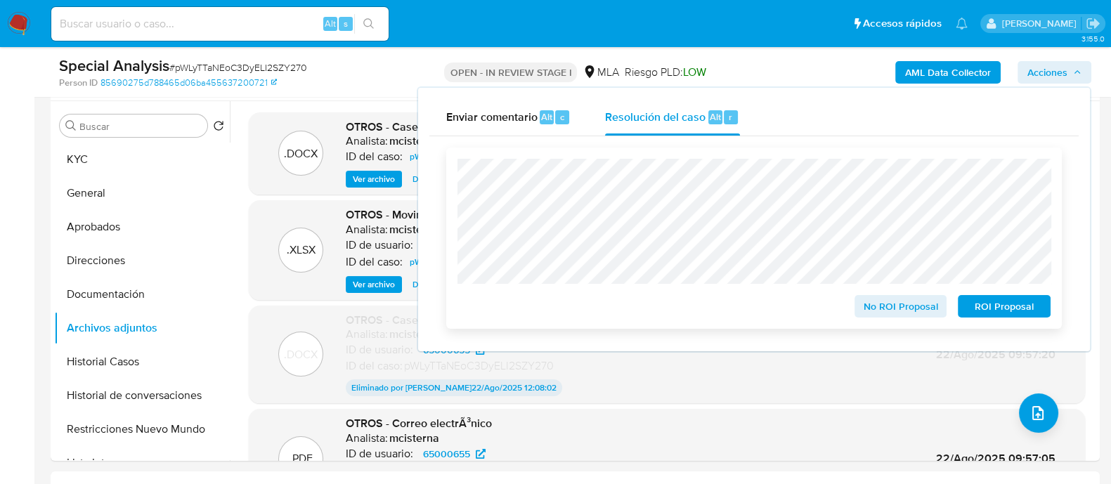
click at [1012, 316] on span "ROI Proposal" at bounding box center [1004, 307] width 73 height 20
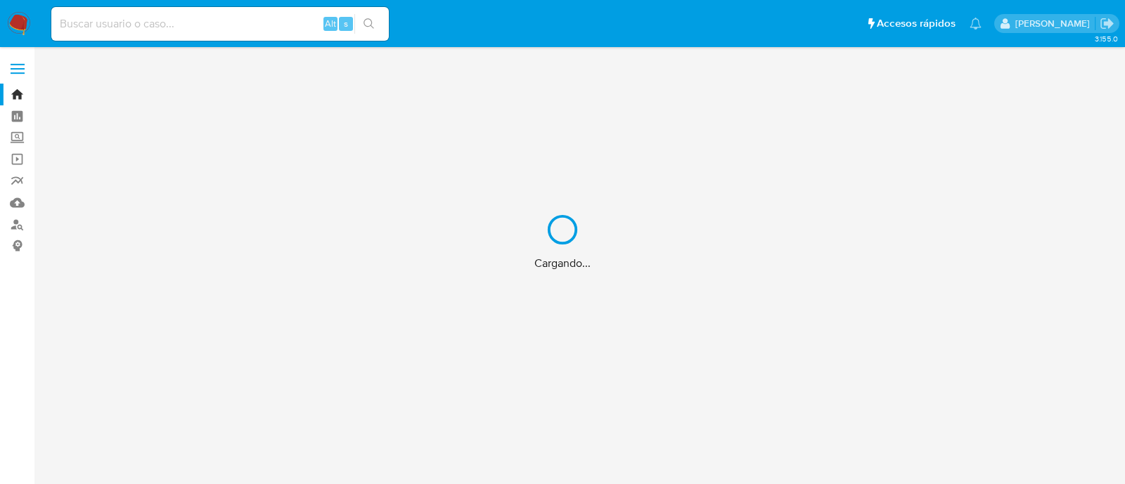
click at [189, 25] on div "Cargando..." at bounding box center [562, 242] width 1125 height 484
click at [188, 17] on div "Cargando..." at bounding box center [562, 242] width 1125 height 484
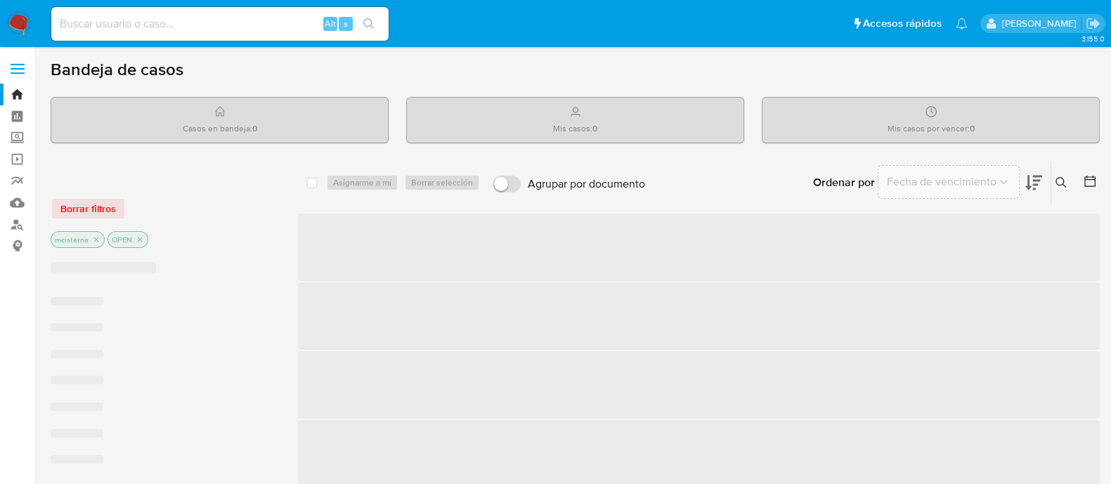
click at [157, 23] on input at bounding box center [219, 24] width 337 height 18
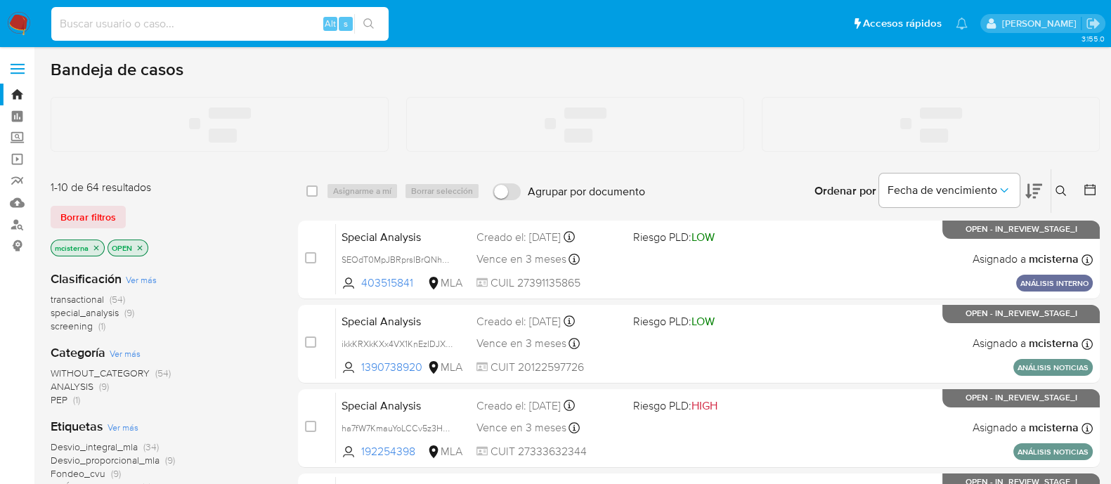
paste input "NZuHe9WiHBOVGIjepfGIvnuH"
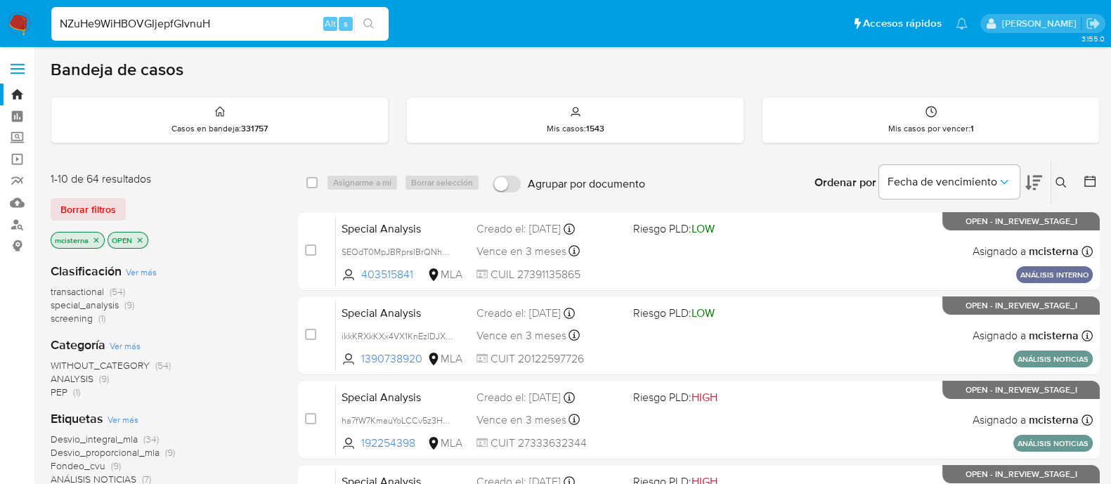
type input "NZuHe9WiHBOVGIjepfGIvnuH"
click at [350, 22] on div "s" at bounding box center [346, 24] width 14 height 14
click at [368, 31] on button "search-icon" at bounding box center [368, 24] width 29 height 20
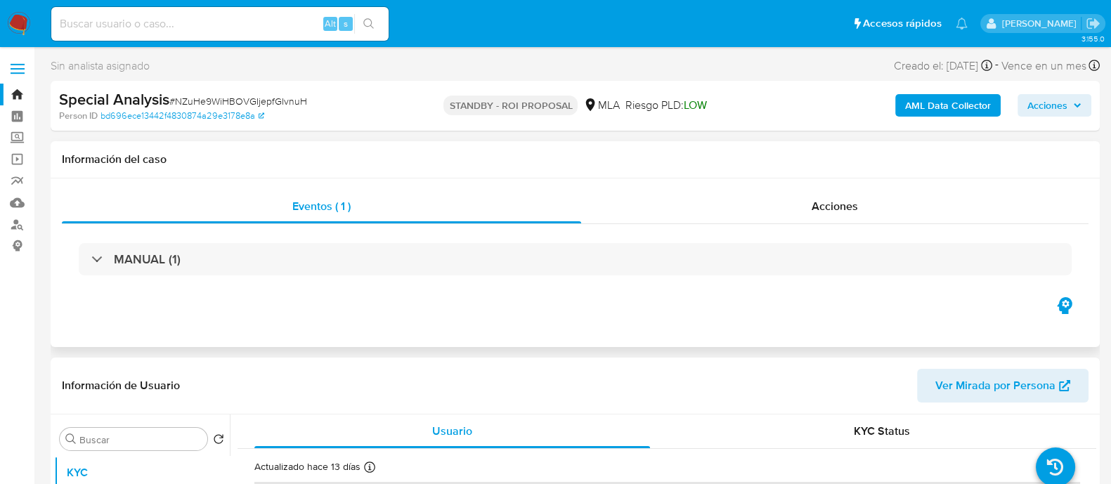
select select "10"
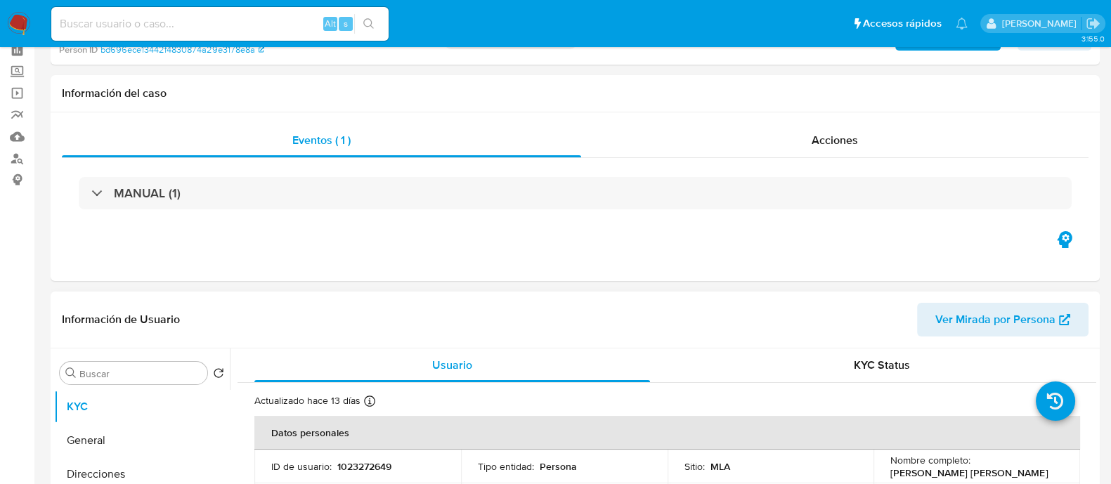
scroll to position [87, 0]
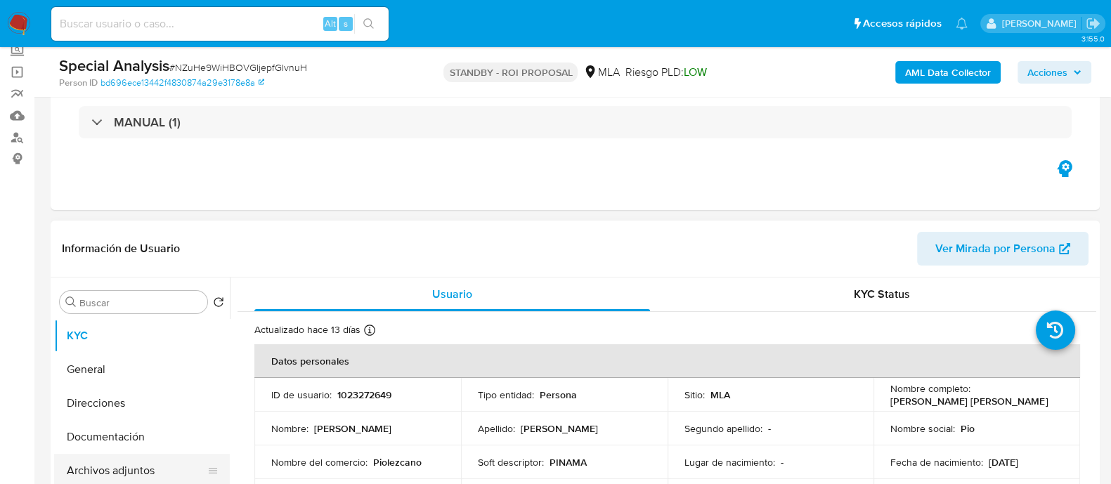
click at [172, 467] on button "Archivos adjuntos" at bounding box center [136, 471] width 164 height 34
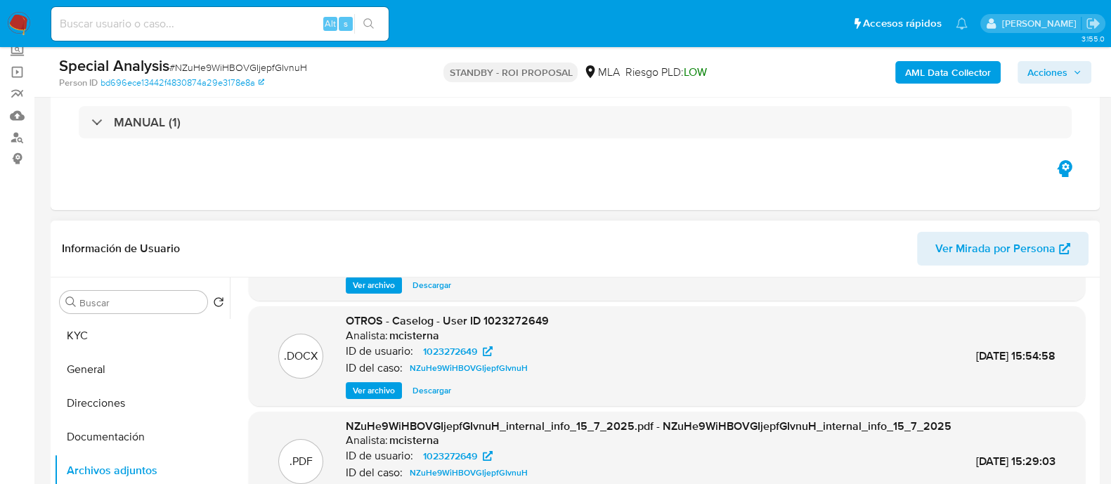
click at [348, 389] on button "Ver archivo" at bounding box center [374, 390] width 56 height 17
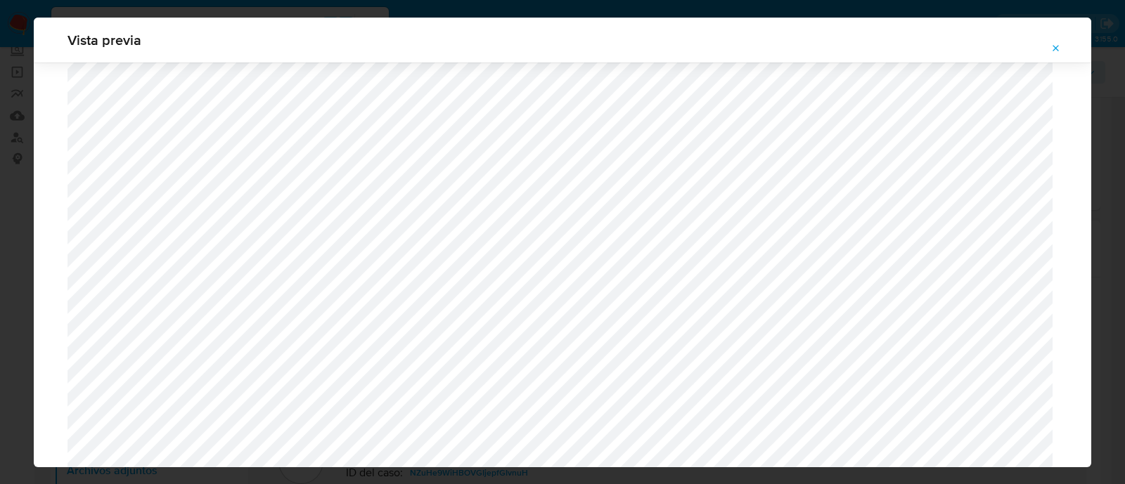
scroll to position [674, 0]
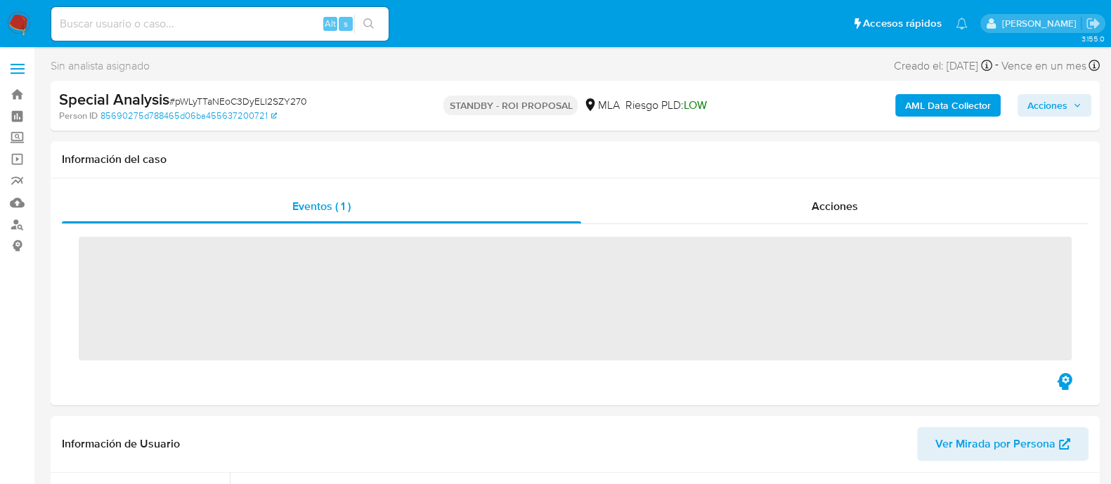
click at [268, 26] on input at bounding box center [219, 24] width 337 height 18
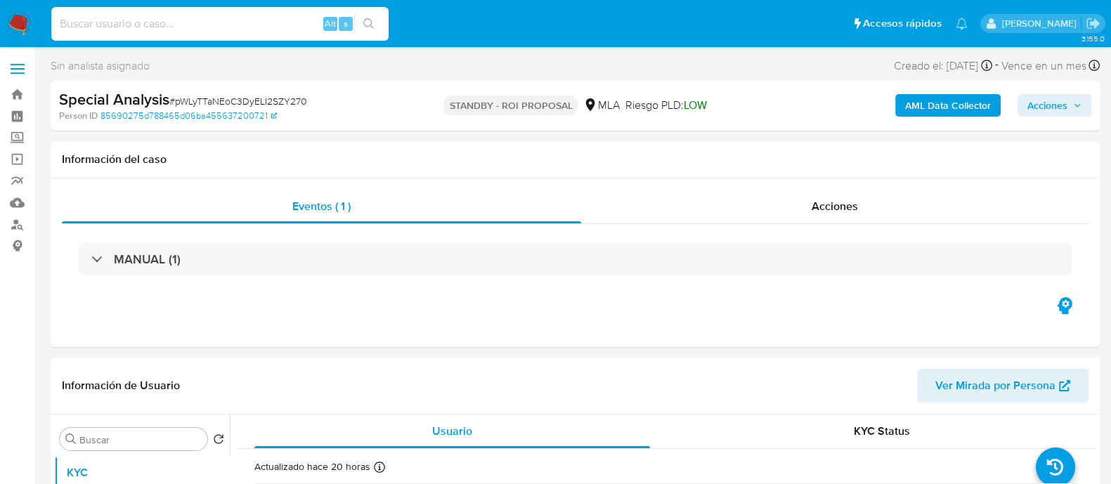
paste input "SEOdT0MpJBRprsIBrQNhQ10a"
type input "SEOdT0MpJBRprsIBrQNhQ10a"
click at [375, 26] on button "search-icon" at bounding box center [368, 24] width 29 height 20
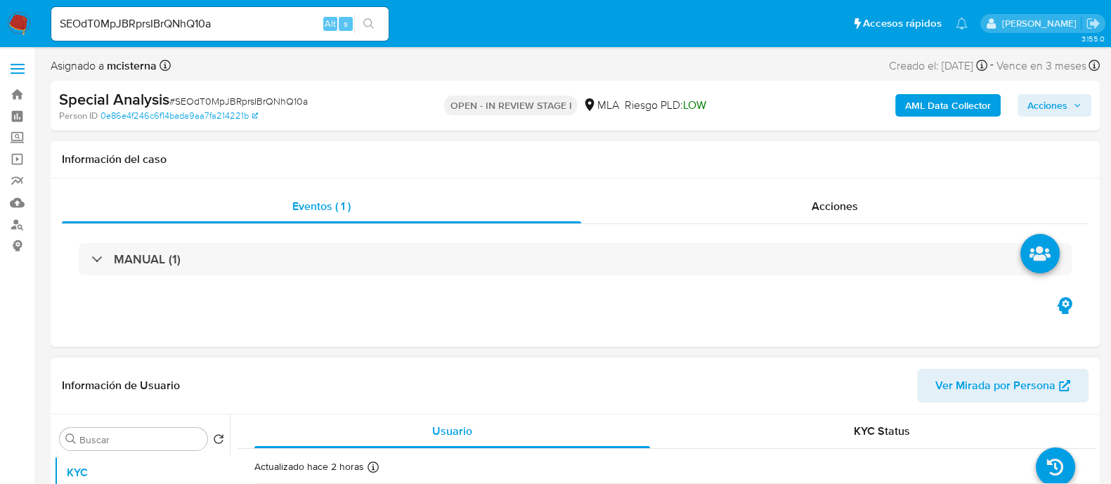
select select "10"
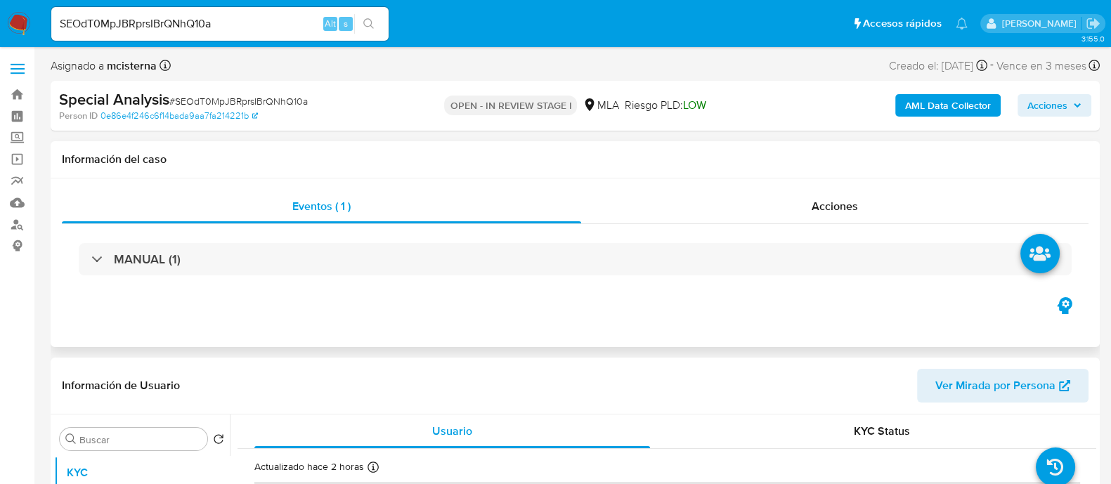
click at [818, 326] on div "Eventos ( 1 ) Acciones MANUAL (1)" at bounding box center [576, 263] width 1050 height 169
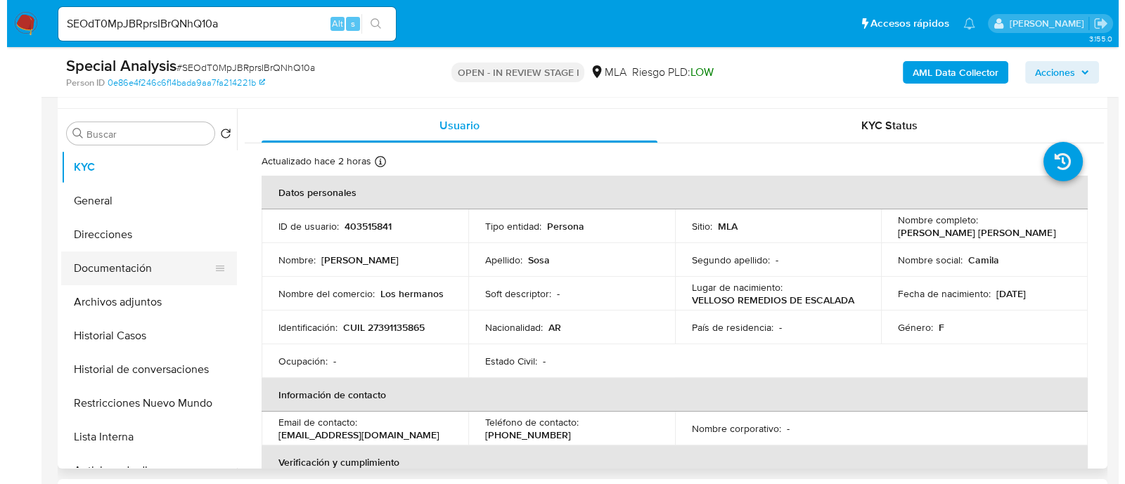
scroll to position [264, 0]
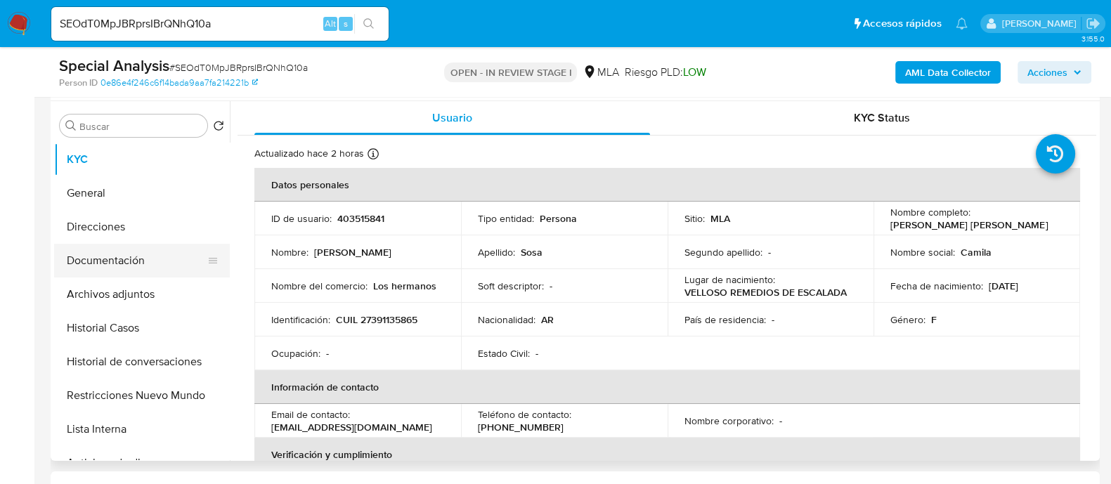
click at [117, 276] on button "Documentación" at bounding box center [136, 261] width 164 height 34
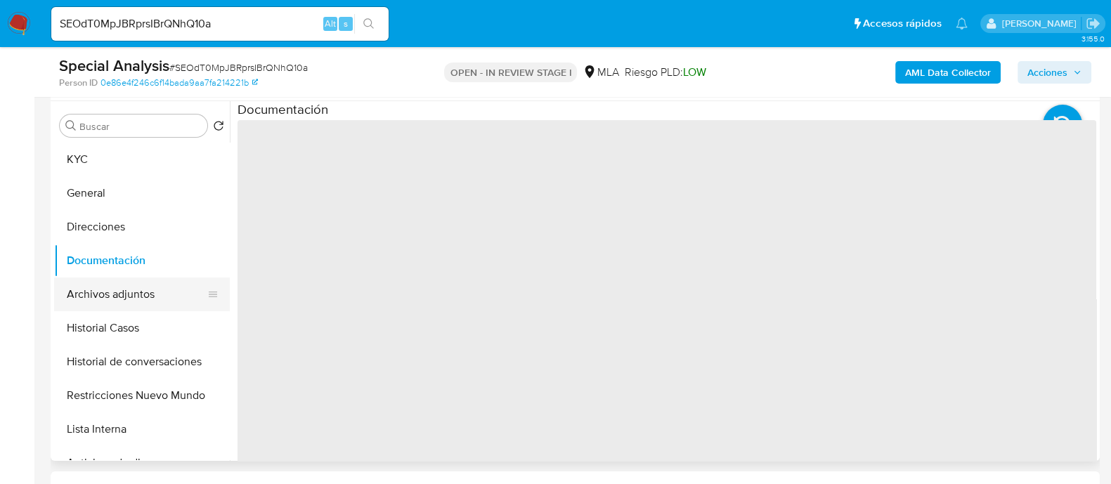
click at [117, 285] on button "Archivos adjuntos" at bounding box center [136, 295] width 164 height 34
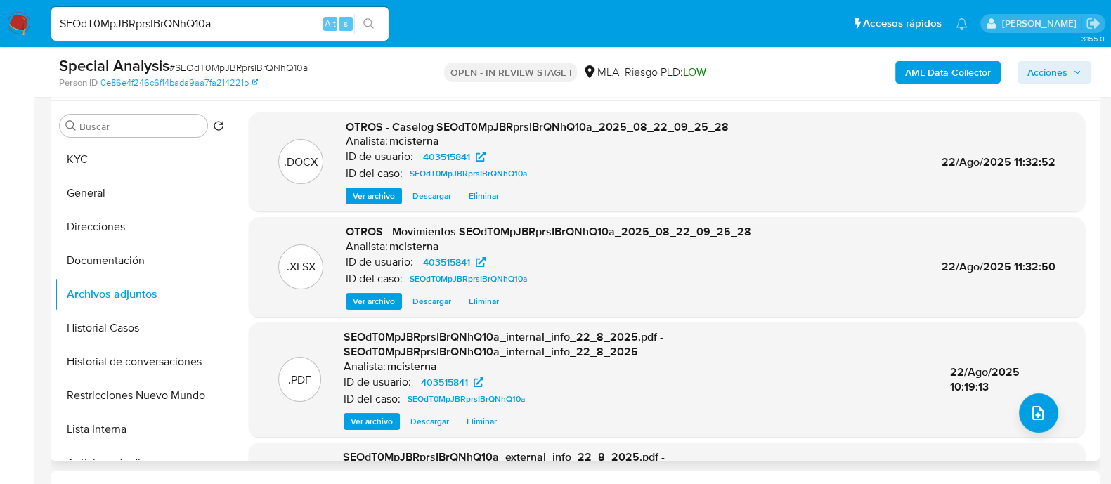
click at [493, 194] on span "Eliminar" at bounding box center [484, 196] width 30 height 14
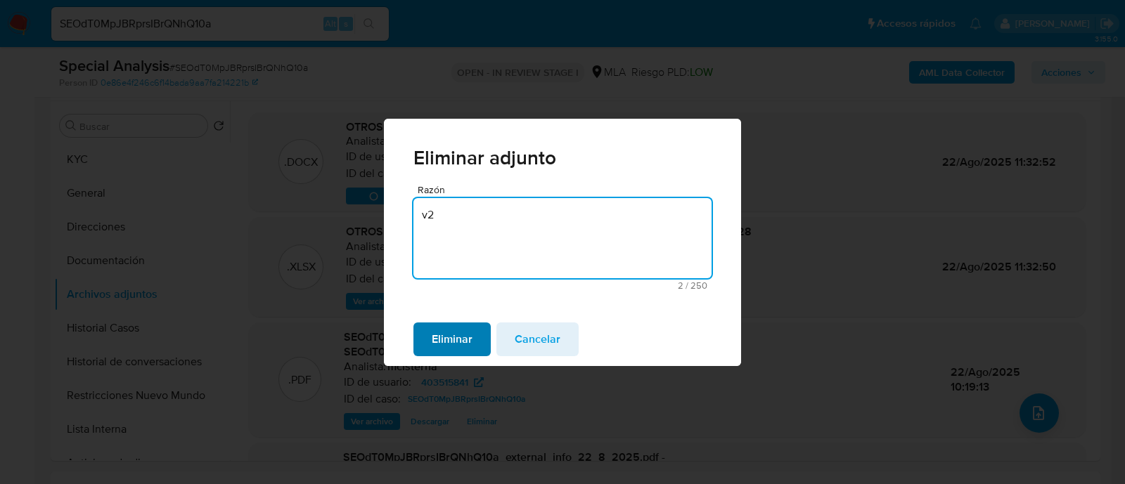
type textarea "v2"
click at [465, 338] on span "Eliminar" at bounding box center [452, 339] width 41 height 31
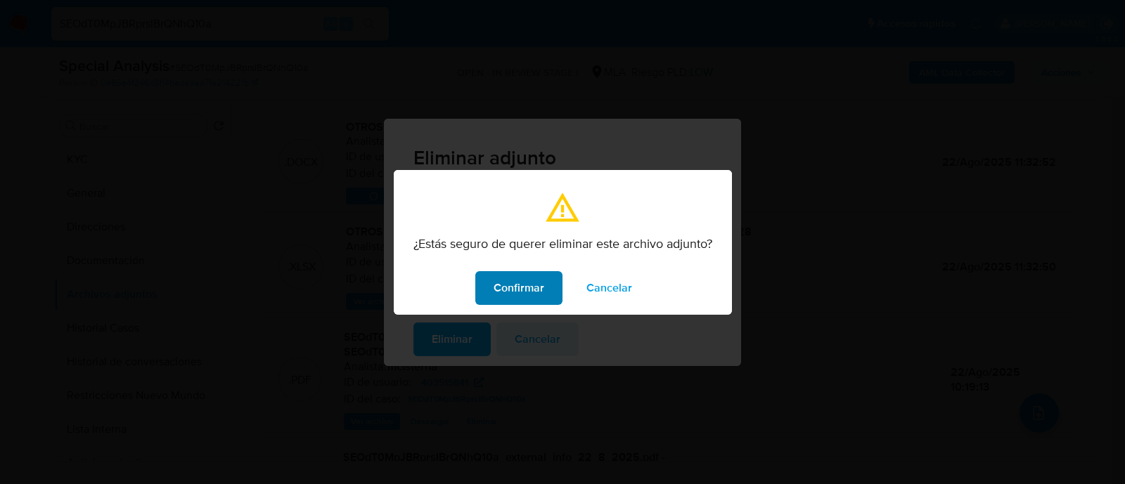
click at [516, 288] on span "Confirmar" at bounding box center [518, 288] width 51 height 31
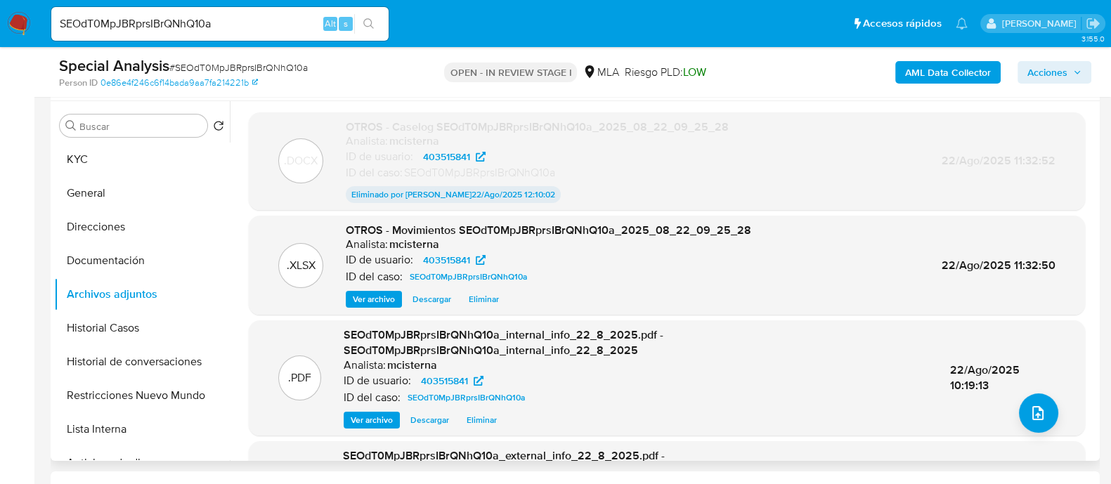
click at [751, 431] on div ".PDF SEOdT0MpJBRprsIBrQNhQ10a_internal_info_22_8_2025.pdf - SEOdT0MpJBRprsIBrQN…" at bounding box center [667, 378] width 837 height 115
click at [1039, 406] on icon "upload-file" at bounding box center [1038, 413] width 17 height 17
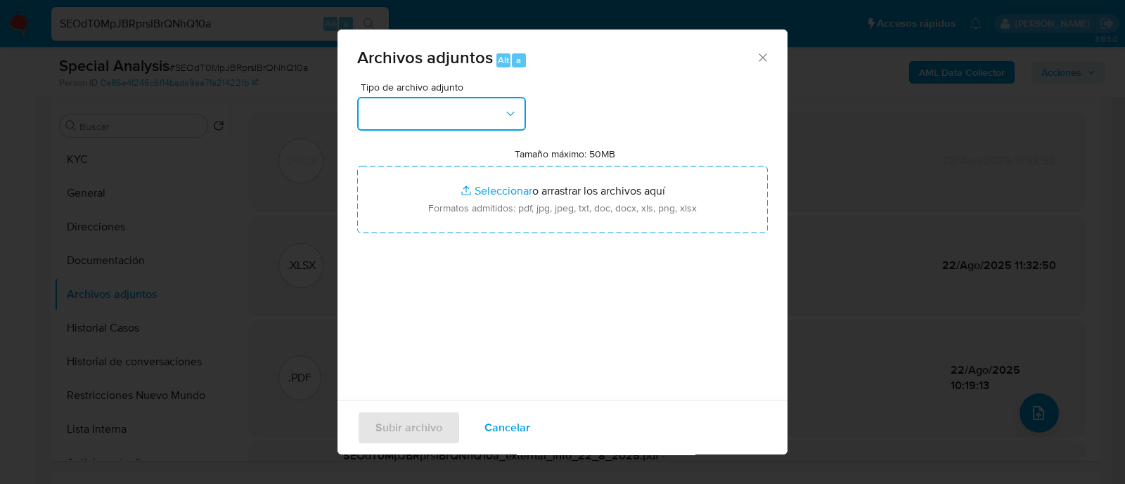
click at [392, 100] on button "button" at bounding box center [441, 114] width 169 height 34
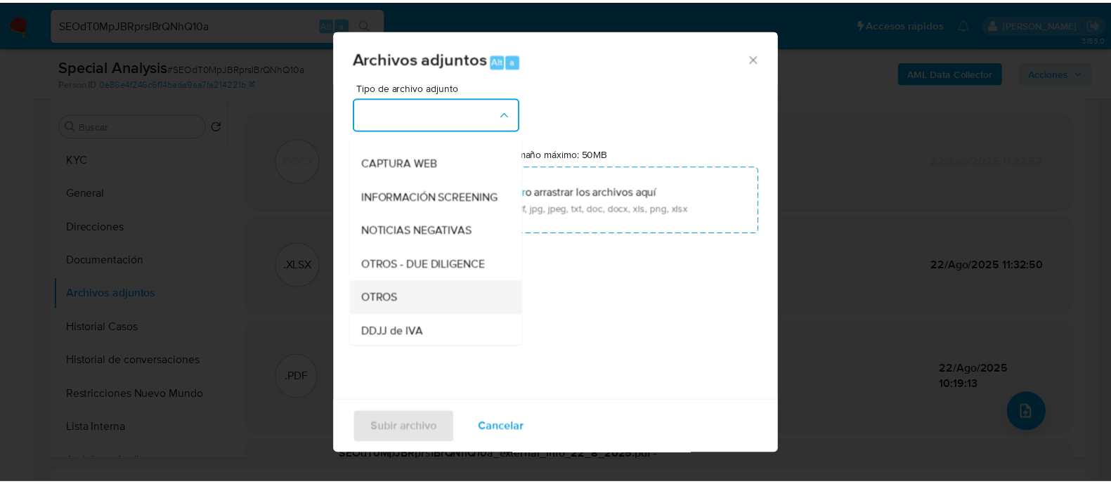
scroll to position [175, 0]
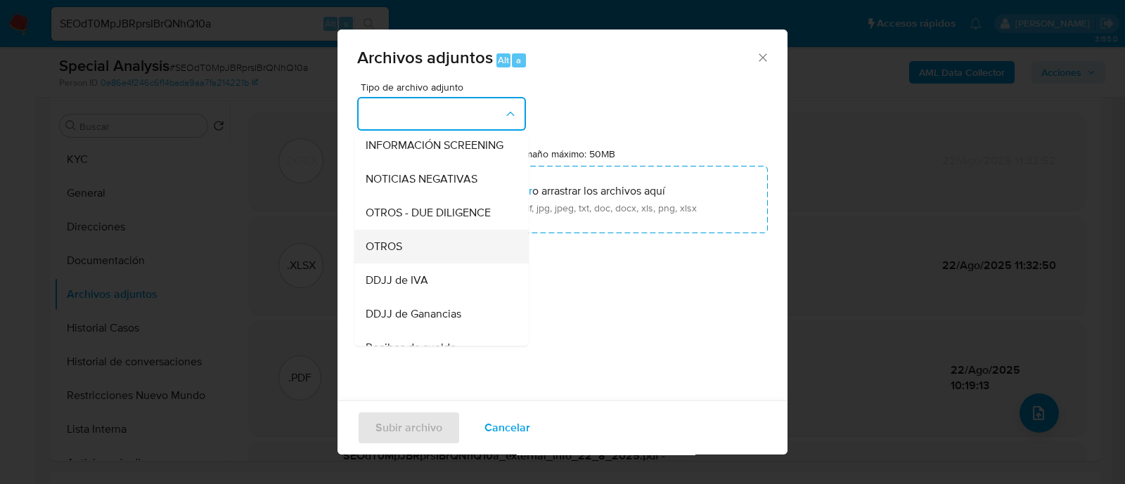
click at [427, 257] on div "OTROS" at bounding box center [437, 247] width 143 height 34
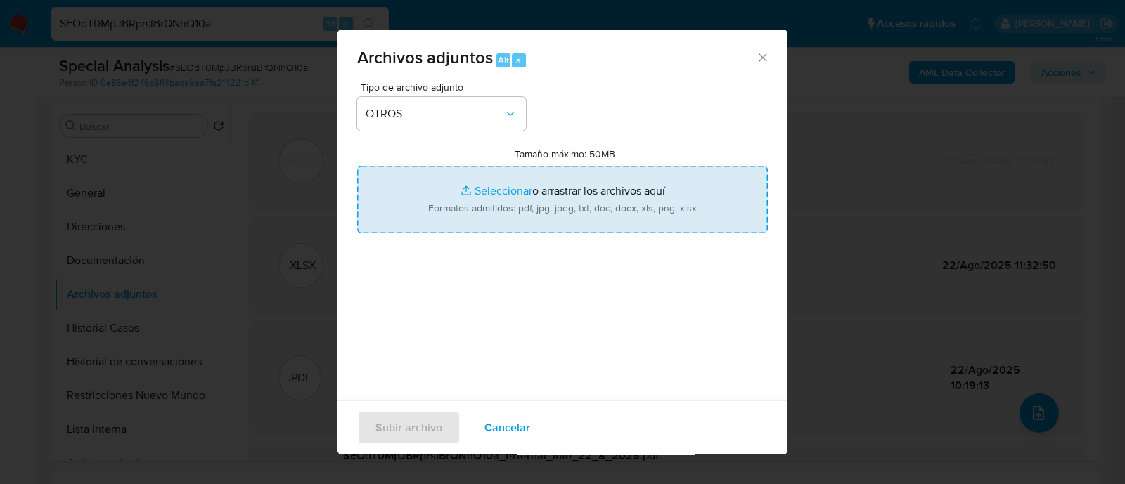
type input "C:\fakepath\Caselog SEOdT0MpJBRprsIBrQNhQ10a_2025_08_22_09_25_28 (V2).docx"
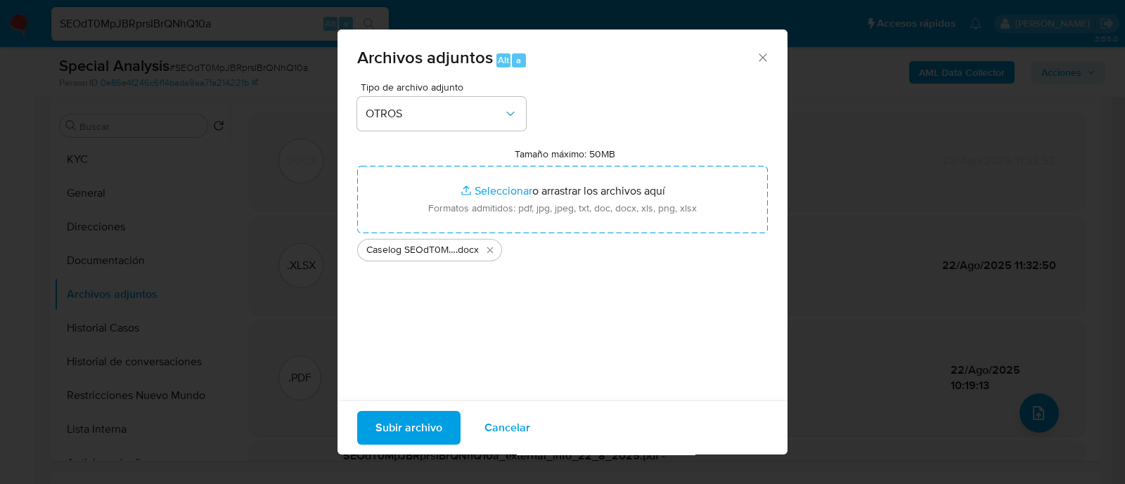
click at [425, 437] on span "Subir archivo" at bounding box center [408, 428] width 67 height 31
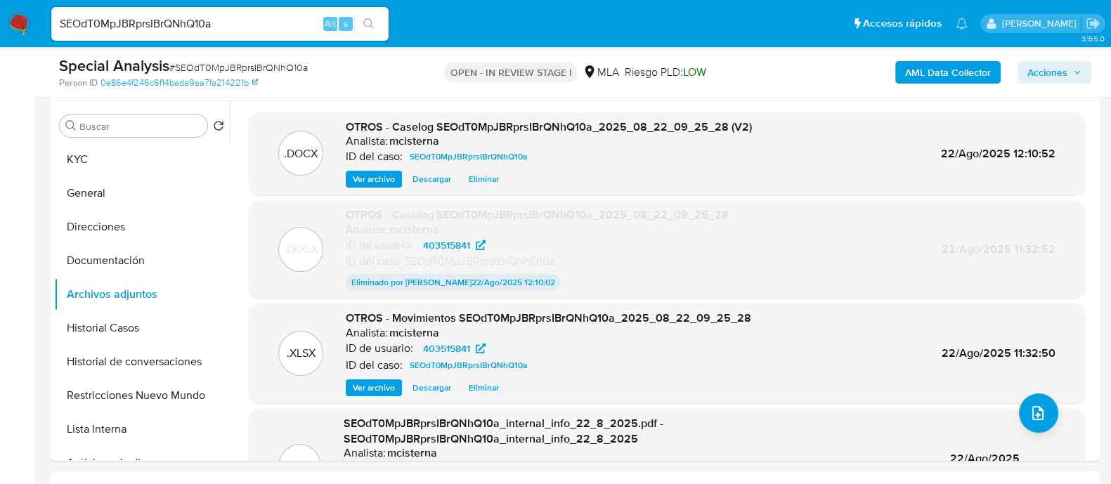
click at [1053, 67] on span "Acciones" at bounding box center [1048, 72] width 40 height 22
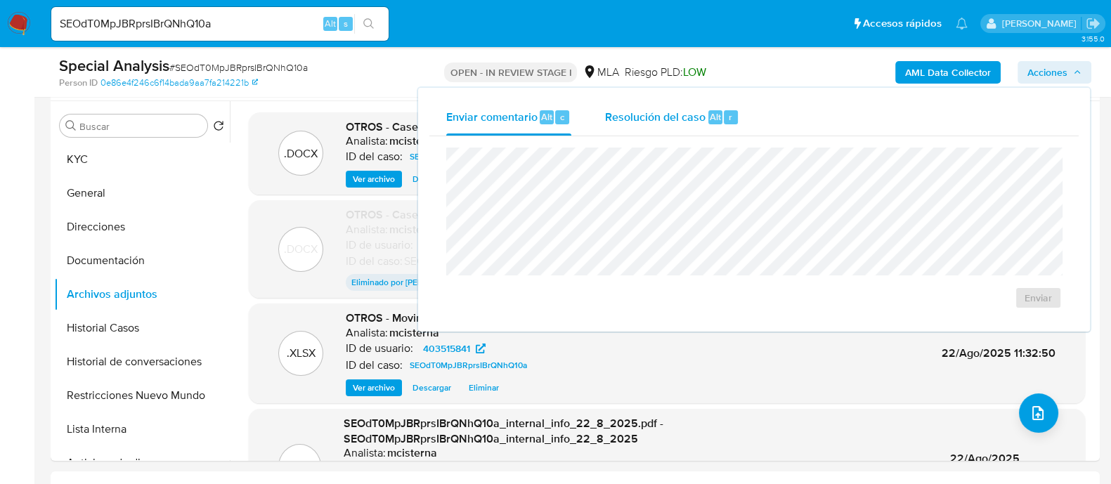
click at [712, 122] on span "Alt" at bounding box center [715, 116] width 11 height 13
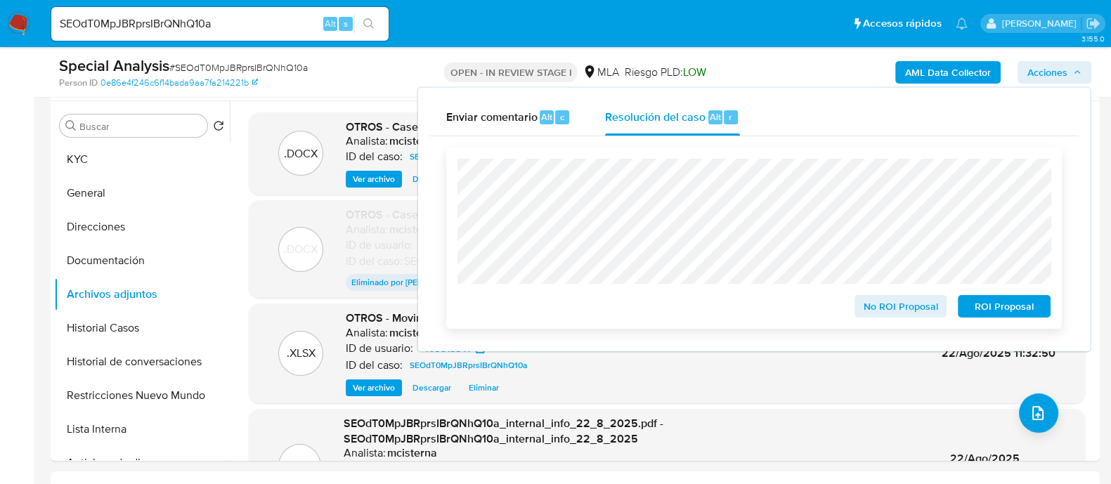
click at [981, 310] on span "ROI Proposal" at bounding box center [1004, 307] width 73 height 20
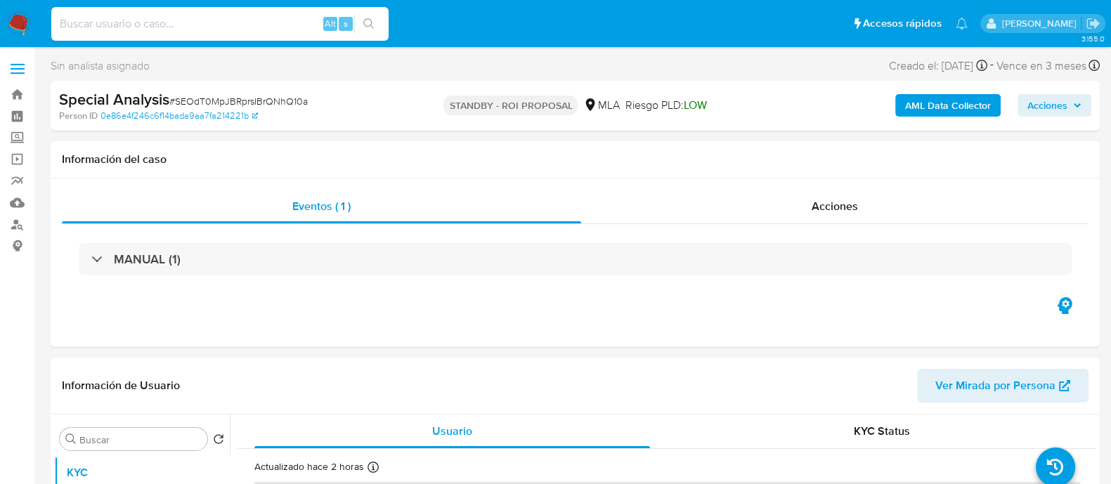
click at [276, 21] on input at bounding box center [219, 24] width 337 height 18
paste input "rd4ficgz5EeaOQdnaEhnkN6g"
type input "rd4ficgz5EeaOQdnaEhnkN6g"
select select "10"
type input "rd4ficgz5EeaOQdnaEhnkN6g"
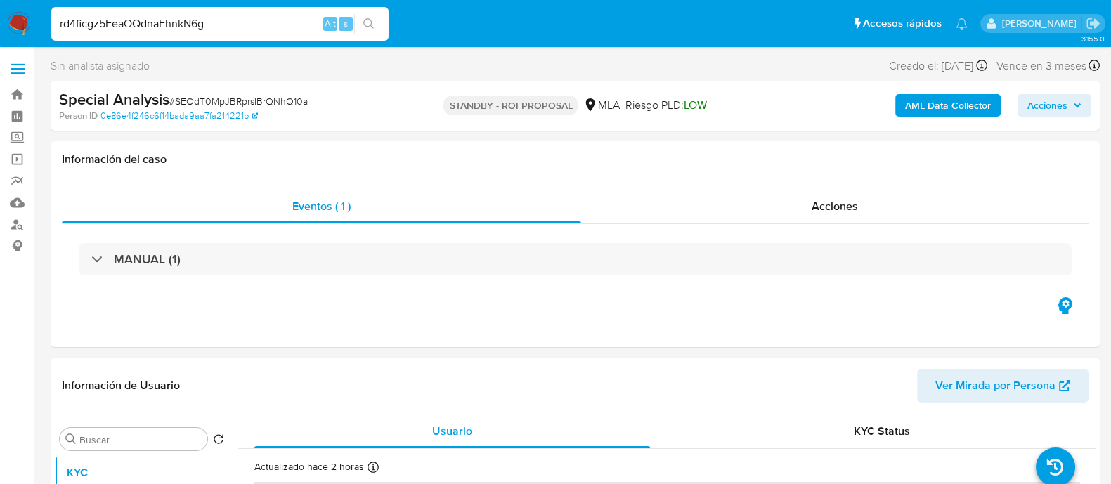
click at [366, 20] on icon "search-icon" at bounding box center [368, 23] width 11 height 11
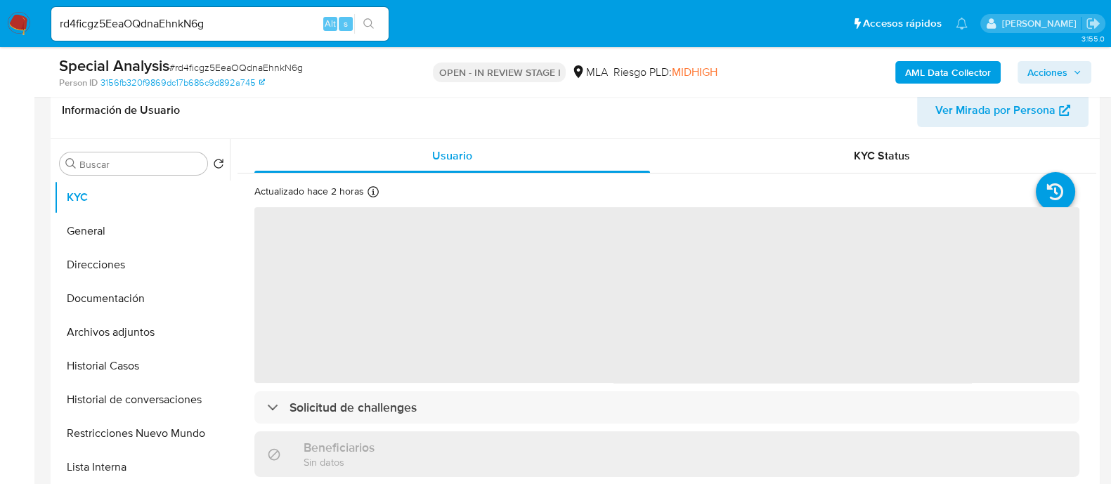
scroll to position [264, 0]
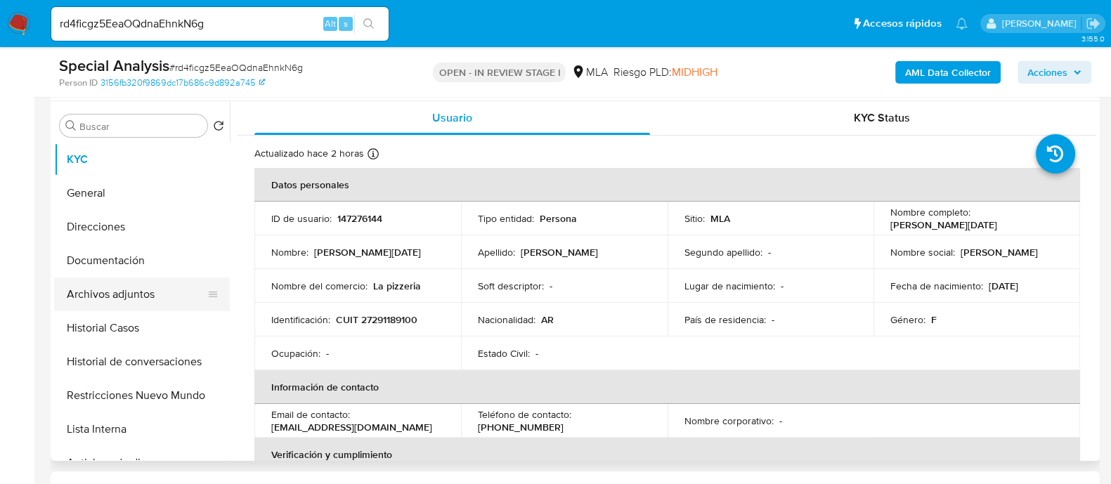
click at [143, 302] on button "Archivos adjuntos" at bounding box center [136, 295] width 164 height 34
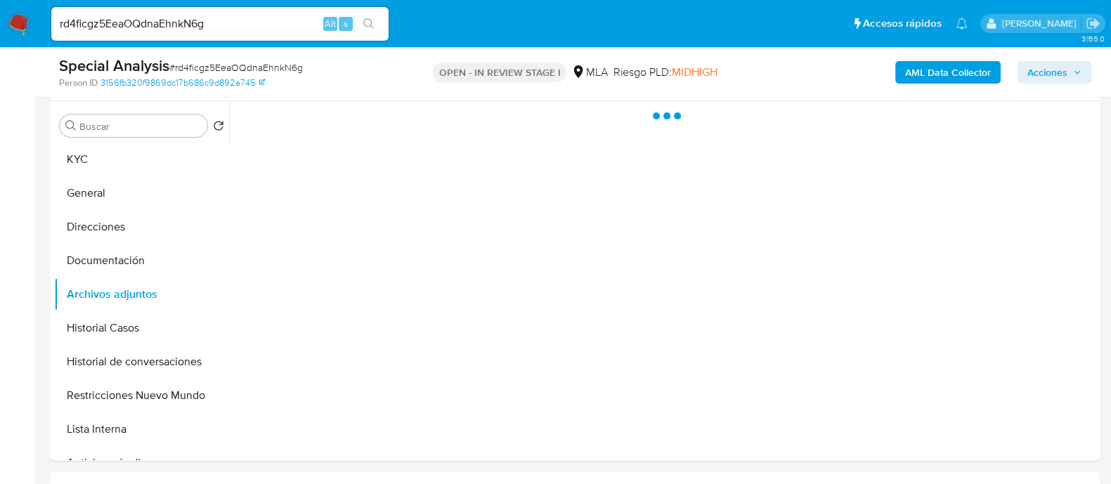
select select "10"
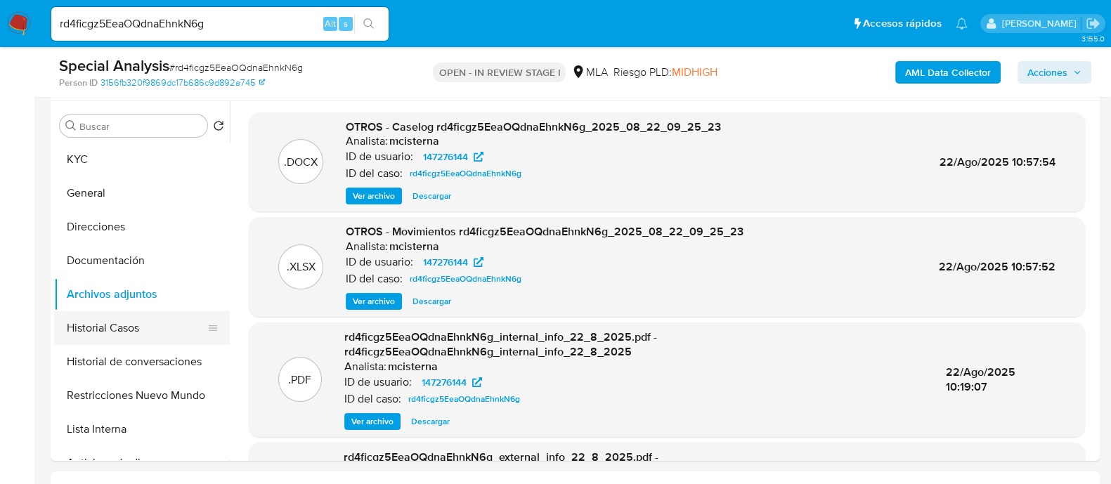
click at [141, 337] on button "Historial Casos" at bounding box center [136, 328] width 164 height 34
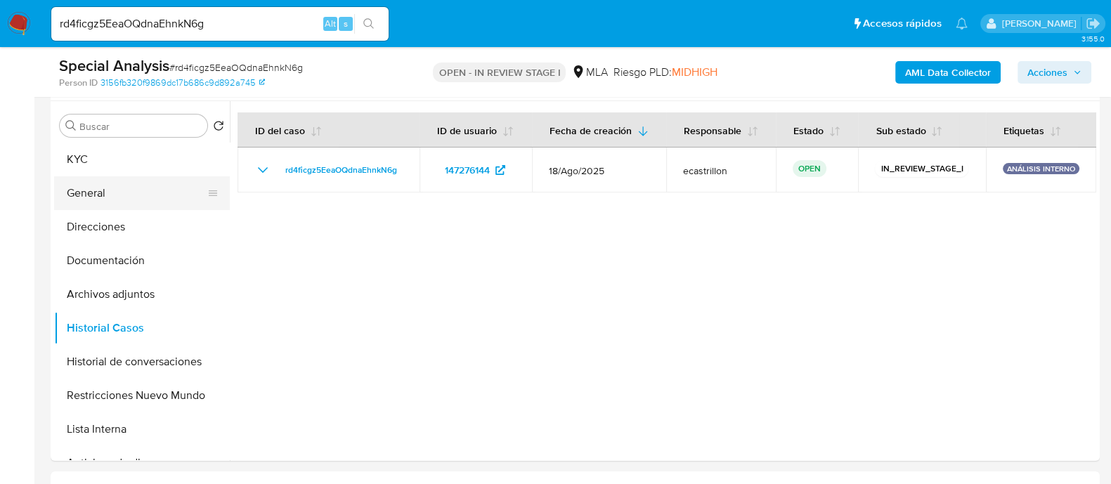
click at [116, 192] on button "General" at bounding box center [136, 193] width 164 height 34
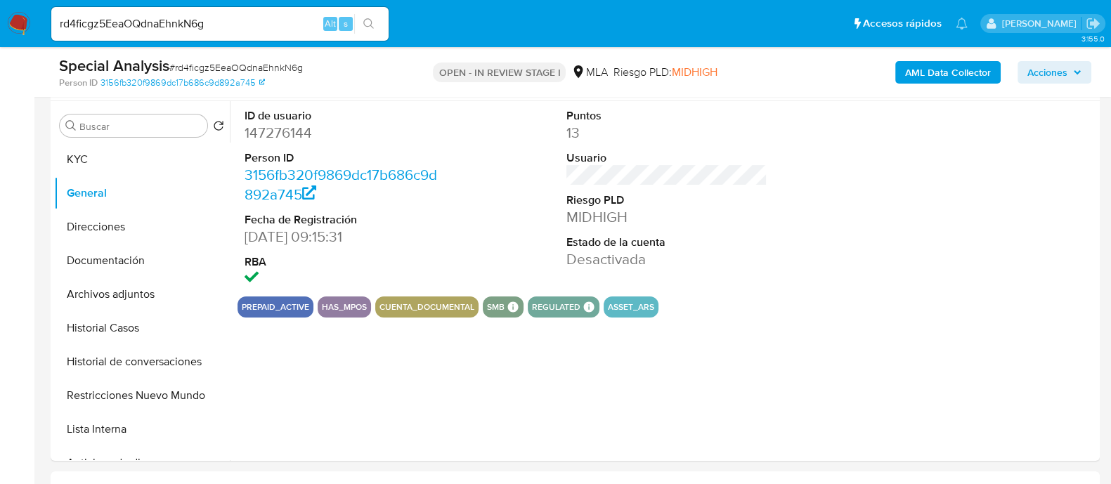
click at [290, 133] on dd "147276144" at bounding box center [345, 133] width 201 height 20
copy dd "147276144"
click at [21, 22] on img at bounding box center [19, 24] width 24 height 24
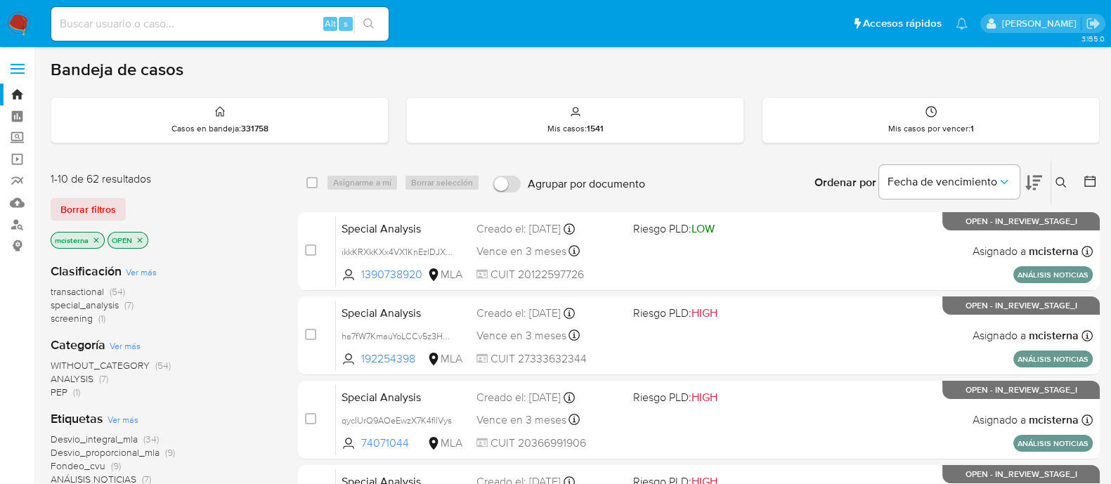
click at [1060, 191] on div "Ingrese ID de usuario o caso Buscar Borrar filtros" at bounding box center [1063, 183] width 24 height 44
click at [1061, 179] on icon at bounding box center [1061, 182] width 11 height 11
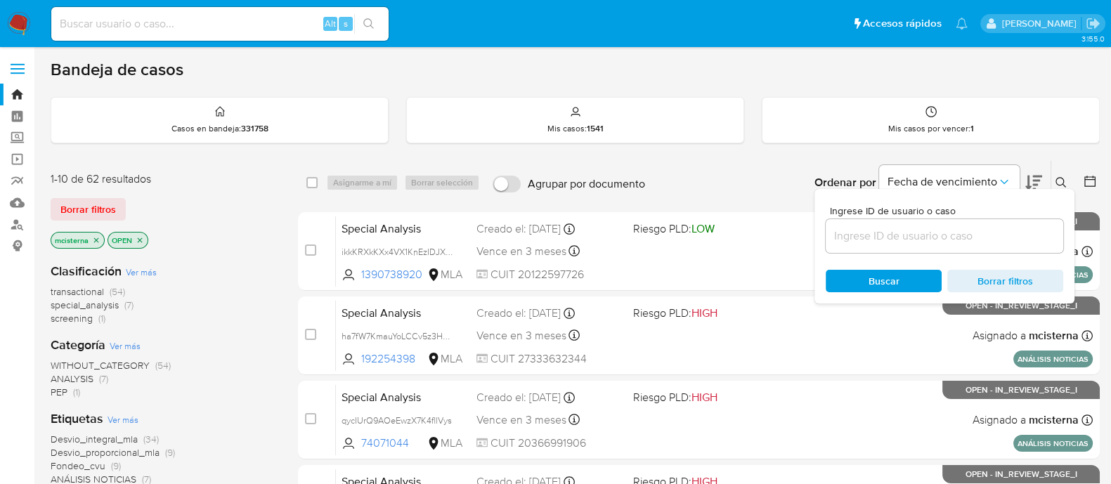
click at [938, 228] on input at bounding box center [945, 236] width 238 height 18
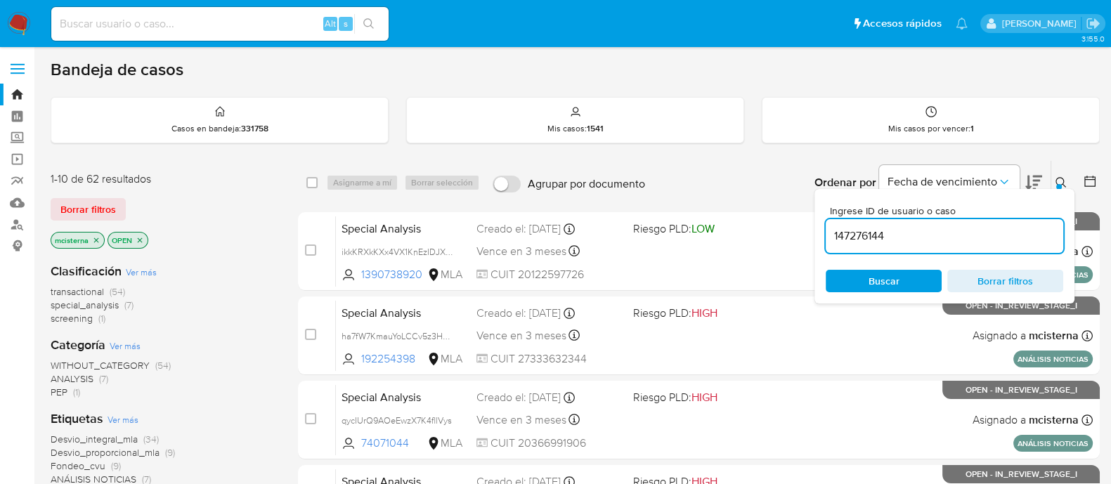
type input "147276144"
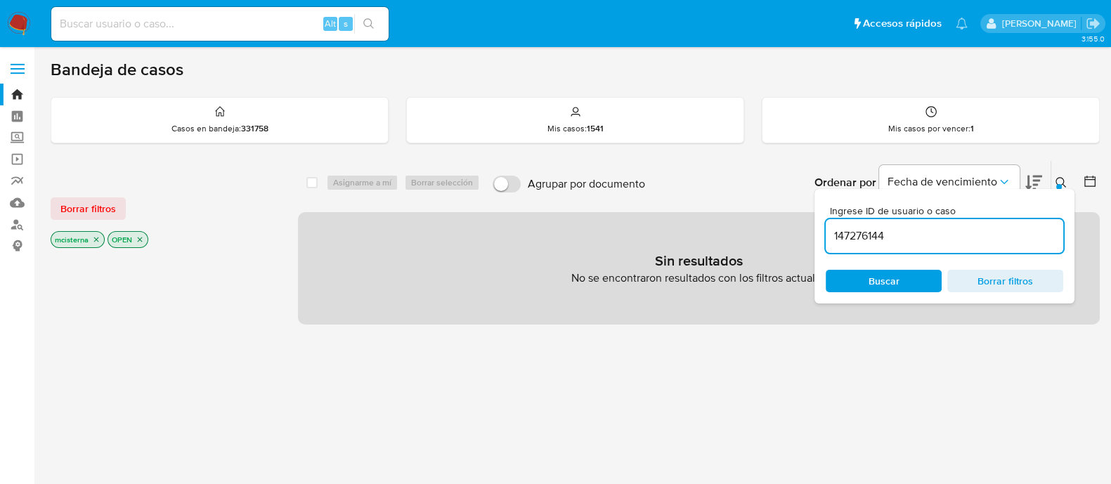
click at [93, 240] on icon "close-filter" at bounding box center [96, 239] width 8 height 8
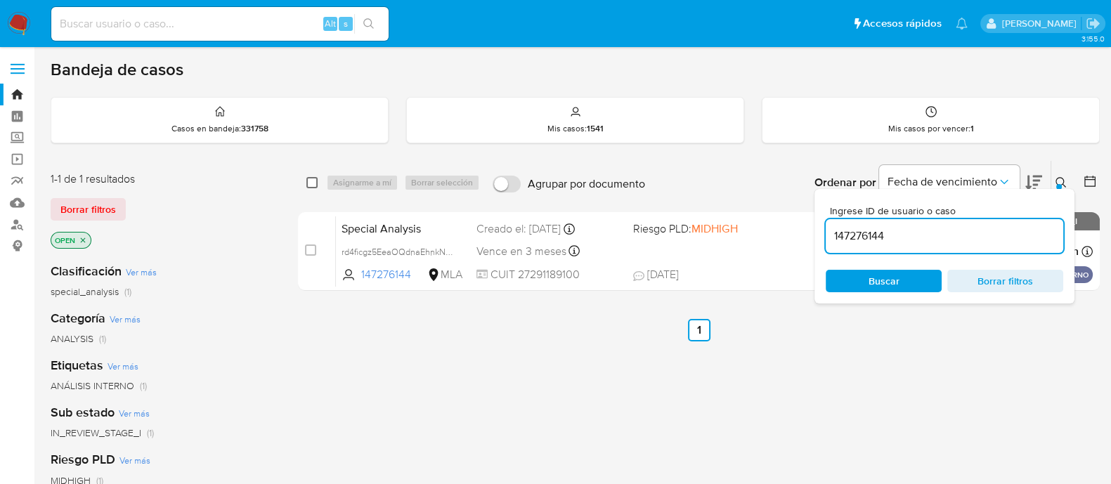
click at [307, 181] on input "checkbox" at bounding box center [311, 182] width 11 height 11
checkbox input "true"
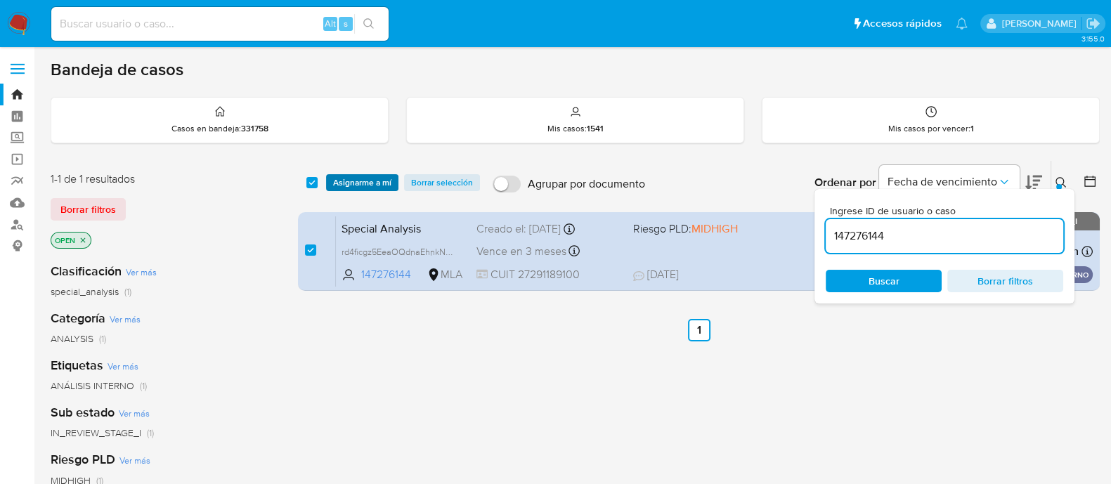
click at [357, 181] on span "Asignarme a mí" at bounding box center [362, 183] width 58 height 14
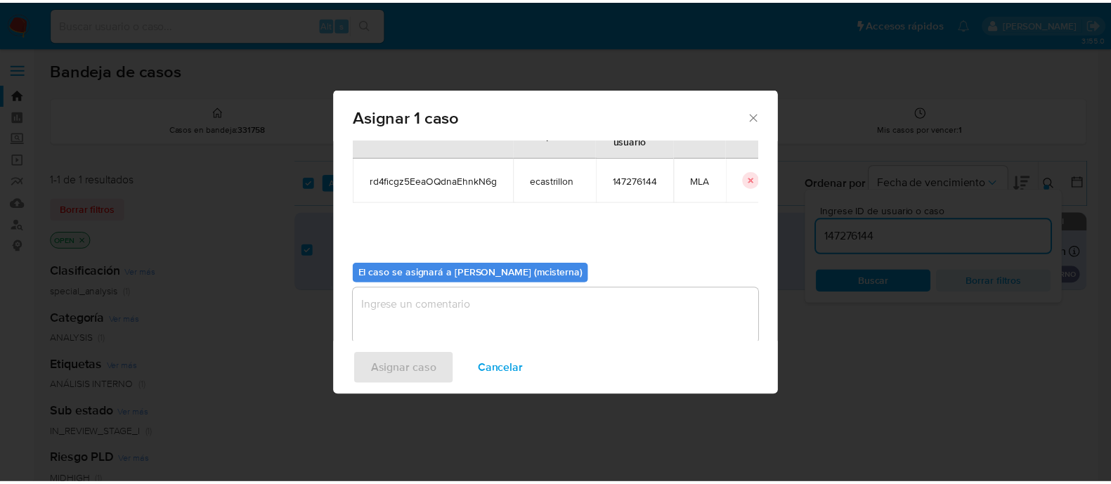
scroll to position [72, 0]
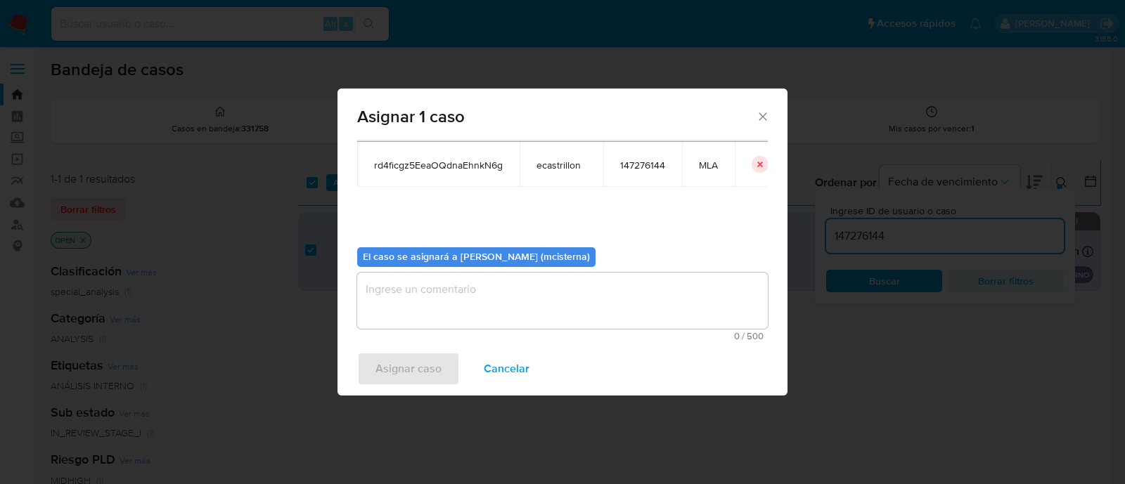
click at [520, 314] on textarea "assign-modal" at bounding box center [562, 301] width 411 height 56
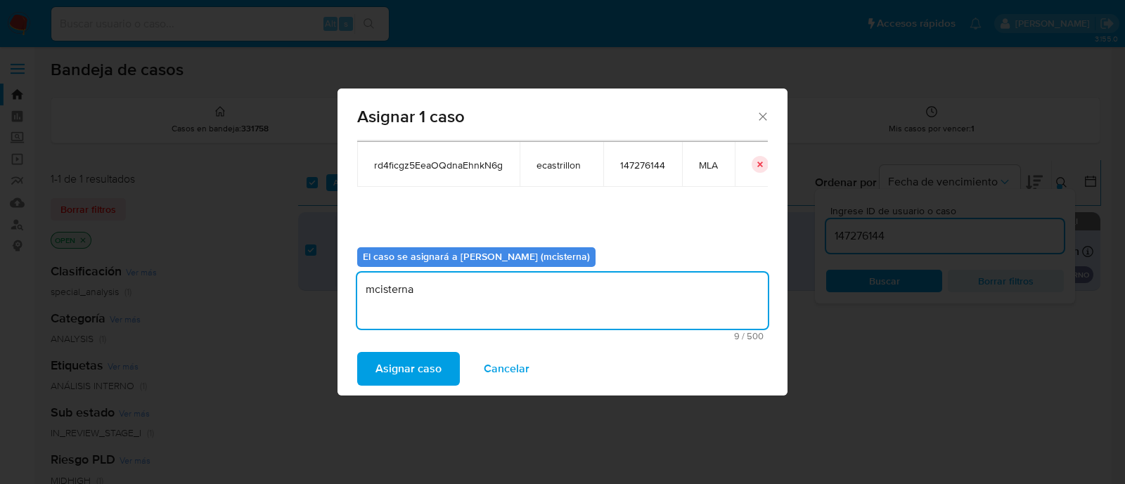
type textarea "mcisterna"
click at [430, 390] on div "Asignar caso Cancelar" at bounding box center [562, 368] width 450 height 53
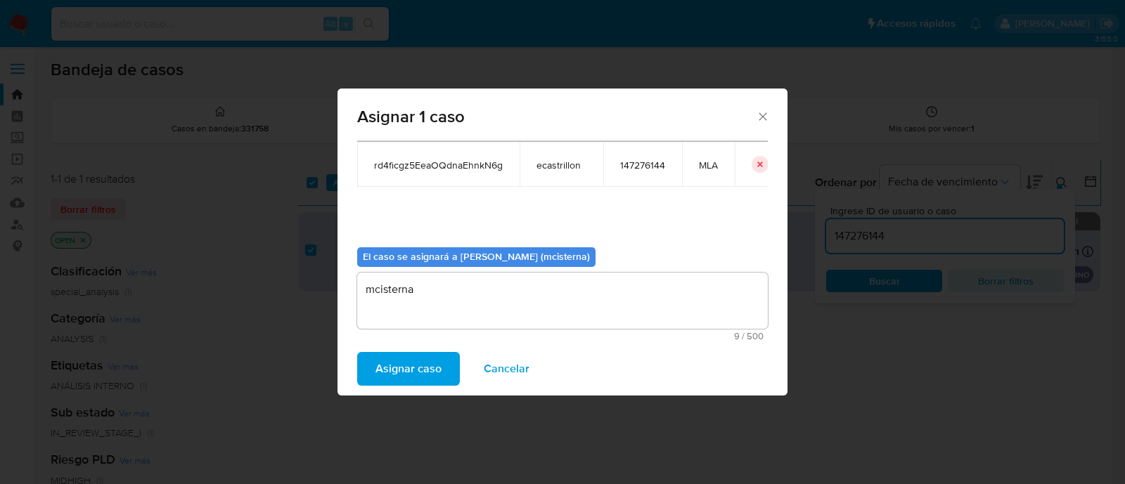
click at [430, 385] on span "Asignar caso" at bounding box center [408, 369] width 66 height 31
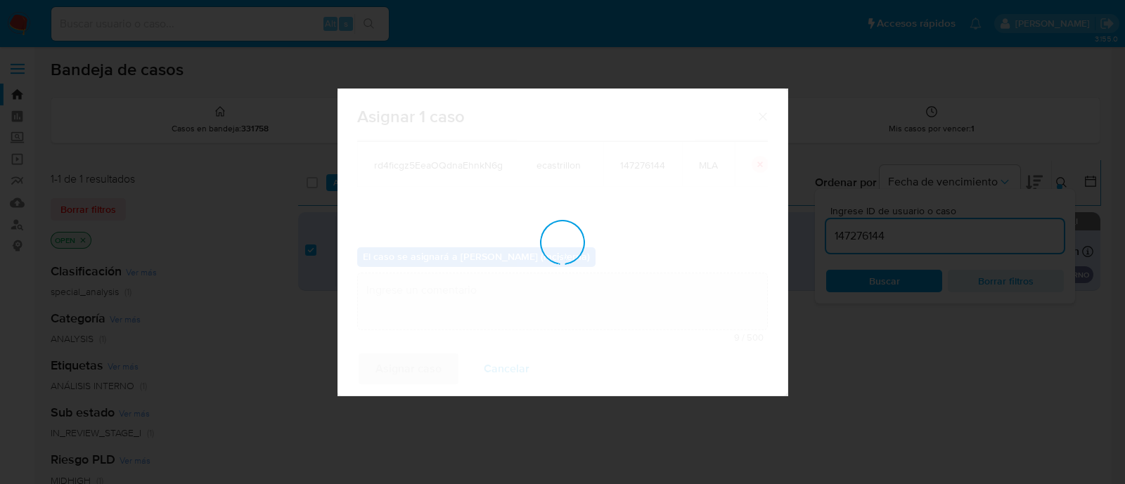
checkbox input "false"
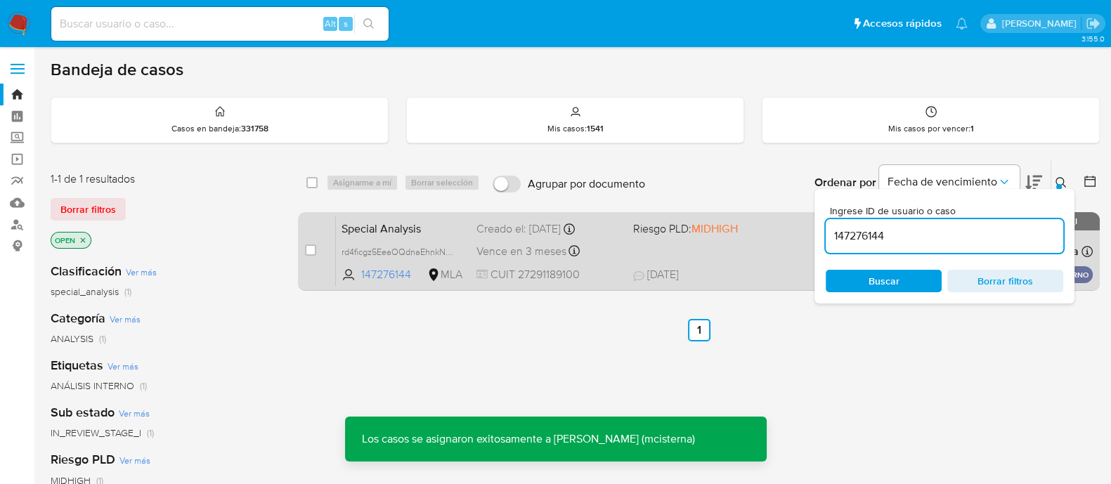
click at [587, 256] on div "Vence en 3 meses Vence el 16/11/2025 10:25:42" at bounding box center [550, 251] width 146 height 19
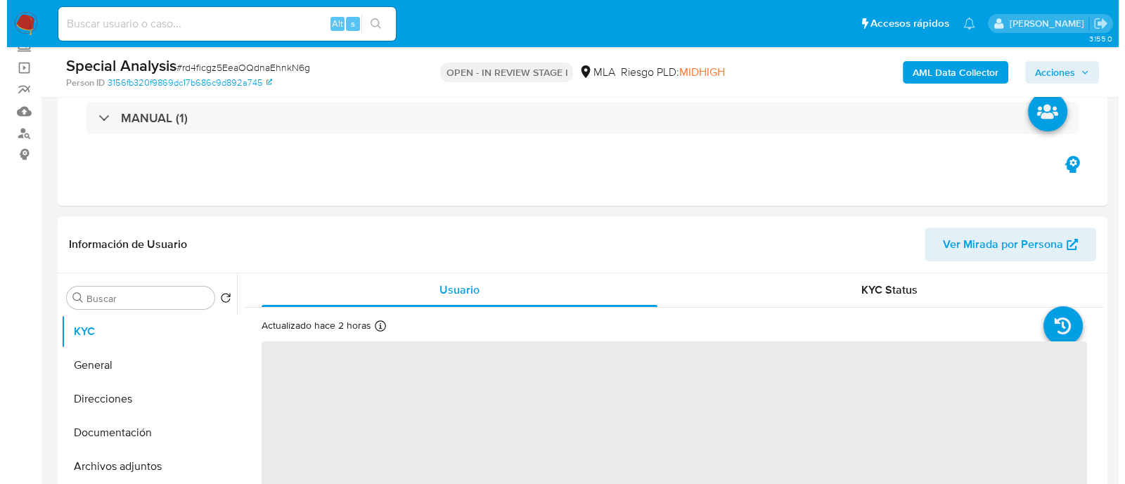
scroll to position [264, 0]
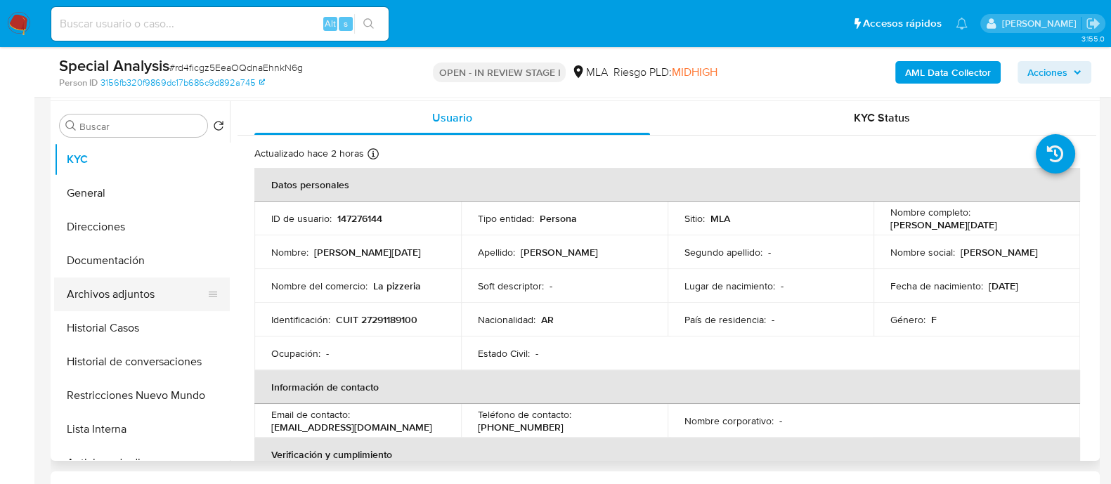
click at [155, 278] on button "Archivos adjuntos" at bounding box center [136, 295] width 164 height 34
select select "10"
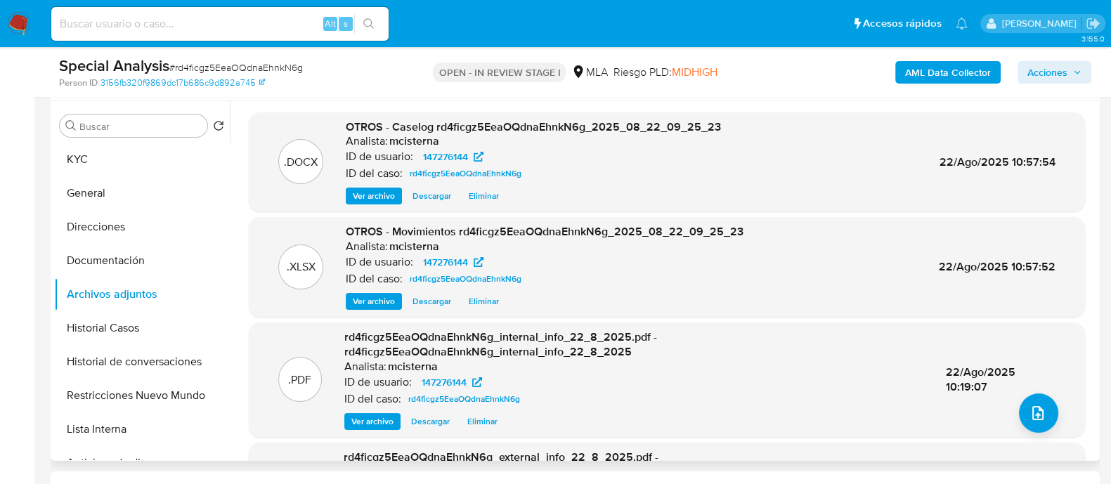
click at [479, 198] on span "Eliminar" at bounding box center [484, 196] width 30 height 14
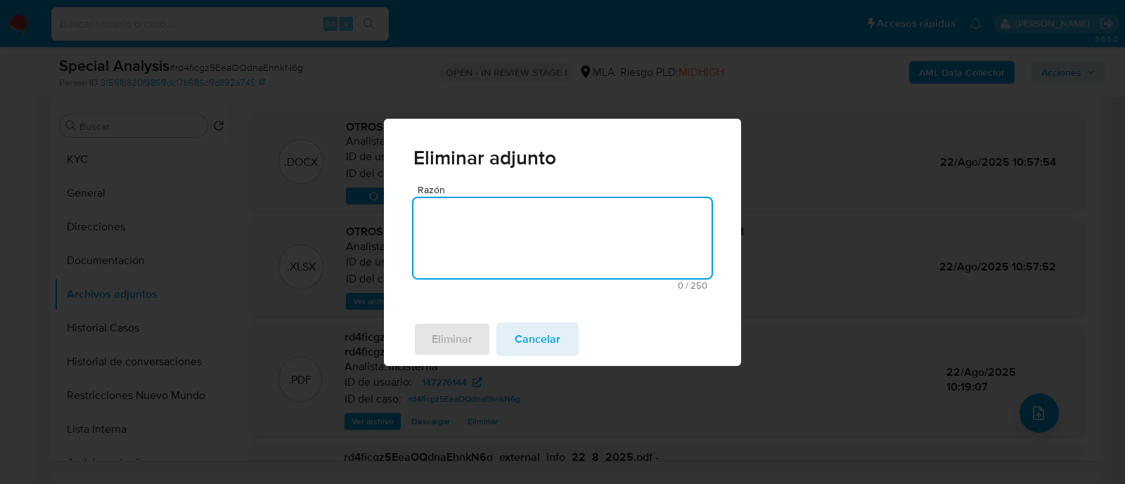
click at [560, 237] on textarea "Razón" at bounding box center [562, 238] width 298 height 80
type textarea "v2"
click at [435, 334] on span "Eliminar" at bounding box center [452, 339] width 41 height 31
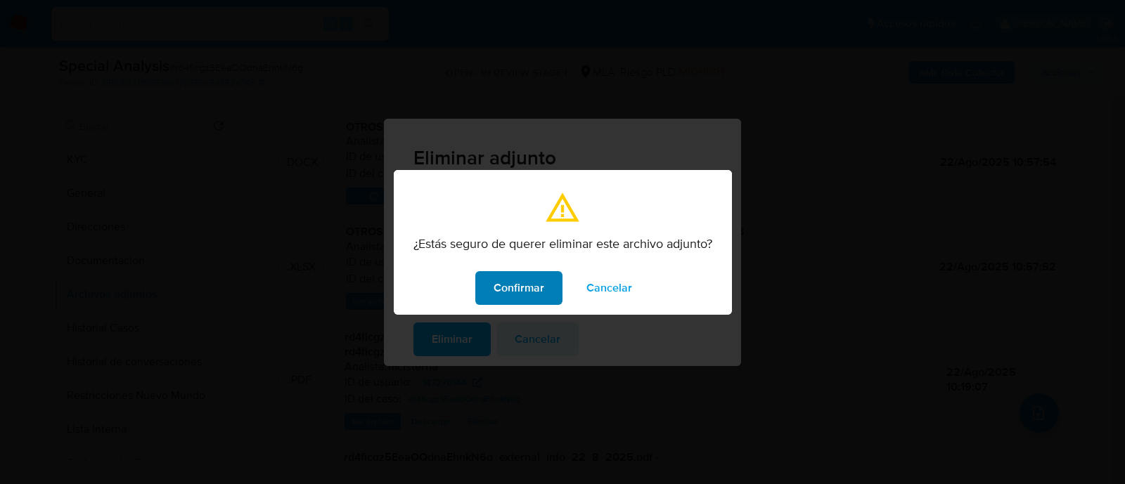
click at [521, 292] on span "Confirmar" at bounding box center [518, 288] width 51 height 31
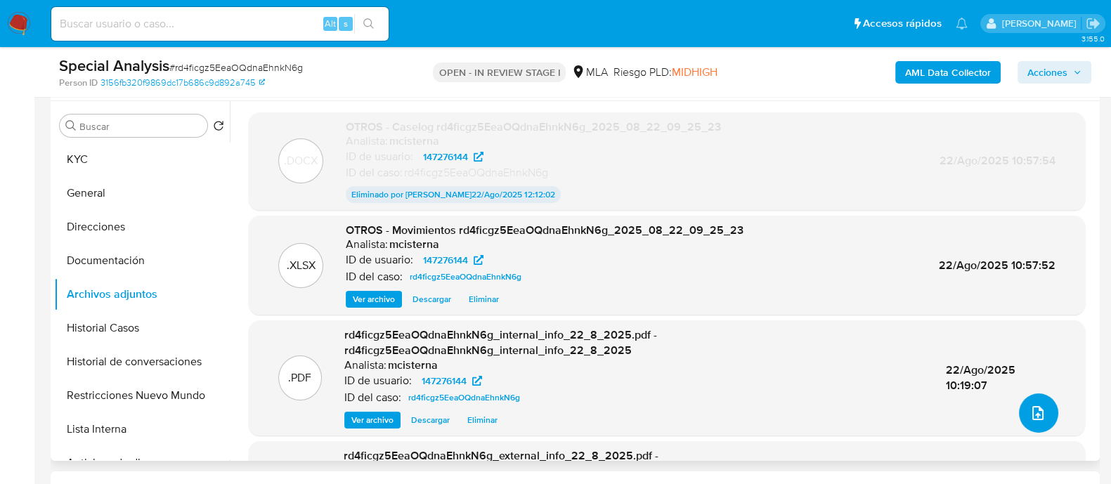
click at [1042, 420] on button "upload-file" at bounding box center [1038, 413] width 39 height 39
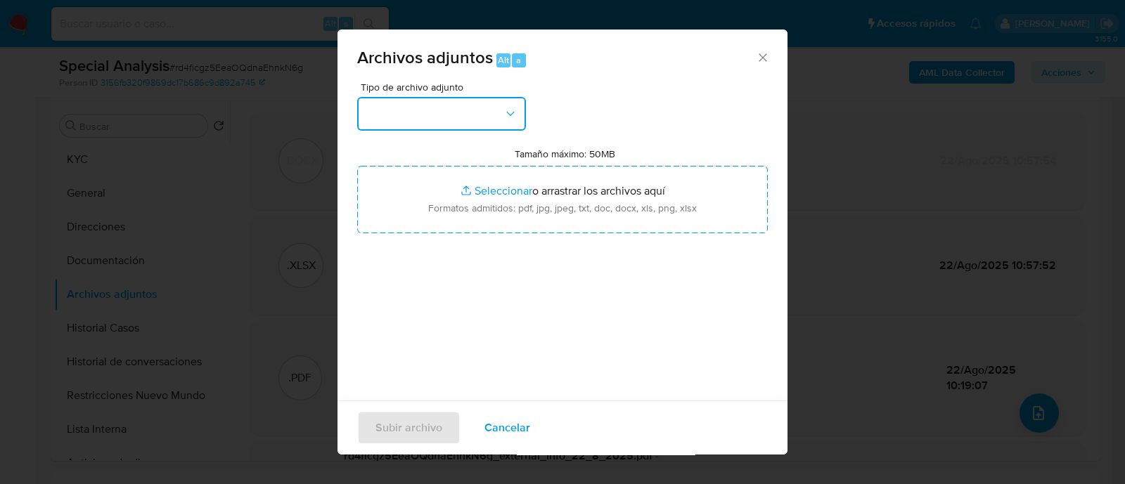
click at [439, 114] on button "button" at bounding box center [441, 114] width 169 height 34
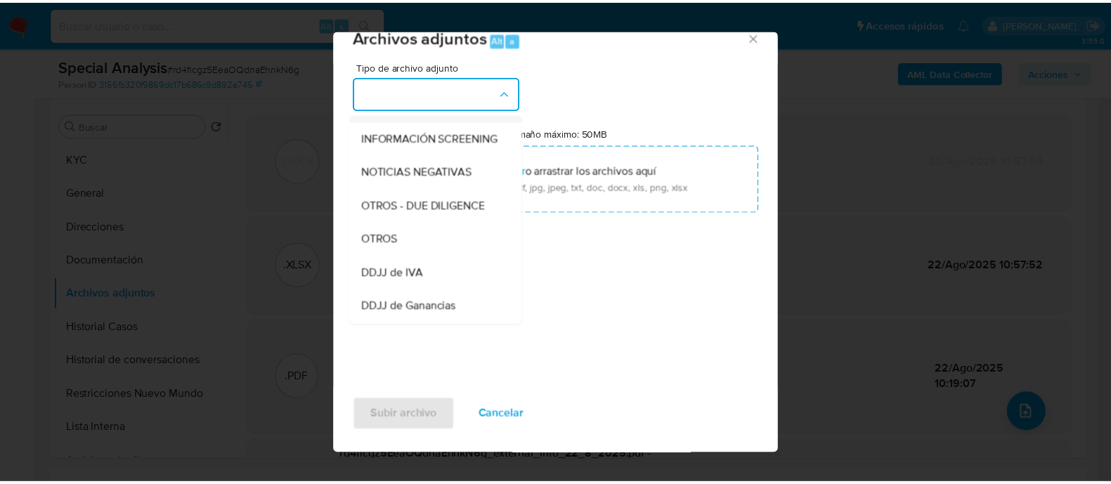
scroll to position [175, 0]
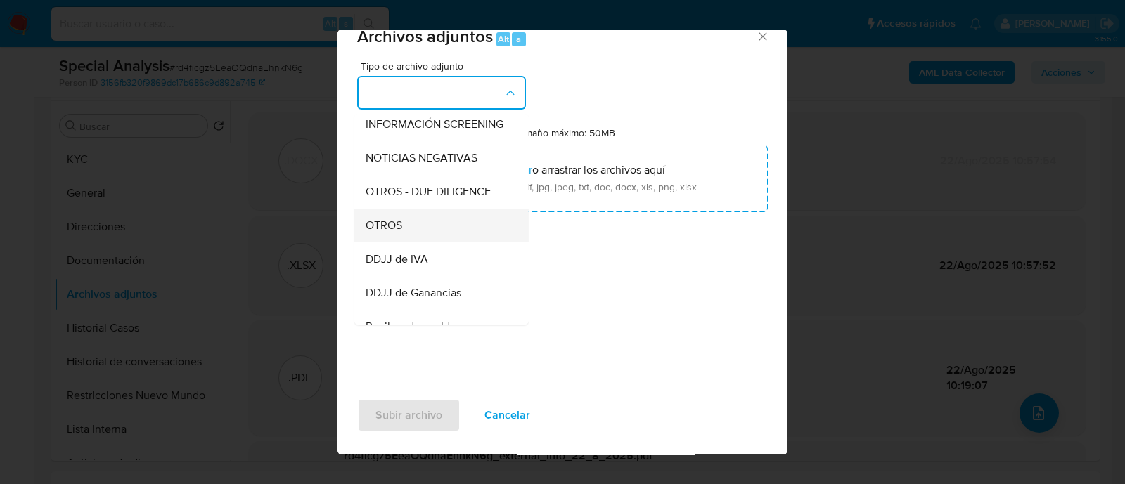
click at [439, 243] on div "OTROS" at bounding box center [437, 226] width 143 height 34
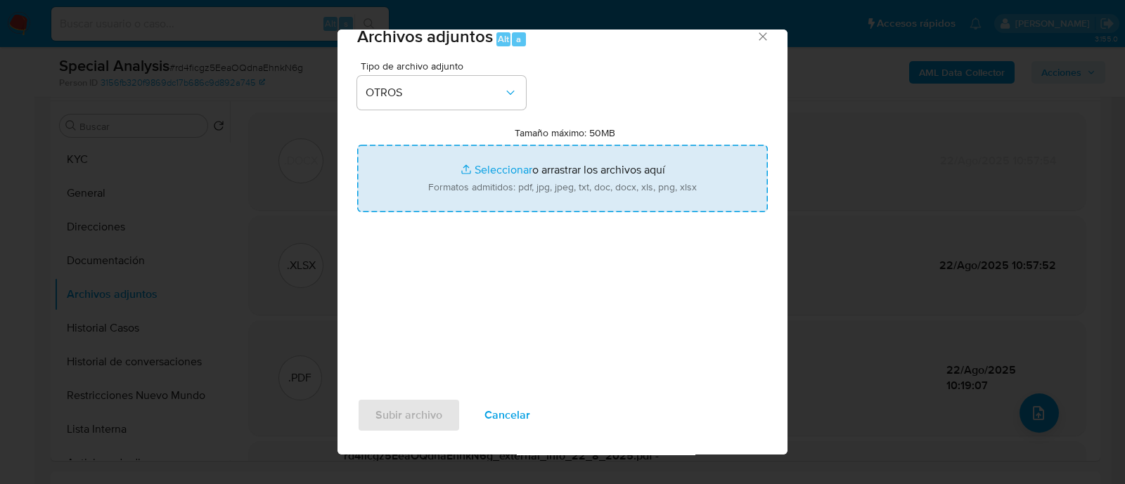
type input "C:\fakepath\Caselog rd4ficgz5EeaOQdnaEhnkN6g_2025_08_22_09_25_23 (V2).docx"
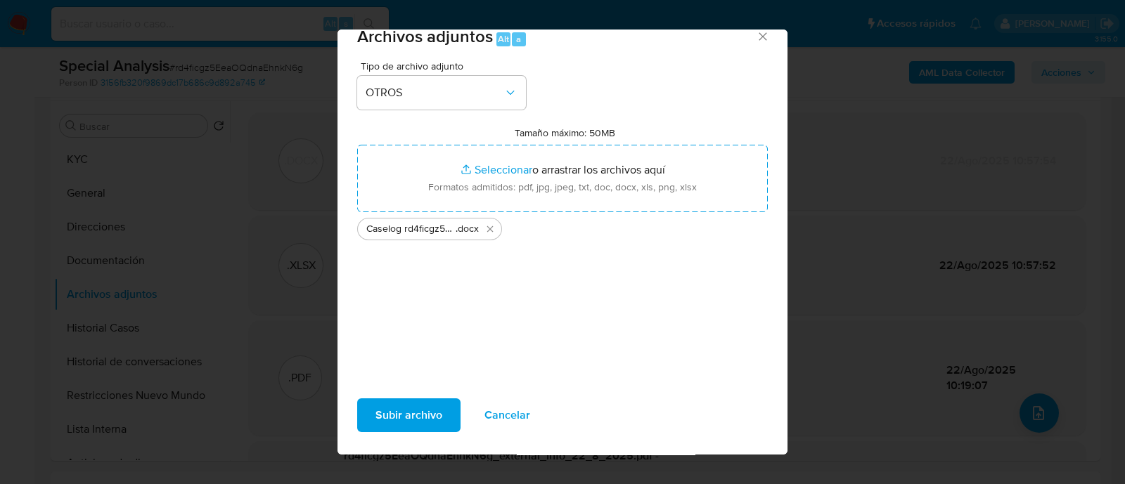
click at [408, 410] on span "Subir archivo" at bounding box center [408, 415] width 67 height 31
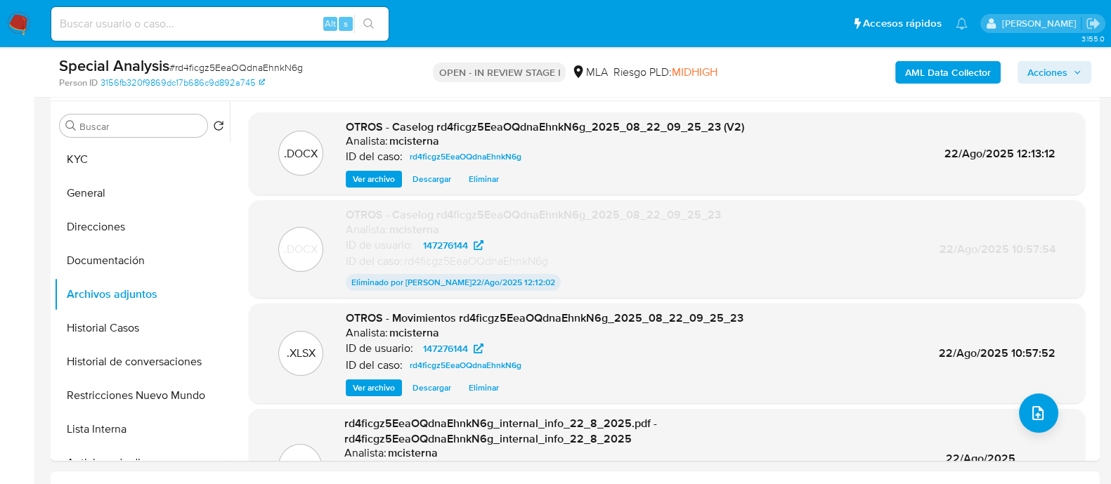
click at [1056, 68] on span "Acciones" at bounding box center [1048, 72] width 40 height 22
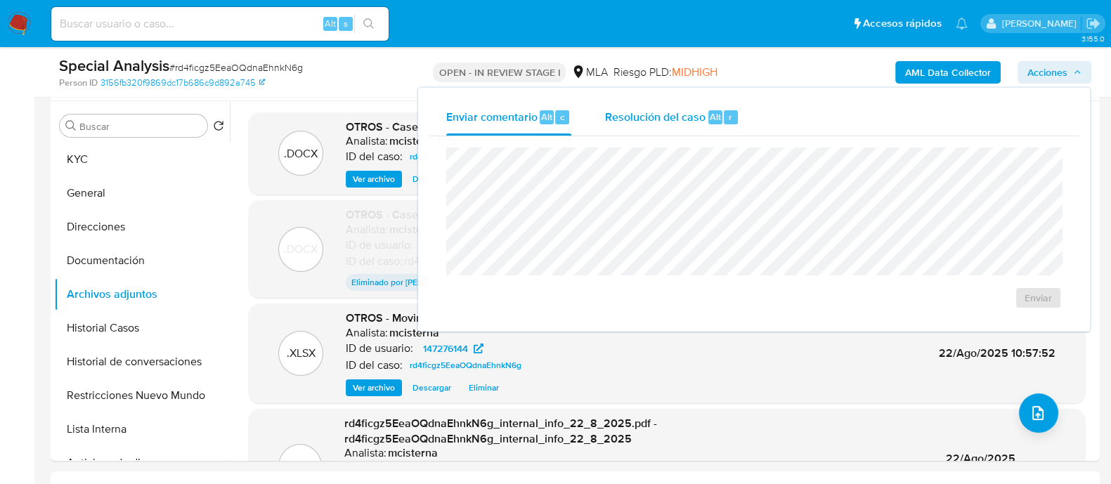
click at [685, 115] on span "Resolución del caso" at bounding box center [655, 116] width 101 height 16
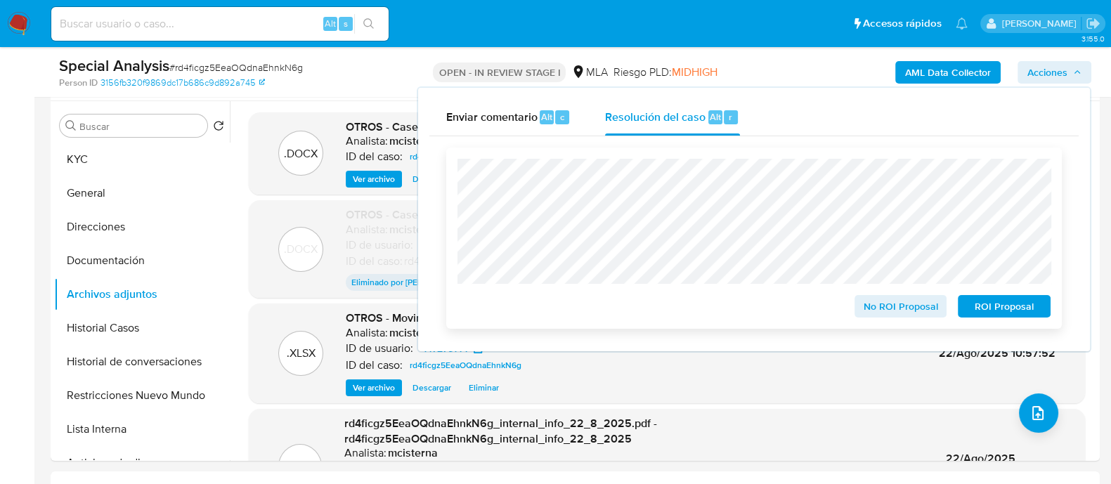
click at [977, 301] on span "ROI Proposal" at bounding box center [1004, 307] width 73 height 20
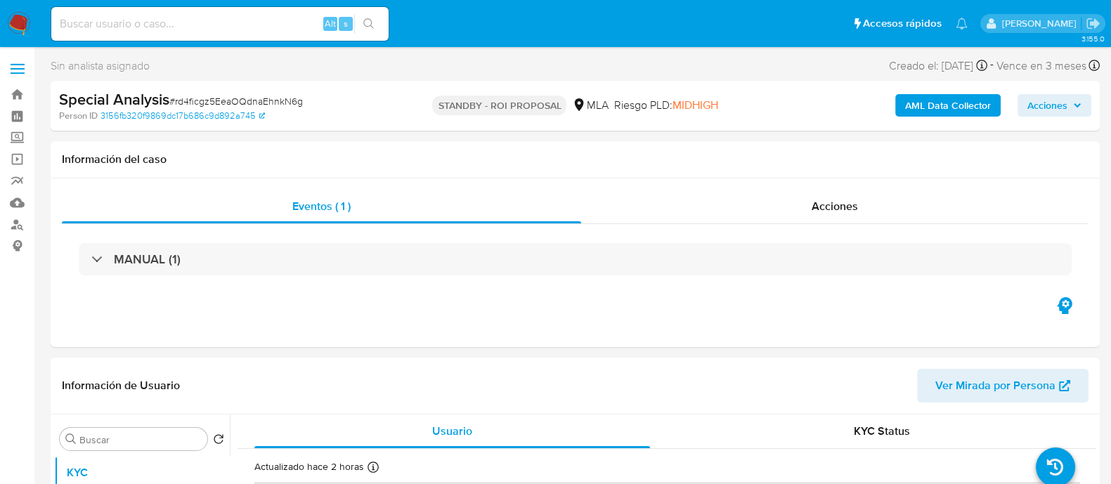
select select "10"
click at [285, 23] on input at bounding box center [219, 24] width 337 height 18
paste input "pWLyTTaNEoC3DyELI2SZY270"
type input "pWLyTTaNEoC3DyELI2SZY270"
click at [373, 22] on icon "search-icon" at bounding box center [368, 23] width 11 height 11
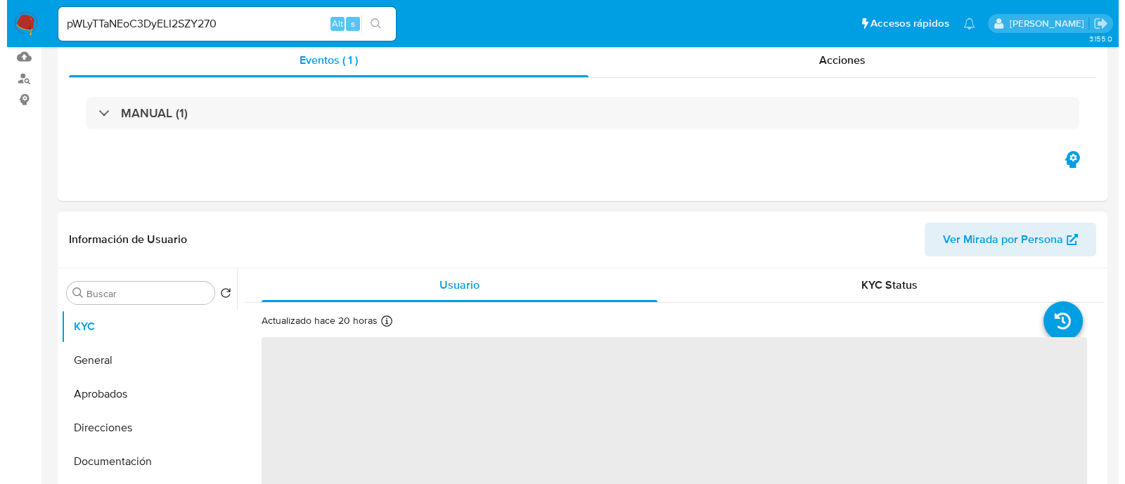
scroll to position [175, 0]
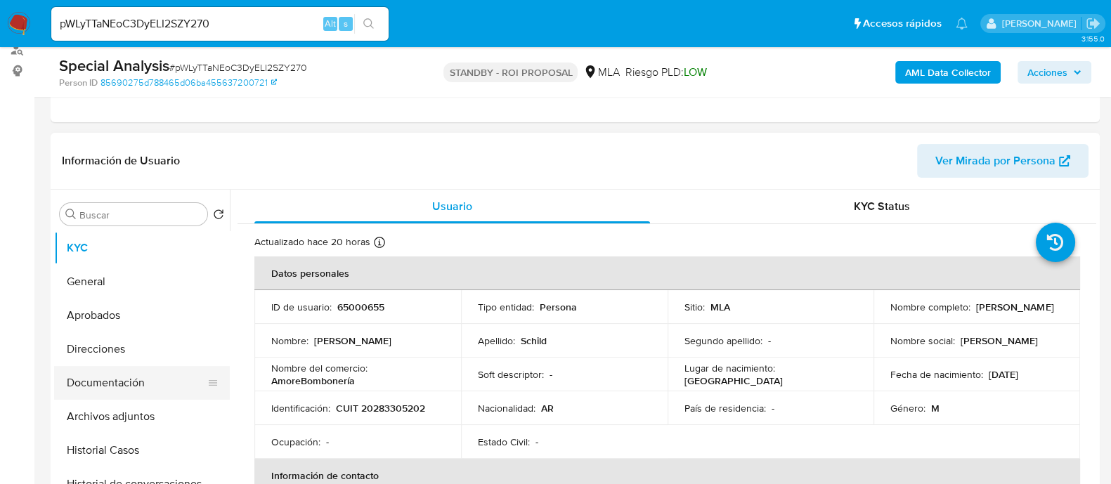
select select "10"
click at [141, 411] on button "Archivos adjuntos" at bounding box center [136, 417] width 164 height 34
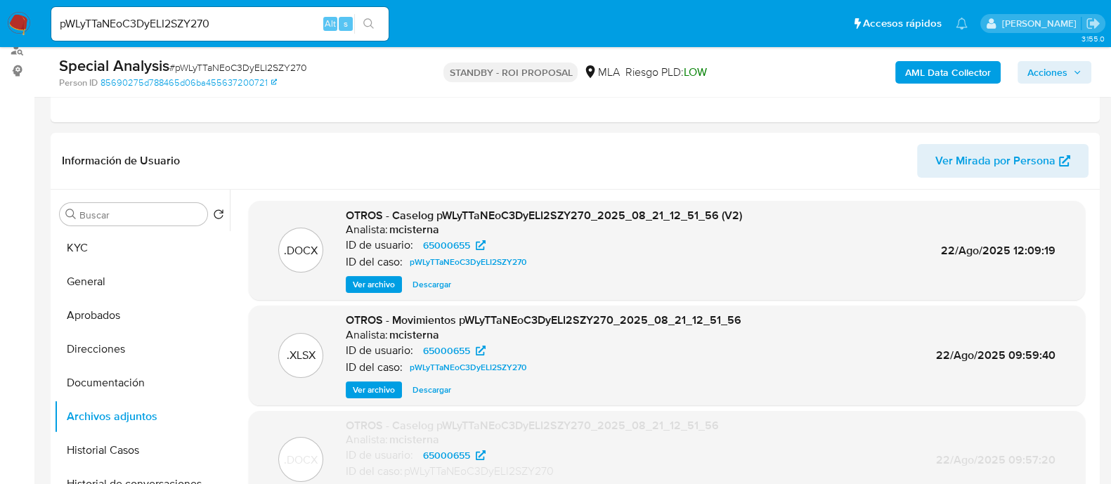
click at [382, 283] on span "Ver archivo" at bounding box center [374, 285] width 42 height 14
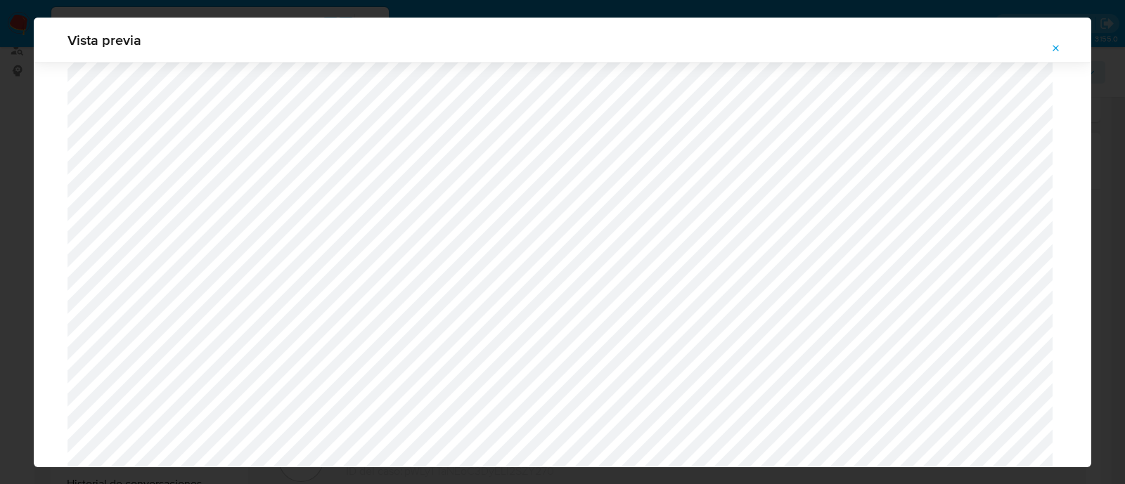
scroll to position [1905, 0]
click at [1045, 48] on button "Attachment preview" at bounding box center [1055, 48] width 31 height 22
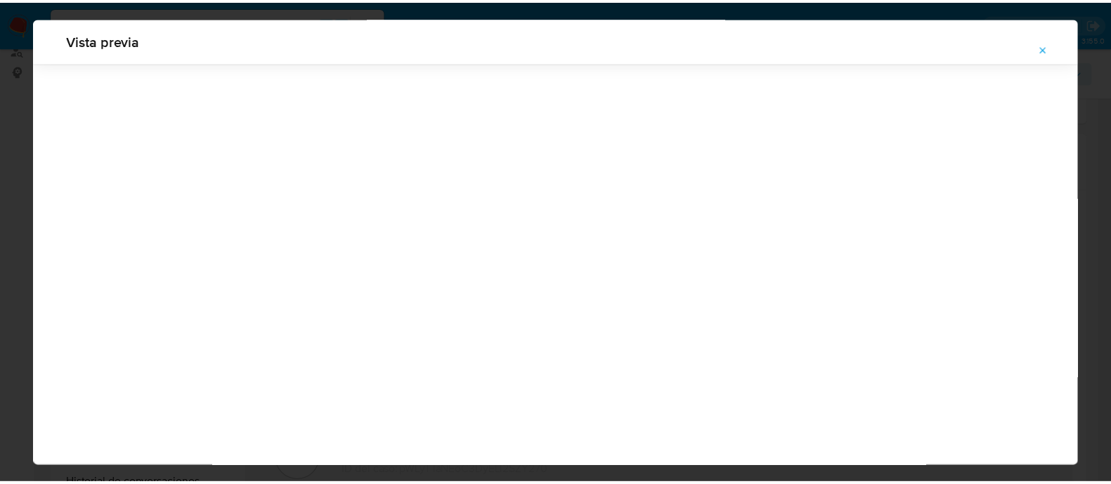
scroll to position [45, 0]
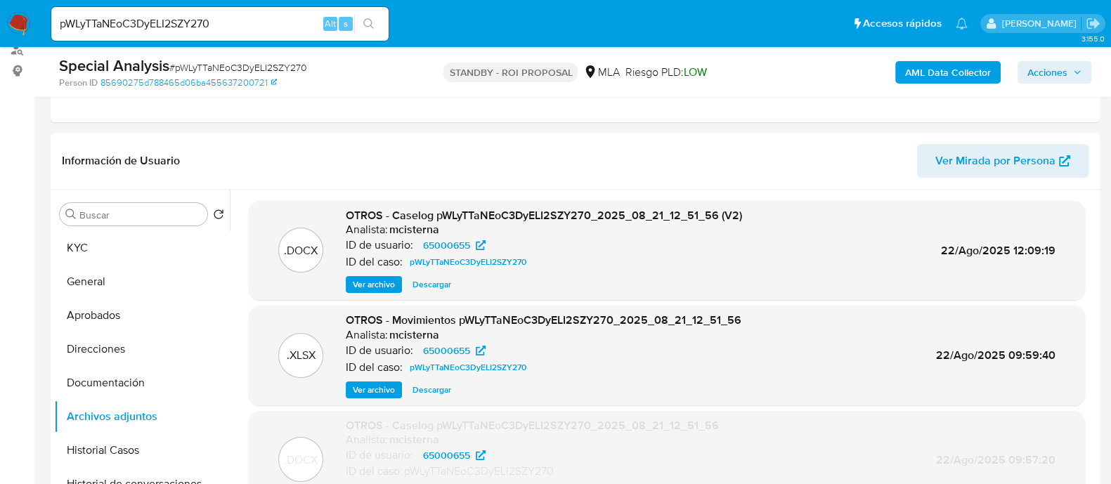
click at [213, 32] on input "pWLyTTaNEoC3DyELI2SZY270" at bounding box center [219, 24] width 337 height 18
paste input "SEOdT0MpJBRprsIBrQNhQ10a"
type input "SEOdT0MpJBRprsIBrQNhQ10a"
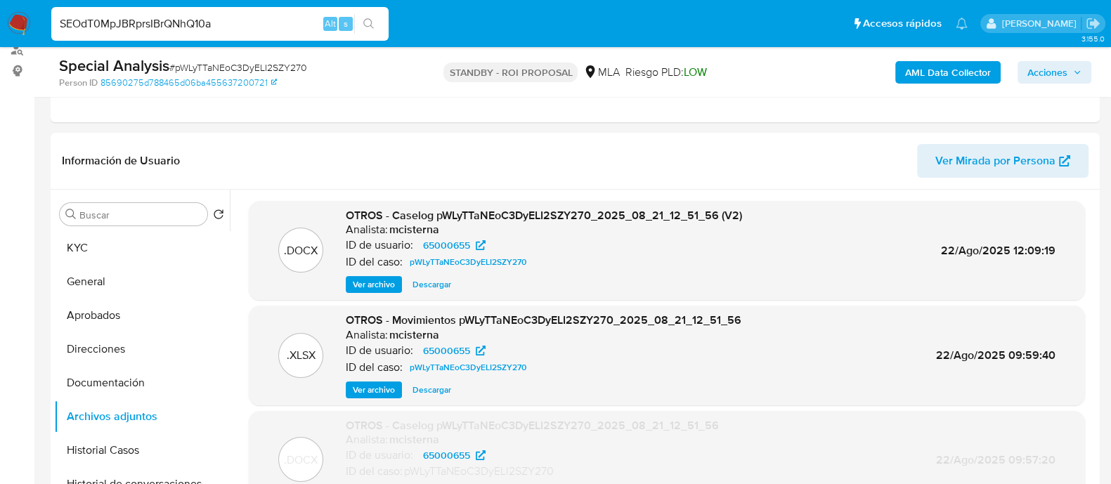
click at [366, 27] on icon "search-icon" at bounding box center [368, 23] width 11 height 11
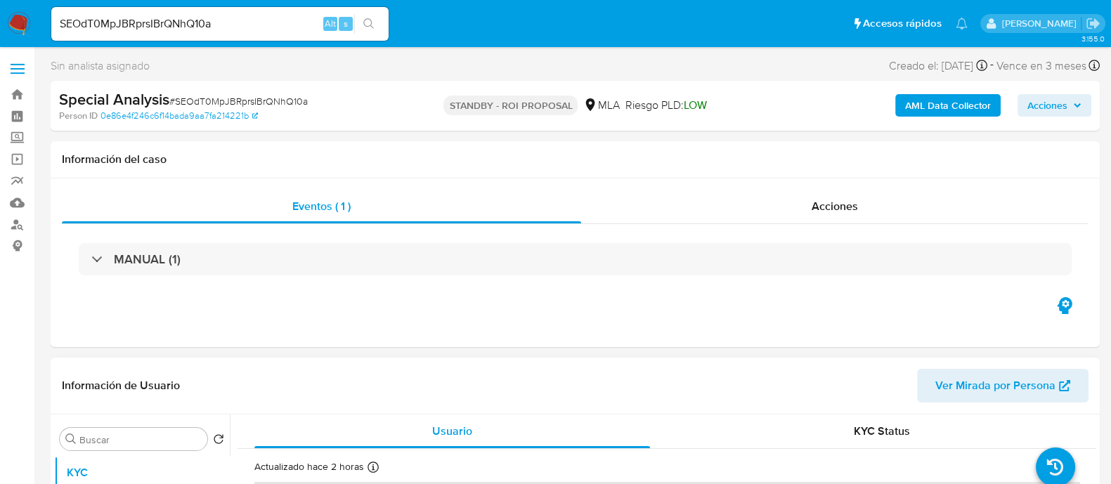
select select "10"
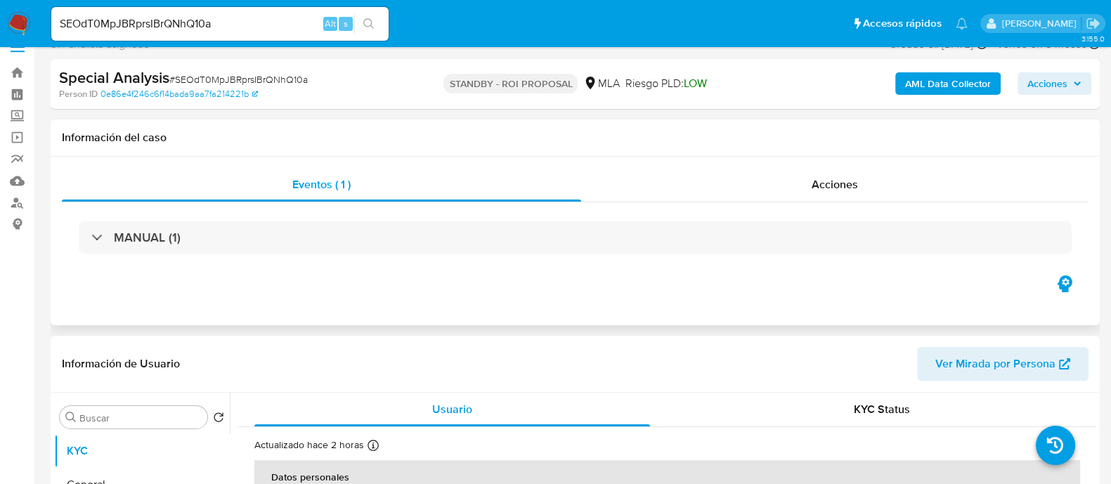
scroll to position [87, 0]
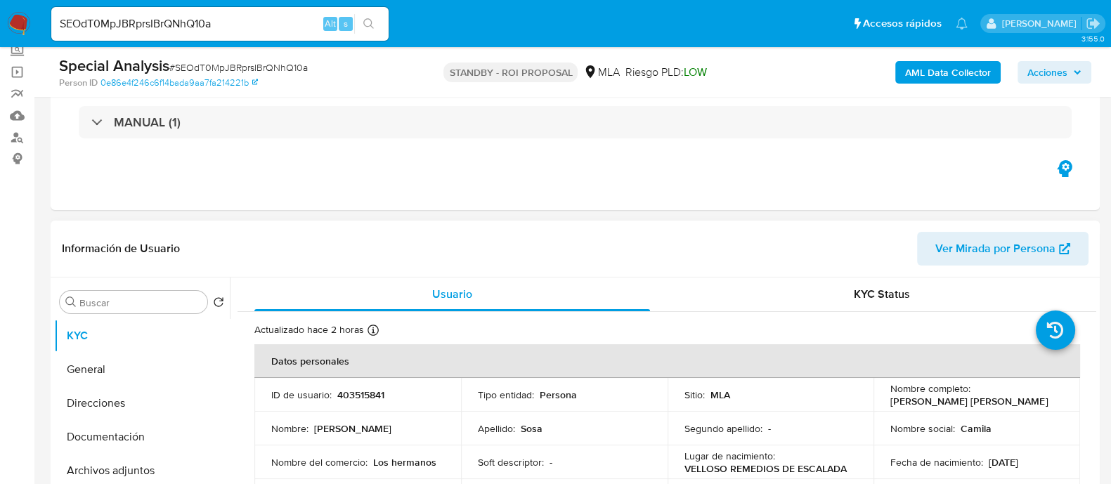
drag, startPoint x: 777, startPoint y: 266, endPoint x: 762, endPoint y: 268, distance: 14.9
click at [777, 266] on div "Información de Usuario Ver Mirada por Persona" at bounding box center [576, 249] width 1050 height 57
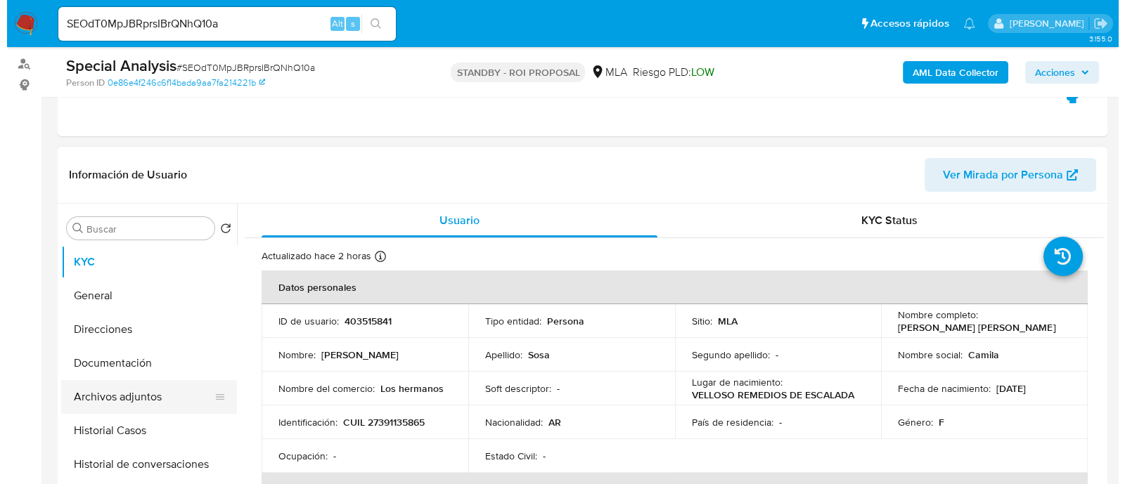
scroll to position [264, 0]
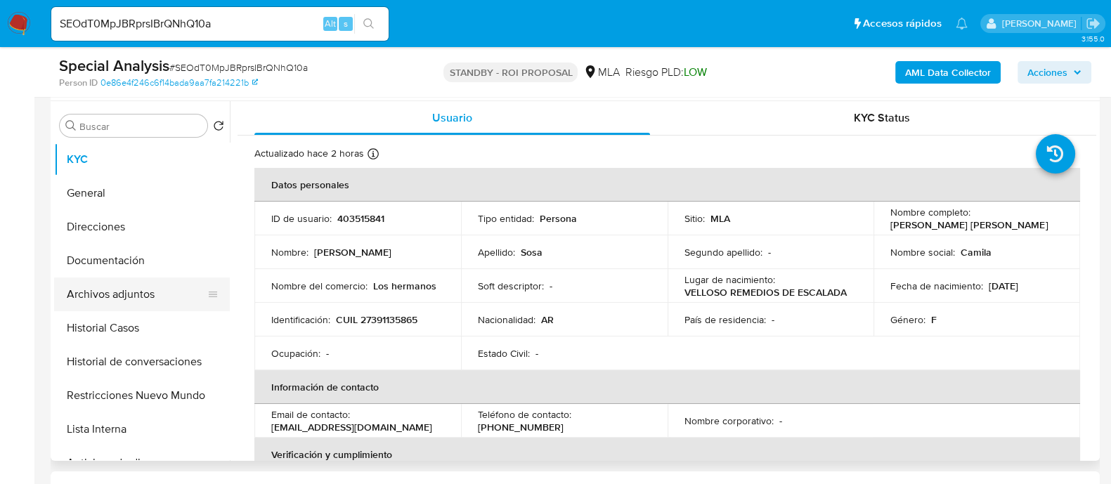
click at [138, 297] on button "Archivos adjuntos" at bounding box center [136, 295] width 164 height 34
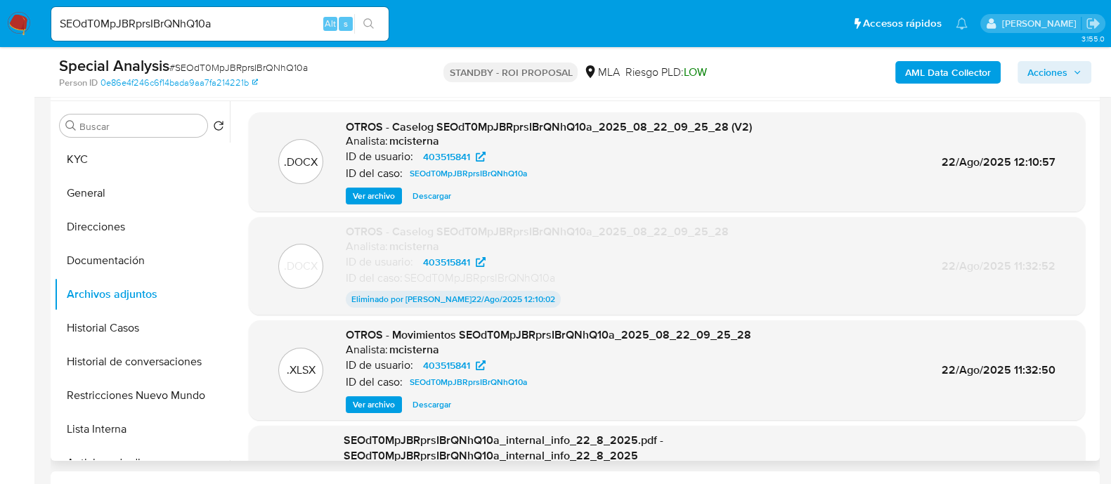
click at [377, 194] on span "Ver archivo" at bounding box center [374, 196] width 42 height 14
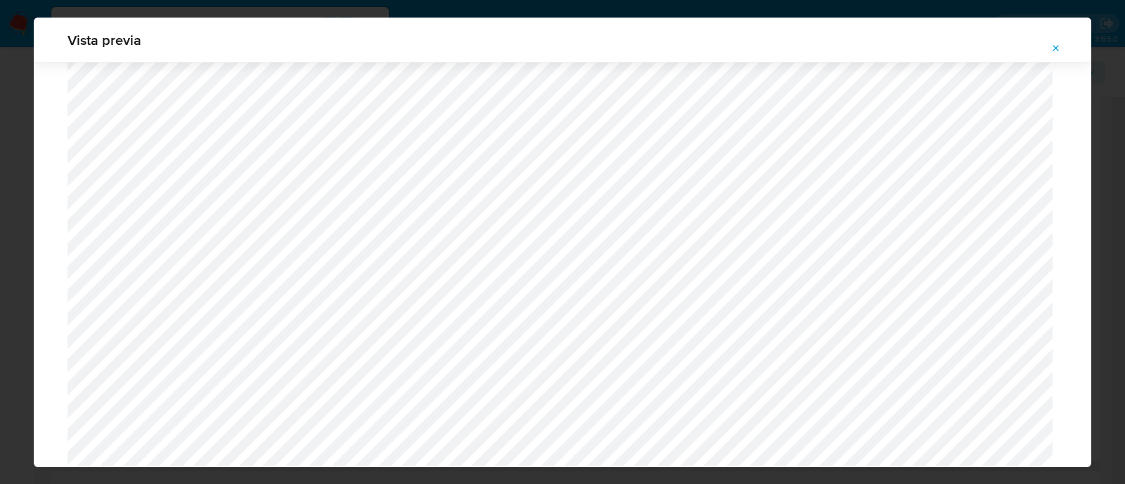
scroll to position [1377, 0]
click at [1059, 40] on span "Attachment preview" at bounding box center [1055, 49] width 11 height 20
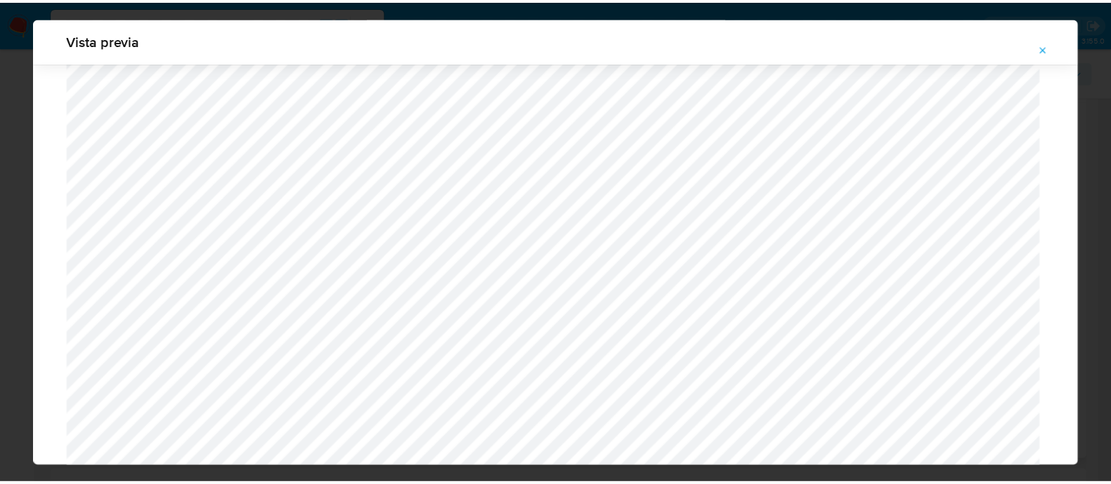
scroll to position [45, 0]
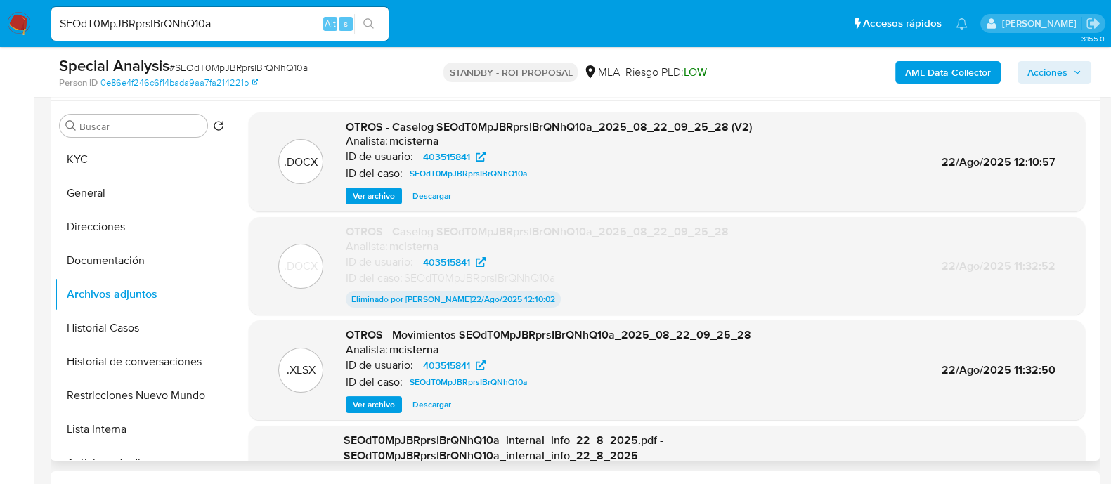
click at [176, 13] on div "SEOdT0MpJBRprsIBrQNhQ10a Alt s" at bounding box center [219, 24] width 337 height 34
click at [162, 33] on div "SEOdT0MpJBRprsIBrQNhQ10a Alt s" at bounding box center [219, 24] width 337 height 34
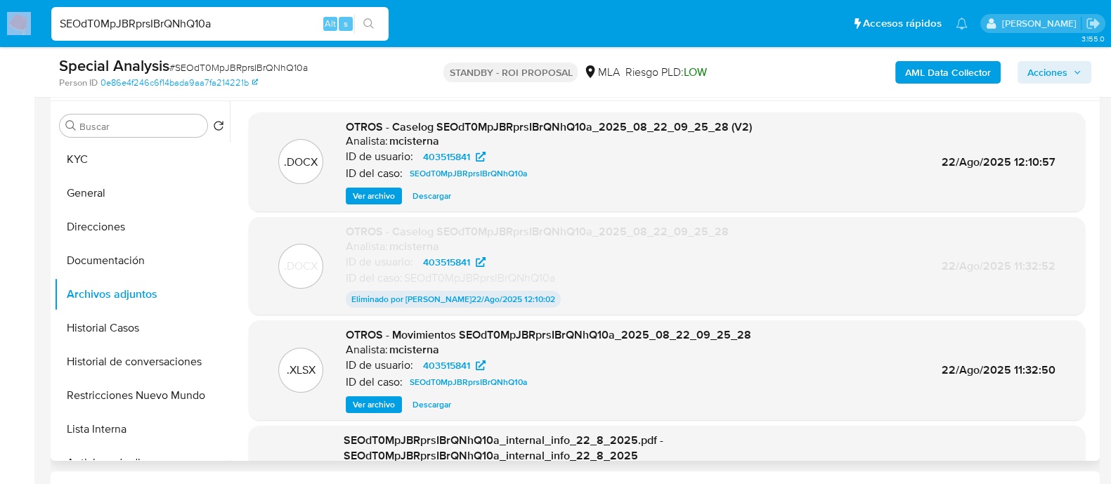
click at [165, 30] on input "SEOdT0MpJBRprsIBrQNhQ10a" at bounding box center [219, 24] width 337 height 18
paste input "rd4ficgz5EeaOQdnaEhnkN6g"
type input "rd4ficgz5EeaOQdnaEhnkN6g"
click at [383, 30] on button "search-icon" at bounding box center [368, 24] width 29 height 20
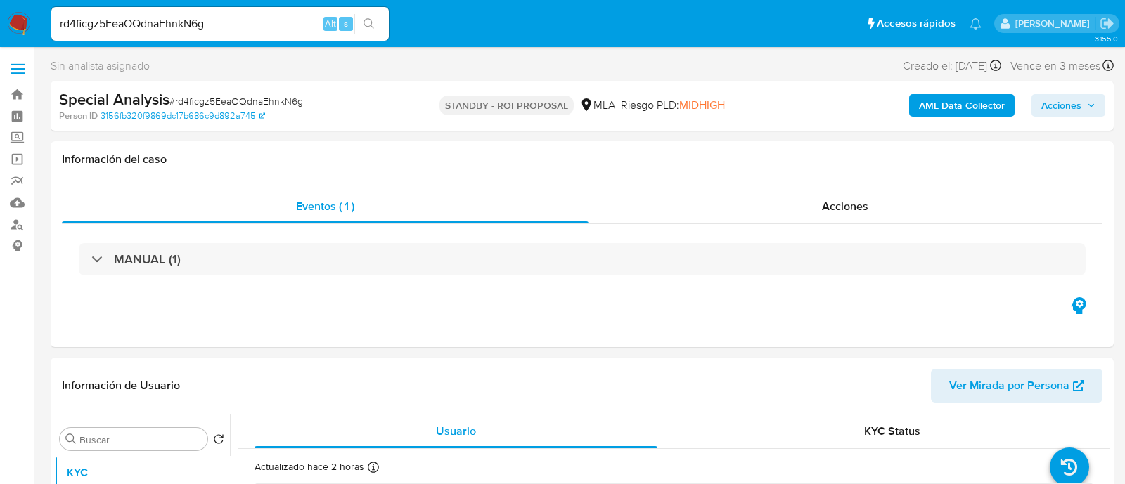
select select "10"
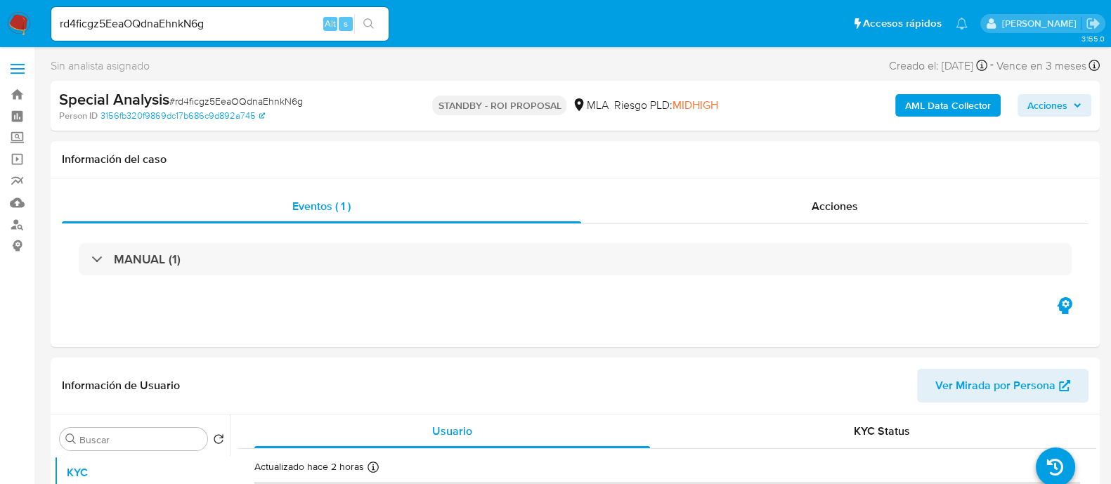
click at [271, 33] on div "rd4ficgz5EeaOQdnaEhnkN6g Alt s" at bounding box center [219, 24] width 337 height 34
click at [235, 25] on input "rd4ficgz5EeaOQdnaEhnkN6g" at bounding box center [219, 24] width 337 height 18
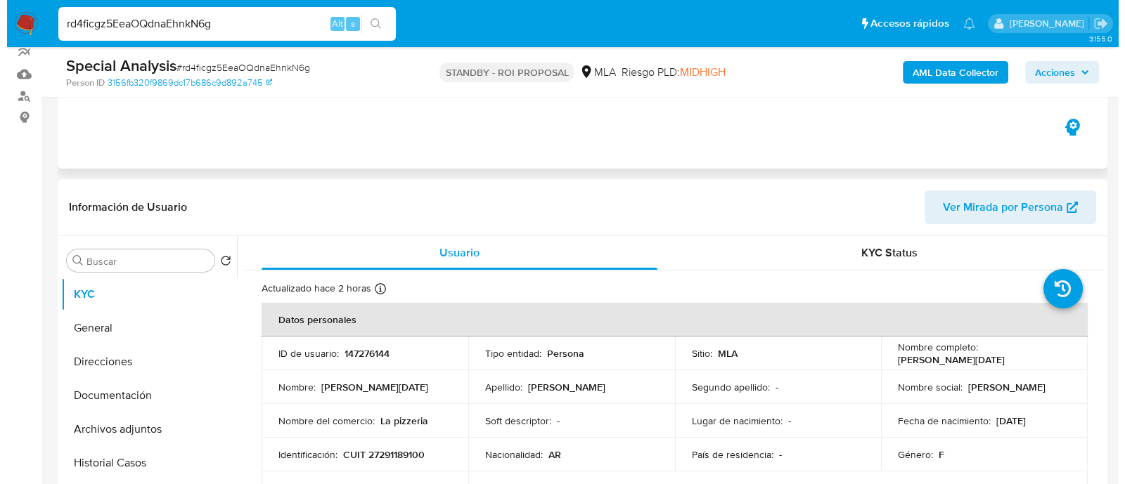
scroll to position [264, 0]
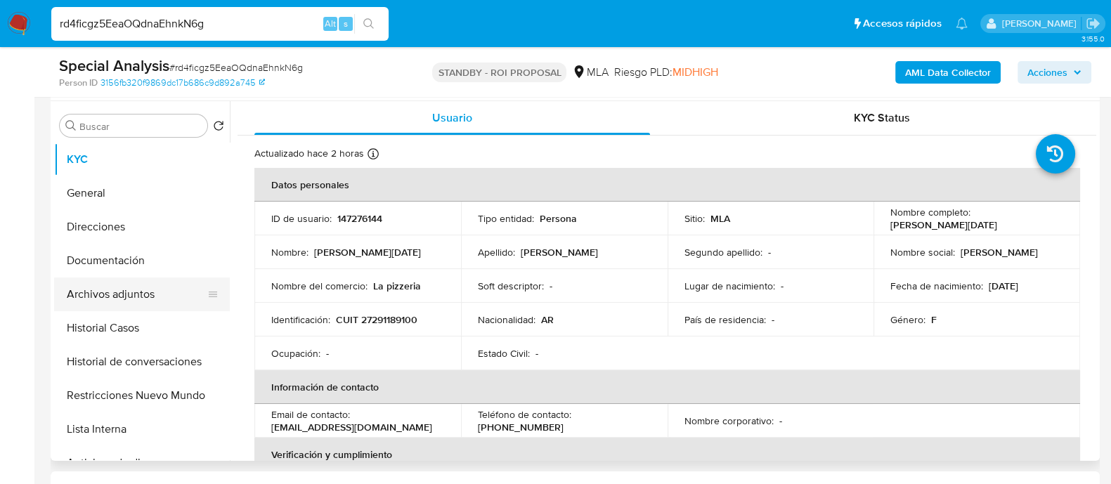
click at [165, 276] on button "Documentación" at bounding box center [142, 261] width 176 height 34
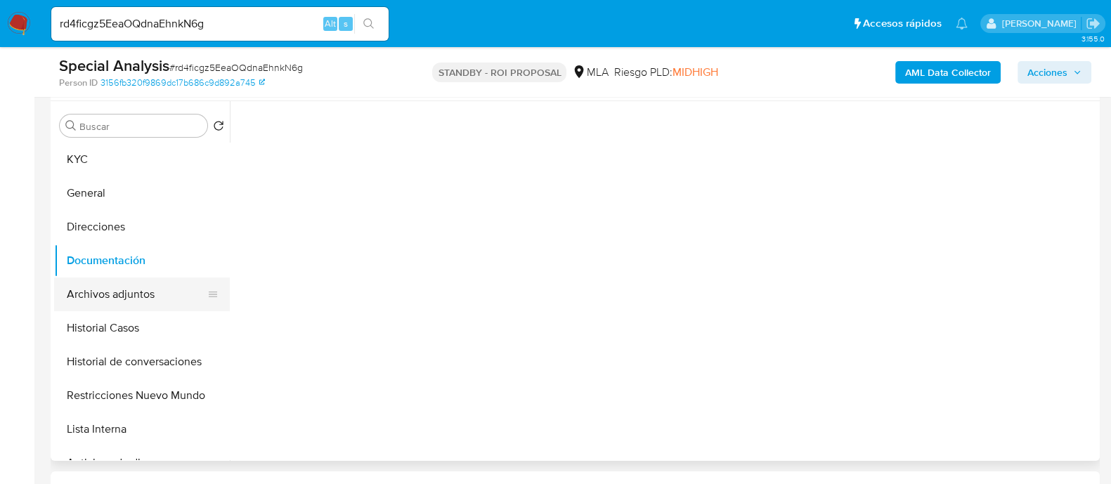
click at [162, 297] on button "Archivos adjuntos" at bounding box center [136, 295] width 164 height 34
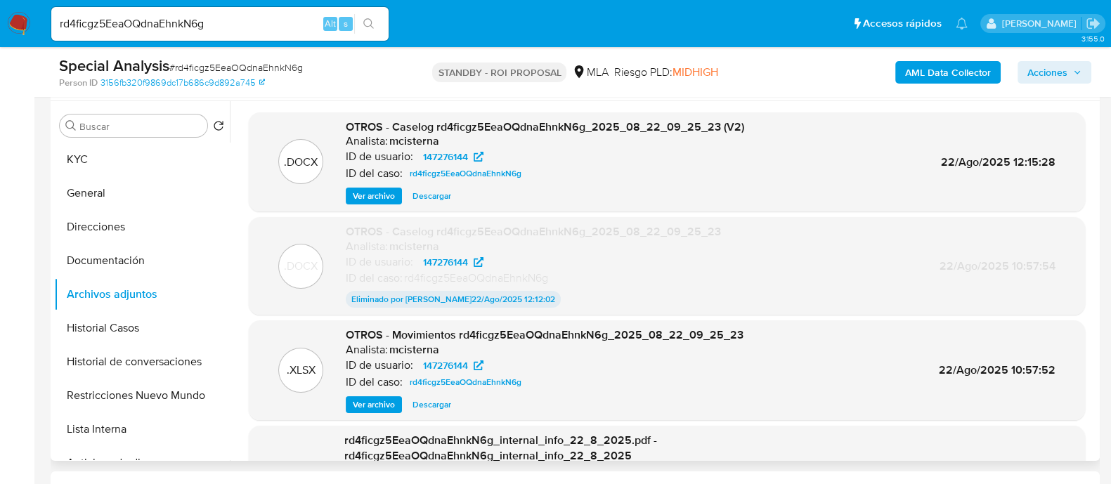
click at [369, 199] on span "Ver archivo" at bounding box center [374, 196] width 42 height 14
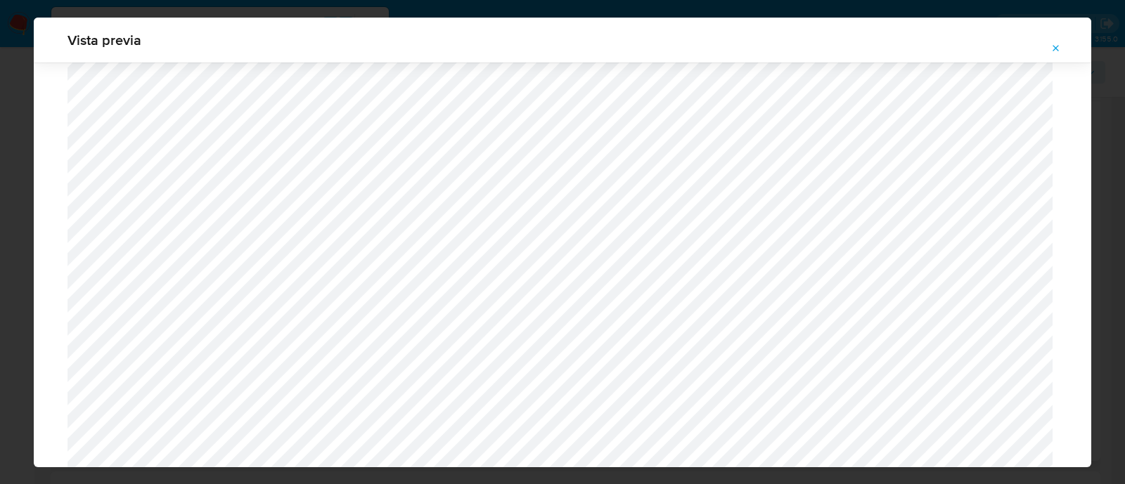
scroll to position [1377, 0]
